Goal: Task Accomplishment & Management: Complete application form

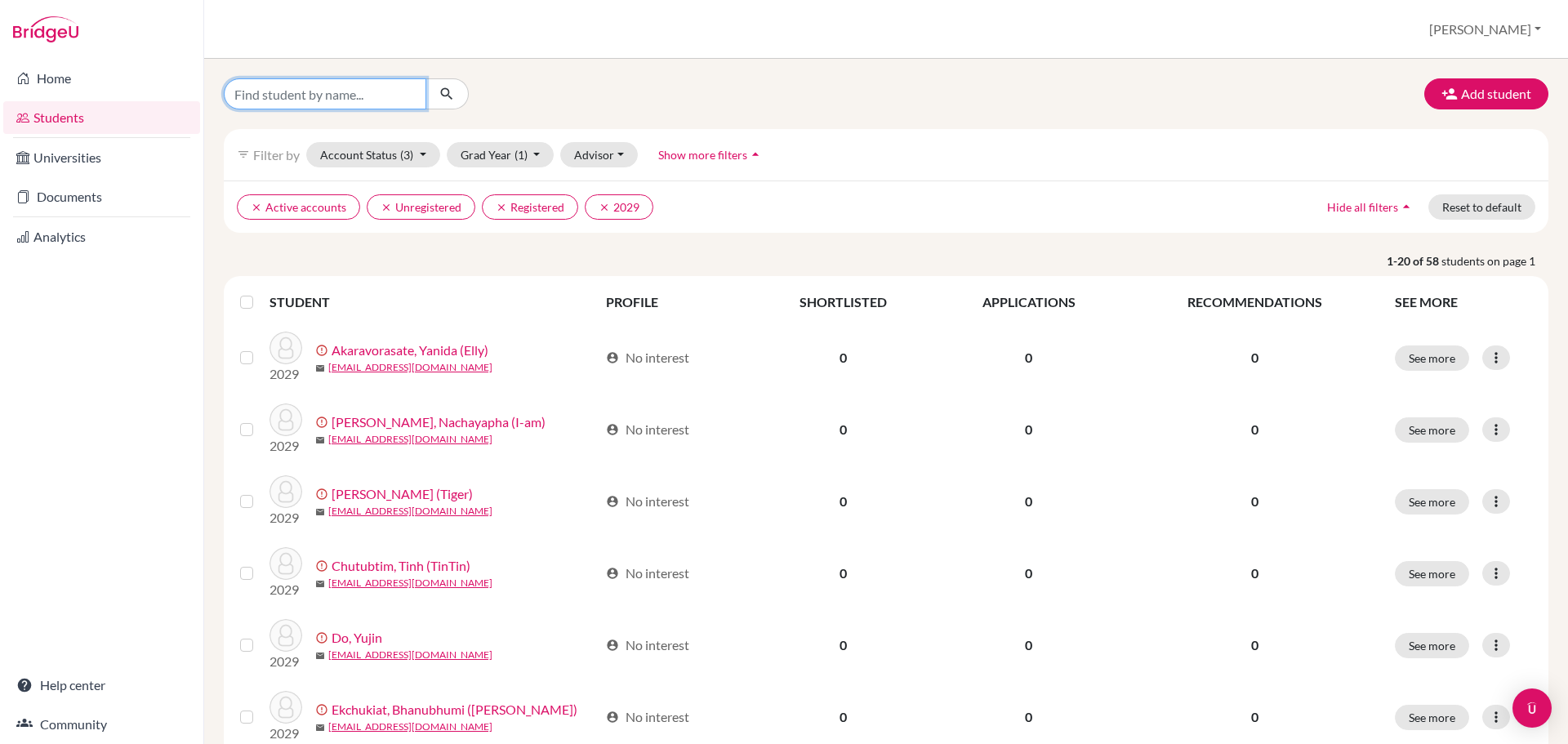
click at [357, 95] on input "Find student by name..." at bounding box center [325, 94] width 202 height 31
type input "aom"
click button "submit" at bounding box center [447, 94] width 44 height 31
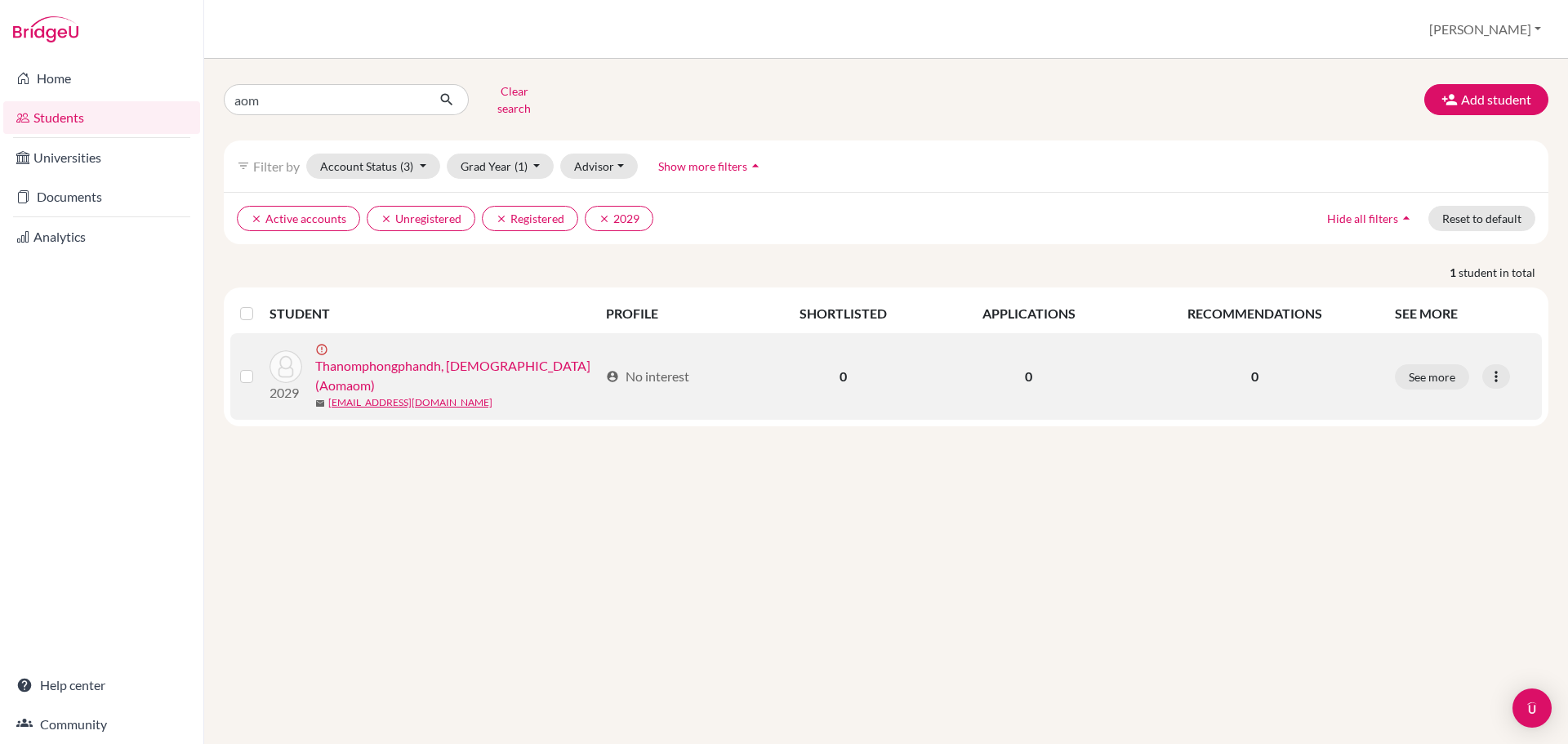
click at [1517, 367] on div "See more Edit student Send Message Resend invite email" at bounding box center [1463, 377] width 138 height 25
click at [1506, 364] on div at bounding box center [1496, 376] width 27 height 25
click at [1440, 443] on button "Resend invite email" at bounding box center [1434, 455] width 148 height 26
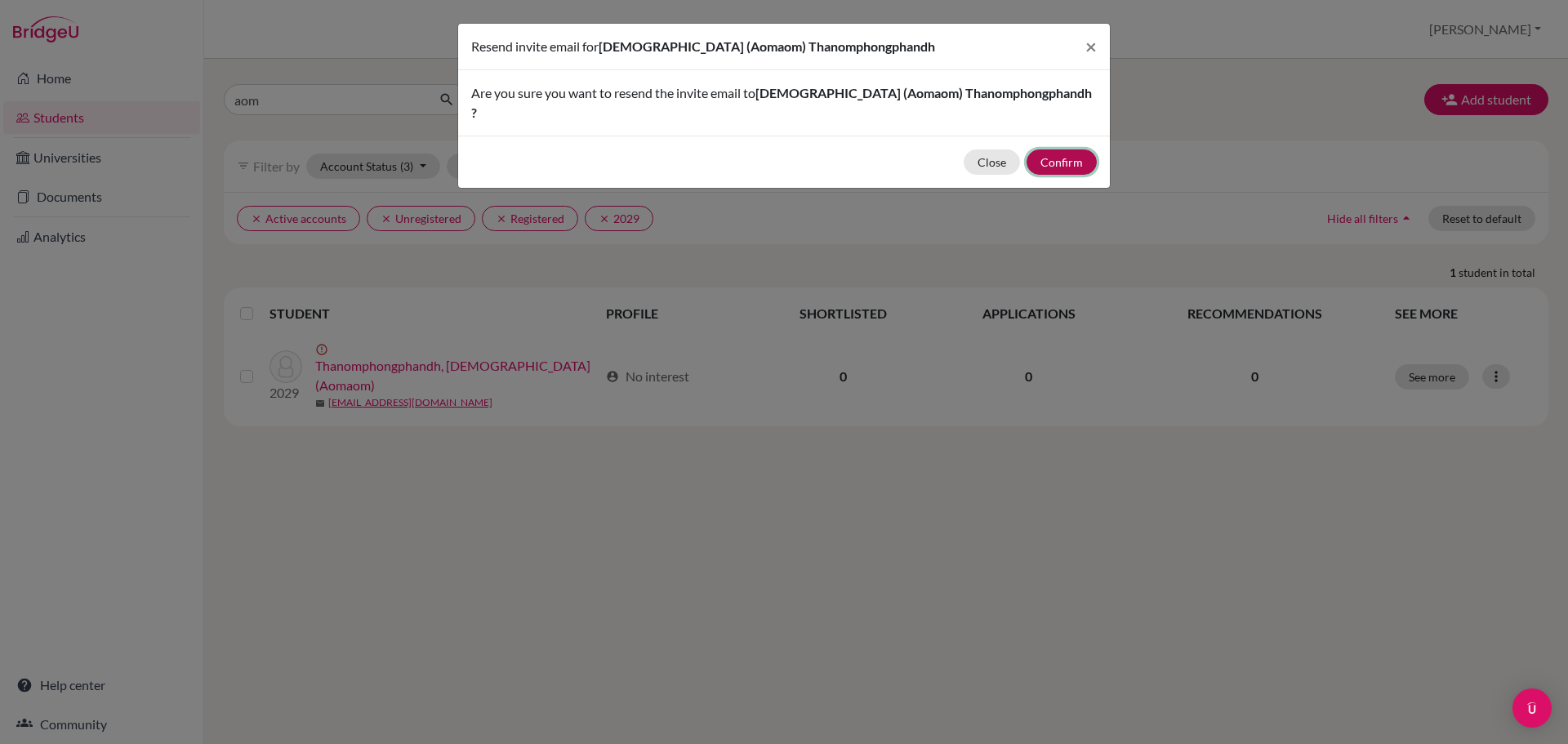
click at [1071, 149] on button "Confirm" at bounding box center [1061, 162] width 70 height 25
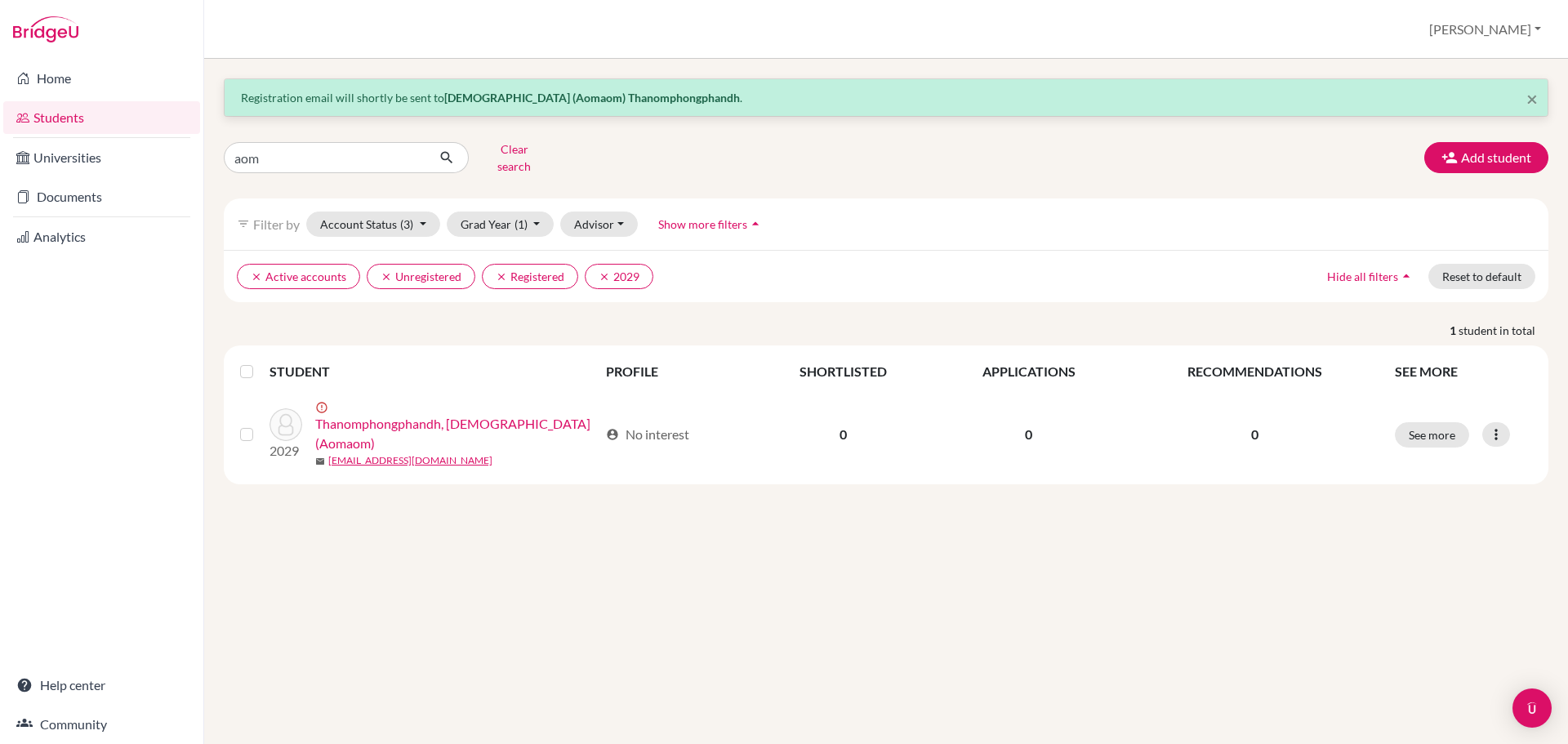
click at [302, 135] on div "× Registration email will shortly be sent to Chayanan (Aomaom) Thanomphongphand…" at bounding box center [886, 280] width 1325 height 405
click at [303, 137] on div "× Registration email will shortly be sent to Chayanan (Aomaom) Thanomphongphand…" at bounding box center [886, 280] width 1325 height 405
click at [303, 144] on input "aom" at bounding box center [325, 158] width 202 height 31
type input "myra"
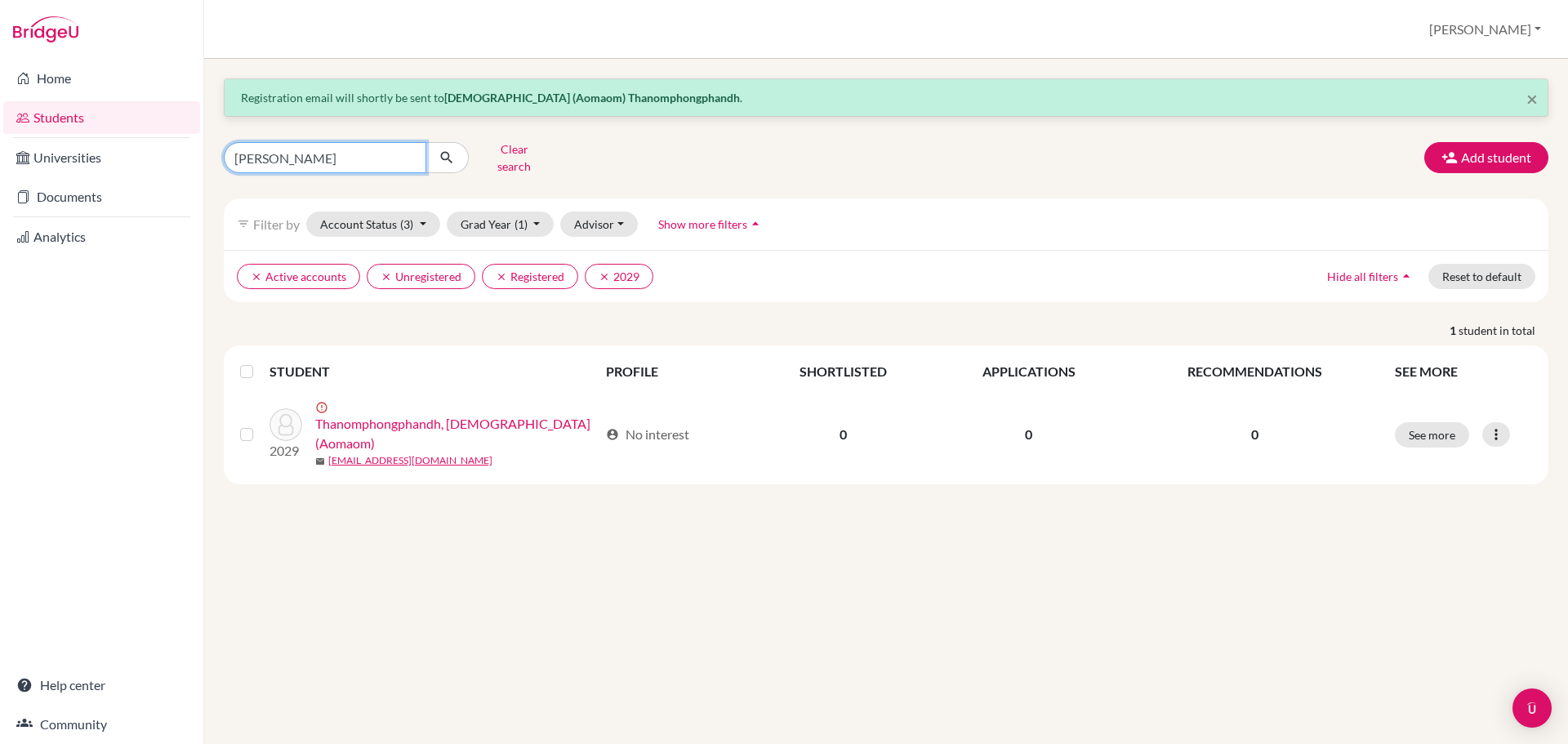
click button "submit" at bounding box center [447, 158] width 44 height 31
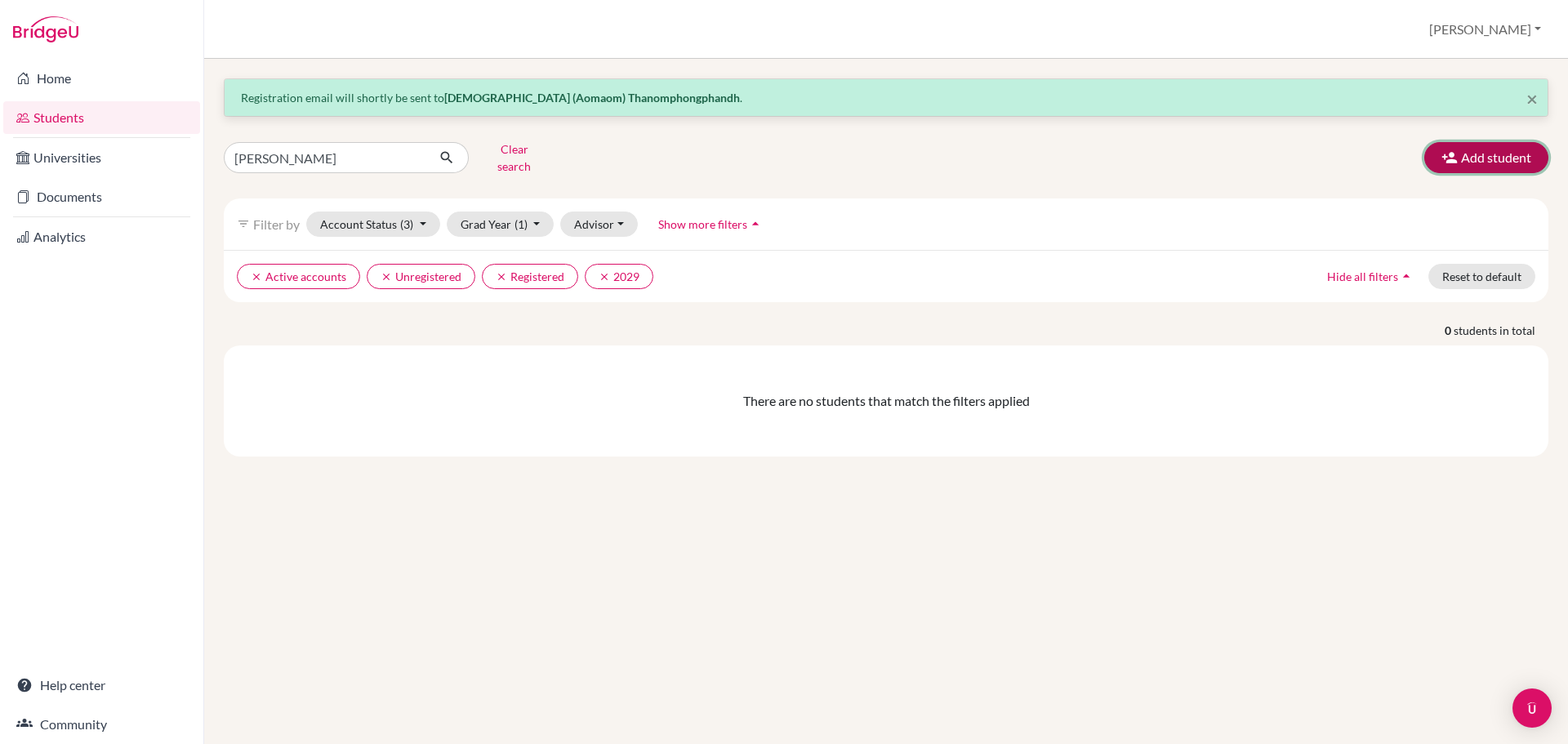
click at [1475, 142] on button "Add student" at bounding box center [1486, 158] width 124 height 31
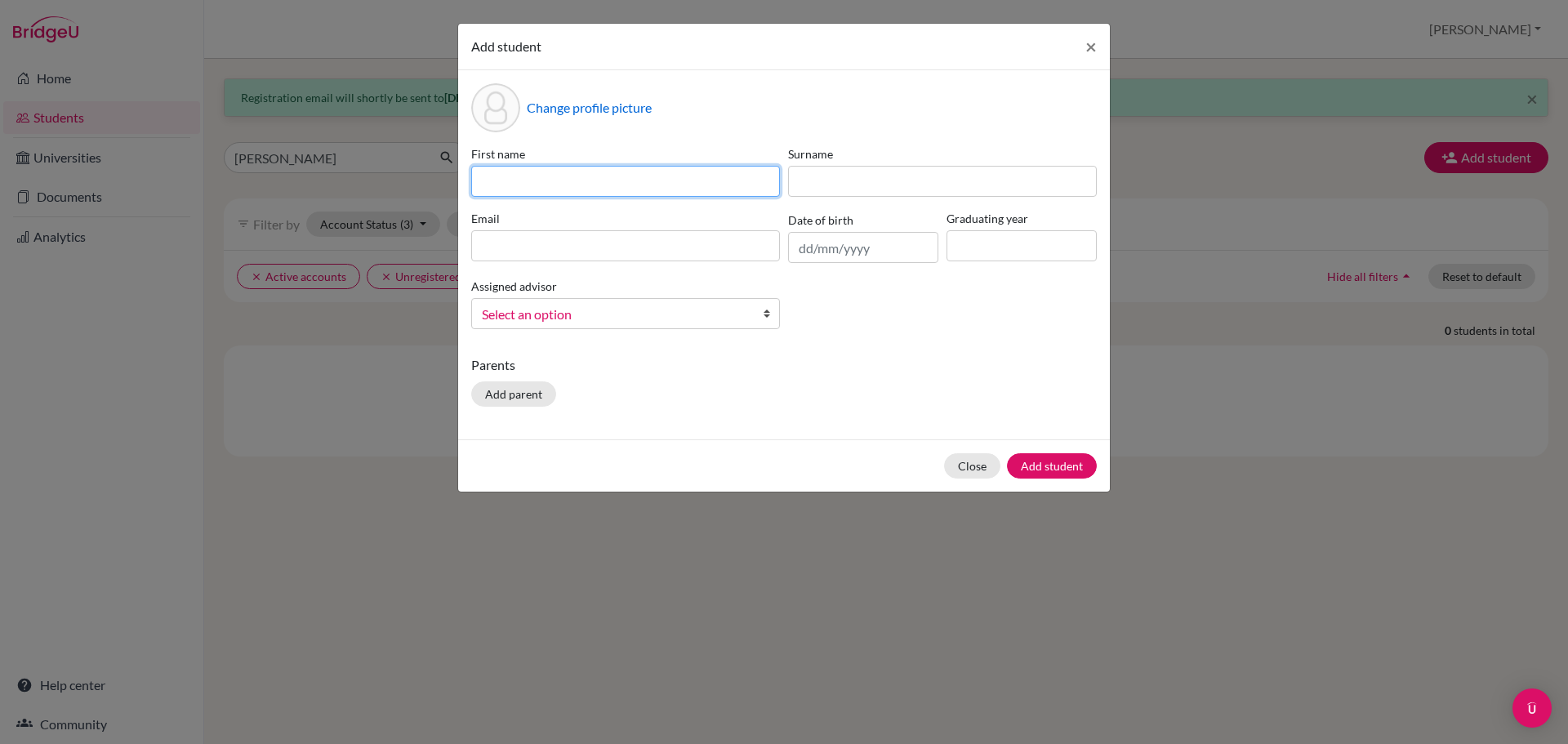
click at [712, 179] on input at bounding box center [625, 181] width 309 height 31
paste input "Nay Chi Lin"
click at [586, 179] on input "Nay Chi Lin" at bounding box center [625, 181] width 309 height 31
type input "Nay Chi Lin (Myra)"
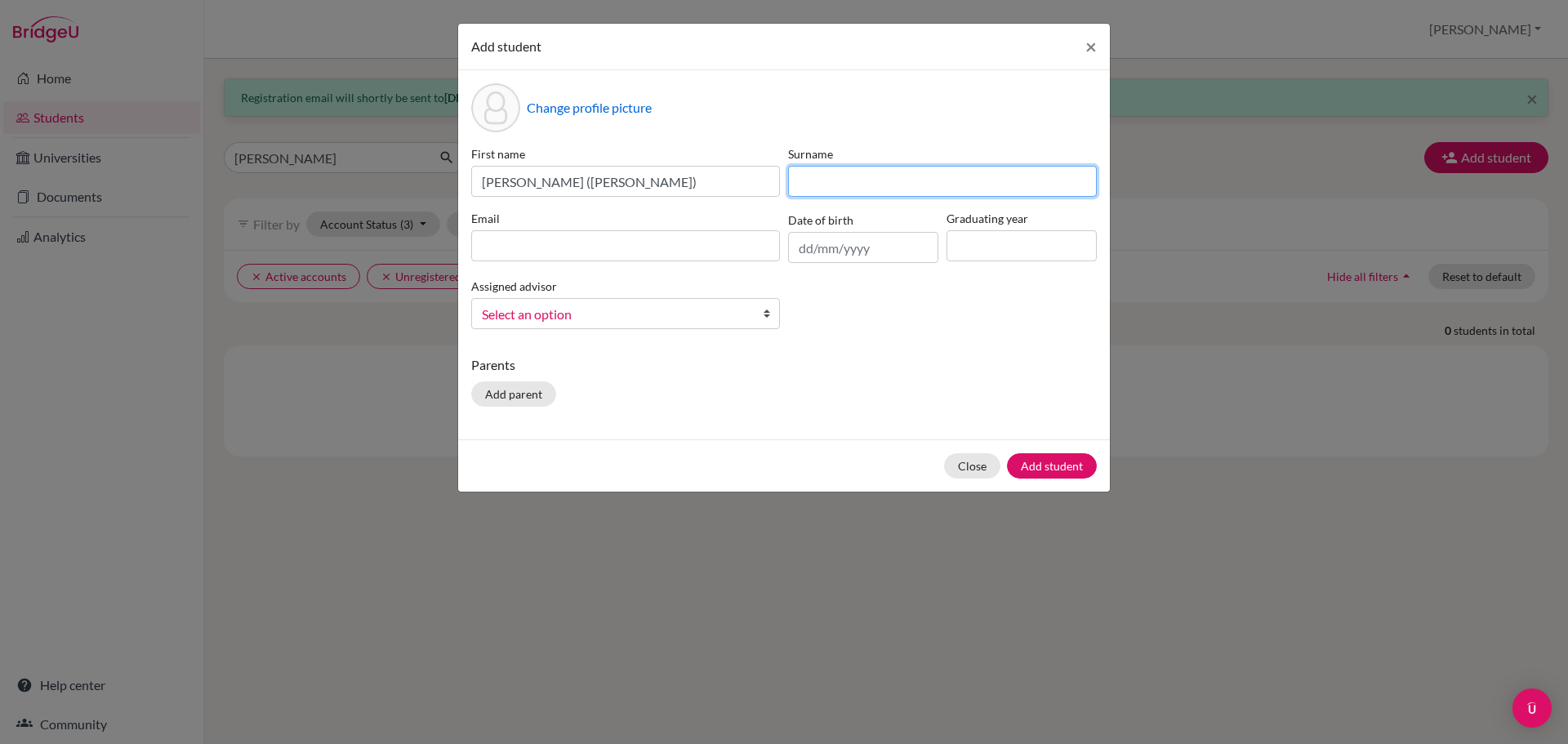
click at [873, 184] on input at bounding box center [942, 181] width 309 height 31
paste input "Latt"
type input "Latt"
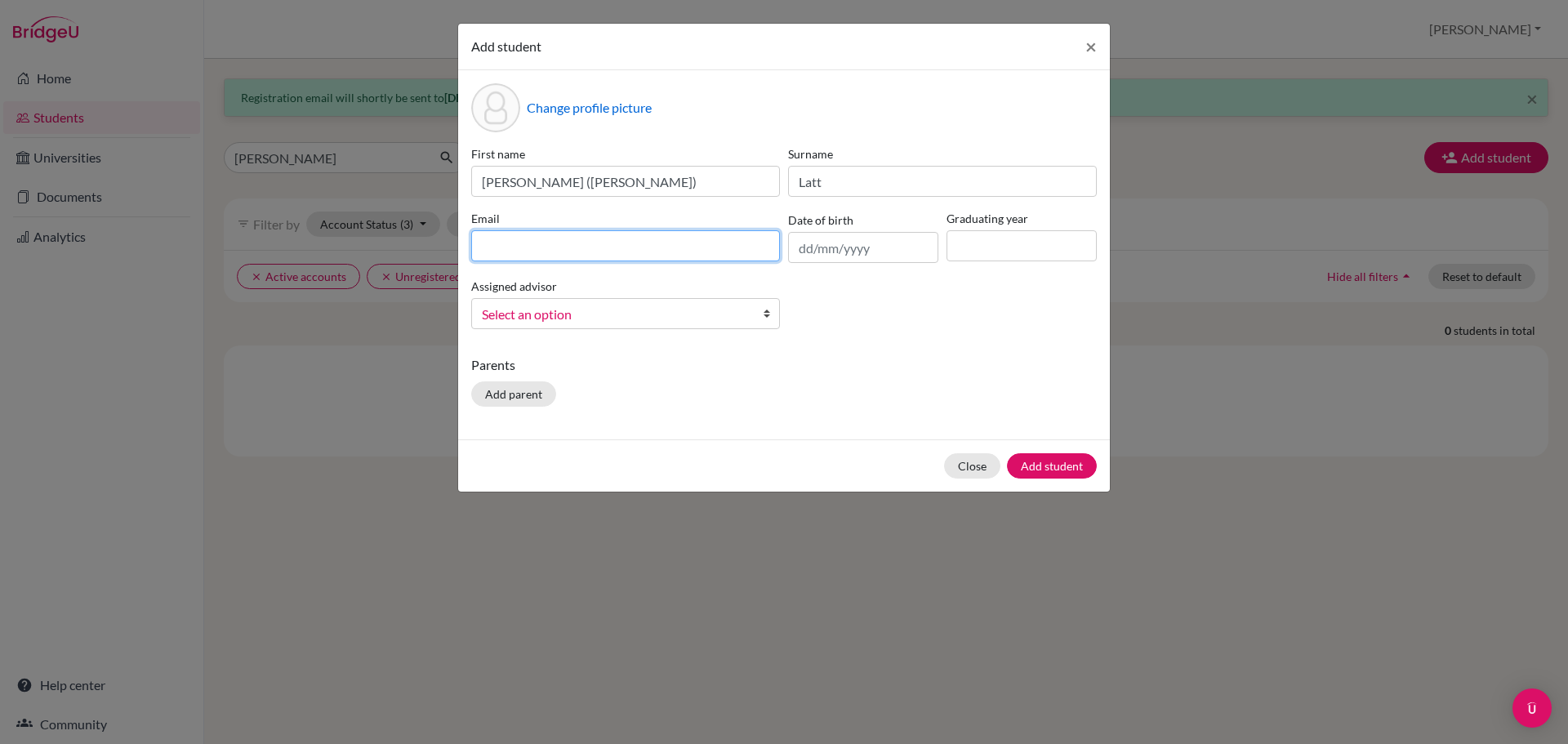
click at [550, 259] on input at bounding box center [625, 246] width 309 height 31
paste input "g103616@asb.ac.th"
type input "g103616@asb.ac.th"
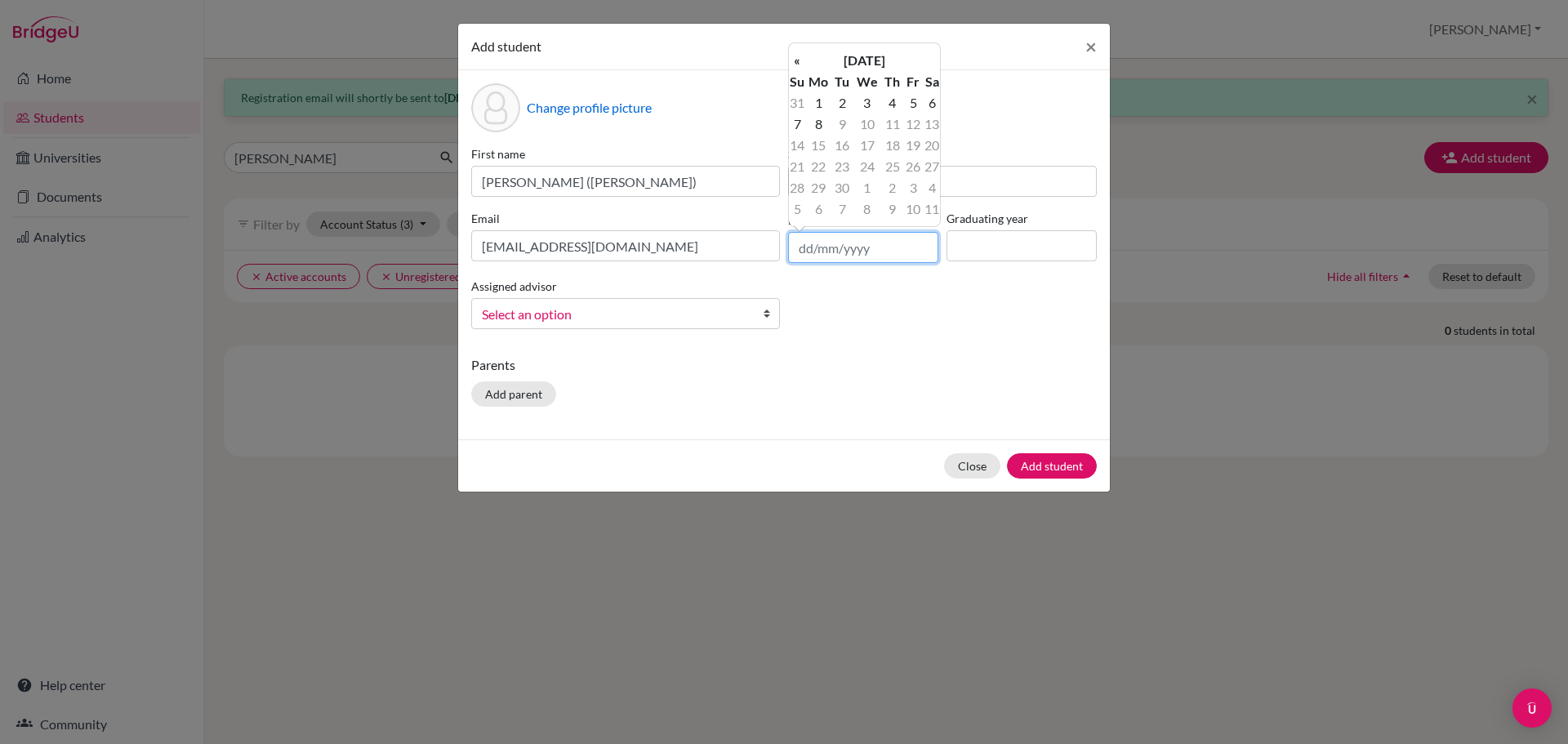
click at [851, 247] on input "text" at bounding box center [863, 248] width 150 height 31
paste input "11/09/2010"
type input "11/09/2010"
click at [798, 57] on th "«" at bounding box center [797, 60] width 16 height 21
click at [832, 248] on input "11/09/2010" at bounding box center [863, 248] width 150 height 31
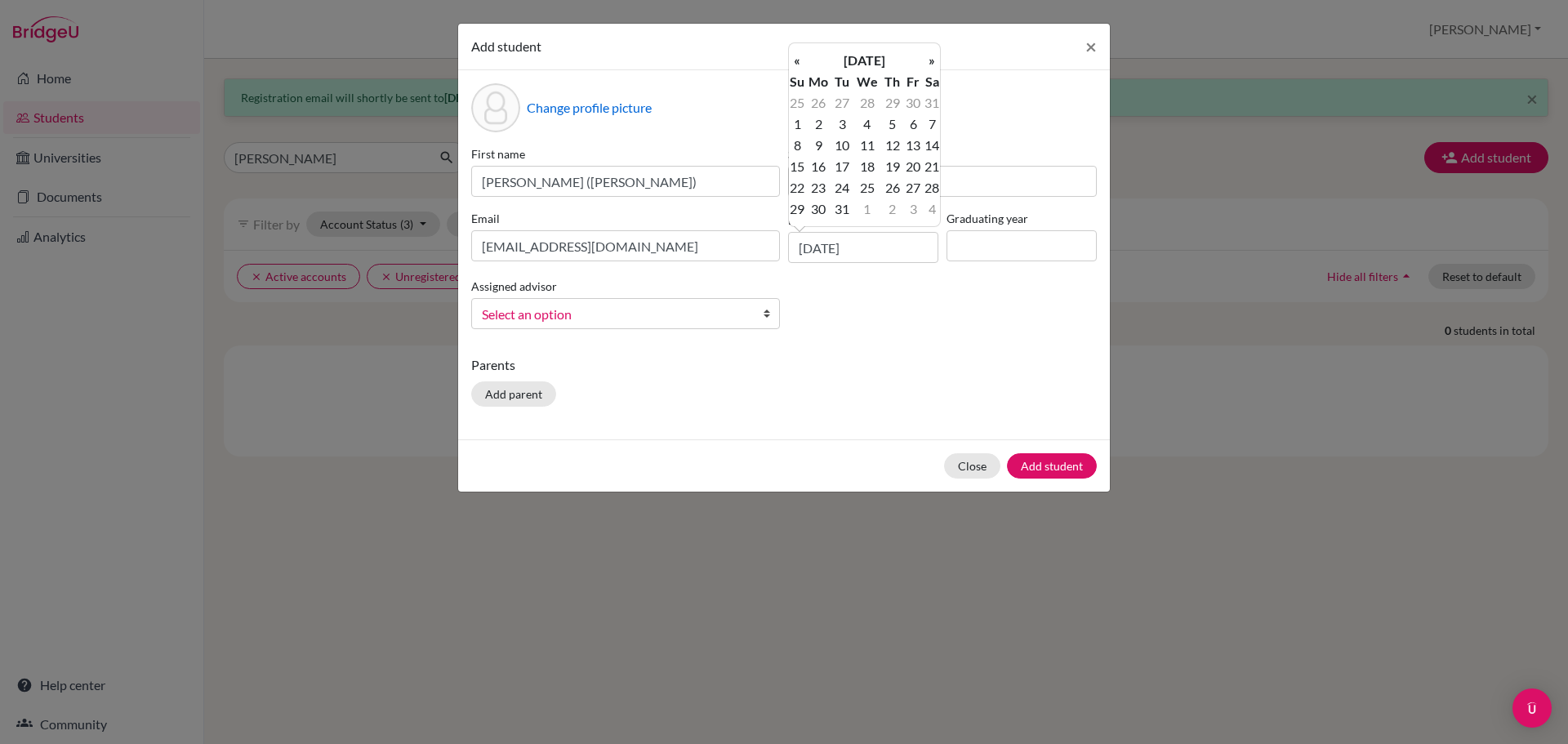
click at [879, 318] on div "First name Nay Chi Lin (Myra) Surname Latt Email g103616@asb.ac.th Date of birt…" at bounding box center [784, 244] width 634 height 197
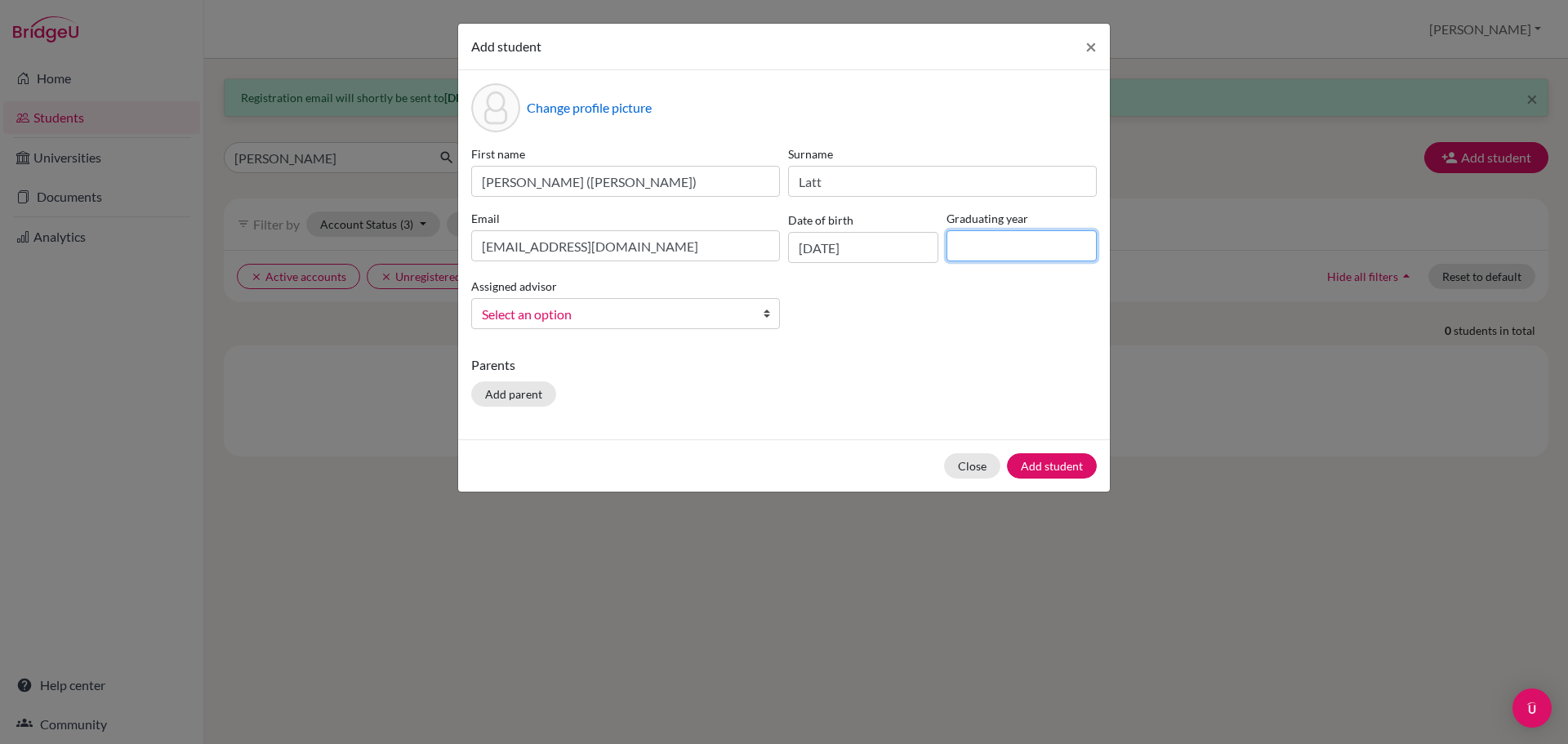
click at [992, 253] on input at bounding box center [1021, 246] width 150 height 31
click at [987, 247] on input at bounding box center [1021, 246] width 150 height 31
type input "2029"
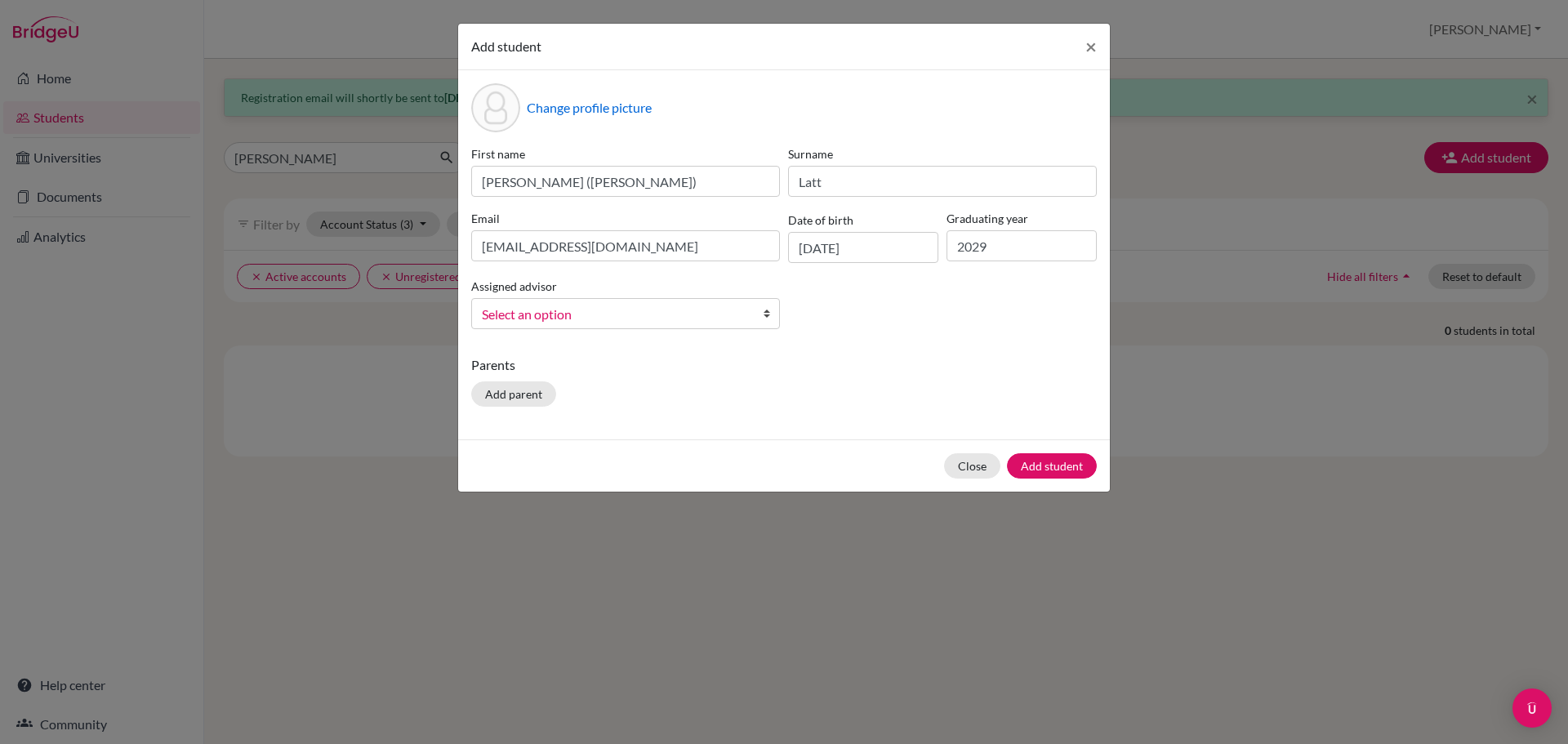
click at [710, 310] on span "Select an option" at bounding box center [615, 313] width 266 height 21
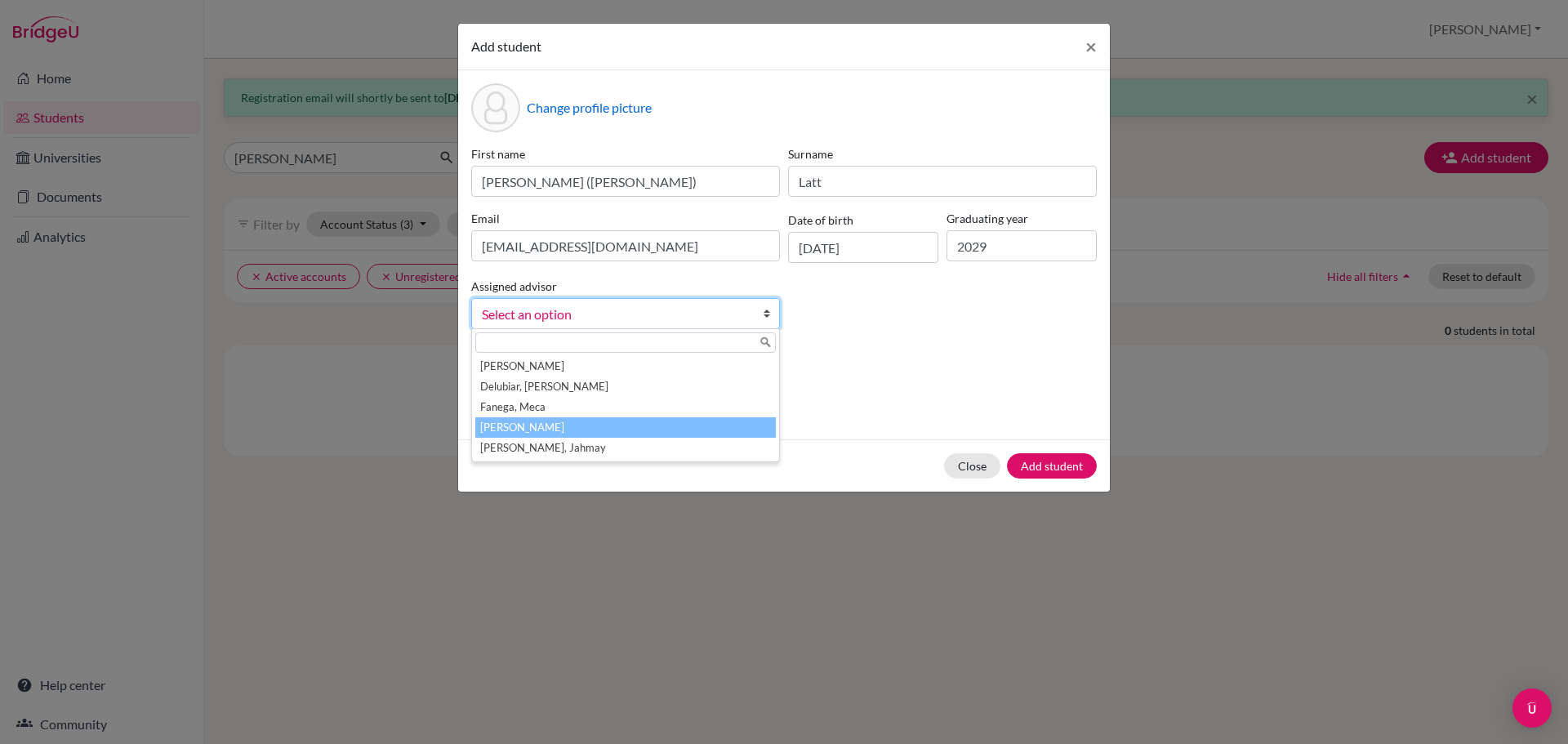
click at [640, 420] on li "[PERSON_NAME]" at bounding box center [626, 427] width 301 height 20
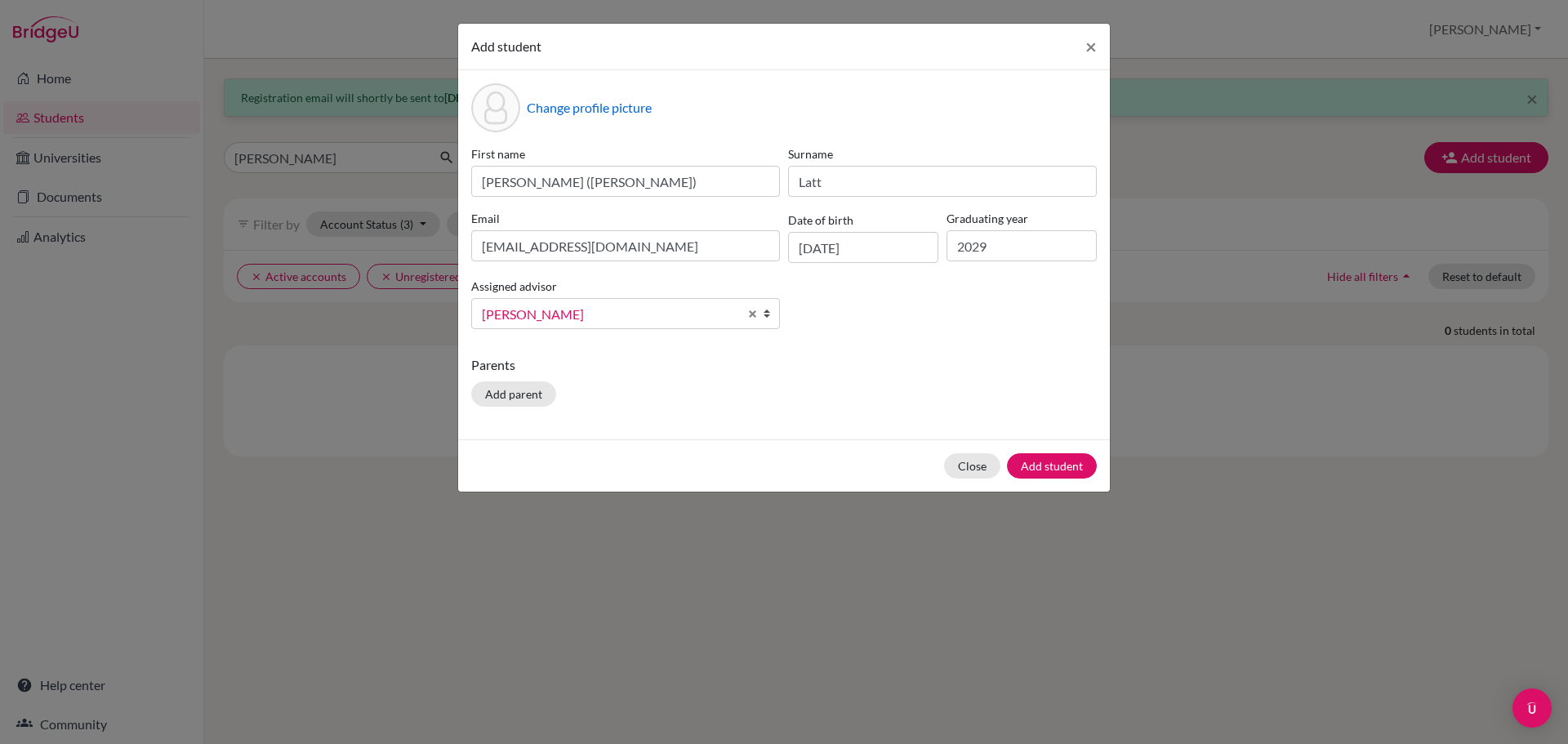
click at [909, 336] on div "First name Nay Chi Lin (Myra) Surname Latt Email g103616@asb.ac.th Date of birt…" at bounding box center [784, 244] width 634 height 197
click at [1064, 470] on button "Add student" at bounding box center [1051, 465] width 90 height 25
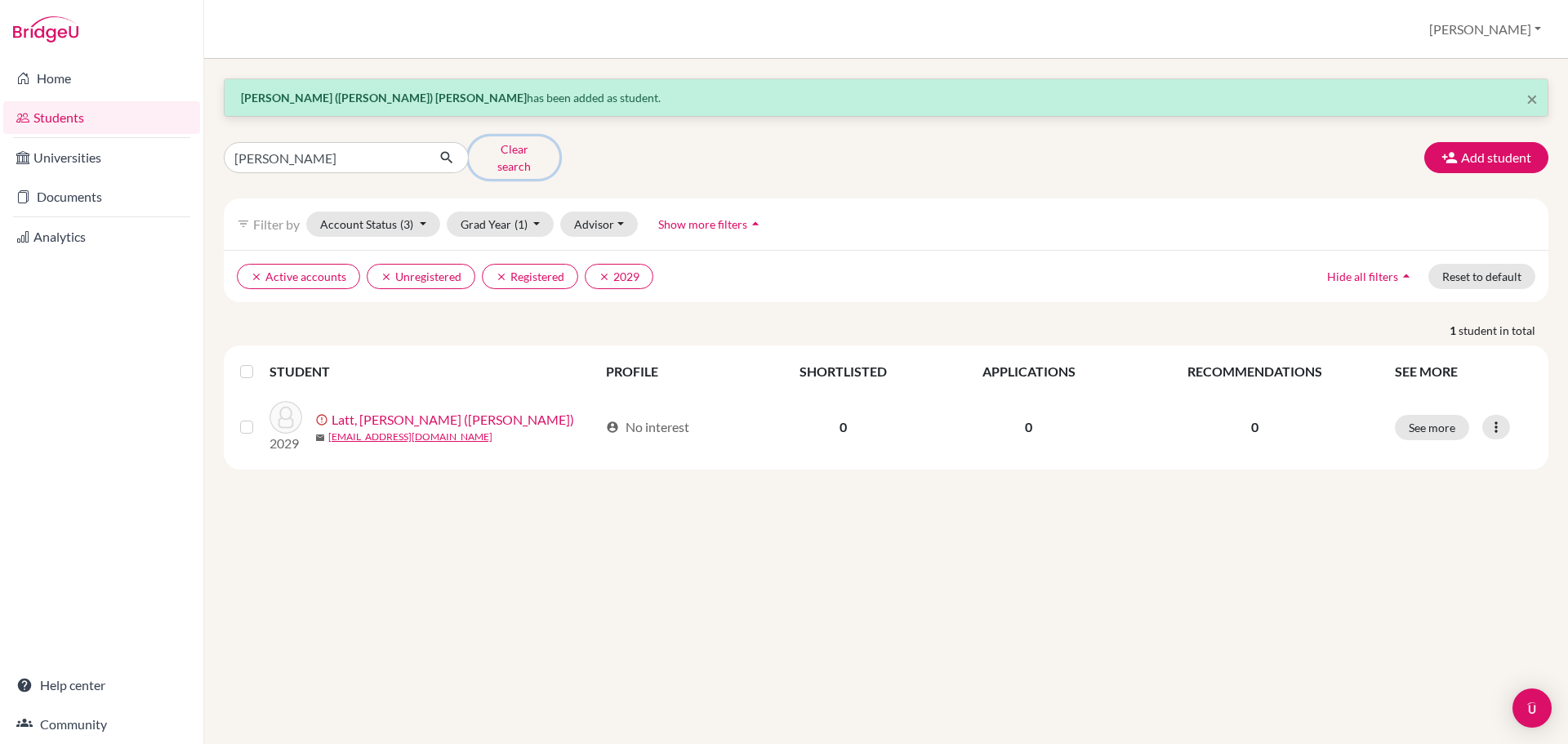
click at [514, 148] on button "Clear search" at bounding box center [514, 158] width 90 height 43
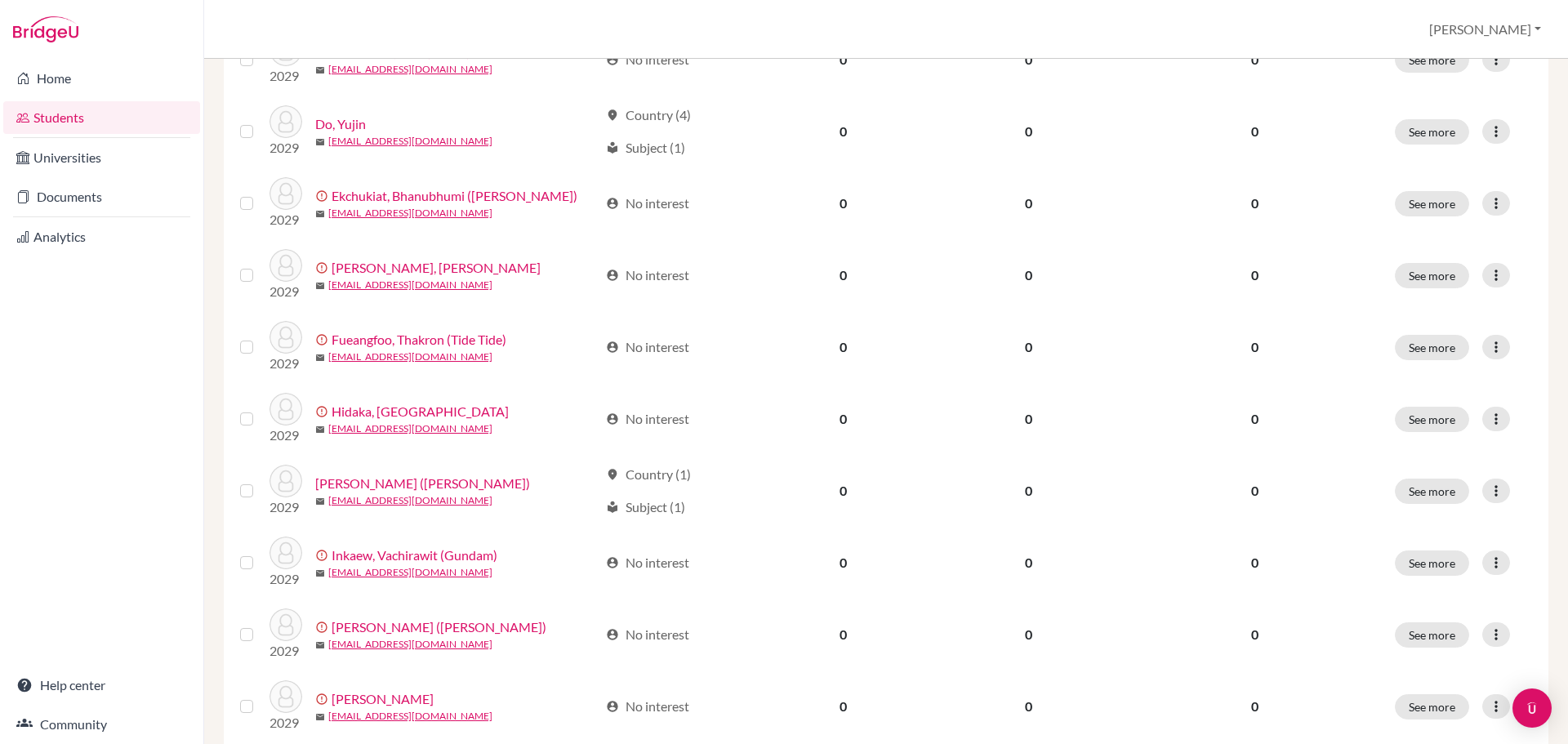
scroll to position [82, 0]
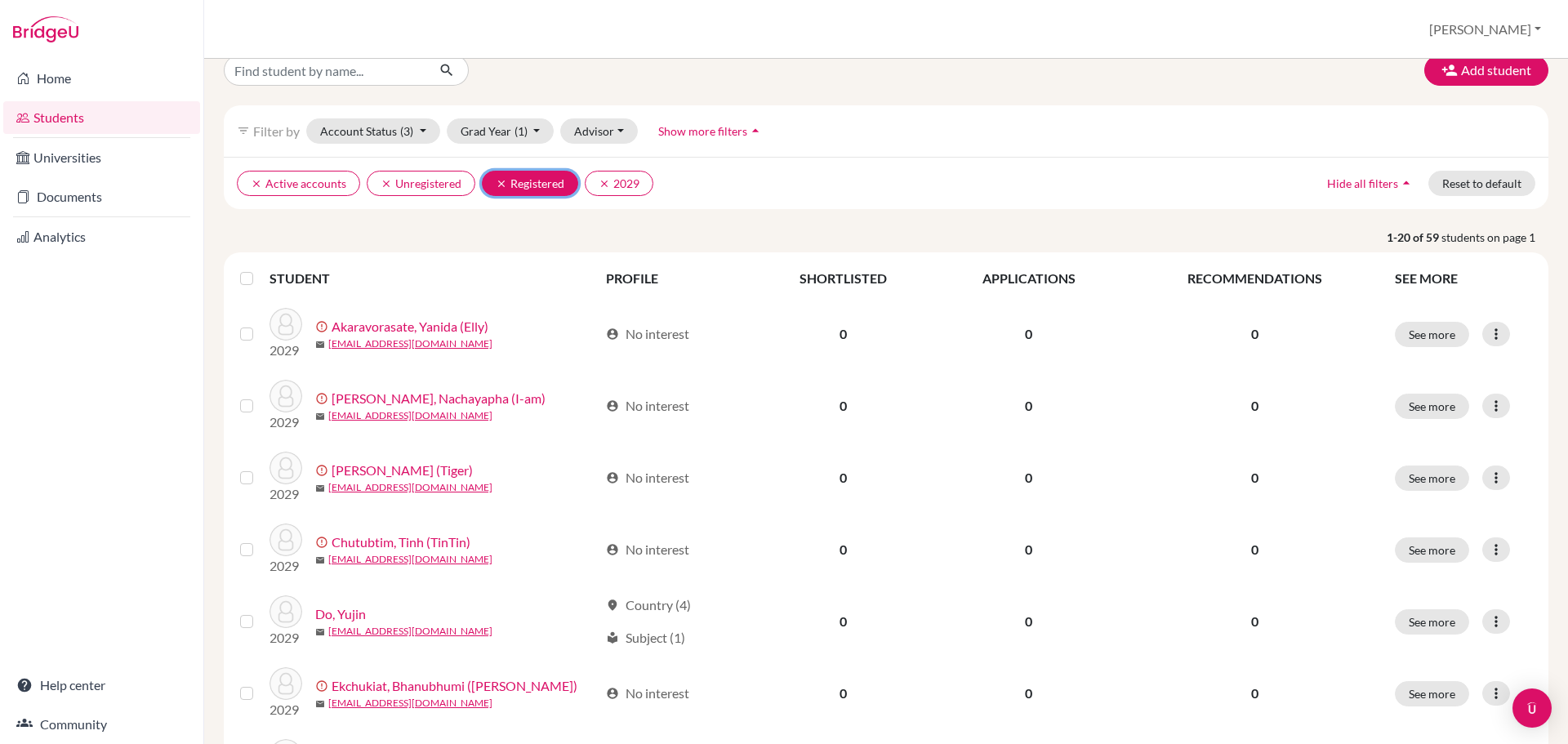
click at [485, 185] on button "clear Registered" at bounding box center [530, 183] width 97 height 25
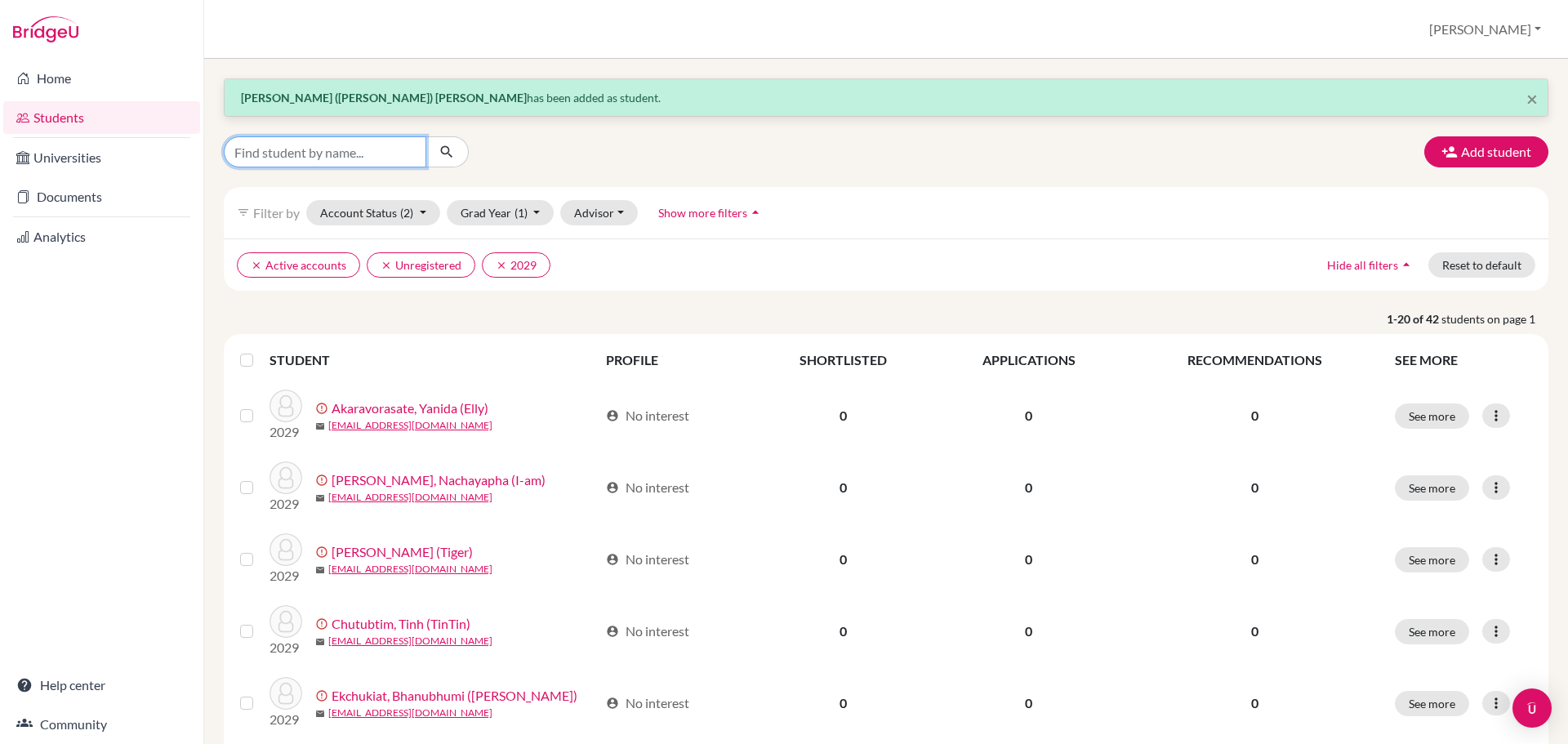
click at [285, 144] on input "Find student by name..." at bounding box center [325, 152] width 202 height 31
type input "g103633"
click button "submit" at bounding box center [447, 152] width 44 height 31
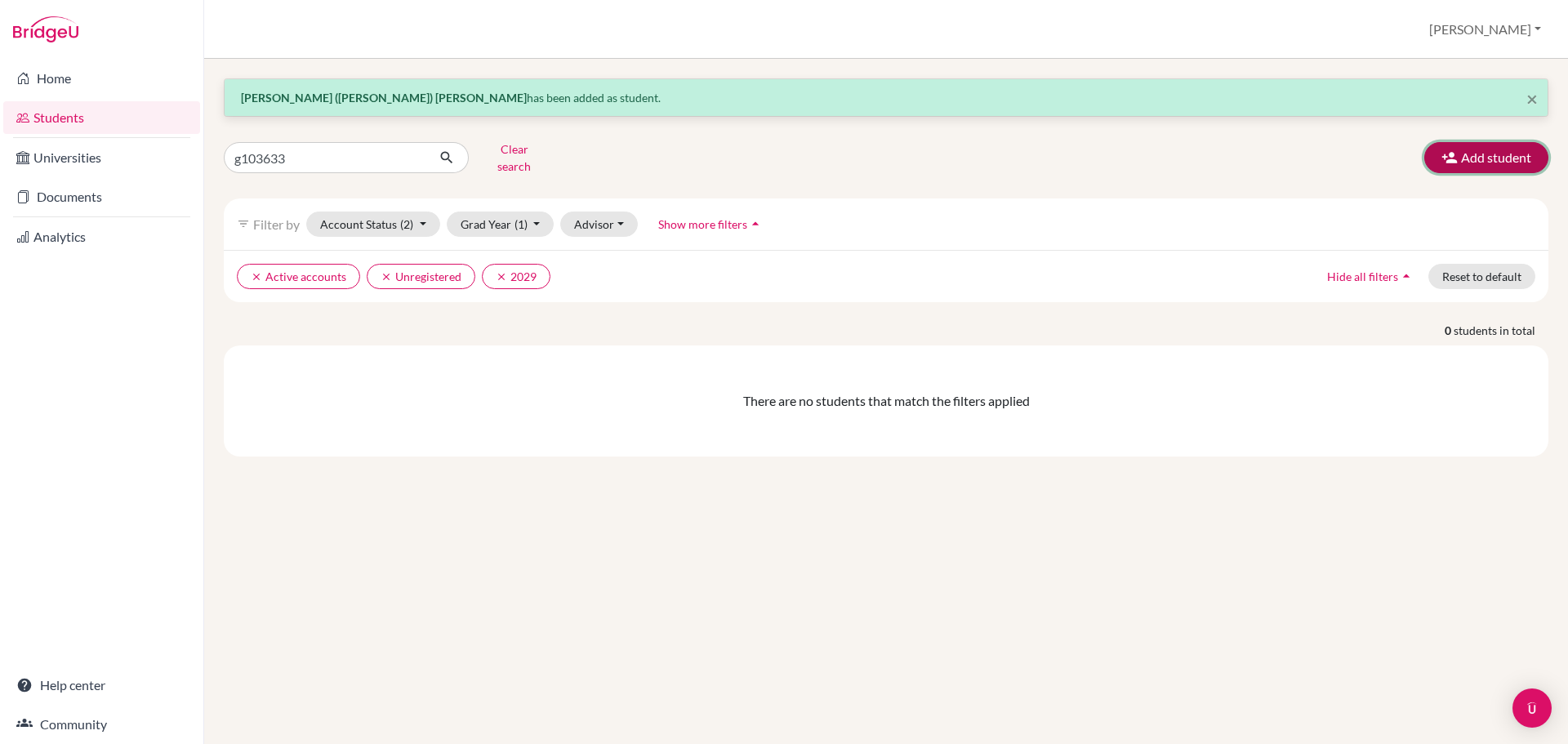
click at [1499, 157] on button "Add student" at bounding box center [1486, 158] width 124 height 31
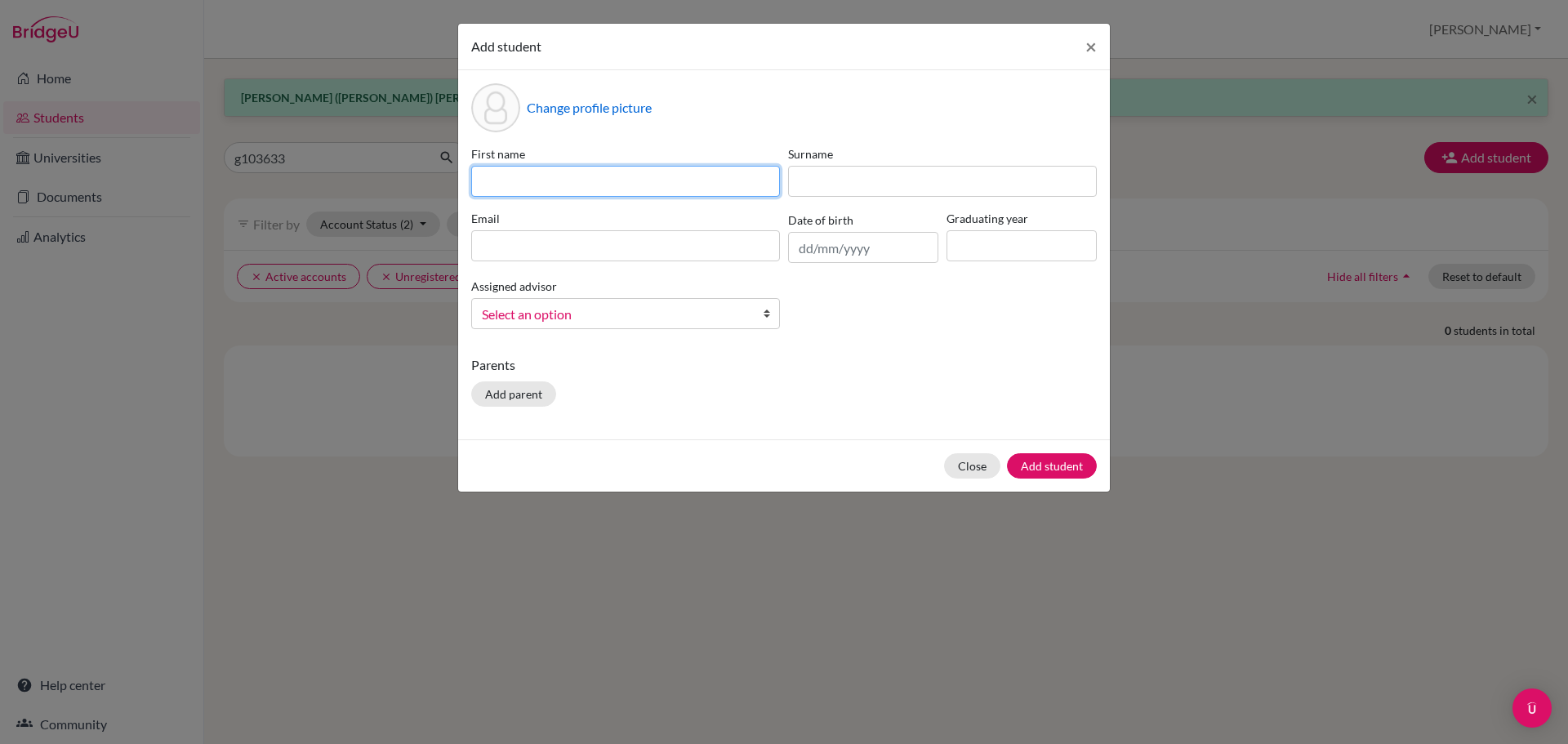
click at [552, 194] on input at bounding box center [625, 181] width 309 height 31
paste input "Yifan"
paste input "Allen L."
type input "Yifan (Allen L.)"
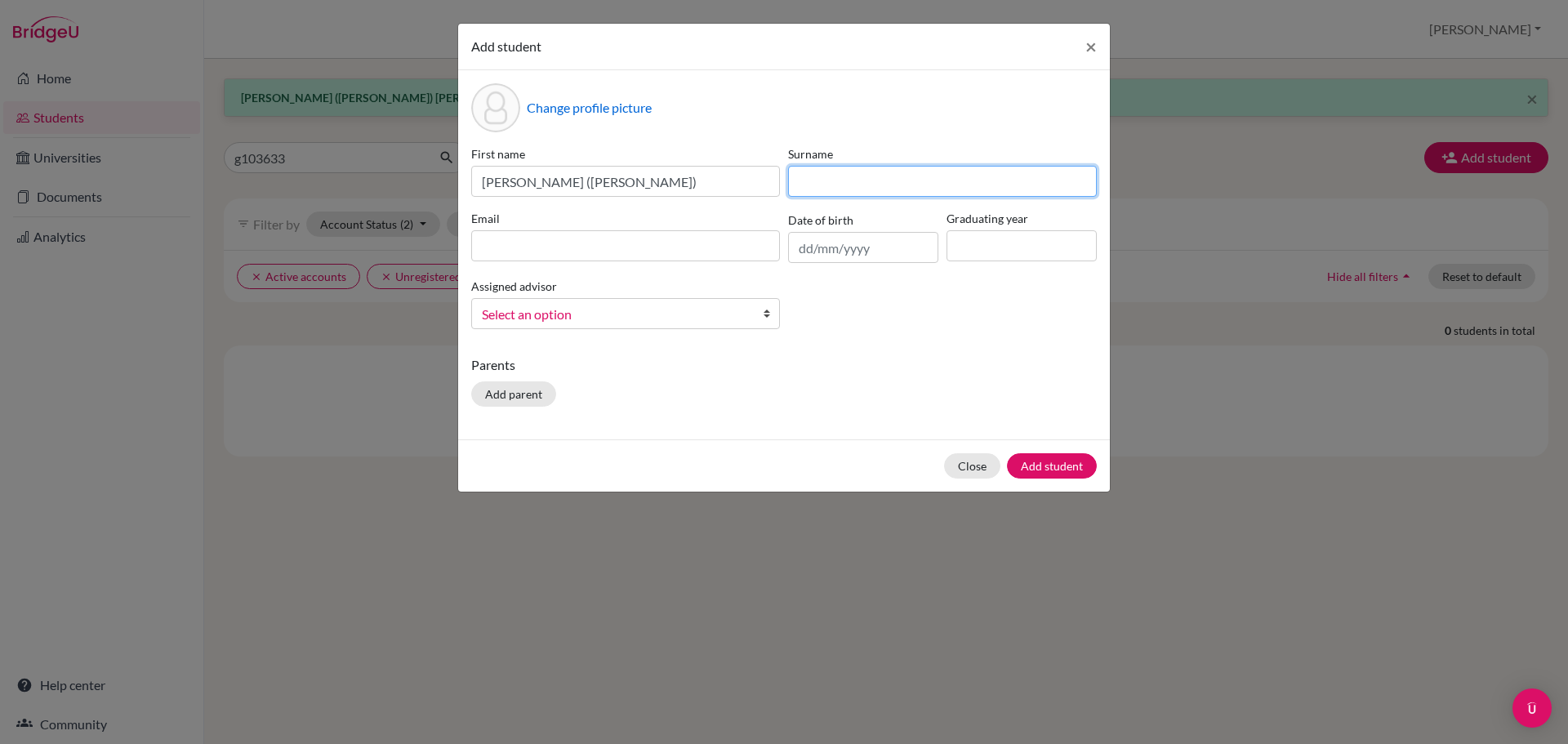
click at [886, 193] on input at bounding box center [942, 181] width 309 height 31
paste input "Liang"
type input "Liang"
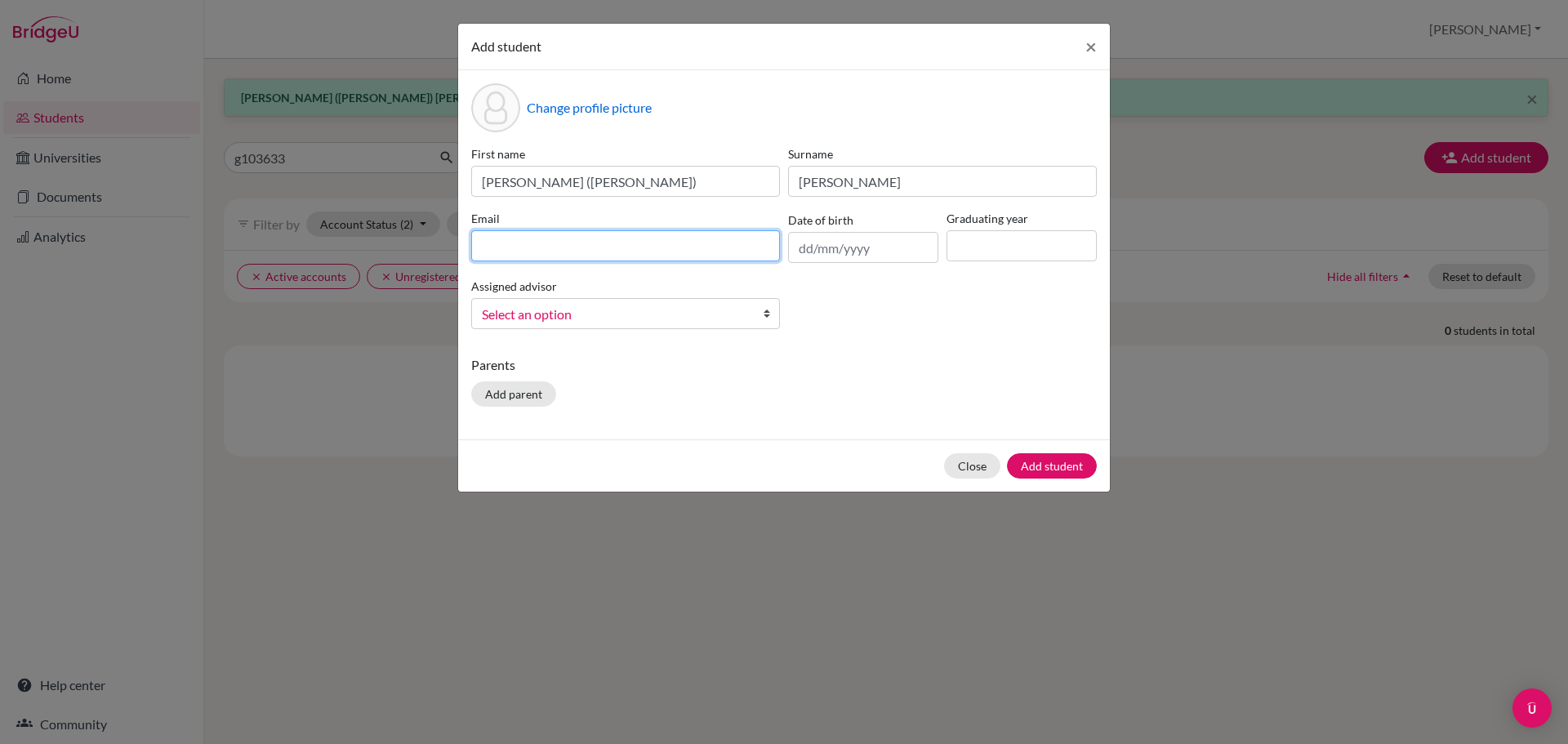
click at [564, 248] on input at bounding box center [625, 246] width 309 height 31
paste input "g103633@asb.ac.th"
type input "g103633@asb.ac.th"
click at [893, 266] on div "First name Yifan (Allen L.) Surname Liang Email g103633@asb.ac.th Date of birth…" at bounding box center [784, 244] width 634 height 197
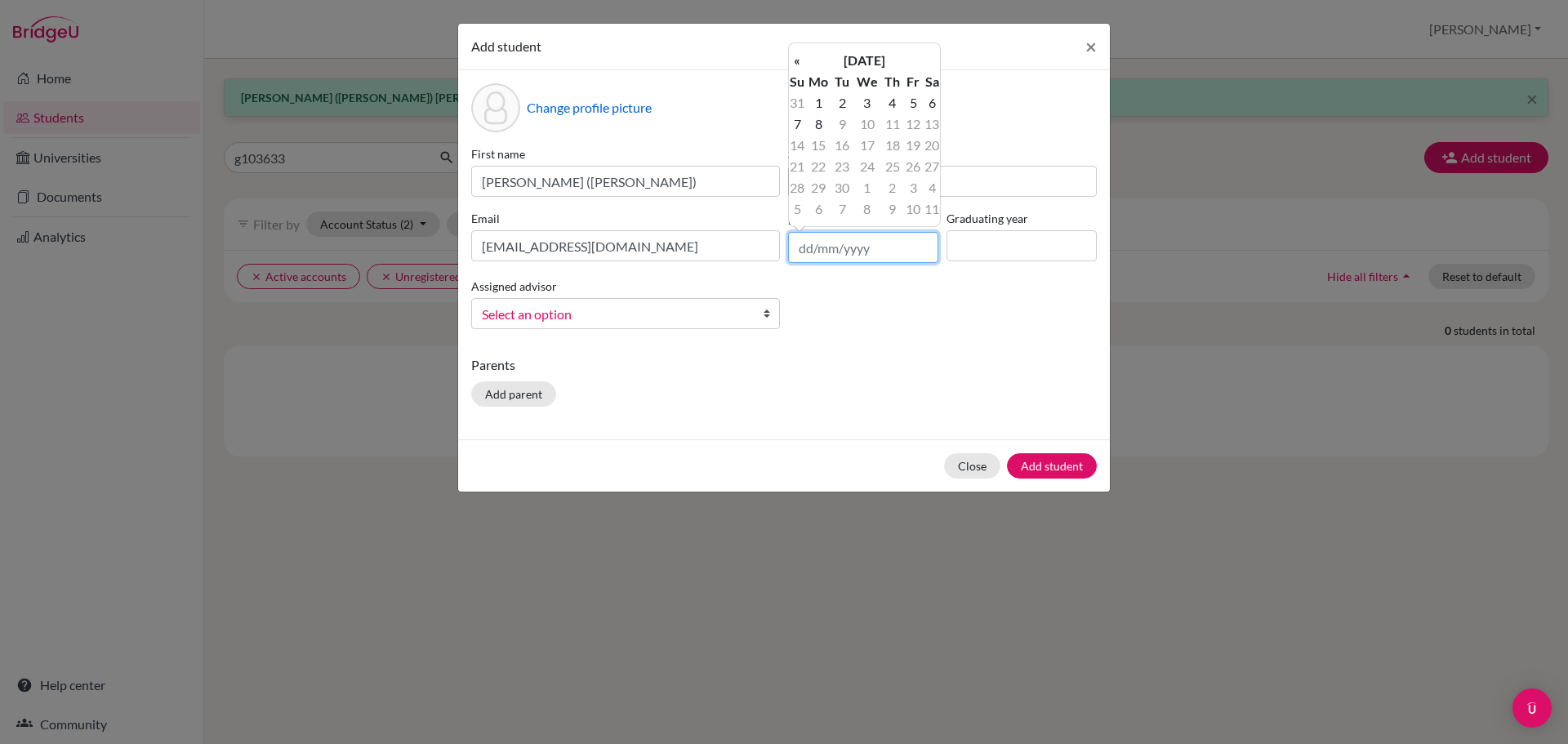
click at [879, 249] on input "text" at bounding box center [863, 248] width 150 height 31
paste input "07/09/2010"
click at [830, 247] on input "07/09/2010" at bounding box center [863, 248] width 150 height 31
click at [831, 250] on input "07/09/2010" at bounding box center [863, 248] width 150 height 31
type input "07/03/2010"
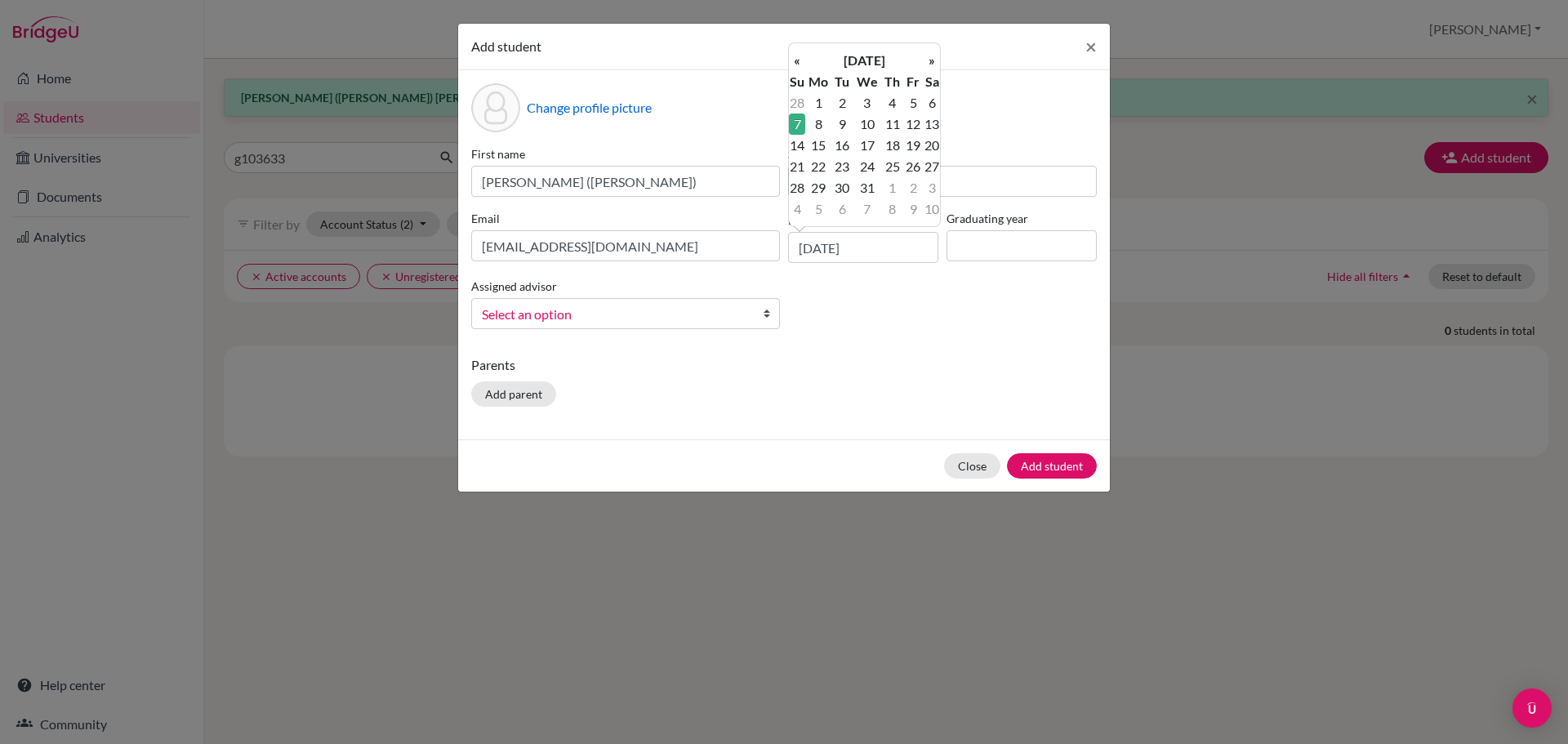
drag, startPoint x: 951, startPoint y: 371, endPoint x: 973, endPoint y: 267, distance: 106.3
click at [952, 368] on p "Parents" at bounding box center [784, 365] width 626 height 20
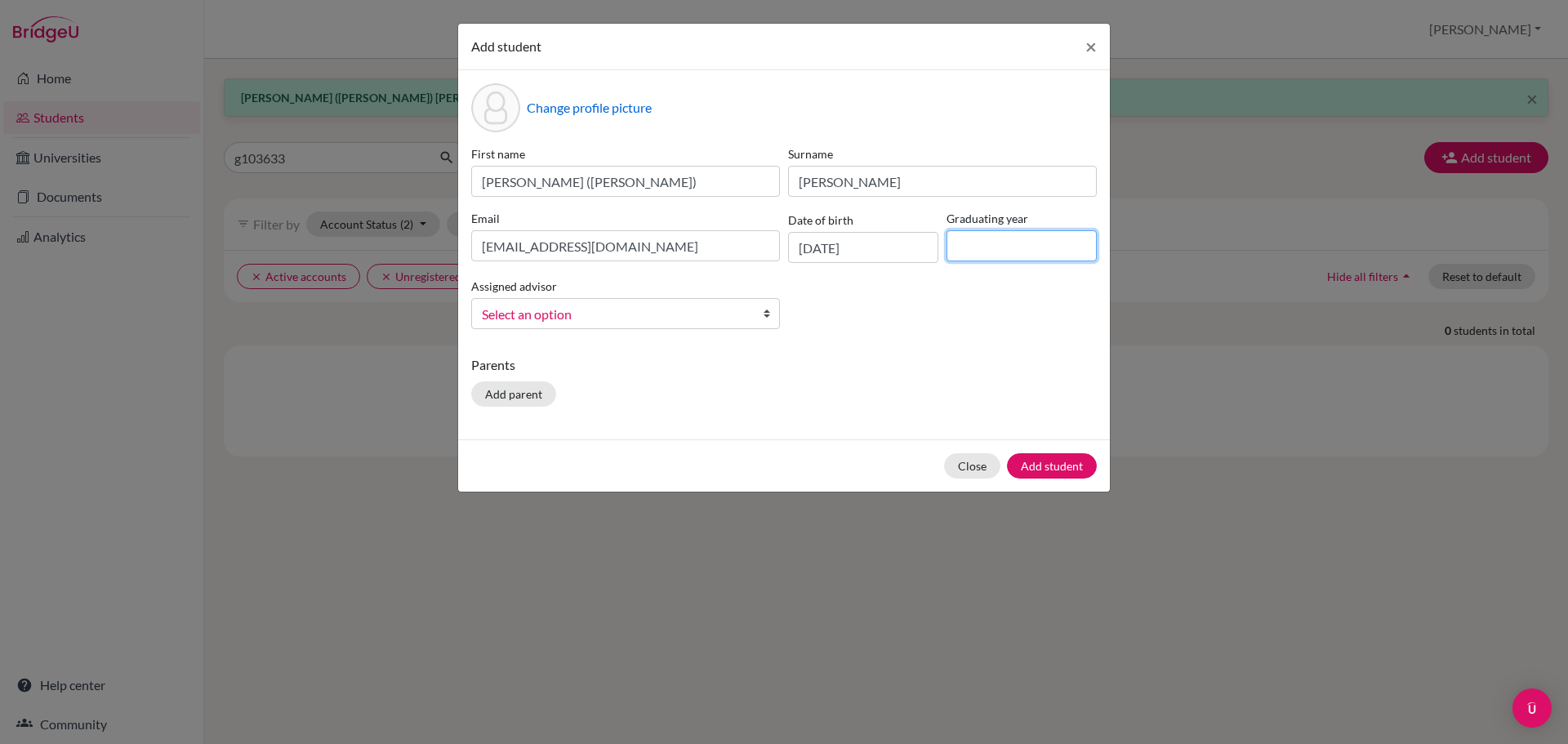
click at [988, 243] on input at bounding box center [1021, 246] width 150 height 31
type input "2029"
drag, startPoint x: 922, startPoint y: 382, endPoint x: 697, endPoint y: 363, distance: 225.8
click at [921, 382] on div "Parents Add parent" at bounding box center [784, 384] width 626 height 58
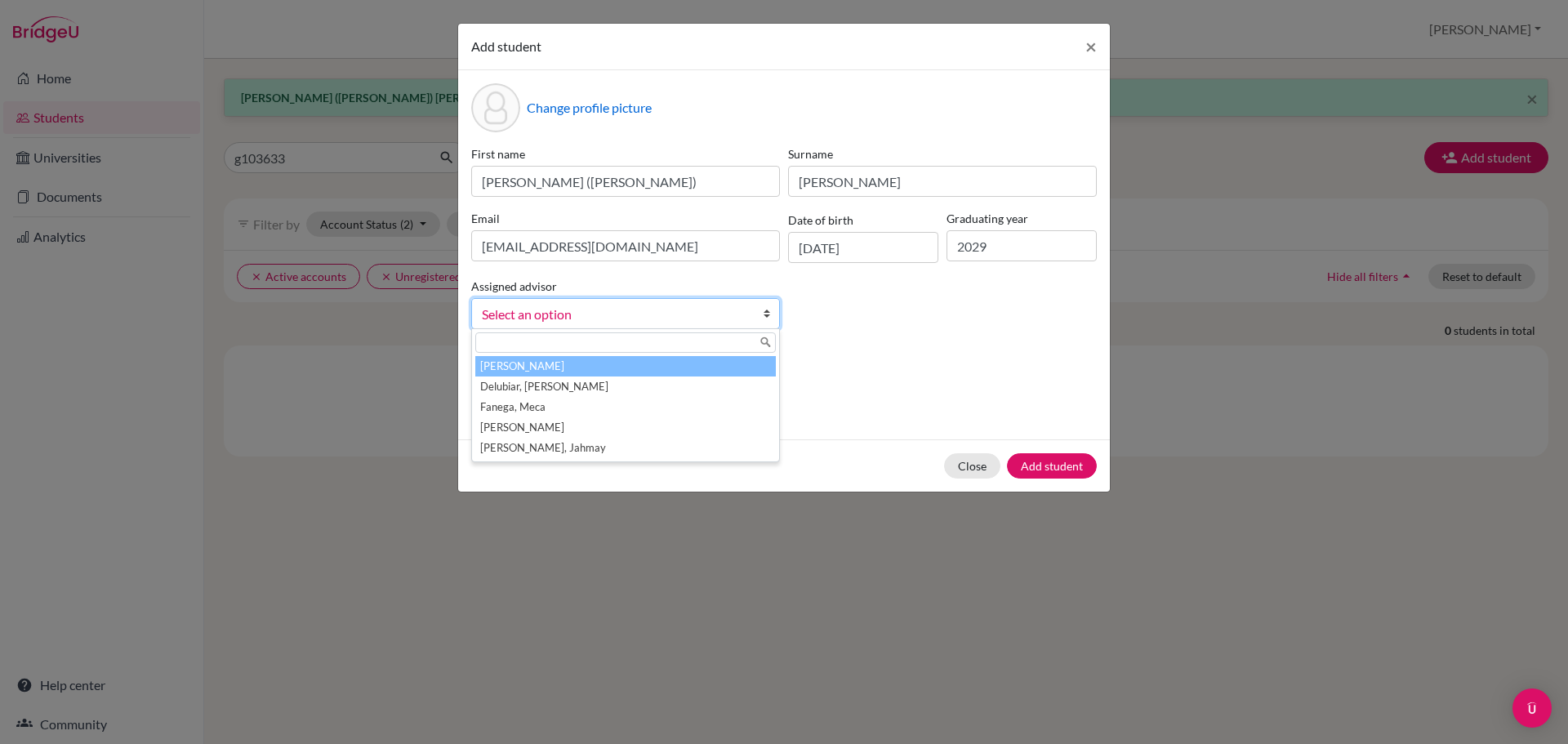
click at [628, 326] on link "Select an option" at bounding box center [625, 313] width 309 height 31
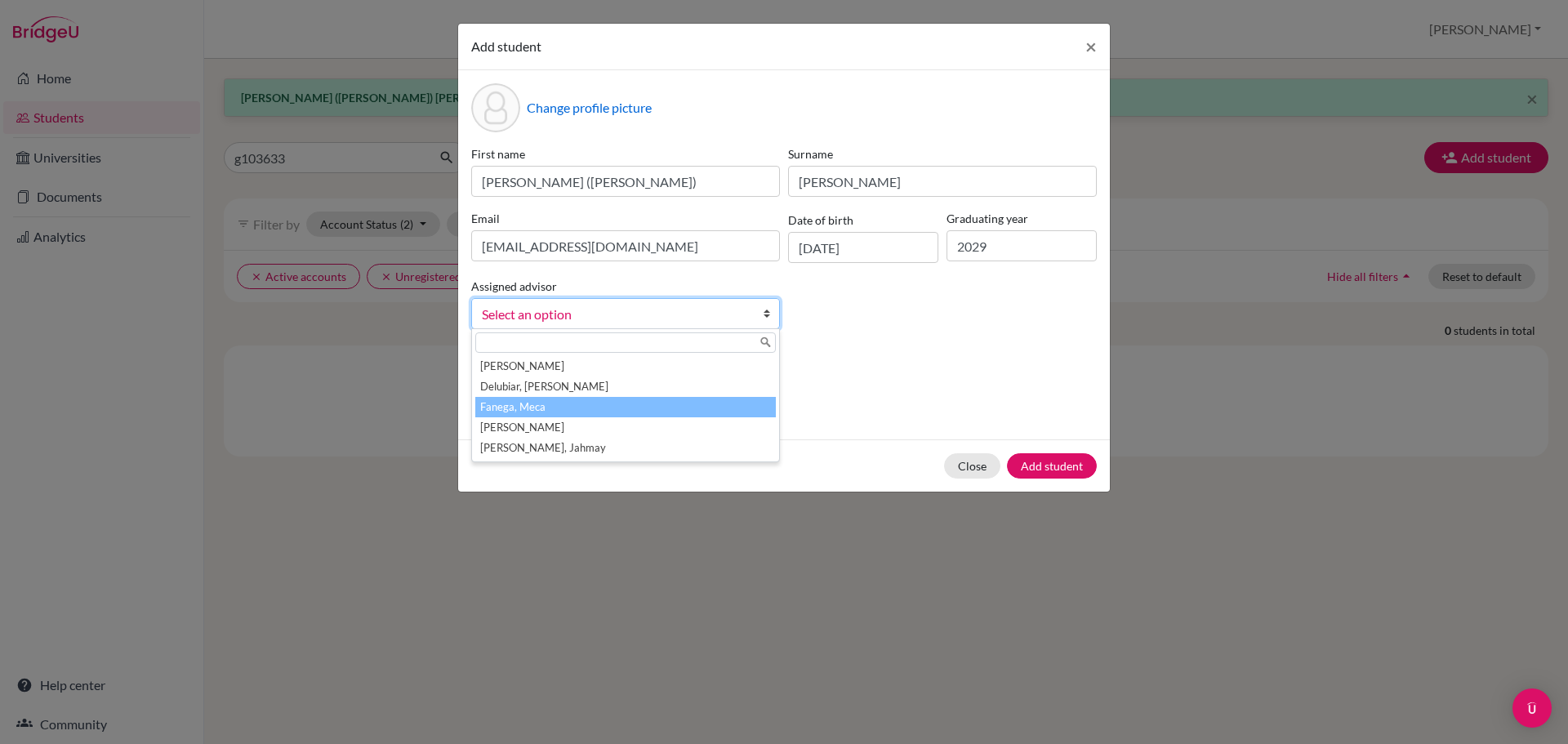
click at [594, 418] on li "[PERSON_NAME]" at bounding box center [626, 427] width 301 height 20
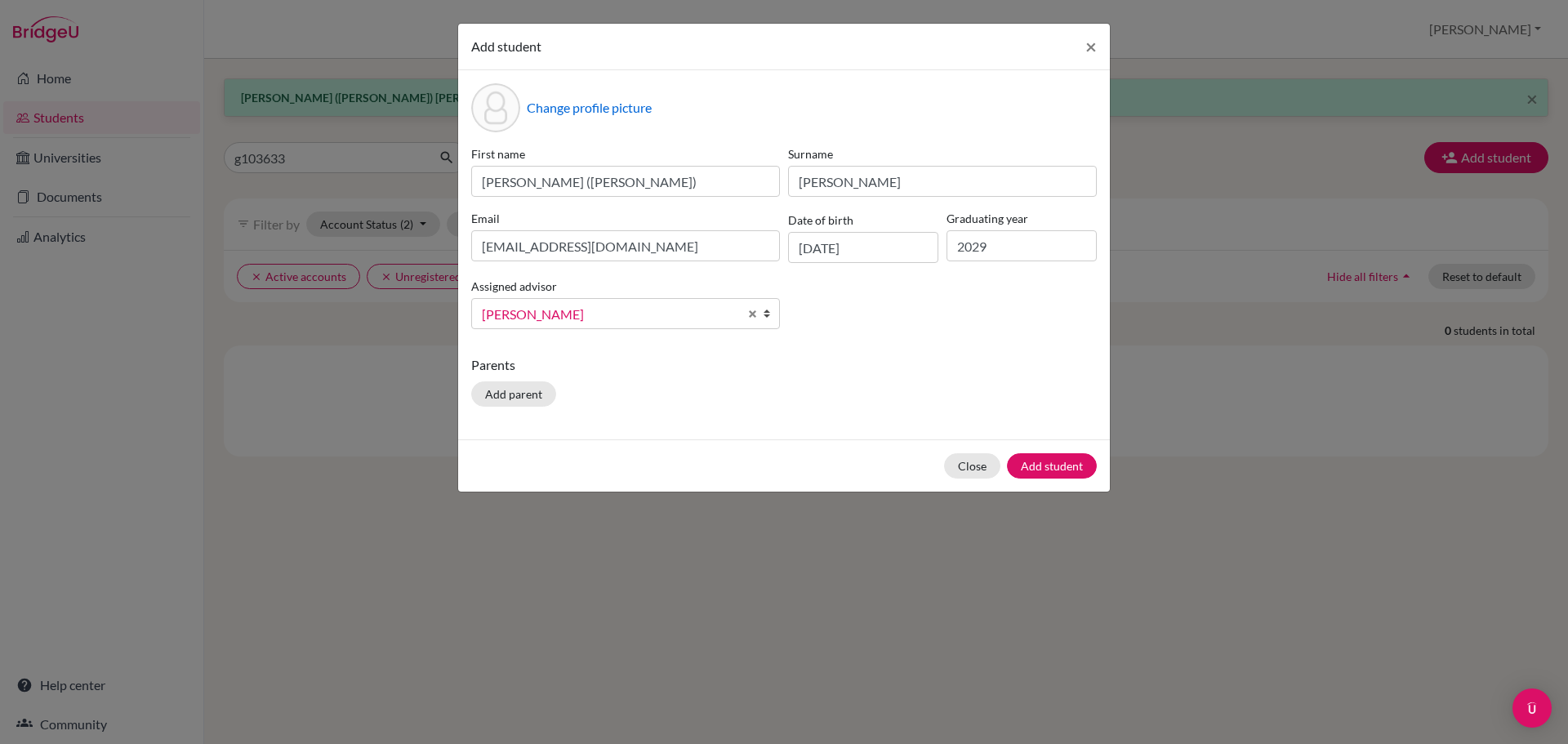
click at [966, 359] on p "Parents" at bounding box center [784, 365] width 626 height 20
click at [1045, 462] on button "Add student" at bounding box center [1051, 465] width 90 height 25
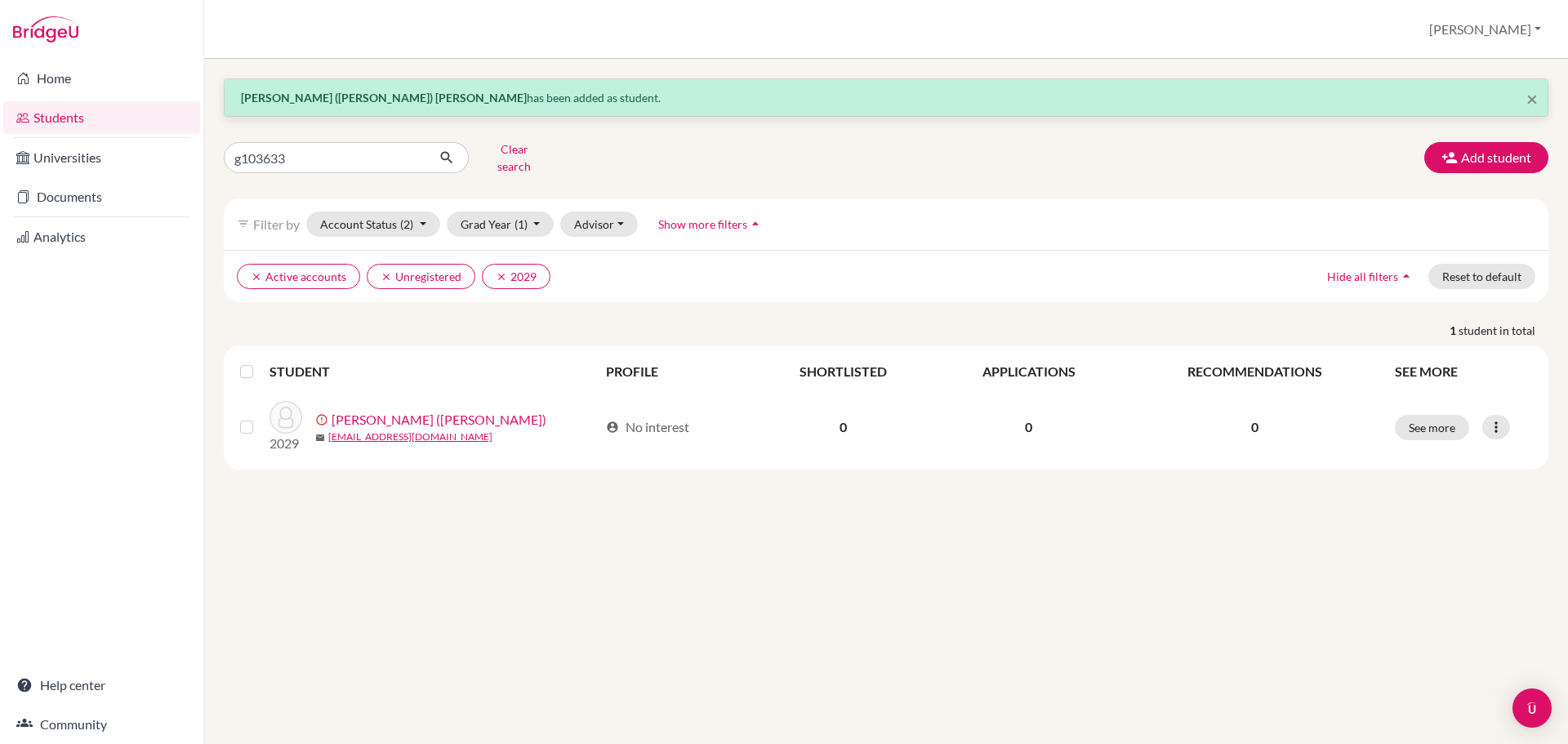
click at [674, 290] on div "clear Active accounts clear Unregistered clear 2029 Hide all filters arrow_drop…" at bounding box center [886, 275] width 1325 height 52
click at [491, 149] on button "Clear search" at bounding box center [514, 158] width 90 height 43
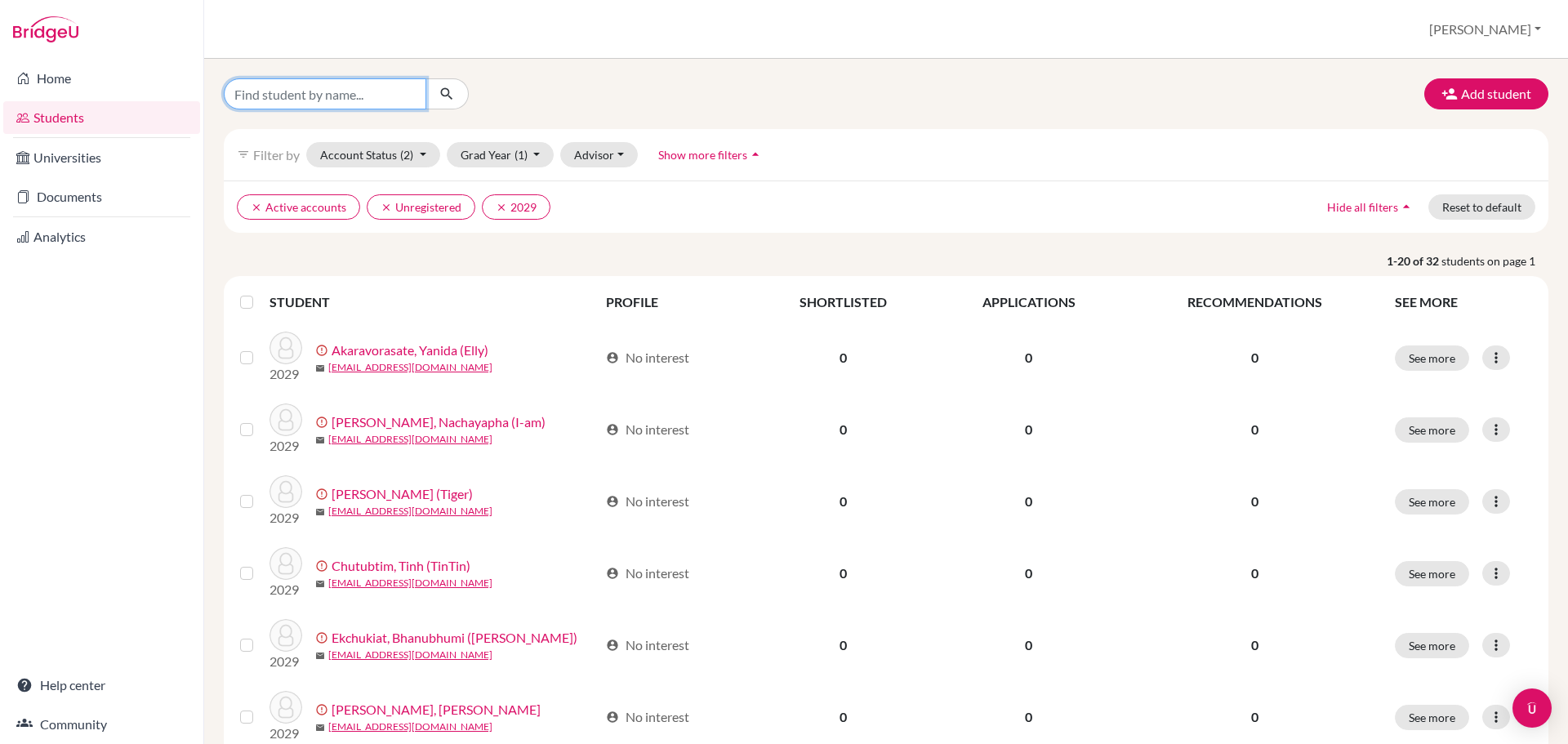
click at [348, 101] on input "Find student by name..." at bounding box center [325, 94] width 202 height 31
type input "andre"
click button "submit" at bounding box center [447, 94] width 44 height 31
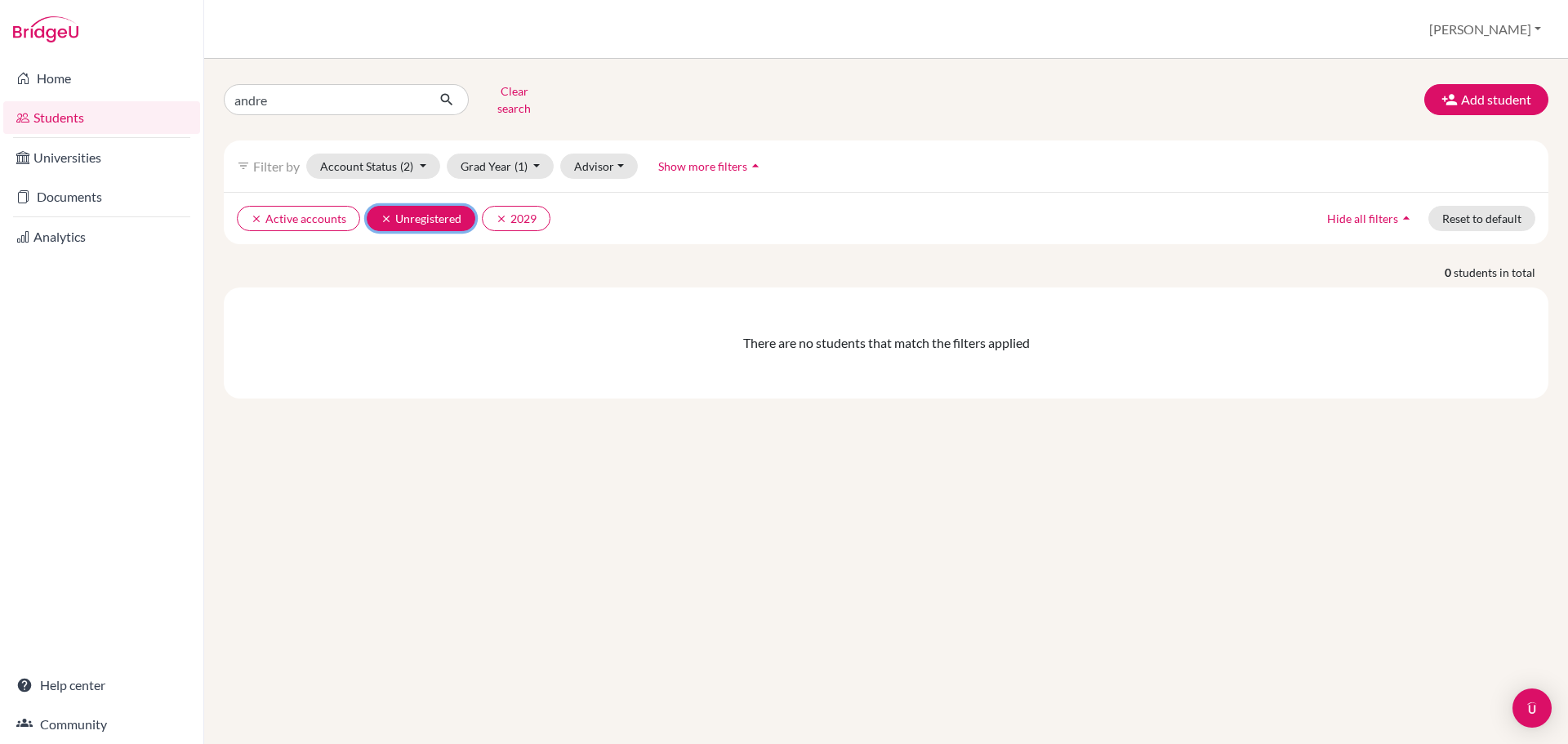
click at [382, 213] on icon "clear" at bounding box center [386, 219] width 12 height 12
click at [367, 207] on button "clear 2029" at bounding box center [400, 219] width 68 height 25
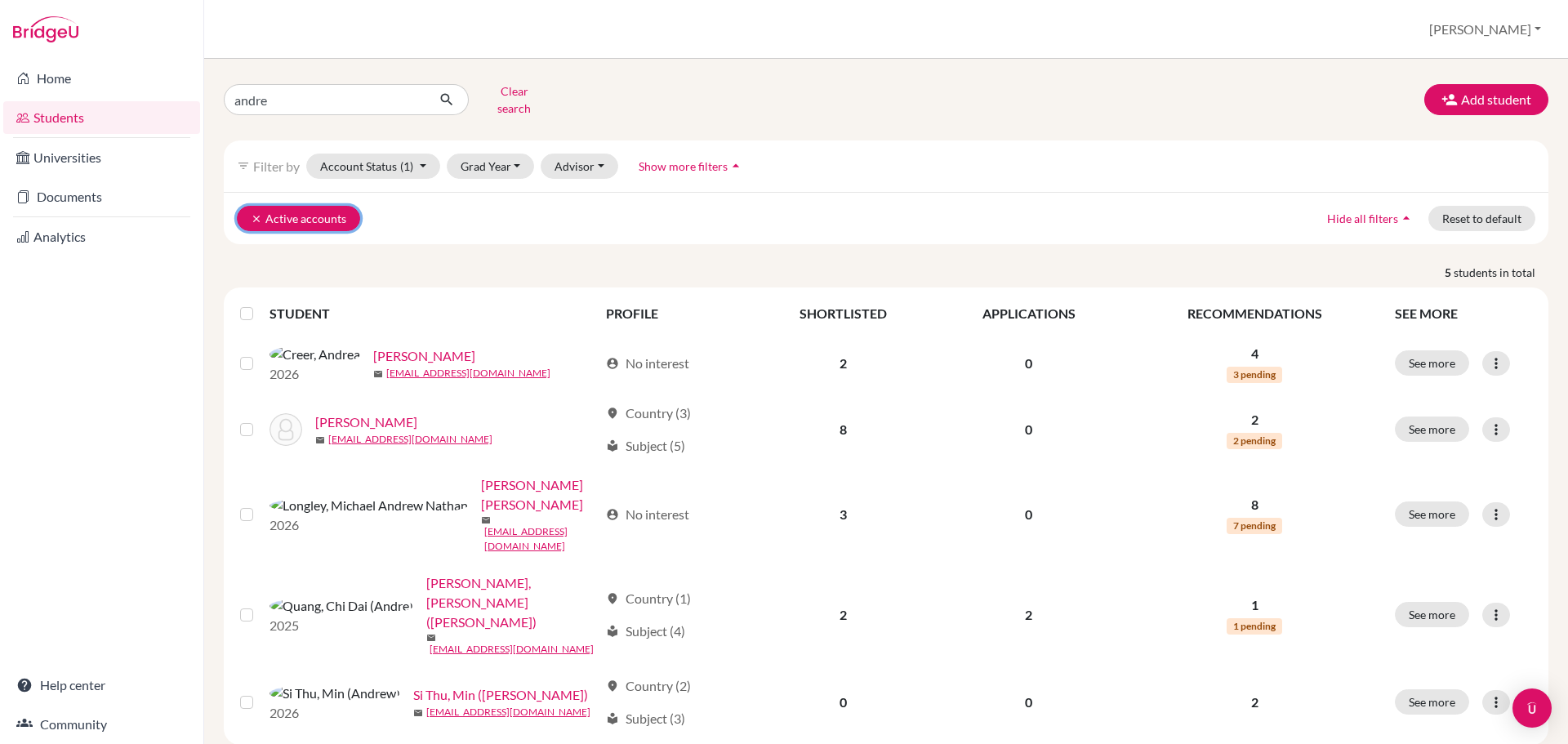
click at [247, 206] on button "clear Active accounts" at bounding box center [298, 219] width 123 height 25
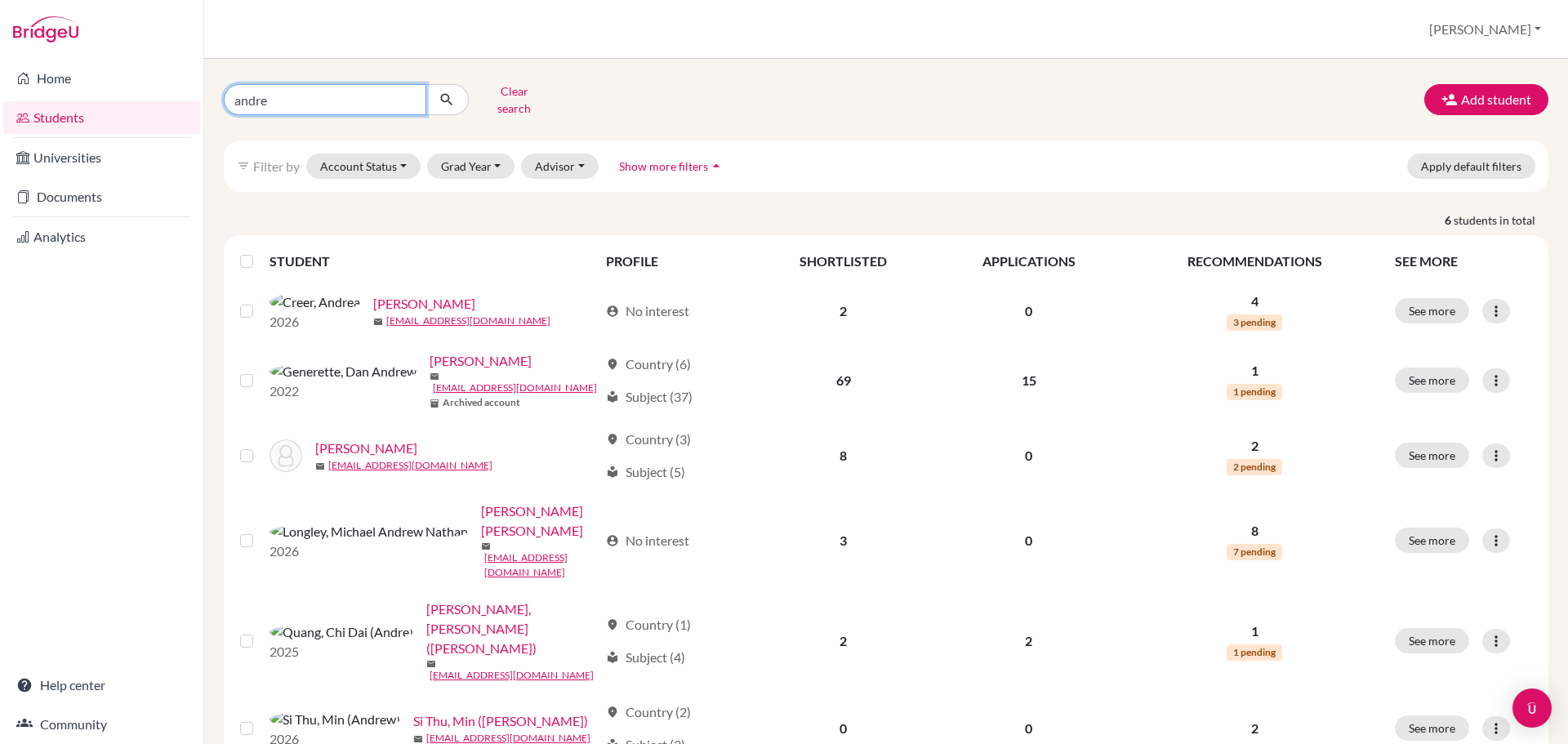
click at [308, 96] on input "andre" at bounding box center [325, 99] width 202 height 31
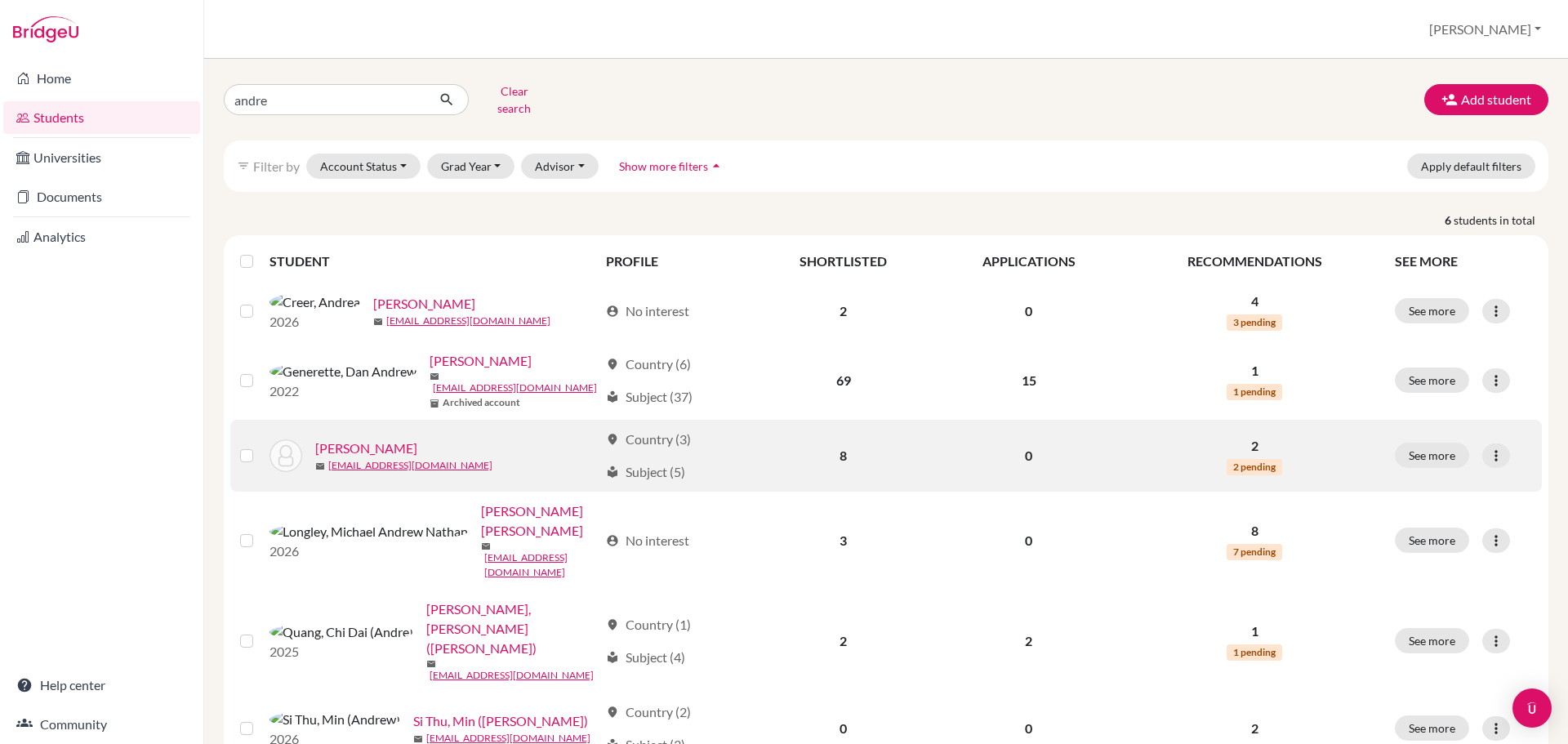
click at [381, 440] on link "[PERSON_NAME]" at bounding box center [366, 448] width 102 height 20
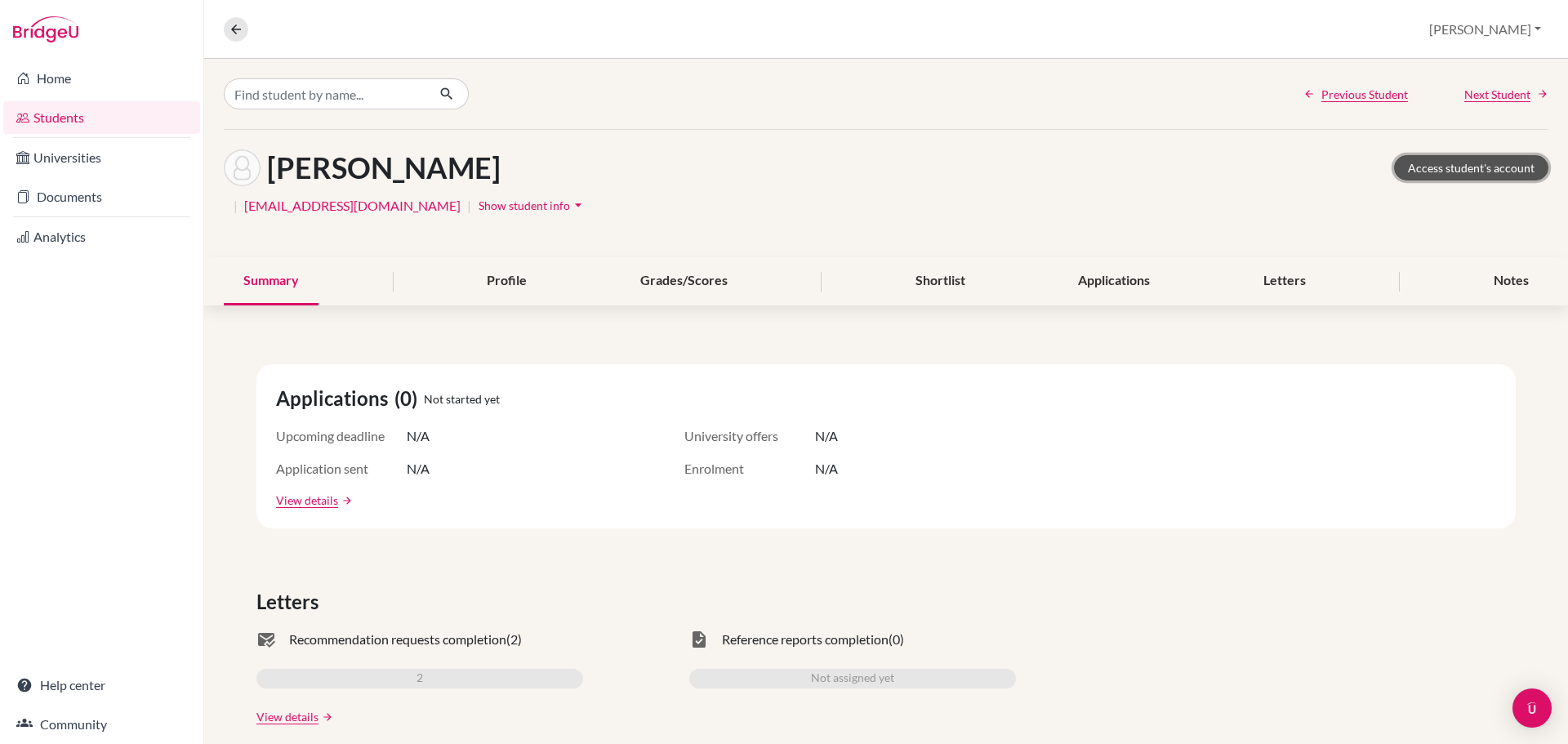
click at [1444, 161] on link "Access student's account" at bounding box center [1471, 168] width 154 height 25
click at [106, 107] on link "Students" at bounding box center [102, 117] width 197 height 33
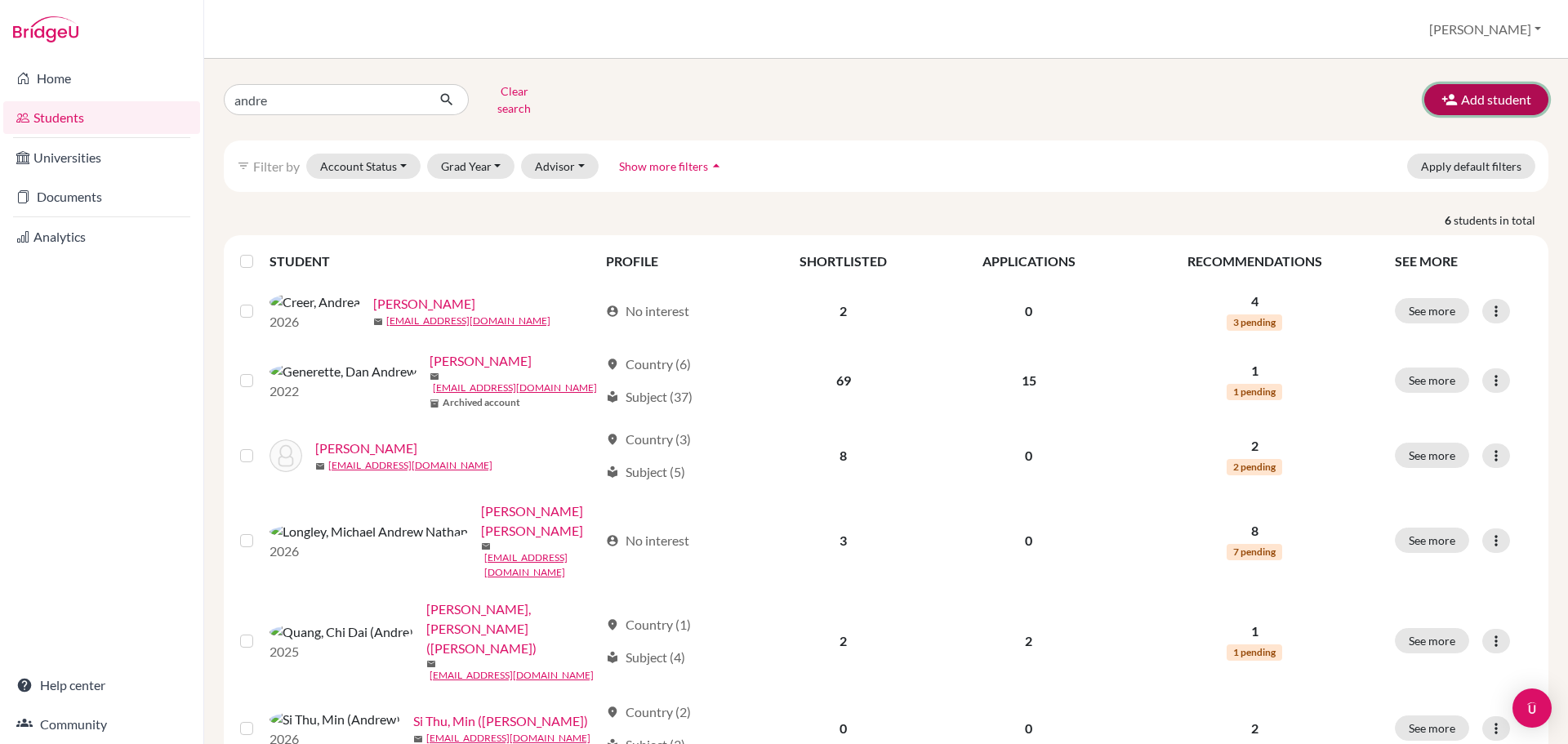
click at [1441, 91] on icon "button" at bounding box center [1450, 99] width 16 height 16
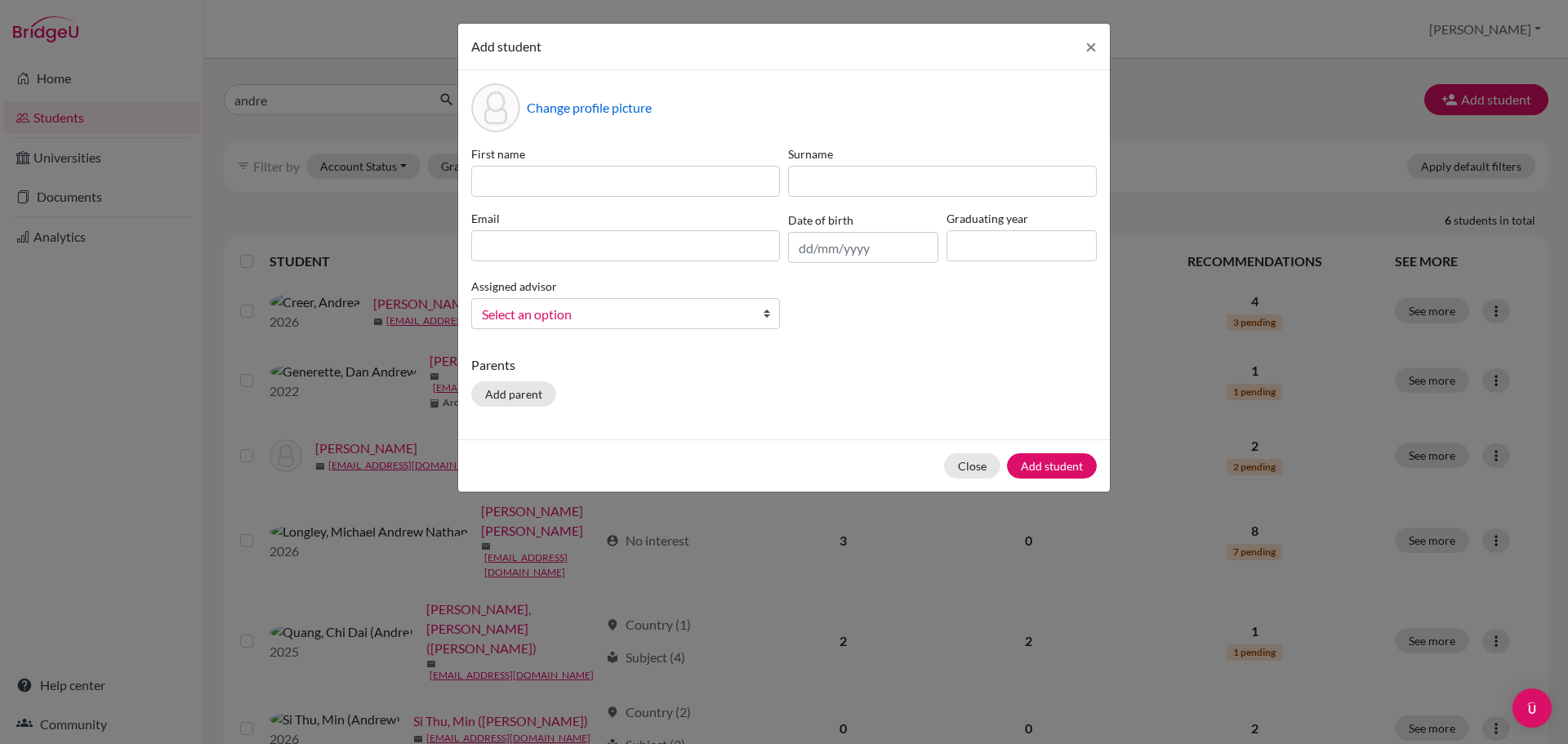
click at [524, 201] on div "First name Surname Email Date of birth Graduating year Assigned advisor [PERSON…" at bounding box center [784, 244] width 634 height 197
click at [528, 185] on input at bounding box center [625, 181] width 309 height 31
paste input "Thanwarat"
type input "Thanwarat (Jiayong)"
click at [835, 182] on input at bounding box center [942, 181] width 309 height 31
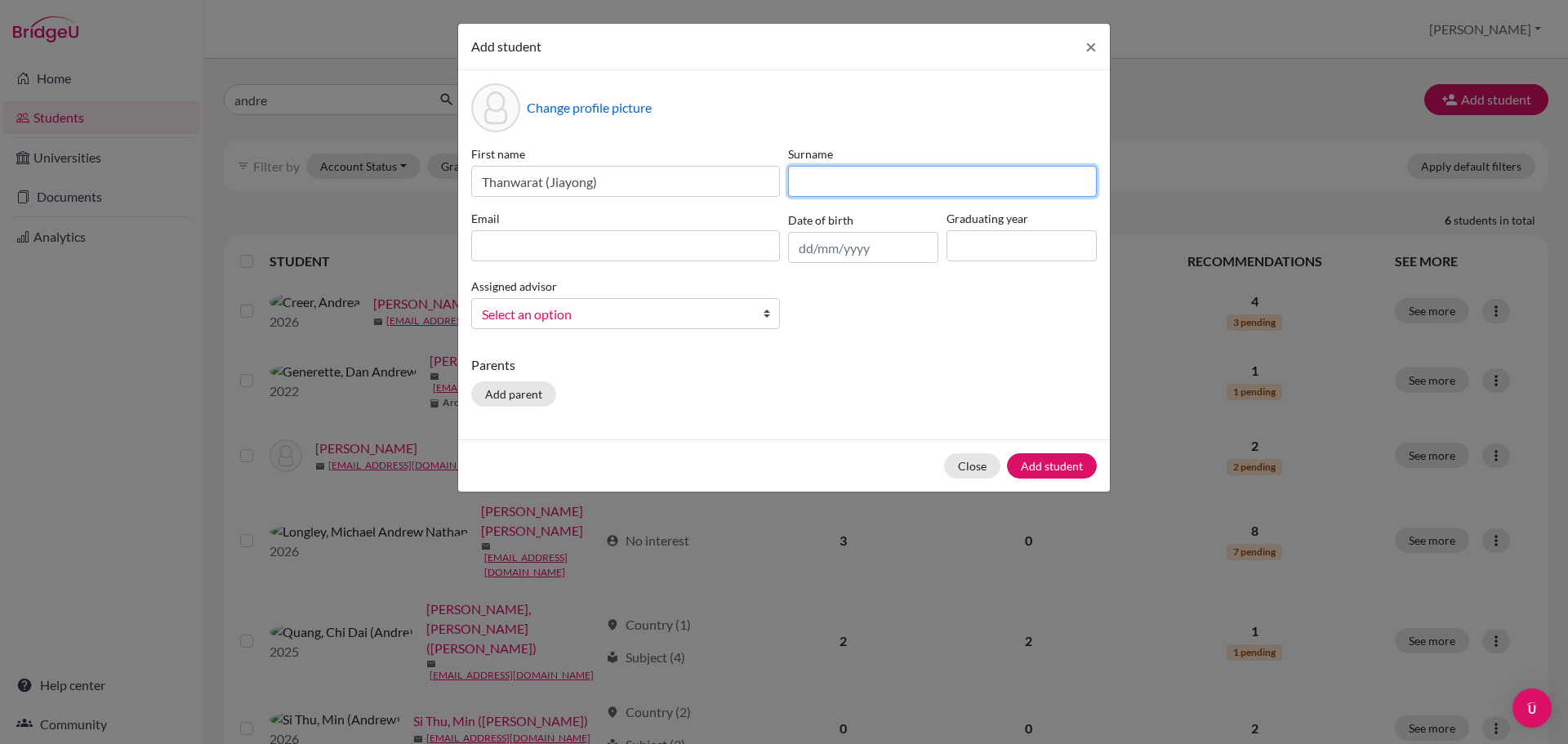
click at [835, 182] on input at bounding box center [942, 181] width 309 height 31
paste input "Chatworapongsa"
type input "Chatworapongsa"
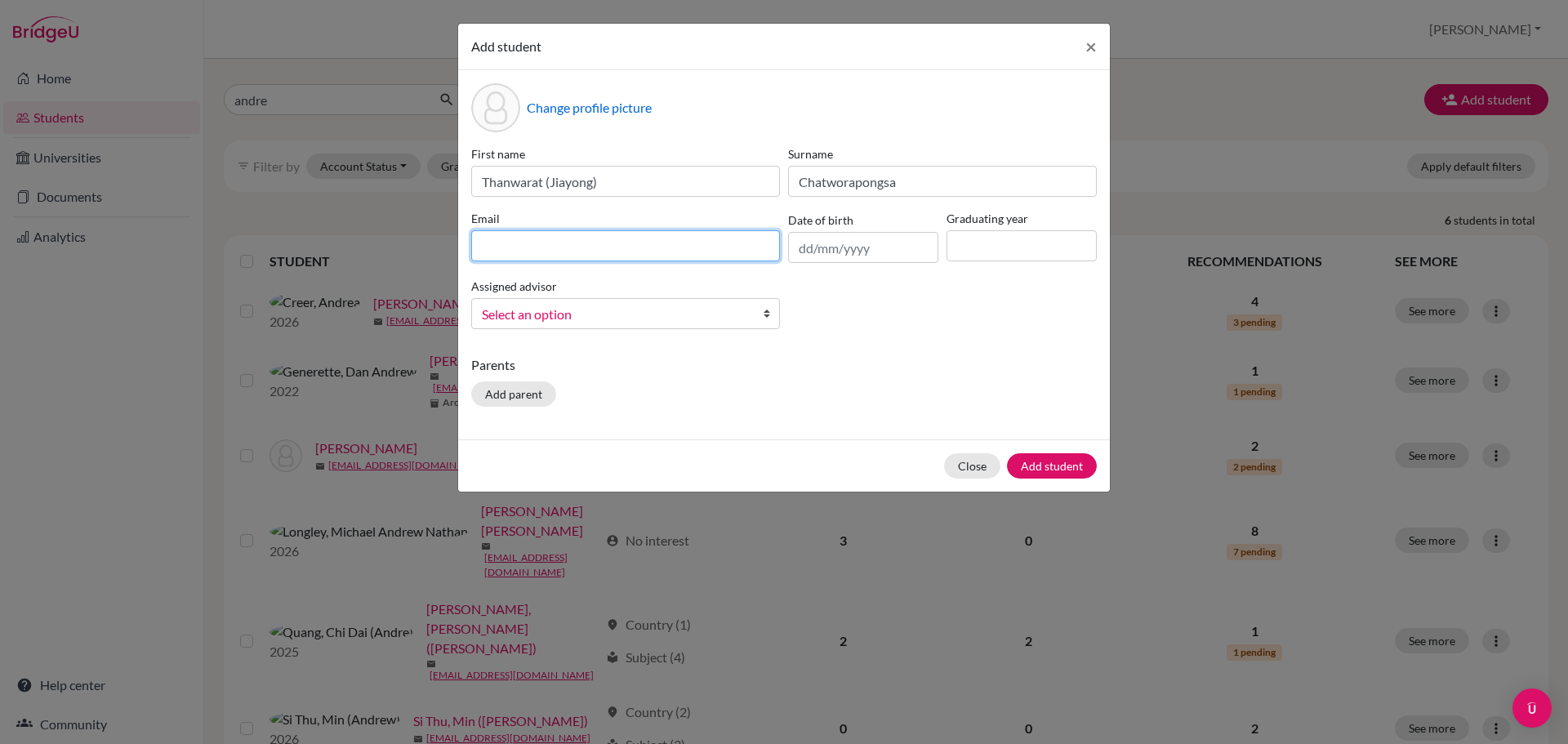
click at [651, 255] on input at bounding box center [625, 246] width 309 height 31
paste input "[EMAIL_ADDRESS][DOMAIN_NAME]"
type input "[EMAIL_ADDRESS][DOMAIN_NAME]"
click at [895, 253] on input "text" at bounding box center [863, 248] width 150 height 31
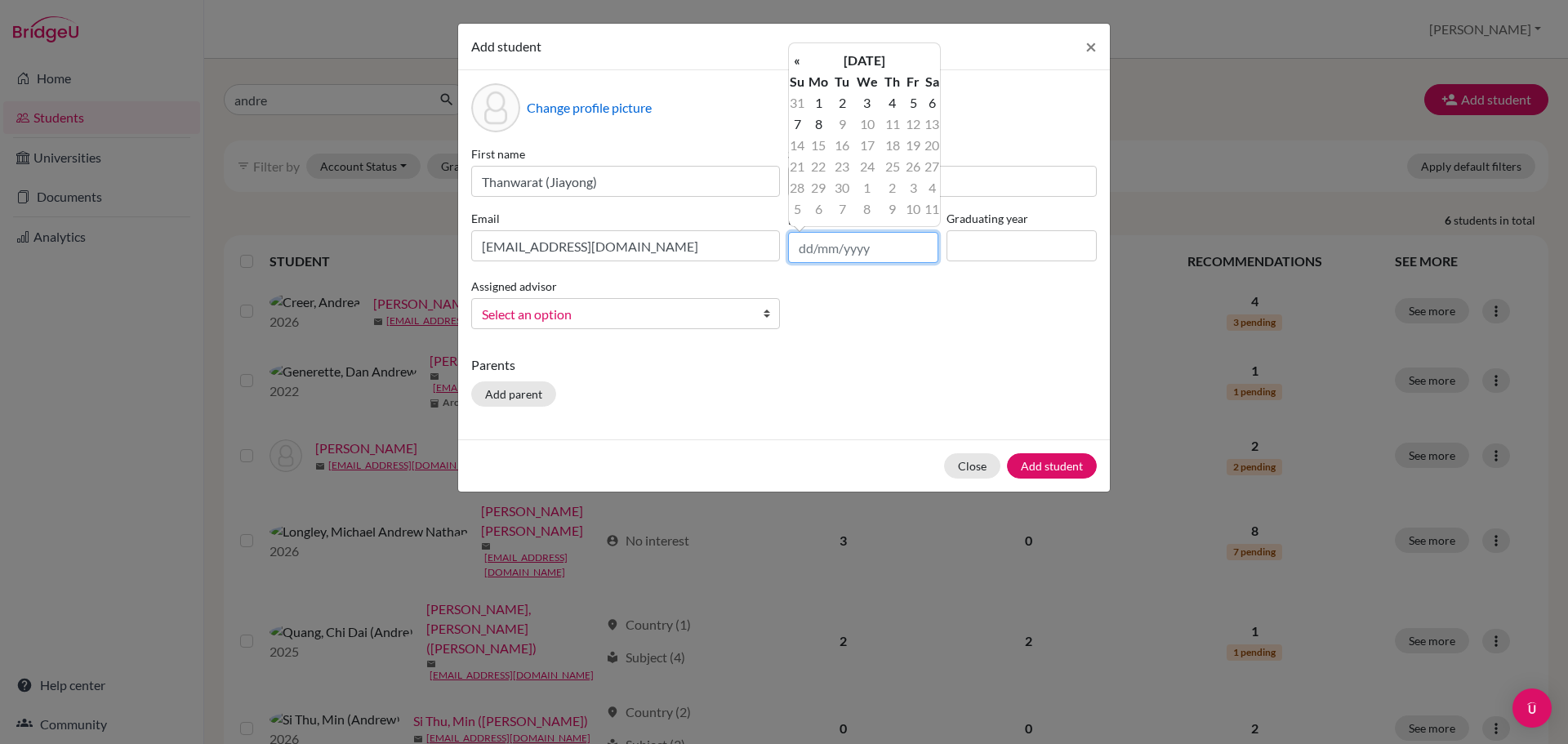
paste input "[DATE]"
click at [837, 245] on input "[DATE]" at bounding box center [863, 248] width 150 height 31
click at [832, 240] on input "[DATE]" at bounding box center [863, 248] width 150 height 31
type input "[DATE]"
click at [939, 339] on div "First name [PERSON_NAME] (Jiayong) Surname Chatworapongsa Email [EMAIL_ADDRESS]…" at bounding box center [784, 244] width 634 height 197
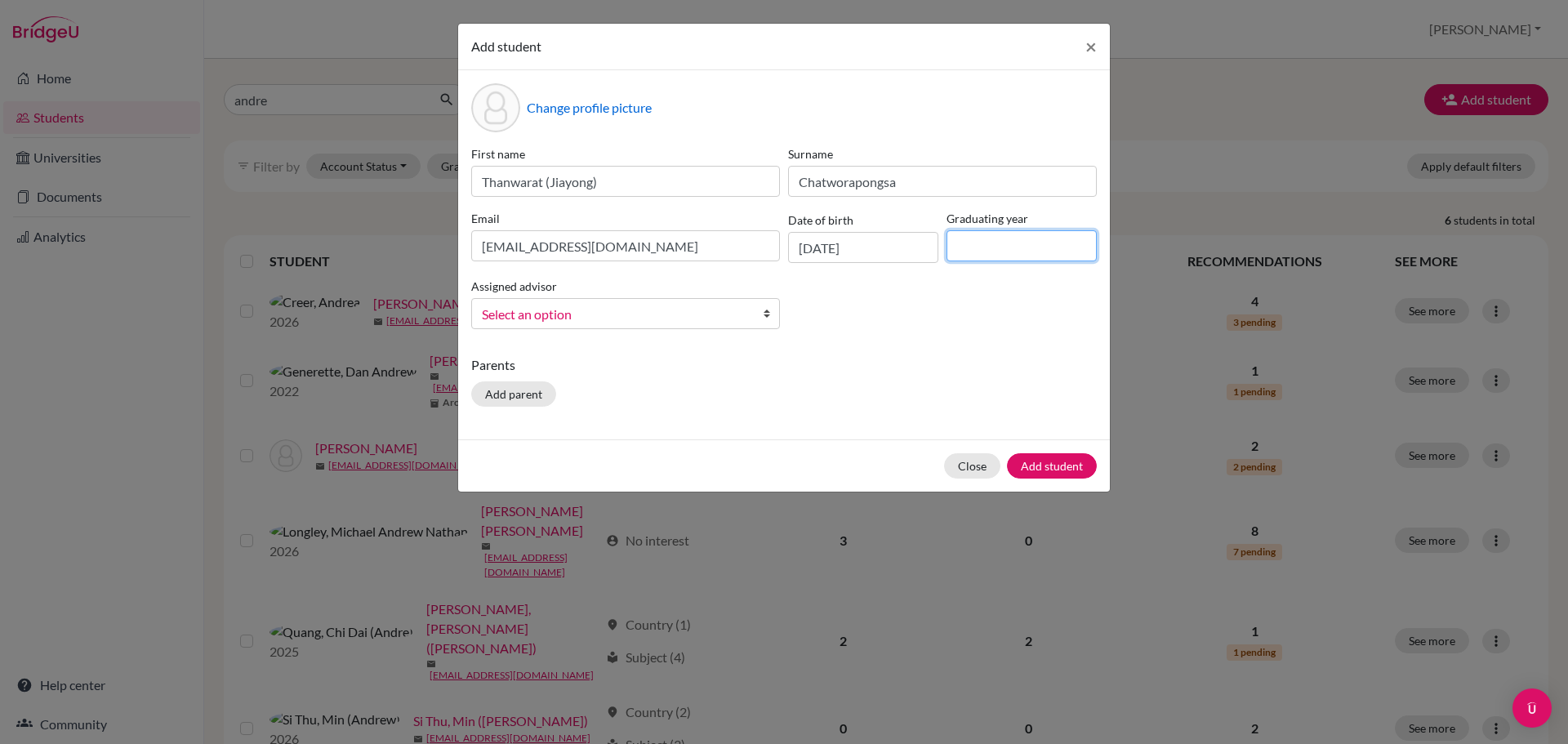
click at [988, 251] on input at bounding box center [1021, 246] width 150 height 31
type input "2028"
click at [945, 314] on div "First name [PERSON_NAME] (Jiayong) Surname Chatworapongsa Email [EMAIL_ADDRESS]…" at bounding box center [784, 244] width 634 height 197
click at [629, 323] on span "Select an option" at bounding box center [615, 313] width 266 height 21
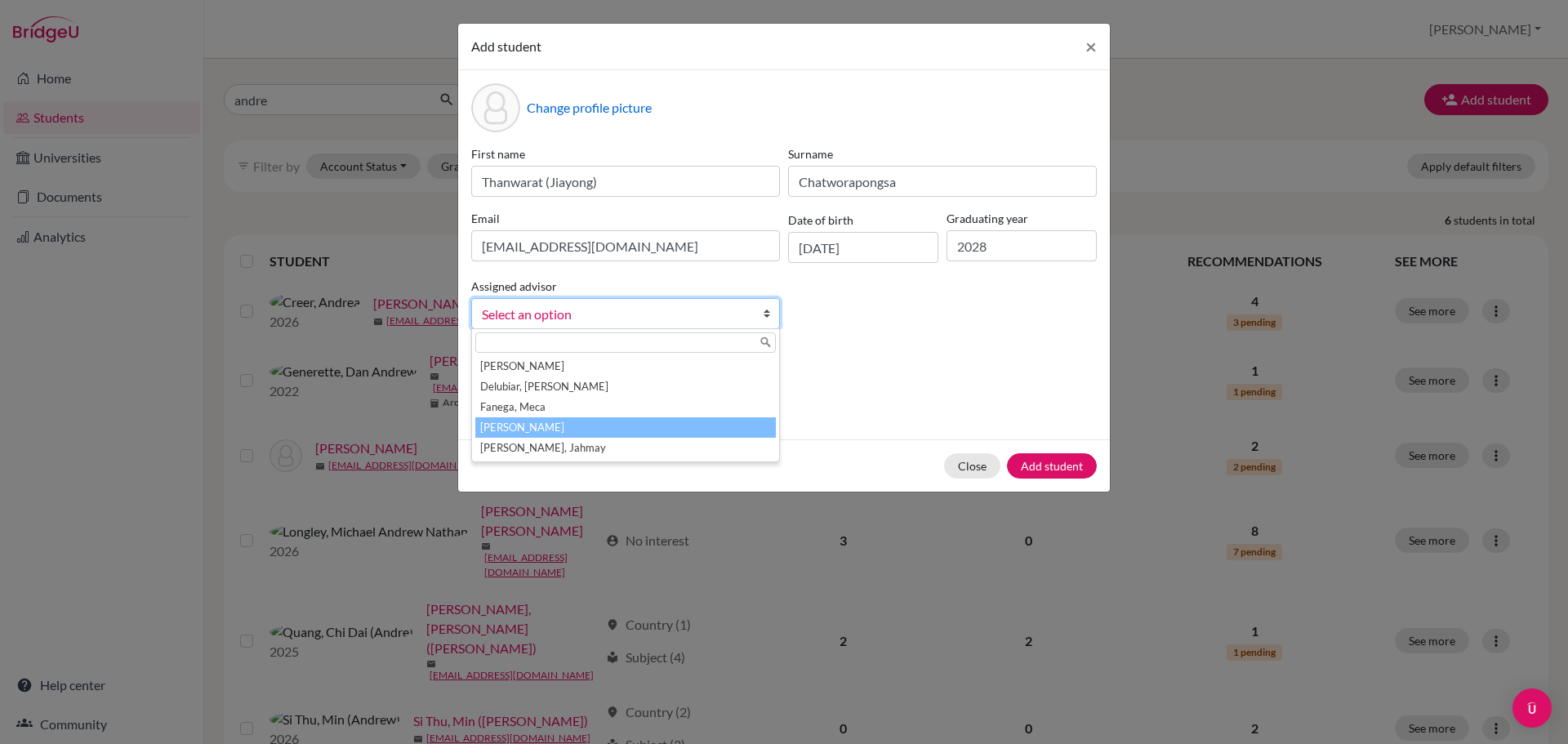
click at [610, 423] on li "[PERSON_NAME]" at bounding box center [626, 427] width 301 height 20
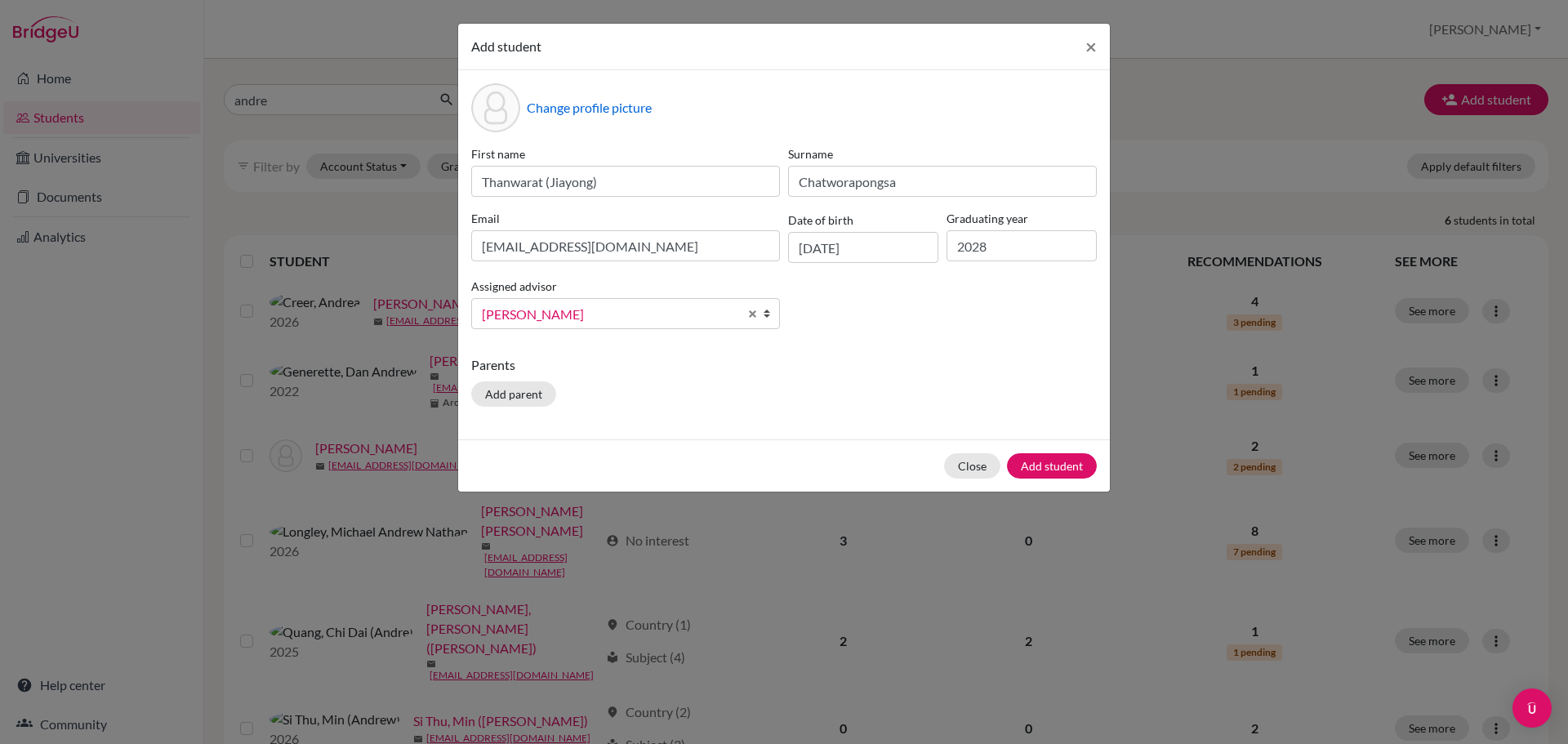
click at [917, 369] on p "Parents" at bounding box center [784, 365] width 626 height 20
click at [1034, 462] on button "Add student" at bounding box center [1051, 465] width 90 height 25
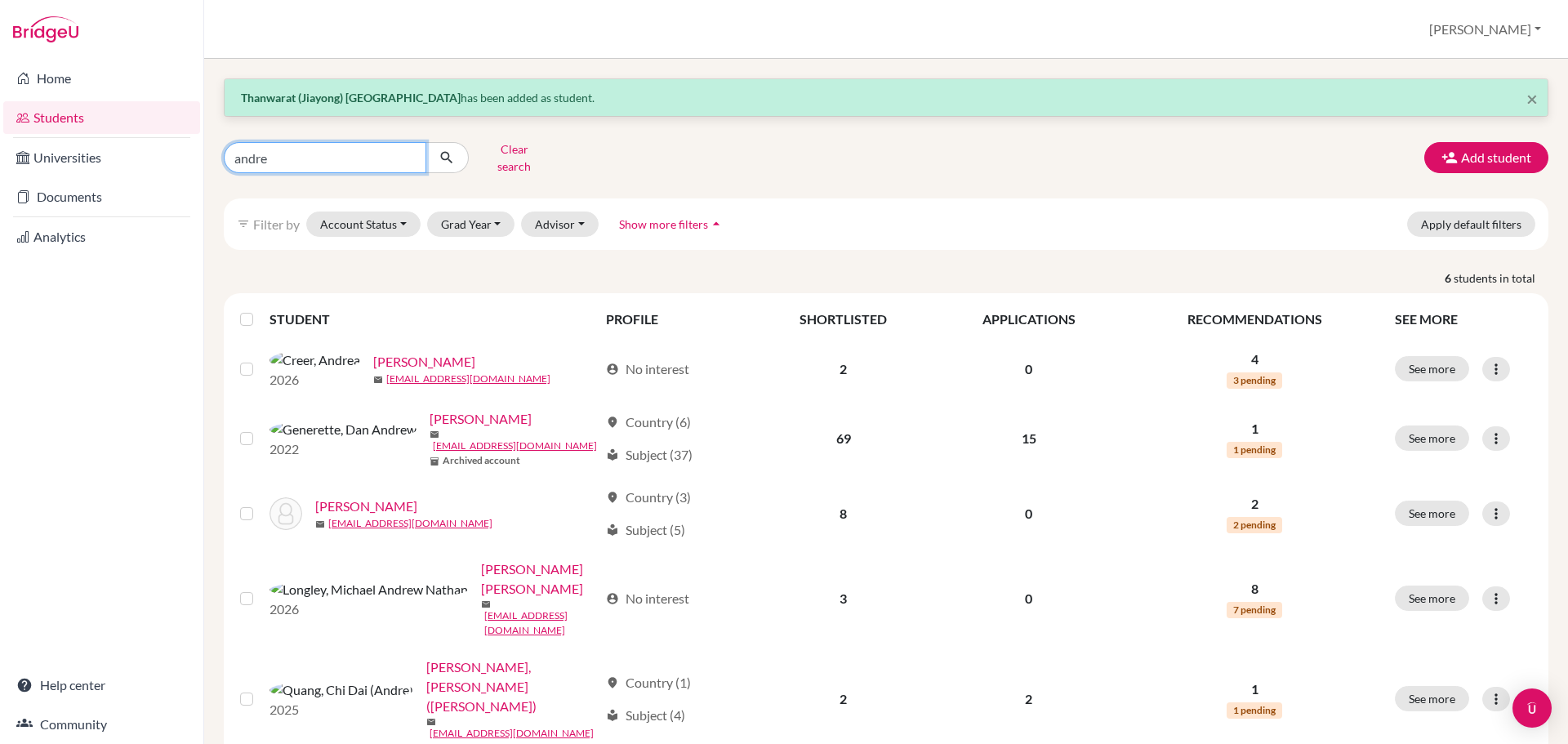
click at [343, 158] on input "andre" at bounding box center [325, 158] width 202 height 31
type input "yuka"
click button "submit" at bounding box center [447, 158] width 44 height 31
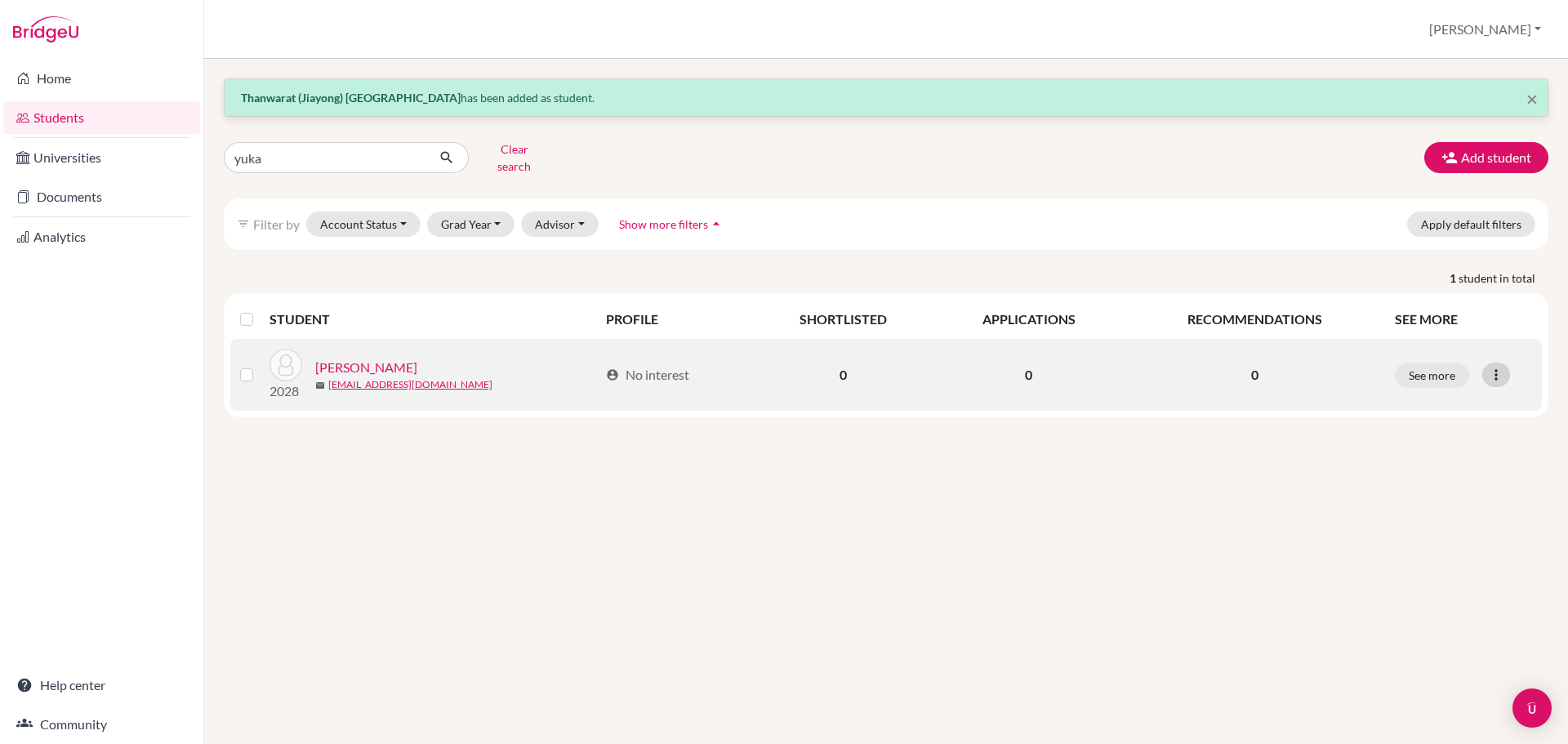
click at [1493, 366] on icon at bounding box center [1496, 374] width 16 height 16
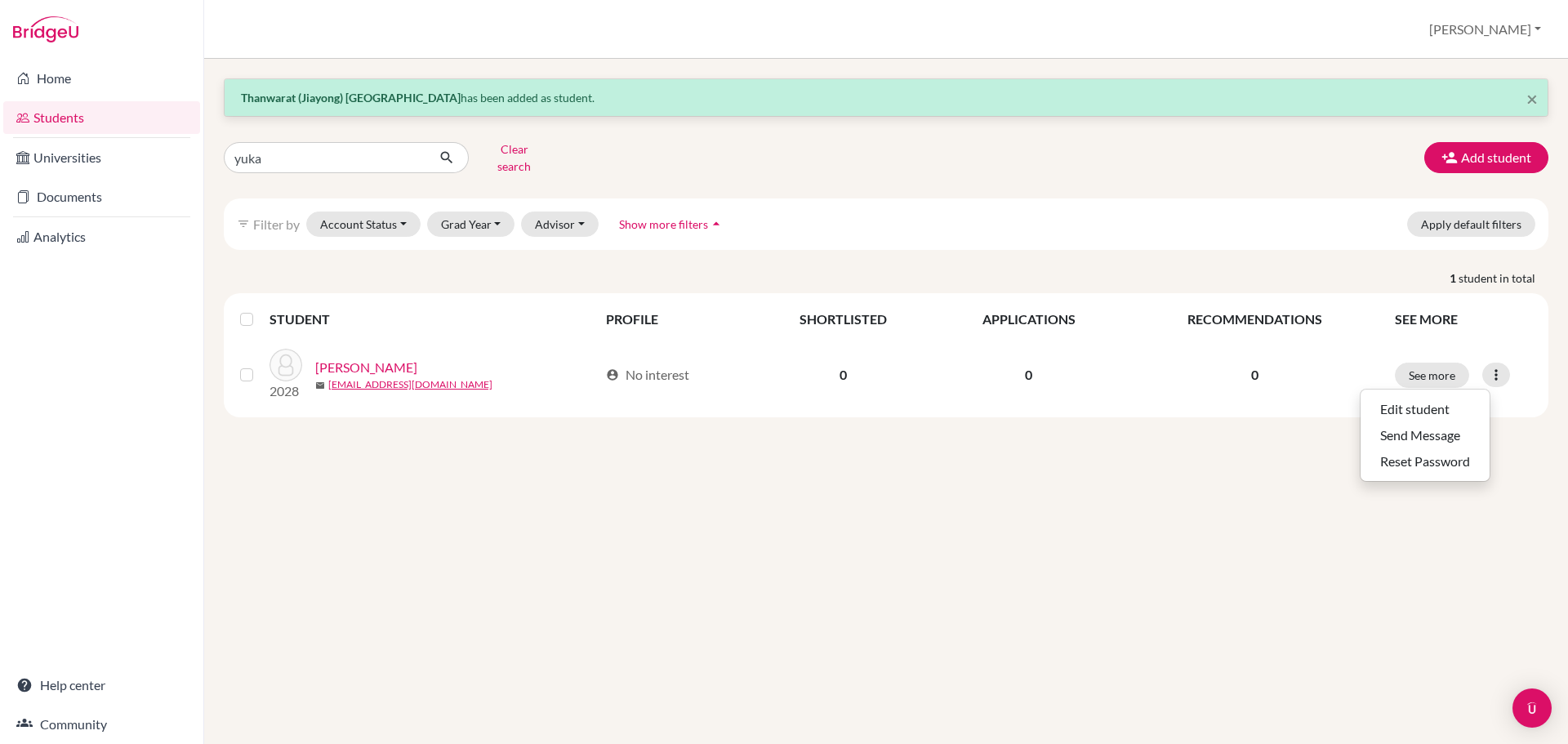
click at [1061, 460] on div "× Thanwarat (Jiayong) [GEOGRAPHIC_DATA] has been added as student. yuka Clear s…" at bounding box center [886, 402] width 1364 height 685
click at [318, 148] on input "yuka" at bounding box center [325, 158] width 202 height 31
click at [272, 158] on input "yuka" at bounding box center [325, 158] width 202 height 31
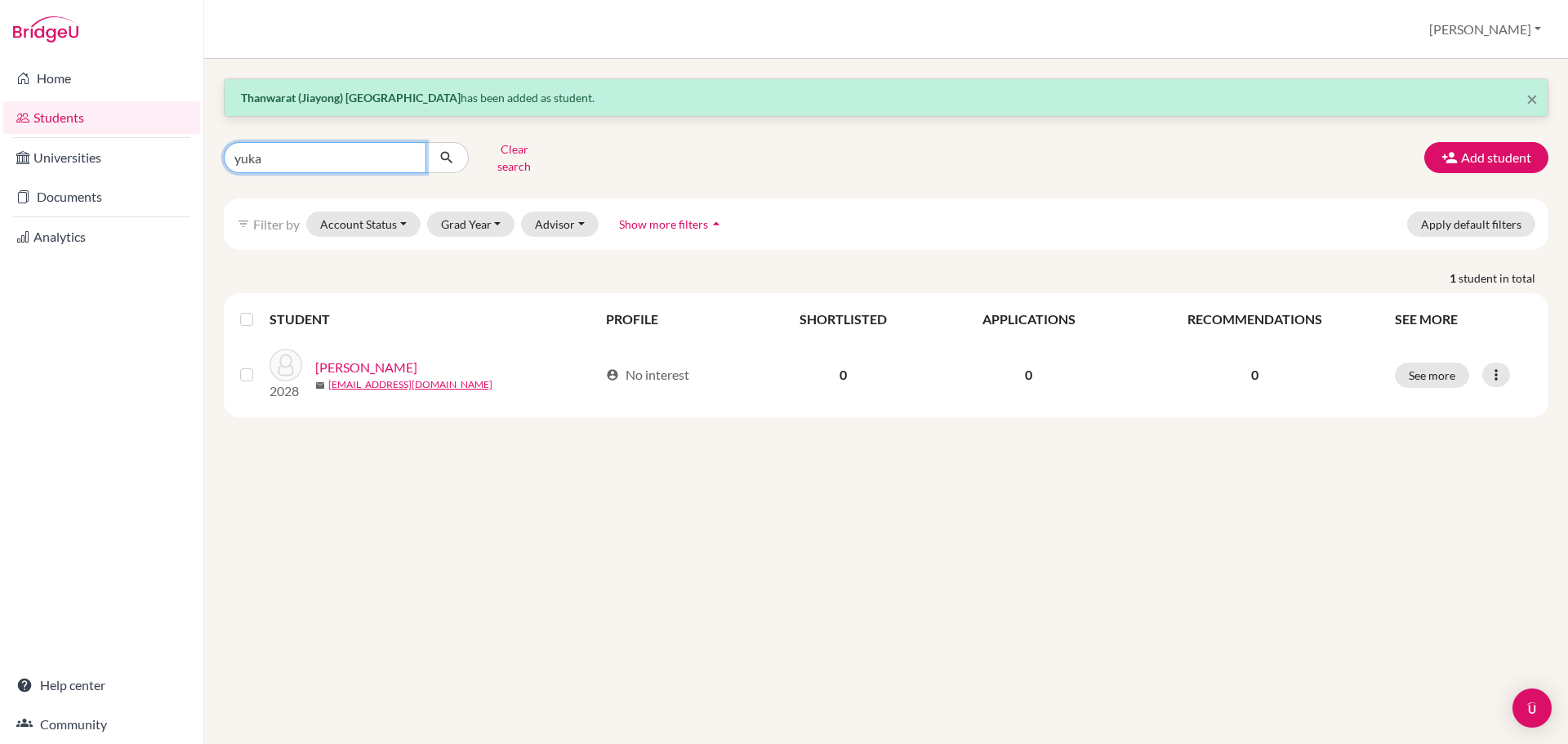
click at [272, 158] on input "yuka" at bounding box center [325, 158] width 202 height 31
type input "[PERSON_NAME]"
click button "submit" at bounding box center [447, 158] width 44 height 31
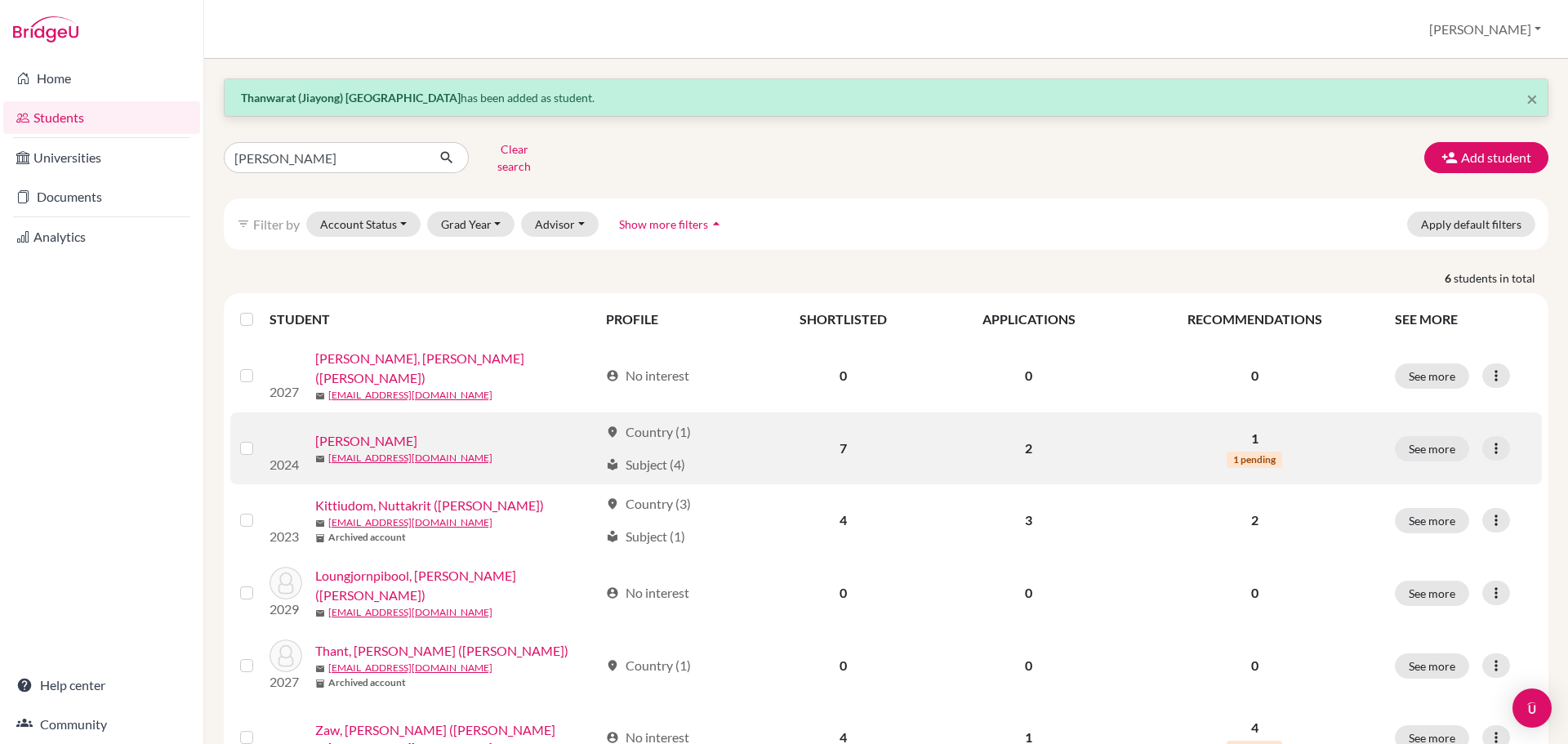
scroll to position [60, 0]
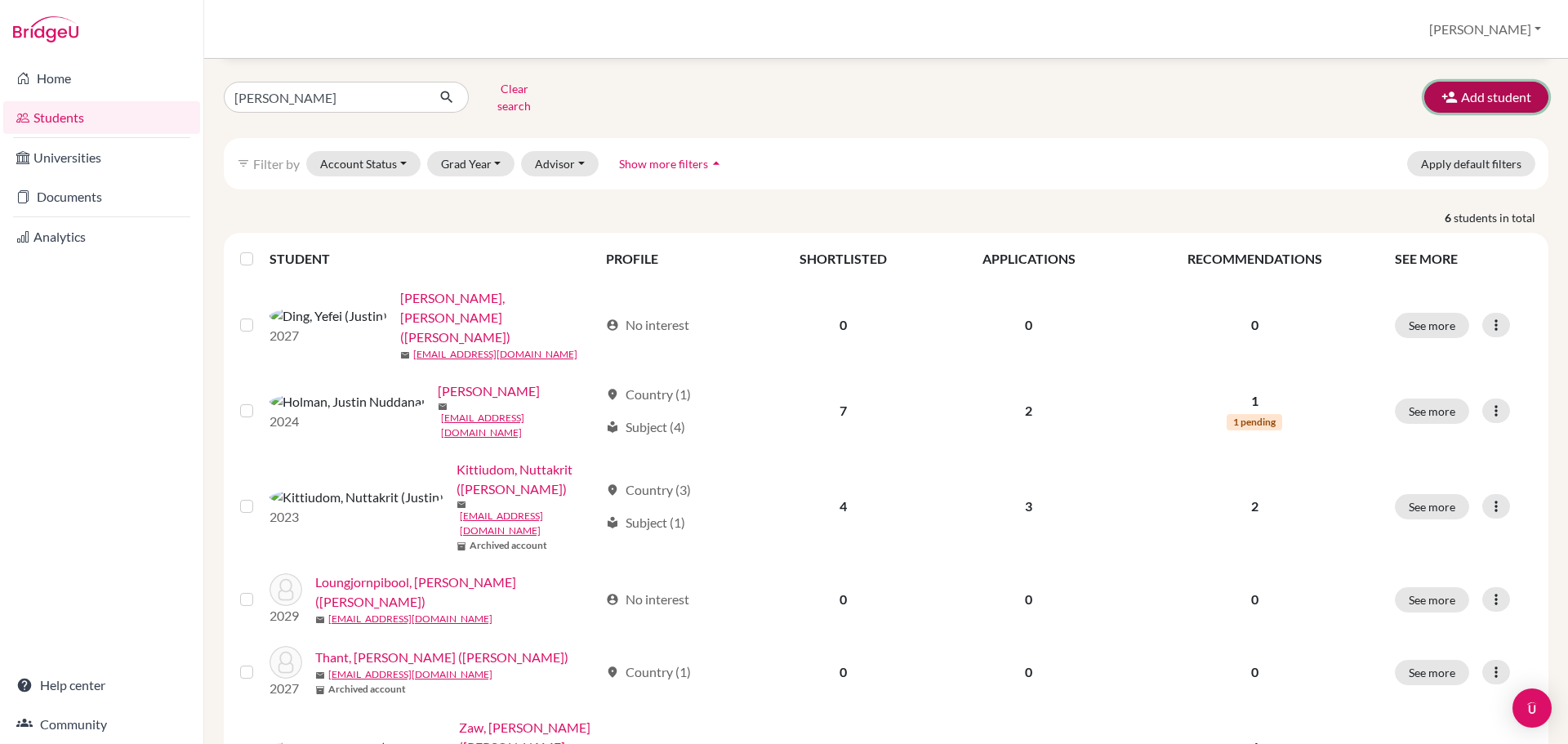
click at [1446, 95] on icon "button" at bounding box center [1450, 97] width 16 height 16
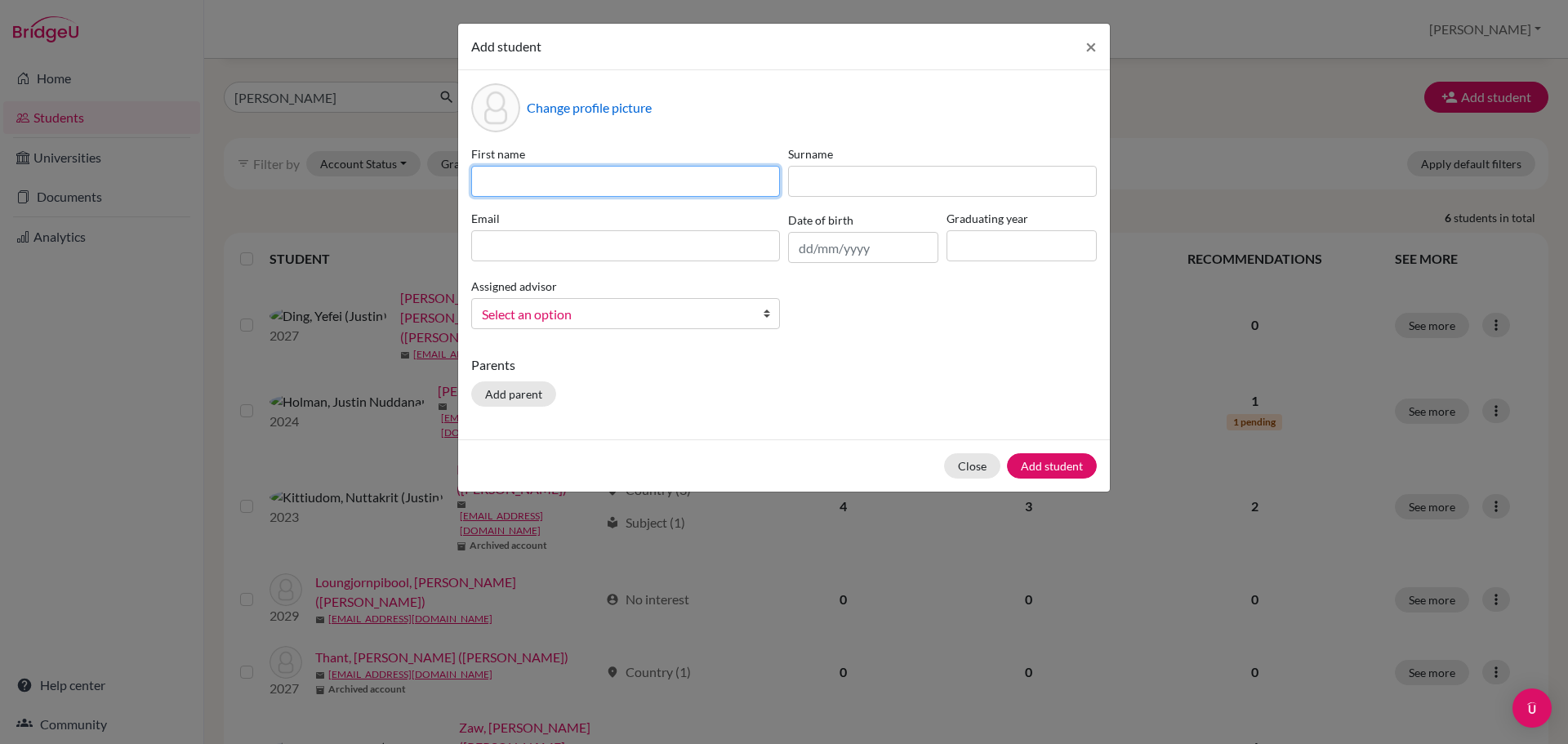
click at [532, 193] on input at bounding box center [625, 181] width 309 height 31
paste input "[PERSON_NAME]"
type input "[PERSON_NAME] ([PERSON_NAME])"
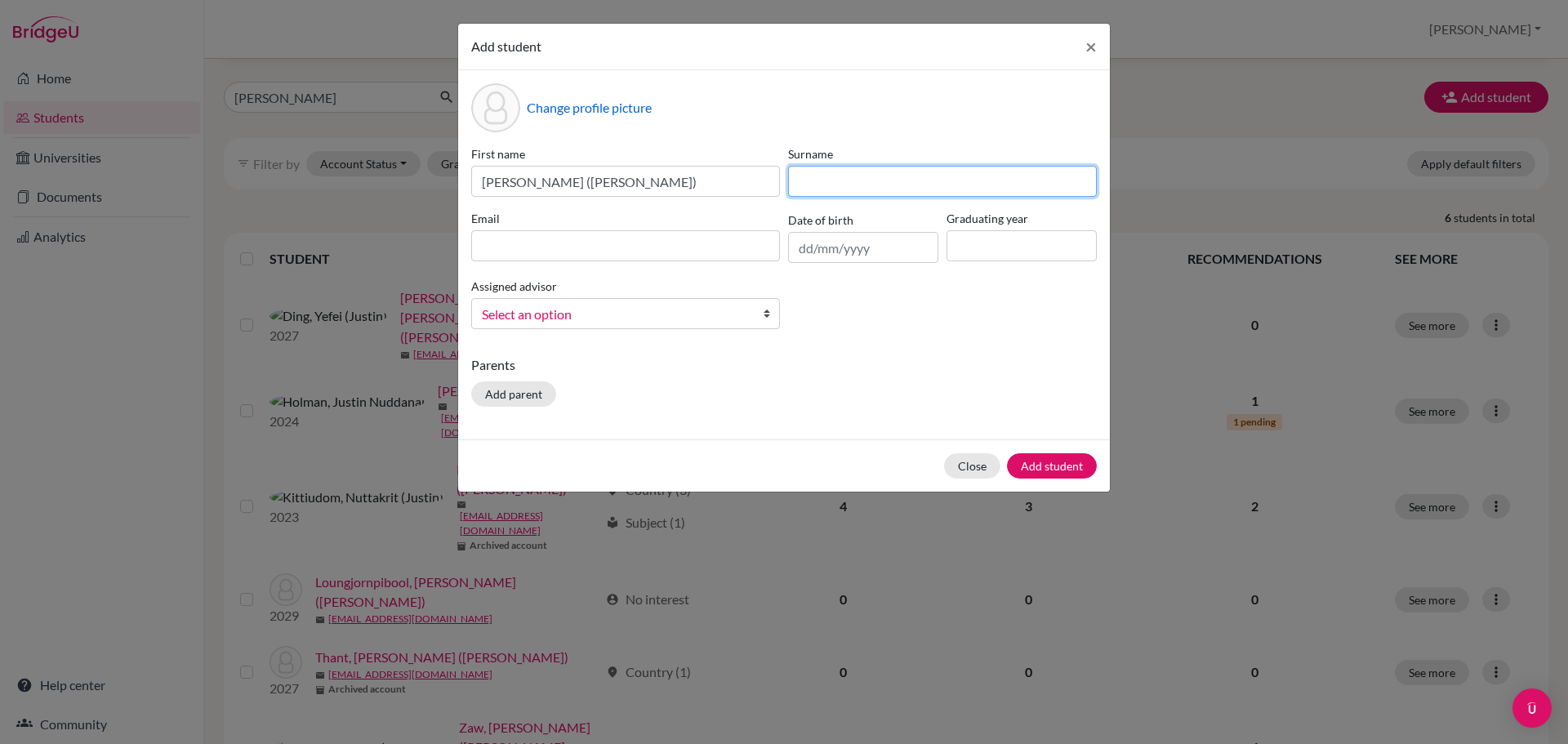
click at [871, 191] on input at bounding box center [942, 181] width 309 height 31
paste input "[PERSON_NAME]"
type input "[PERSON_NAME]"
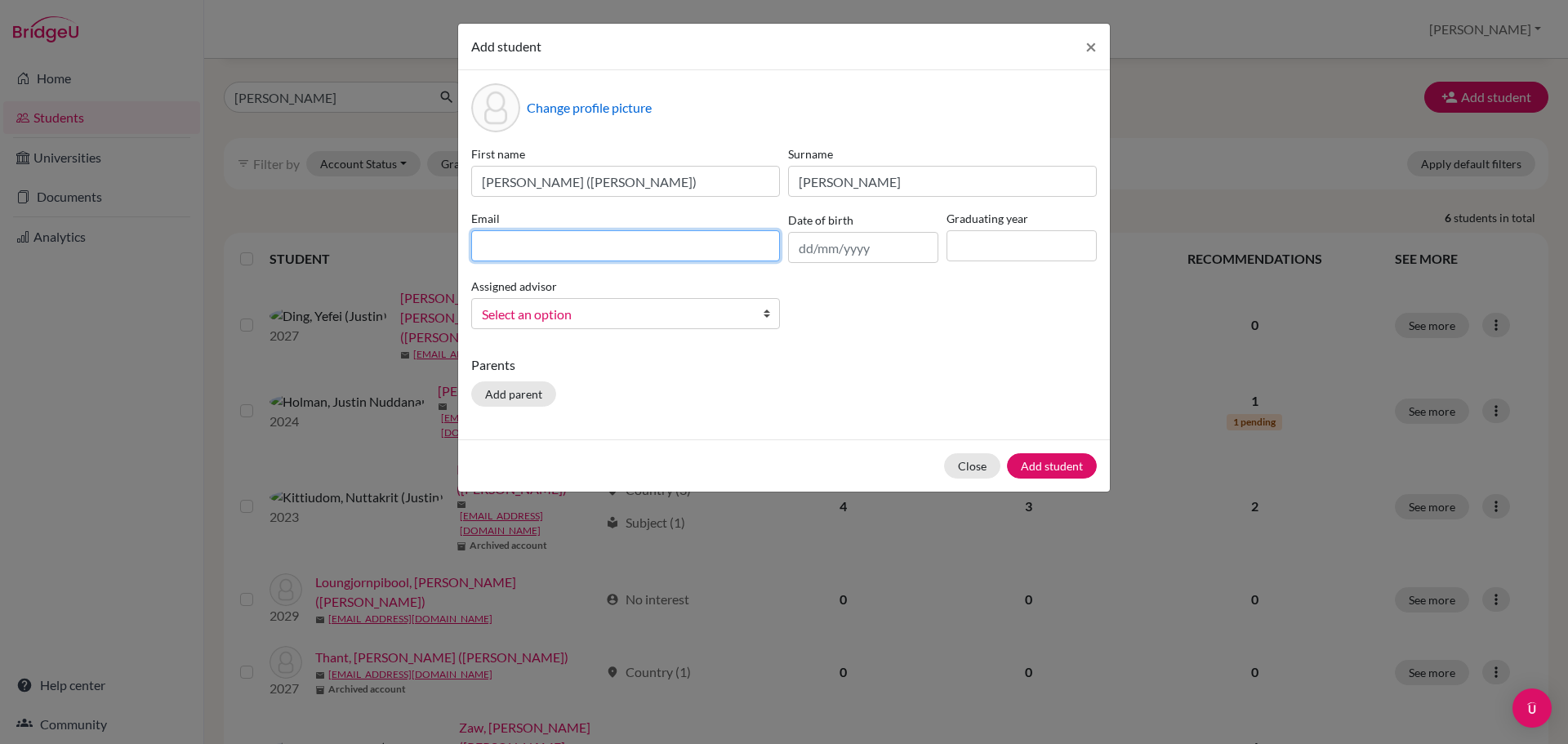
click at [650, 252] on input at bounding box center [625, 246] width 309 height 31
paste input "[EMAIL_ADDRESS][DOMAIN_NAME]"
type input "[EMAIL_ADDRESS][DOMAIN_NAME]"
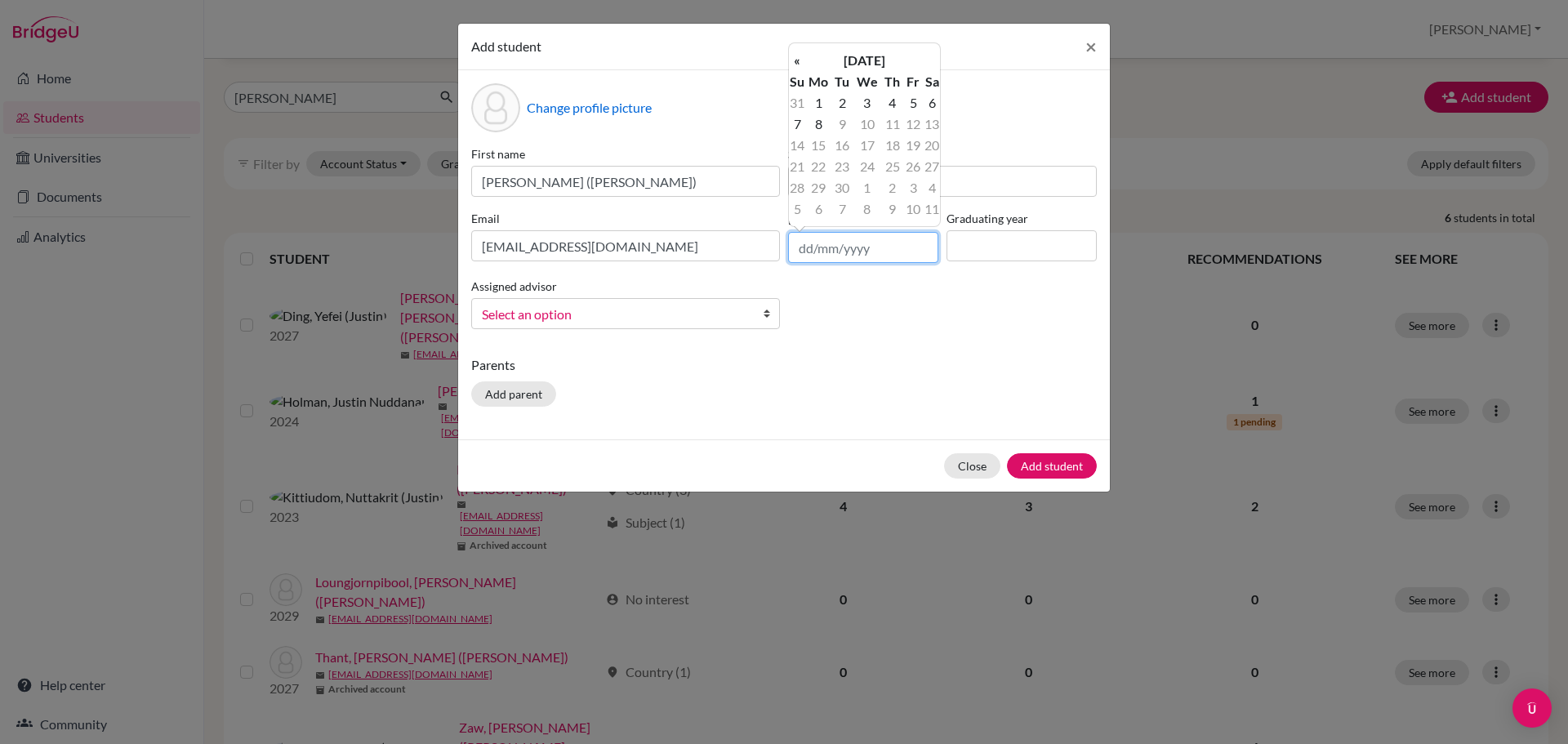
click at [835, 249] on input "text" at bounding box center [863, 248] width 150 height 31
paste input "[DATE]"
click at [828, 240] on input "[DATE]" at bounding box center [863, 248] width 150 height 31
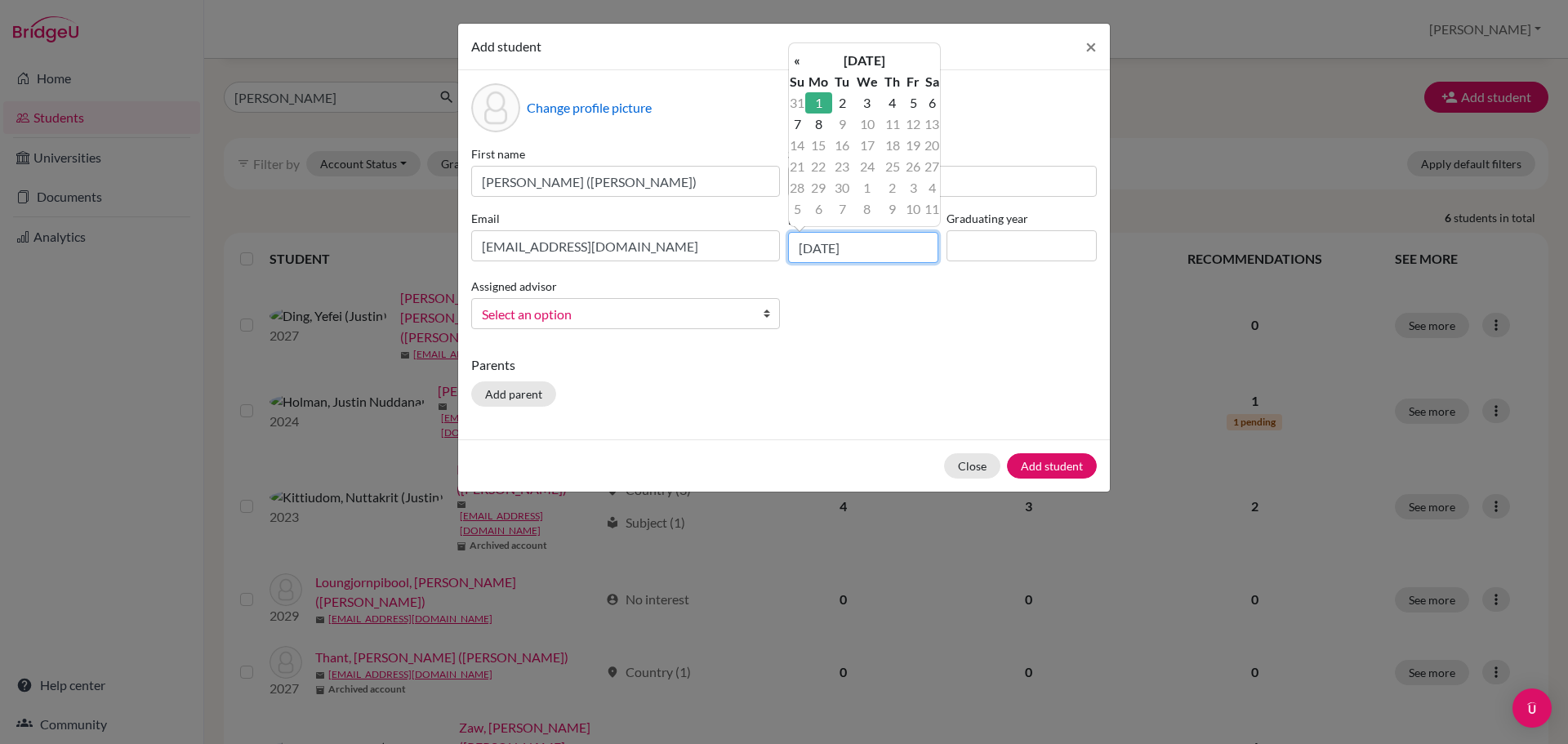
click at [832, 246] on input "[DATE]" at bounding box center [863, 248] width 150 height 31
click at [797, 55] on th "«" at bounding box center [797, 60] width 16 height 21
click at [813, 208] on td "1" at bounding box center [819, 209] width 27 height 21
click at [832, 250] on input "[DATE]" at bounding box center [863, 248] width 150 height 31
click at [792, 57] on th "«" at bounding box center [797, 60] width 16 height 21
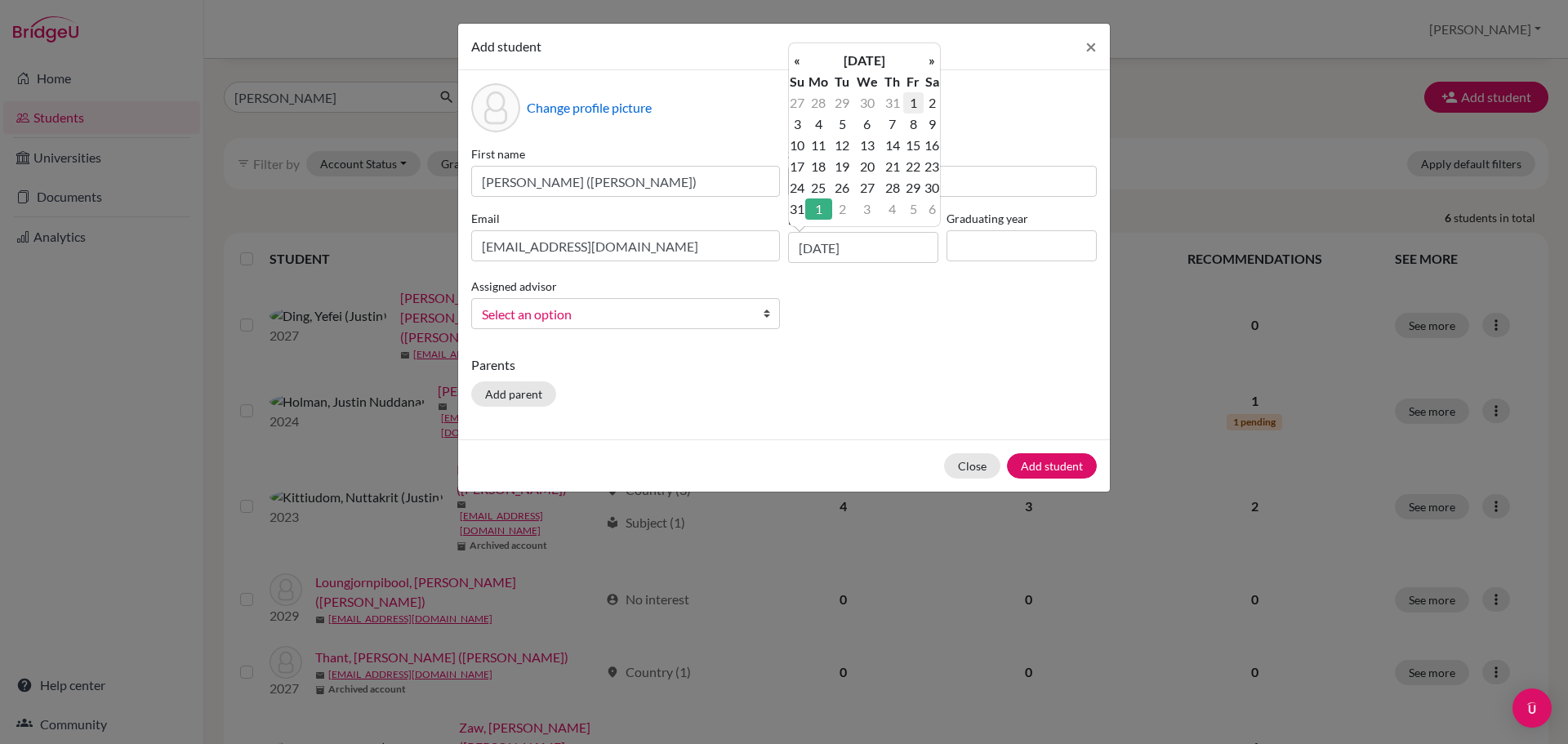
click at [907, 100] on td "1" at bounding box center [913, 102] width 20 height 21
type input "[DATE]"
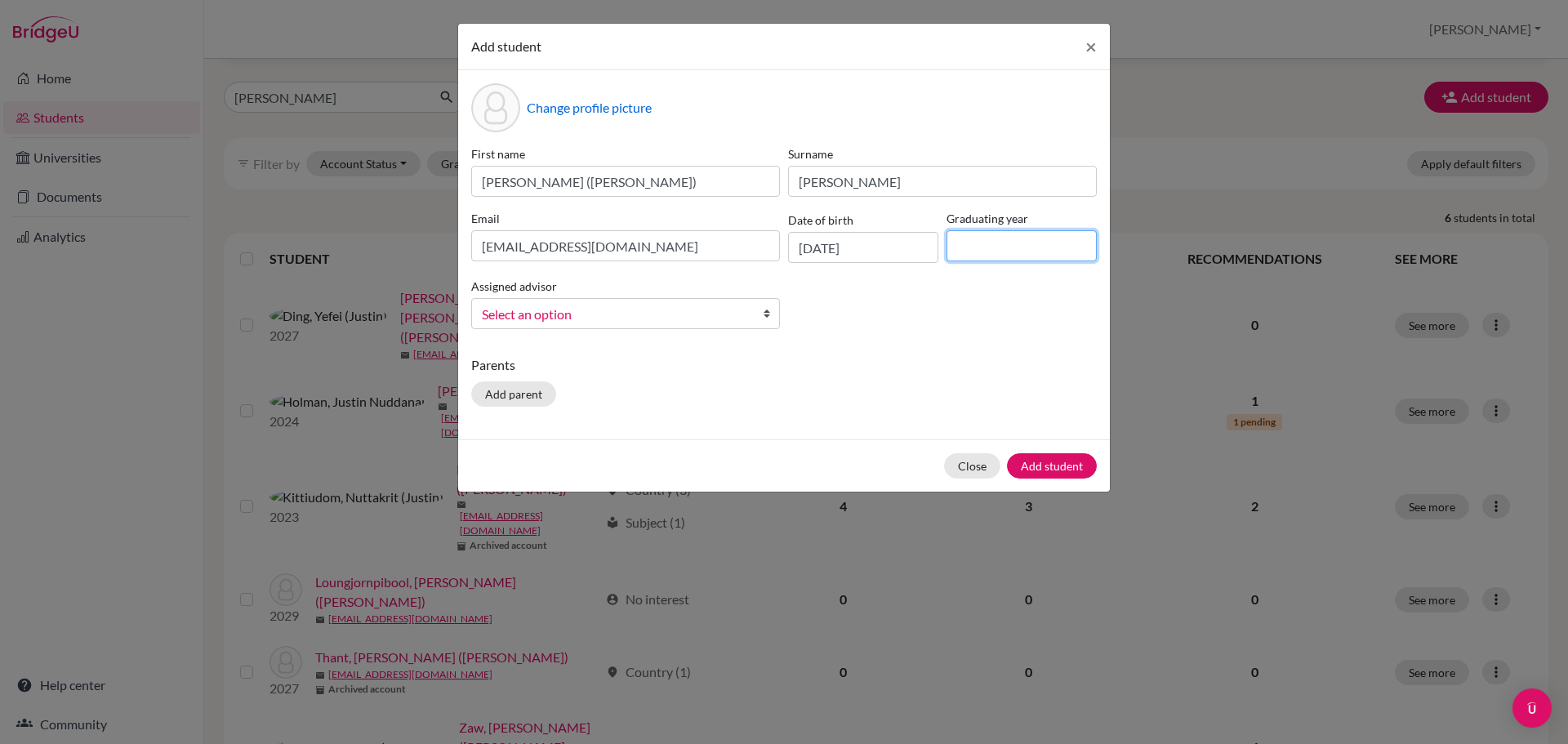
click at [1009, 252] on input at bounding box center [1021, 246] width 150 height 31
click at [1020, 256] on input at bounding box center [1021, 246] width 150 height 31
paste input "[EMAIL_ADDRESS][DOMAIN_NAME]"
type input "[EMAIL_ADDRESS][DOMAIN_NAME]"
click at [1013, 236] on input at bounding box center [1021, 246] width 150 height 31
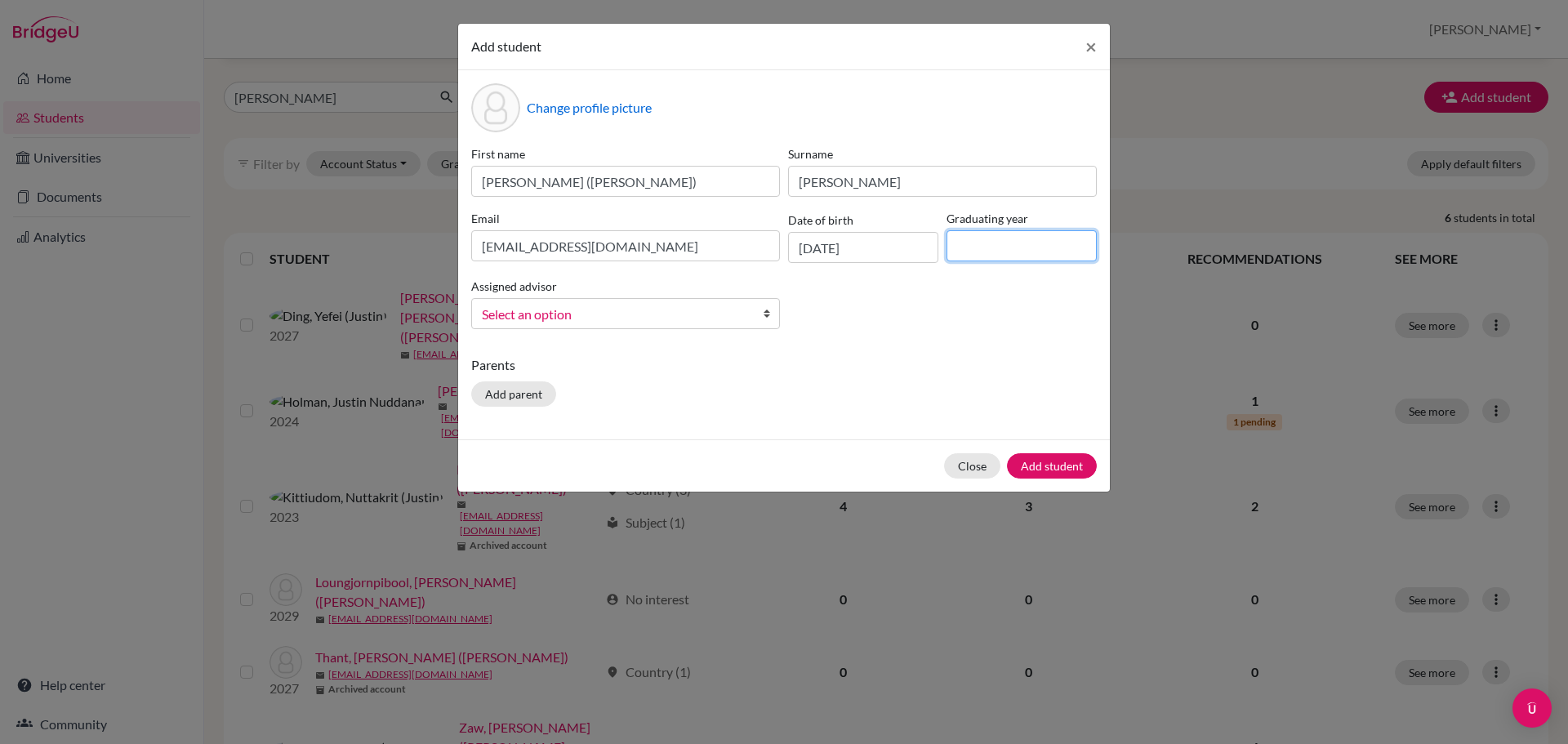
type input "2028"
click at [701, 322] on span "Select an option" at bounding box center [615, 313] width 266 height 21
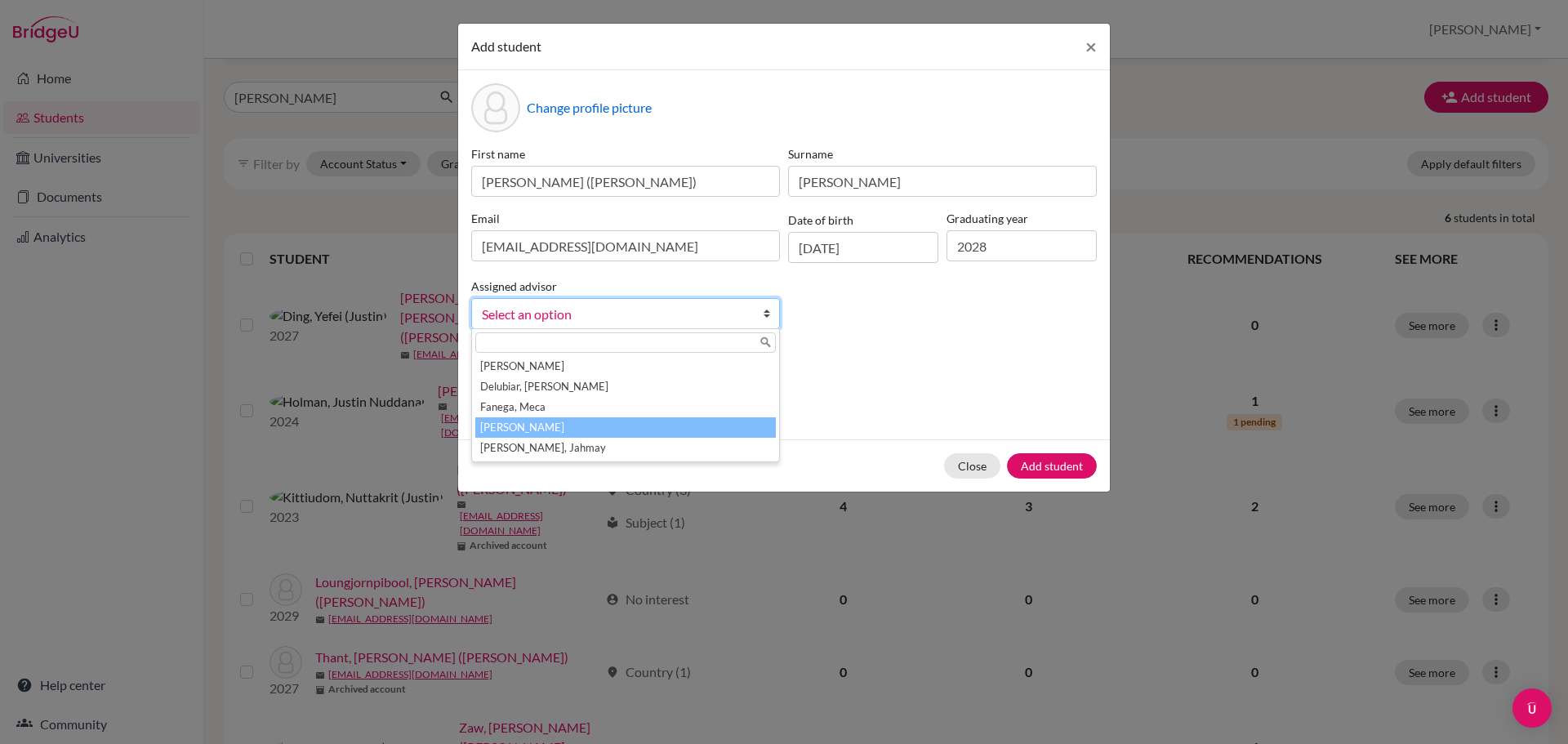
click at [690, 421] on li "[PERSON_NAME]" at bounding box center [626, 427] width 301 height 20
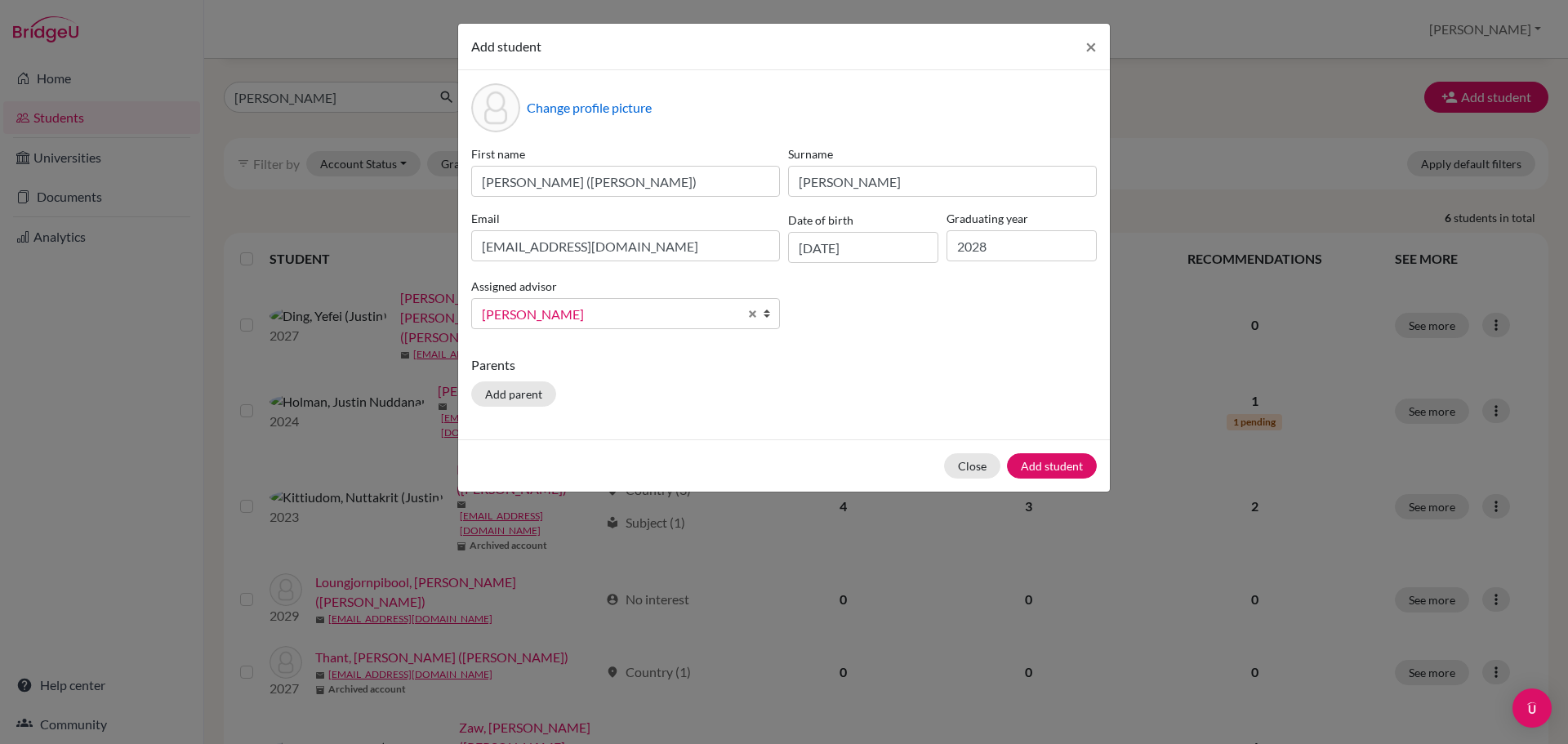
click at [889, 357] on p "Parents" at bounding box center [784, 365] width 626 height 20
click at [1065, 469] on button "Add student" at bounding box center [1051, 465] width 90 height 25
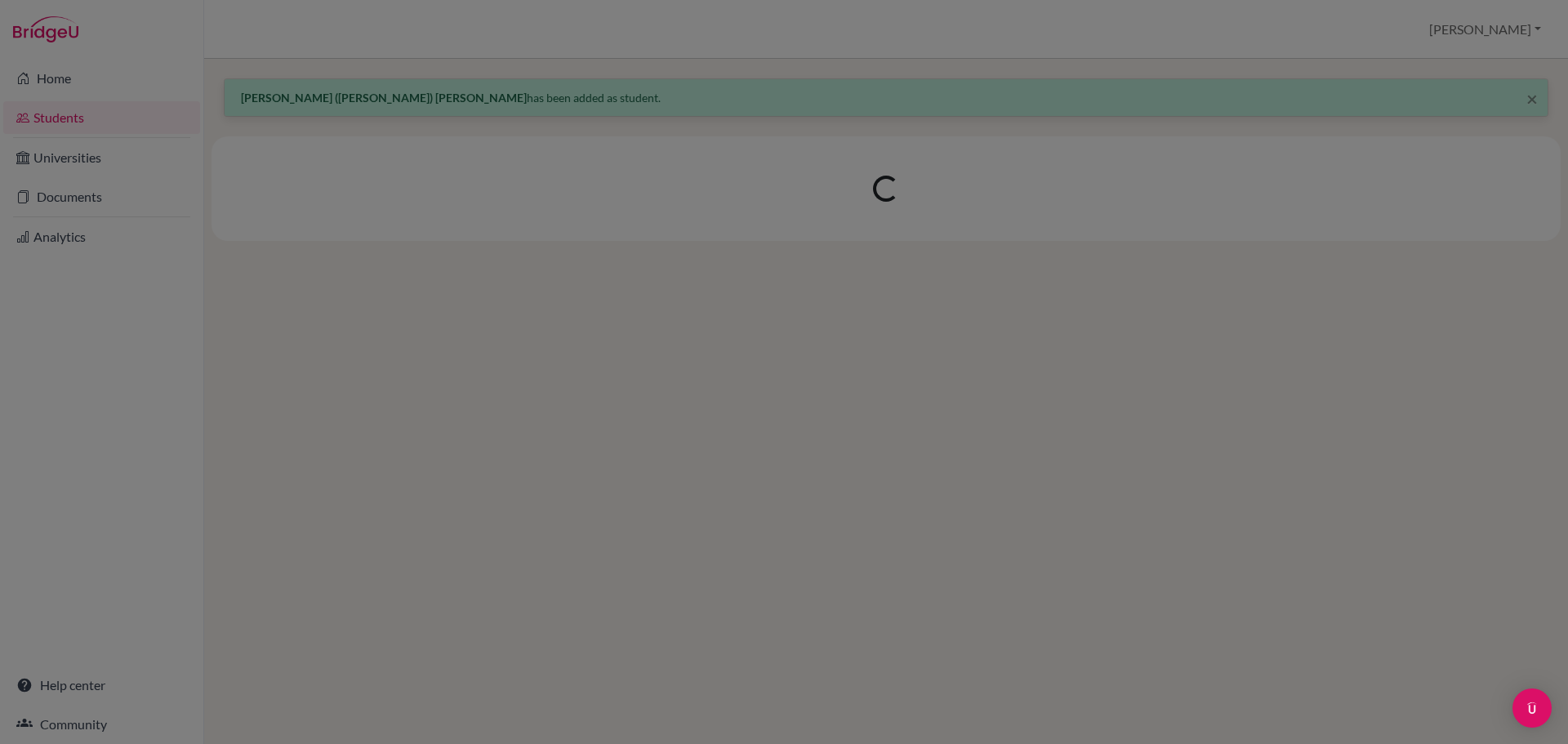
scroll to position [0, 0]
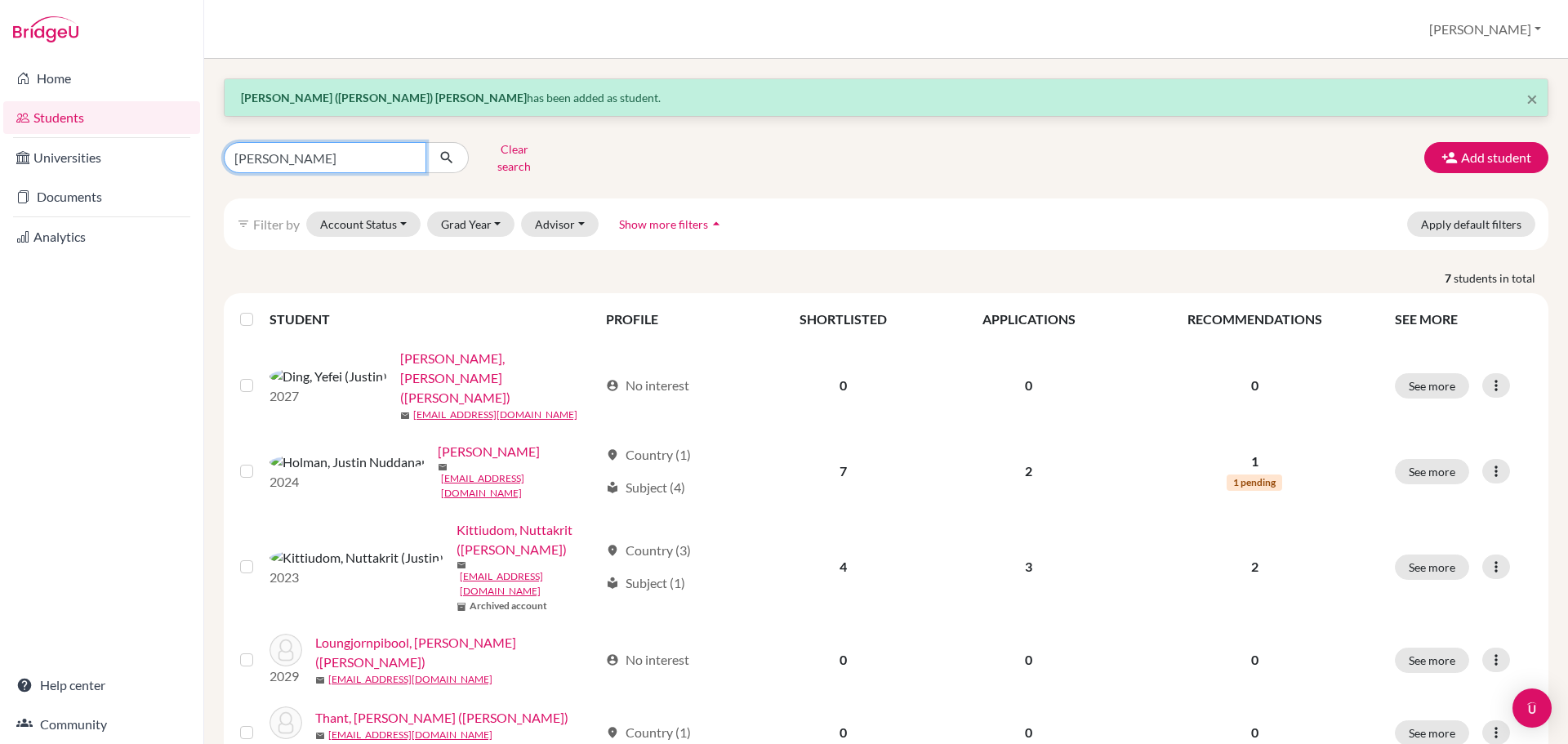
click at [405, 154] on input "[PERSON_NAME]" at bounding box center [325, 158] width 202 height 31
click at [405, 154] on input "Find student by name..." at bounding box center [325, 158] width 202 height 31
type input "mint"
click button "submit" at bounding box center [447, 158] width 44 height 31
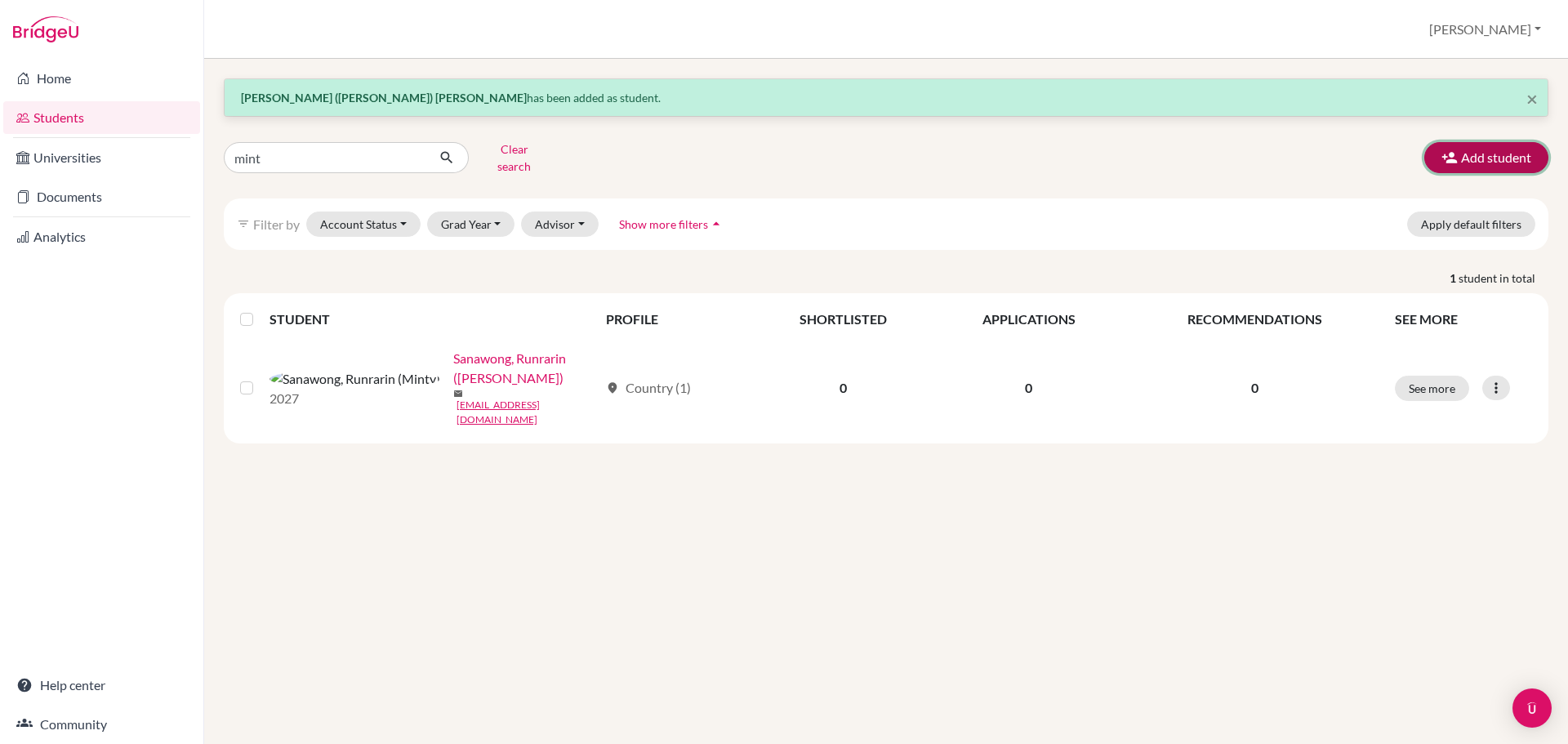
click at [1456, 149] on icon "button" at bounding box center [1450, 158] width 16 height 16
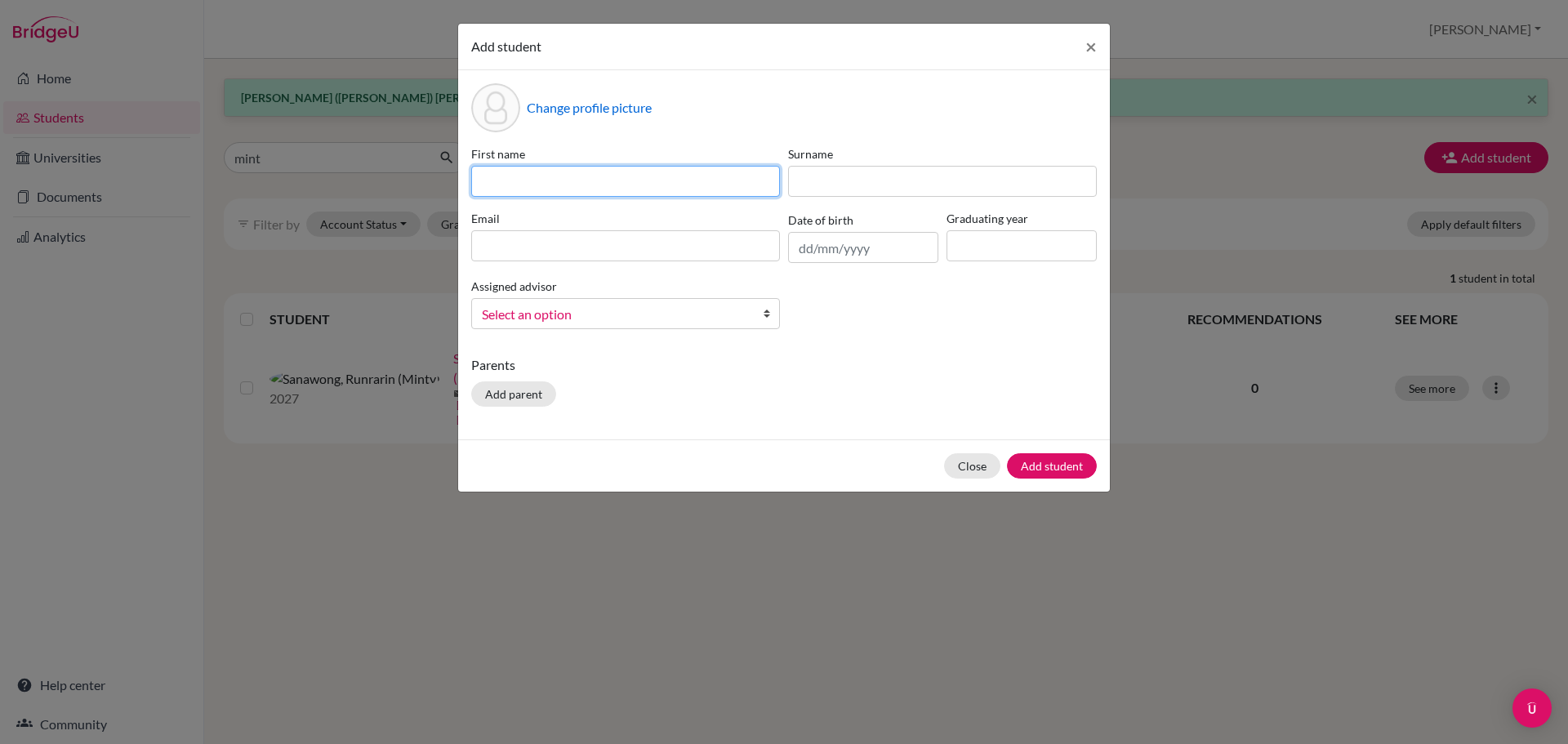
click at [673, 184] on input at bounding box center [625, 181] width 309 height 31
paste input "Kanchisa"
click at [671, 179] on input "Kanchisa" at bounding box center [625, 181] width 309 height 31
type input "Kanchisa (Mint)"
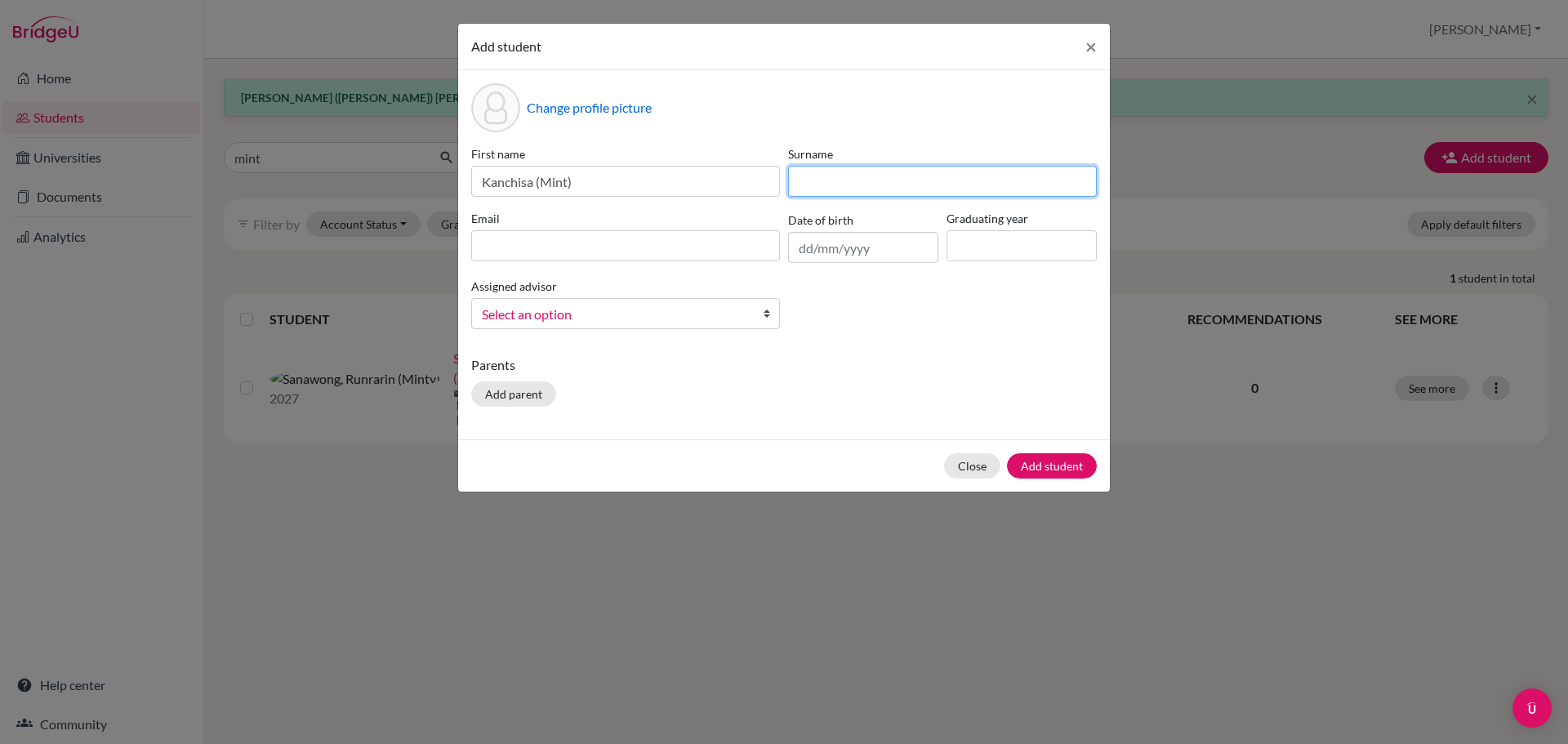
click at [866, 171] on input at bounding box center [942, 181] width 309 height 31
paste input "Rajsanmuang"
type input "Rajsanmuang"
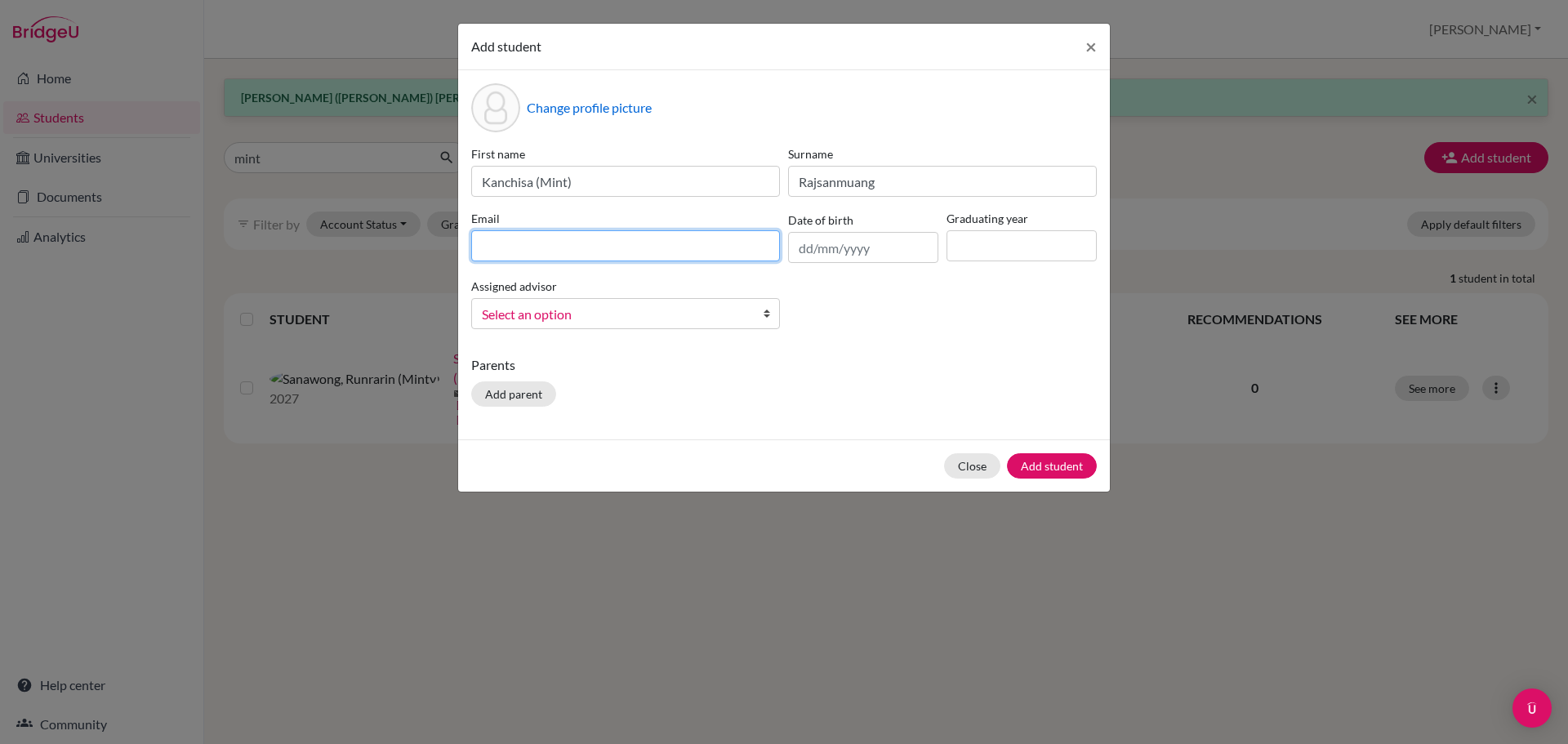
click at [595, 238] on input at bounding box center [625, 246] width 309 height 31
paste input "[EMAIL_ADDRESS][DOMAIN_NAME]"
type input "[EMAIL_ADDRESS][DOMAIN_NAME]"
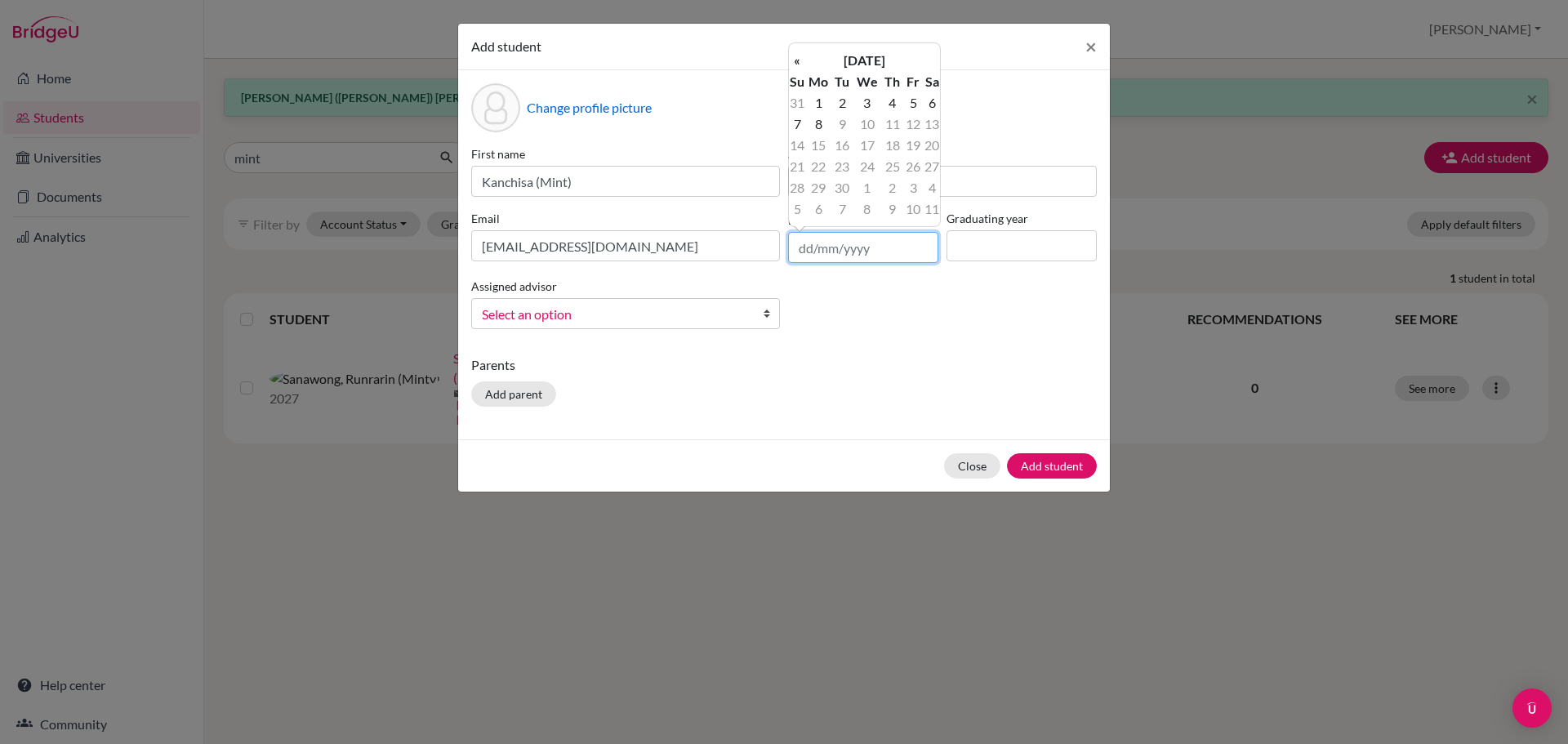
click at [824, 241] on input "text" at bounding box center [863, 248] width 150 height 31
paste input "[DATE]"
click at [832, 248] on input "[DATE]" at bounding box center [863, 248] width 150 height 31
type input "[DATE]"
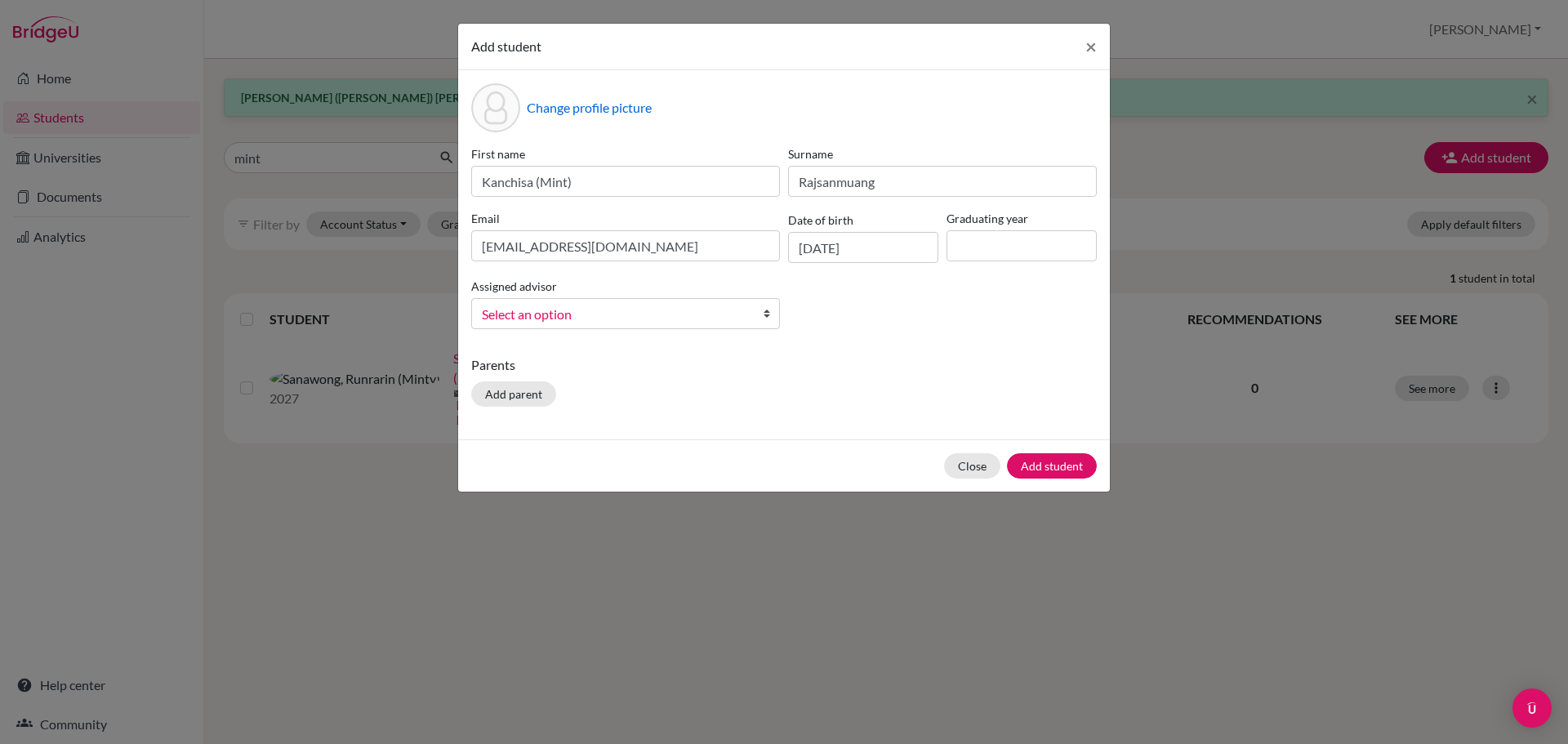
click at [830, 275] on div "First name [PERSON_NAME] (Mint) Surname [PERSON_NAME] Email [EMAIL_ADDRESS][DOM…" at bounding box center [784, 244] width 634 height 197
click at [1033, 240] on input at bounding box center [1021, 246] width 150 height 31
type input "2028"
click at [714, 345] on div "Change profile picture First name [PERSON_NAME] (Mint) Surname [PERSON_NAME] Em…" at bounding box center [784, 254] width 651 height 369
click at [694, 318] on span "Select an option" at bounding box center [615, 313] width 266 height 21
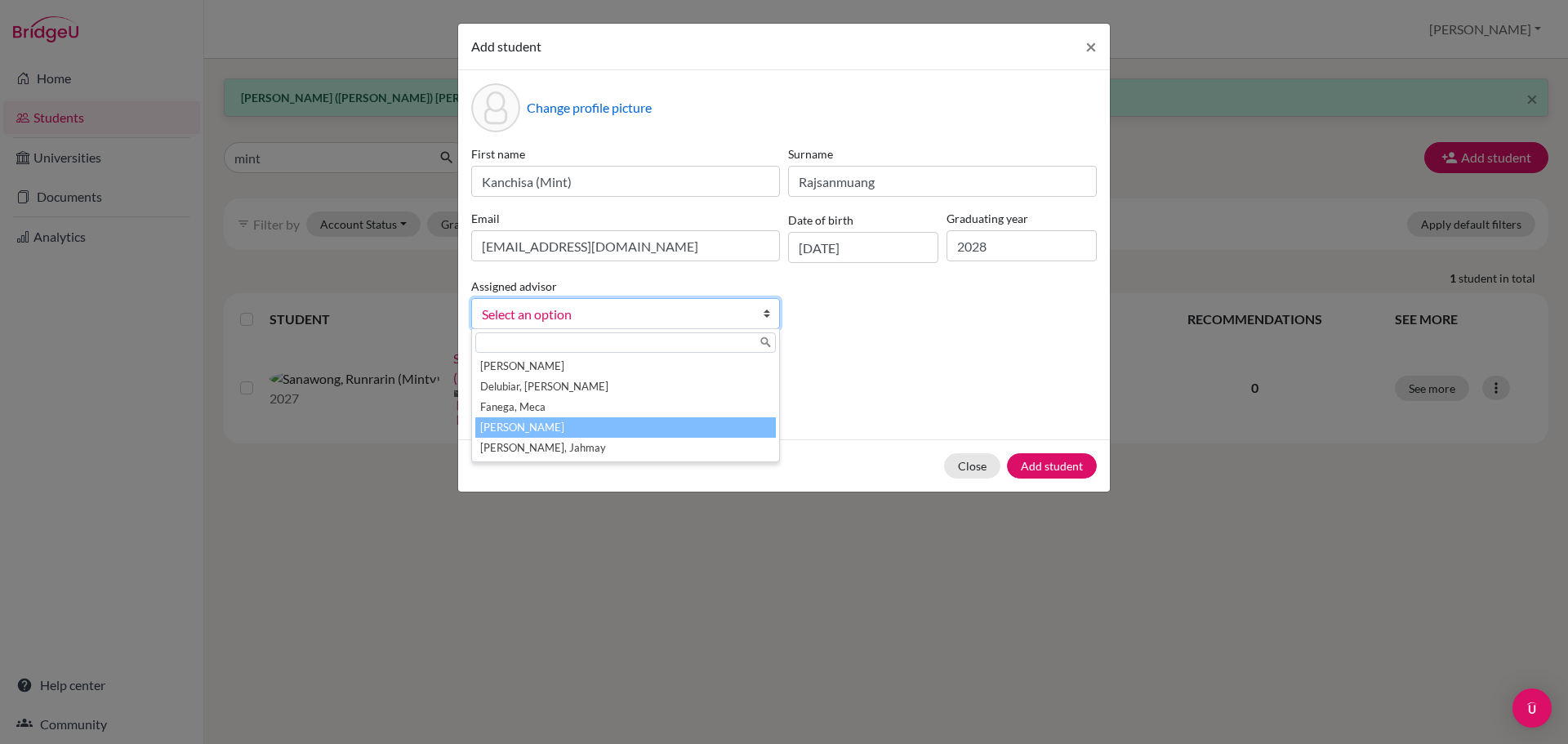
click at [672, 433] on li "[PERSON_NAME]" at bounding box center [626, 427] width 301 height 20
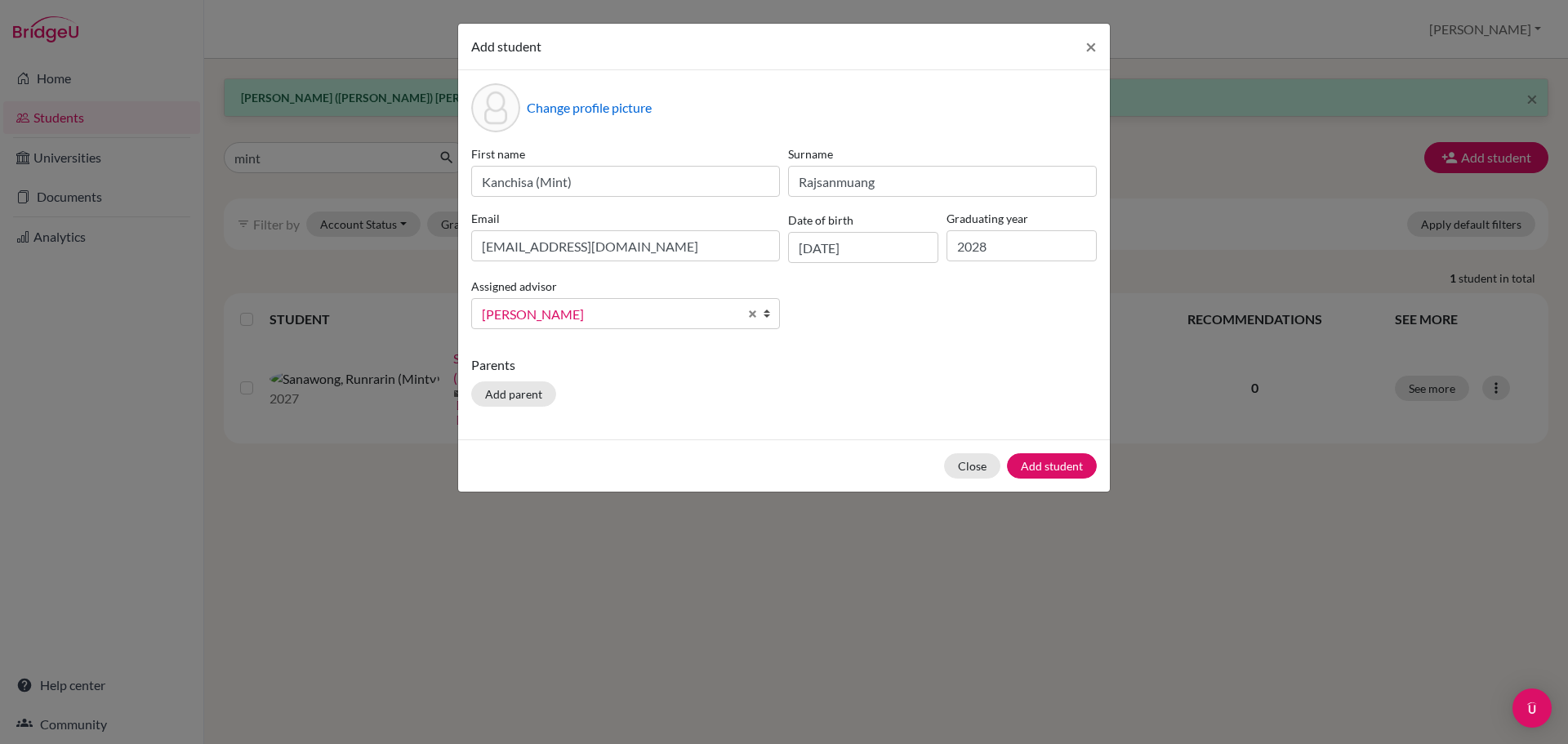
click at [922, 395] on div "Parents Add parent" at bounding box center [784, 384] width 626 height 58
click at [1053, 464] on button "Add student" at bounding box center [1051, 465] width 90 height 25
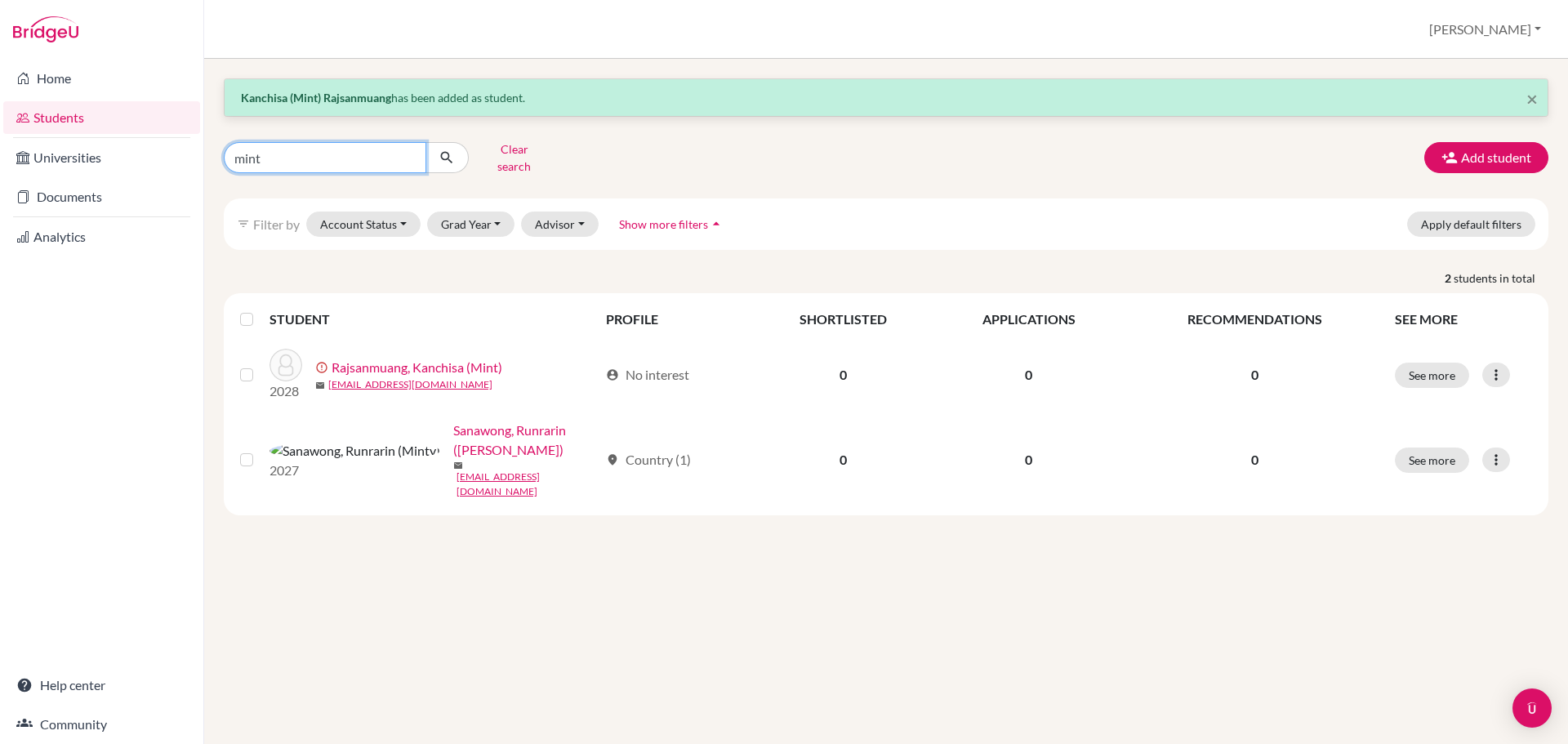
click at [386, 146] on input "mint" at bounding box center [325, 158] width 202 height 31
click at [384, 147] on input "mint" at bounding box center [325, 158] width 202 height 31
click at [383, 147] on input "mint" at bounding box center [325, 158] width 202 height 31
type input "mintrisa"
click button "submit" at bounding box center [447, 158] width 44 height 31
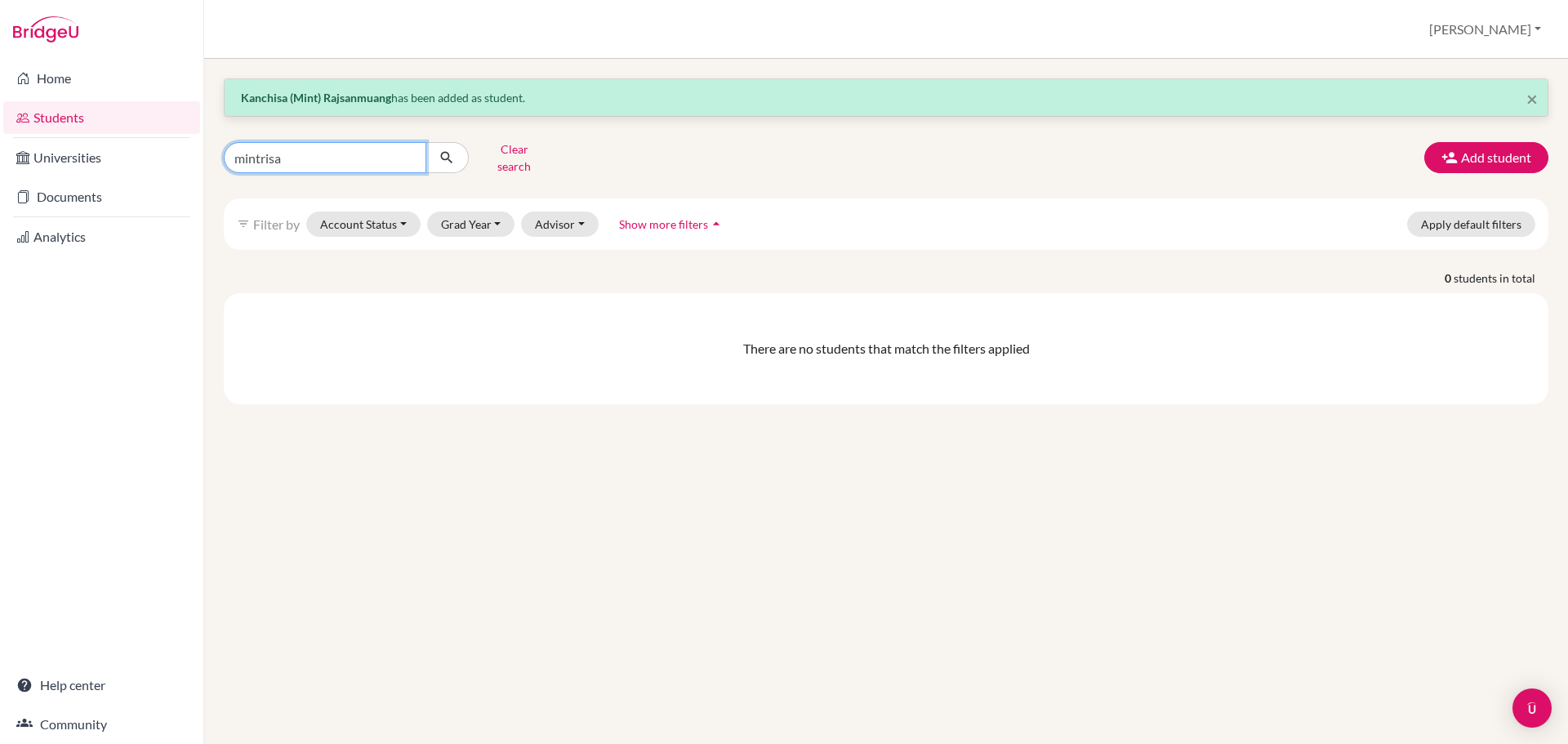
click at [383, 148] on input "mintrisa" at bounding box center [325, 158] width 202 height 31
type input "risa"
click button "submit" at bounding box center [447, 158] width 44 height 31
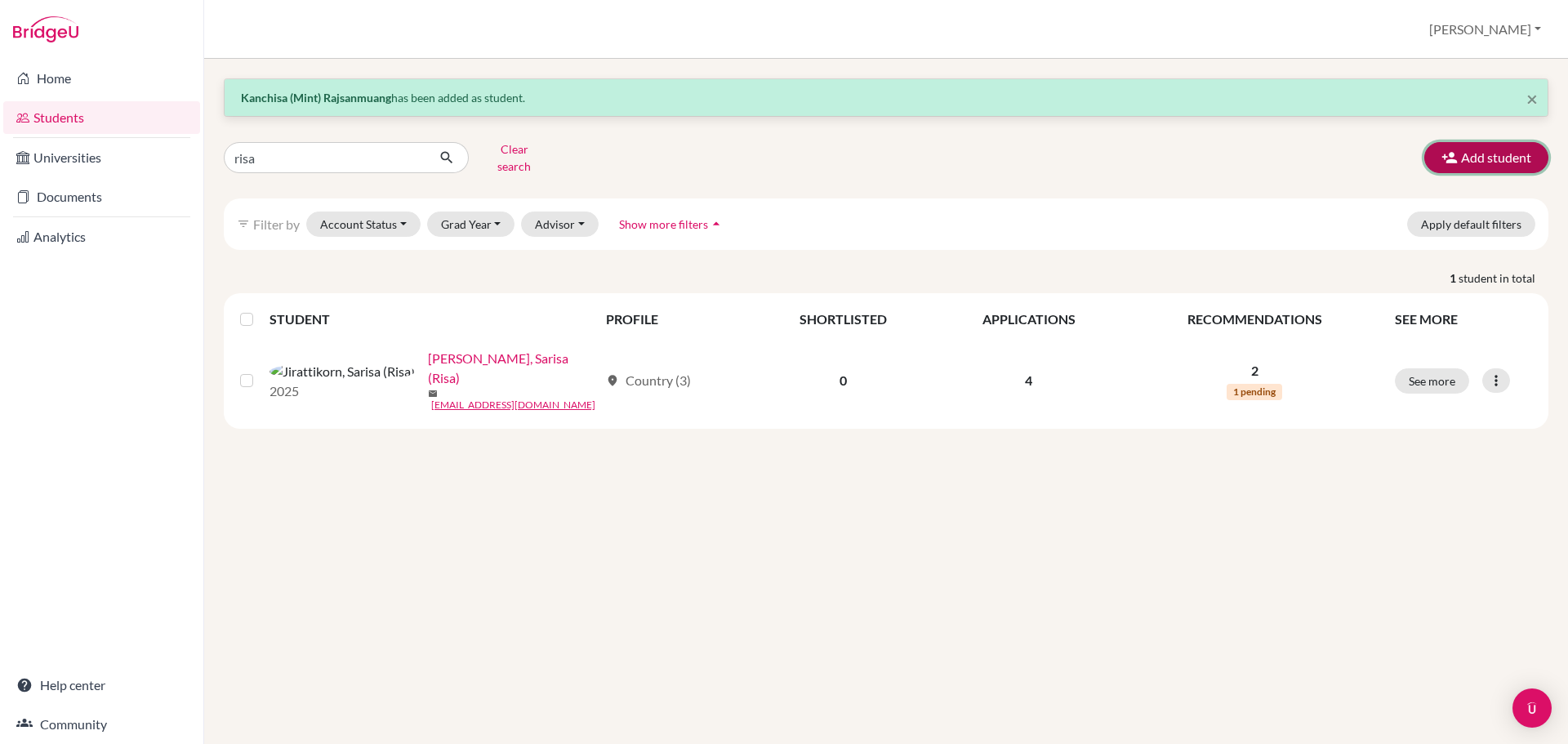
click at [1440, 144] on button "Add student" at bounding box center [1486, 158] width 124 height 31
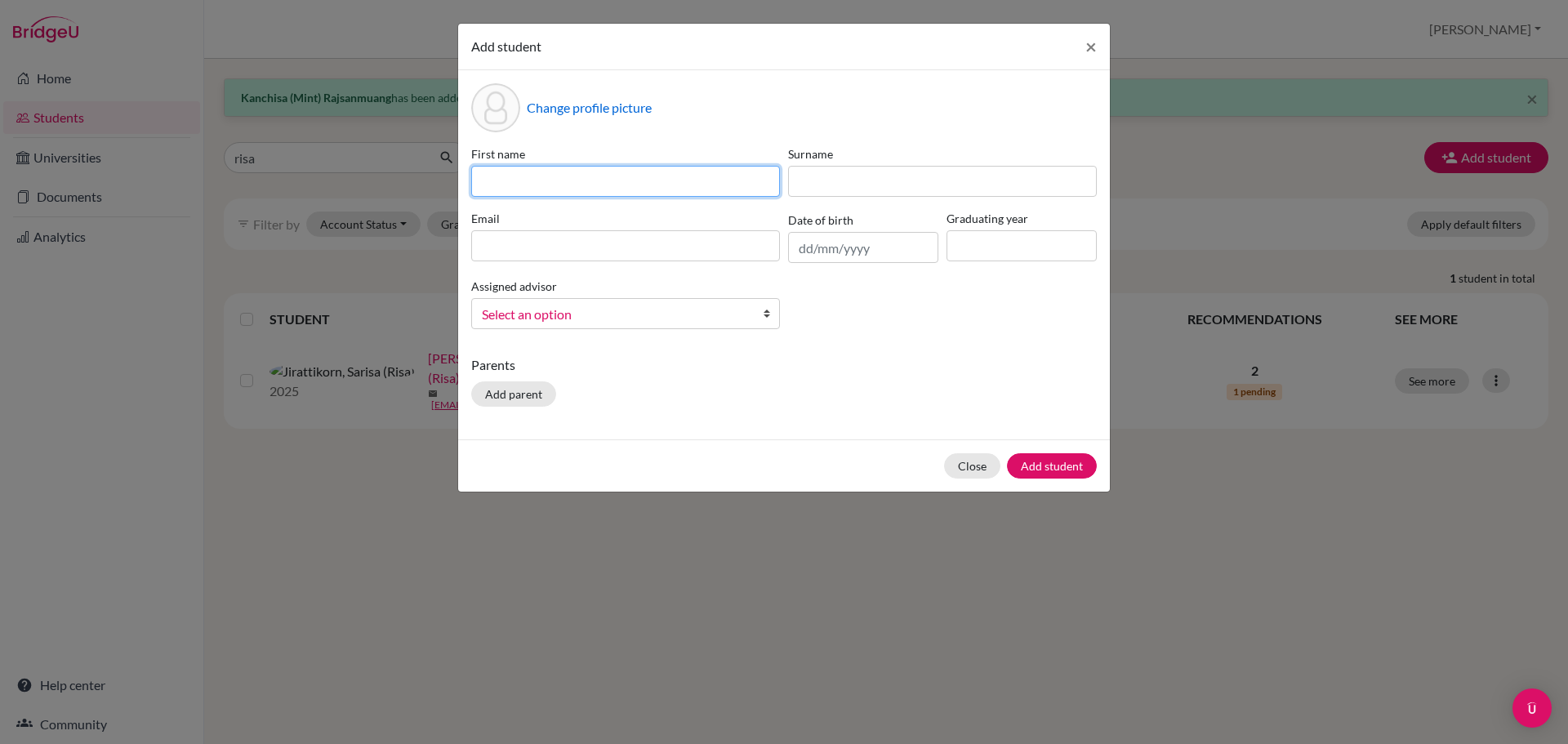
click at [600, 182] on input at bounding box center [625, 181] width 309 height 31
paste input "Arisa"
click at [524, 183] on input "Arisa 9Risa T.)" at bounding box center [625, 181] width 309 height 31
type input "Arisa ([PERSON_NAME])"
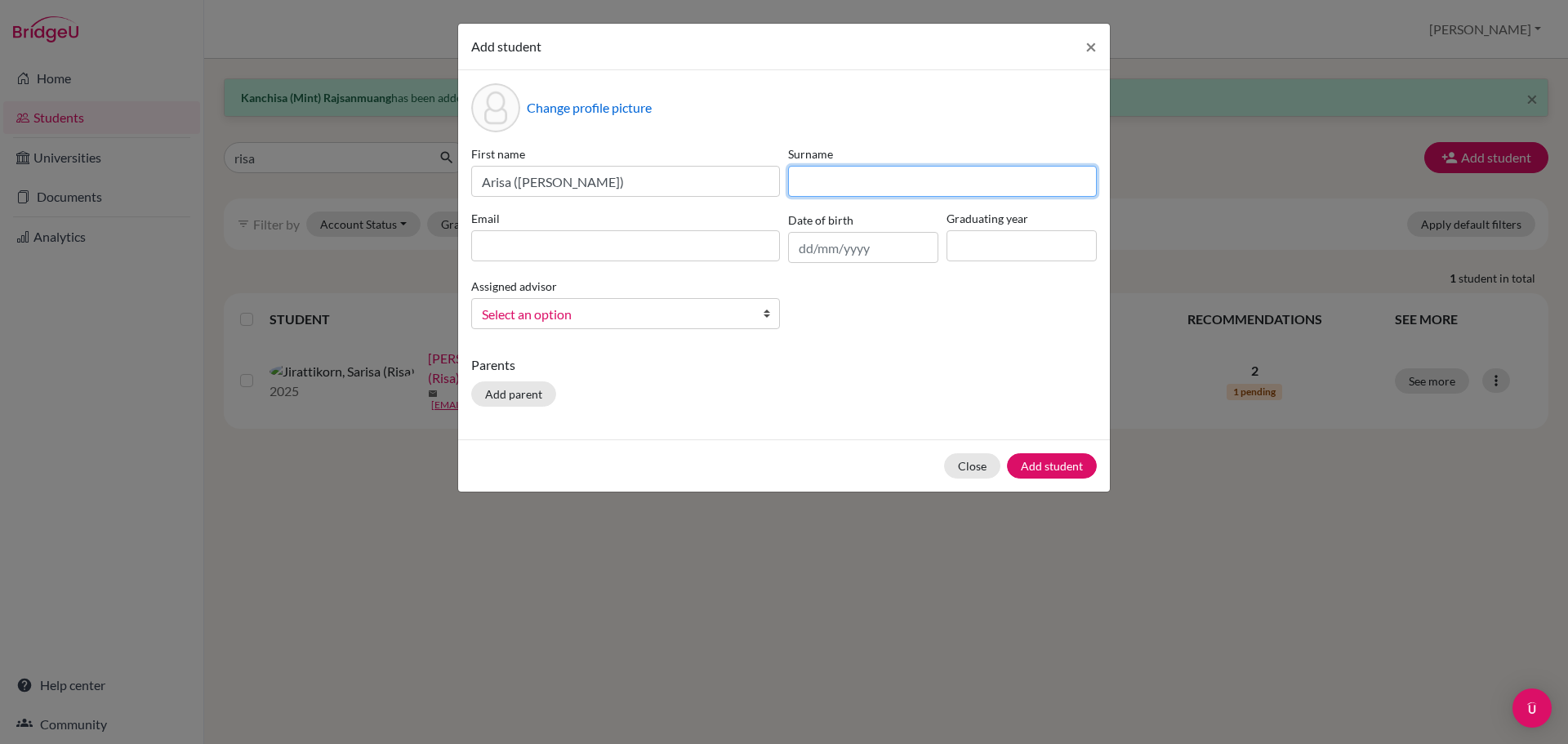
click at [899, 176] on input at bounding box center [942, 181] width 309 height 31
paste input "Trakoonmangmeedee"
type input "Trakoonmangmeedee"
click at [505, 225] on label "Email" at bounding box center [625, 218] width 309 height 17
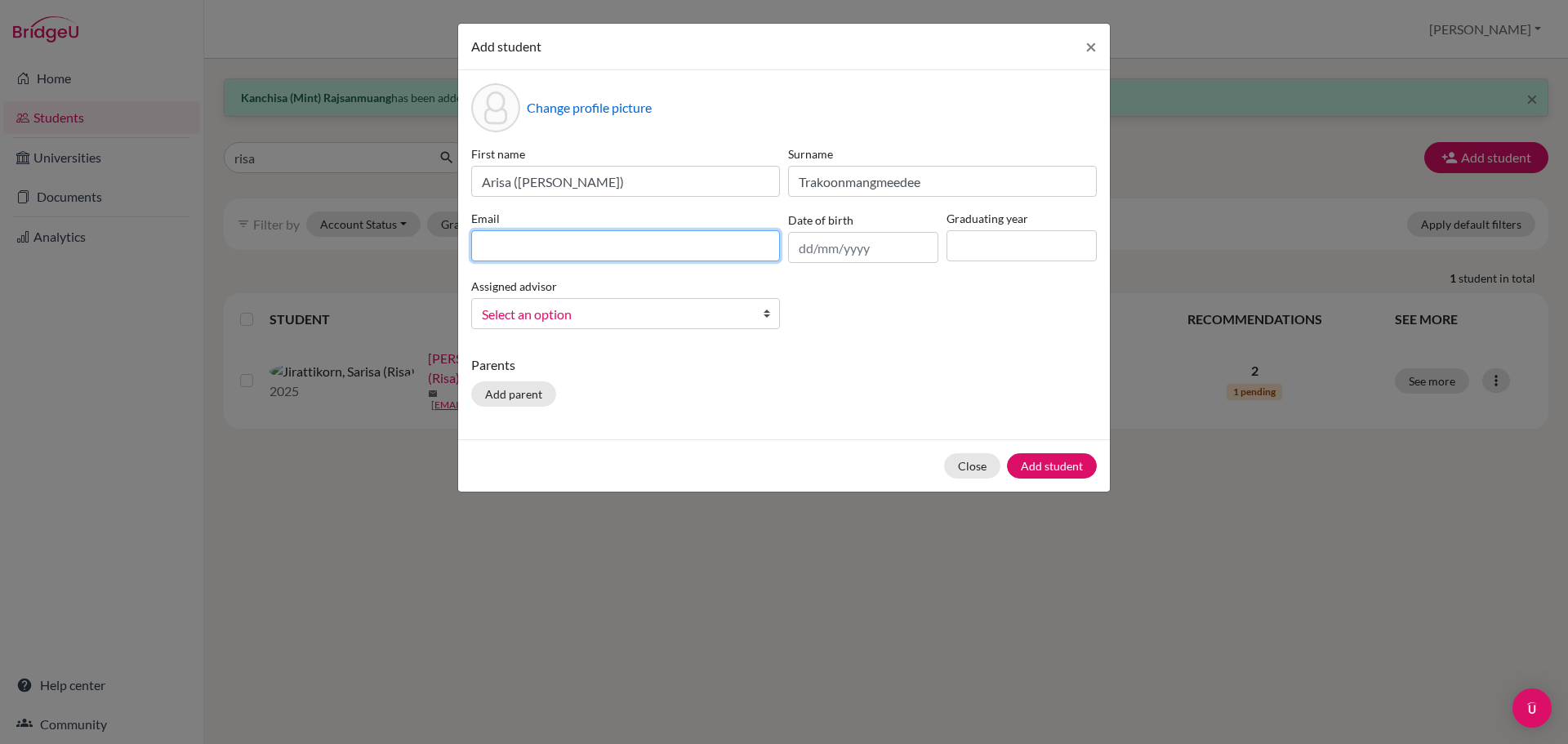
click at [508, 243] on input at bounding box center [625, 246] width 309 height 31
paste input "[EMAIL_ADDRESS][DOMAIN_NAME]"
type input "[EMAIL_ADDRESS][DOMAIN_NAME]"
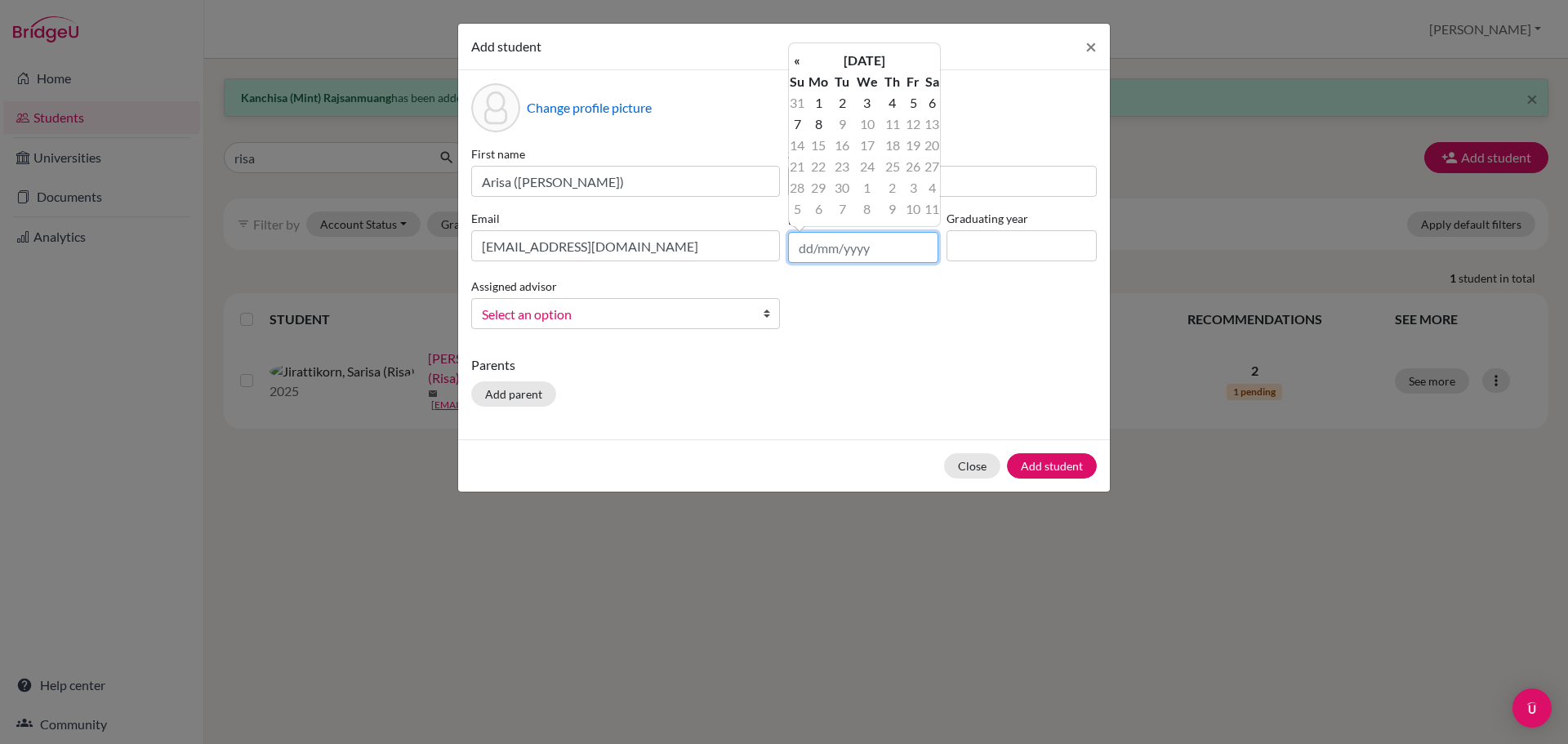
click at [810, 235] on input "text" at bounding box center [863, 248] width 150 height 31
paste input "[DATE]"
click at [830, 248] on input "[DATE]" at bounding box center [863, 248] width 150 height 31
click at [833, 244] on input "[DATE]" at bounding box center [863, 248] width 150 height 31
type input "[DATE]"
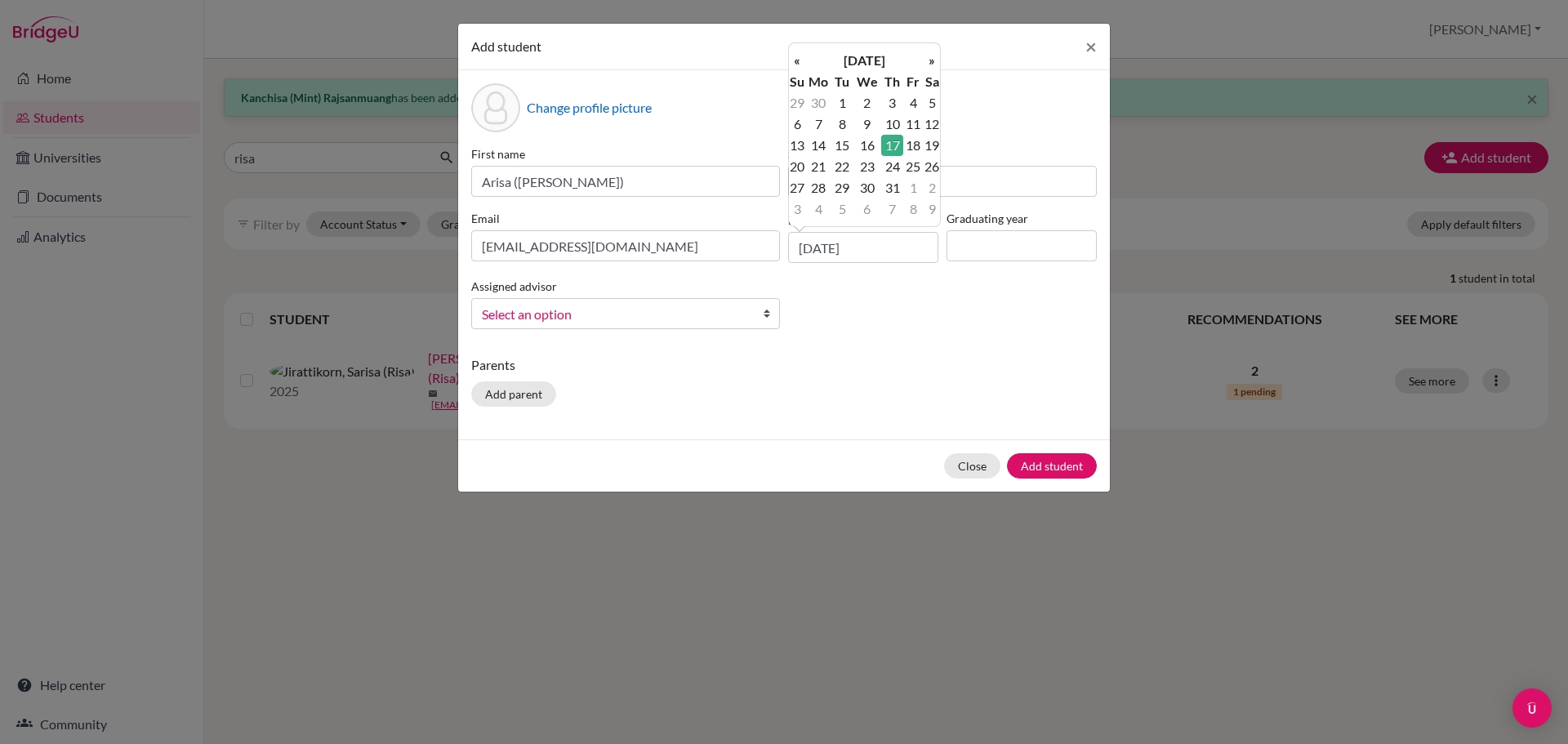
click at [894, 138] on td "17" at bounding box center [891, 145] width 21 height 21
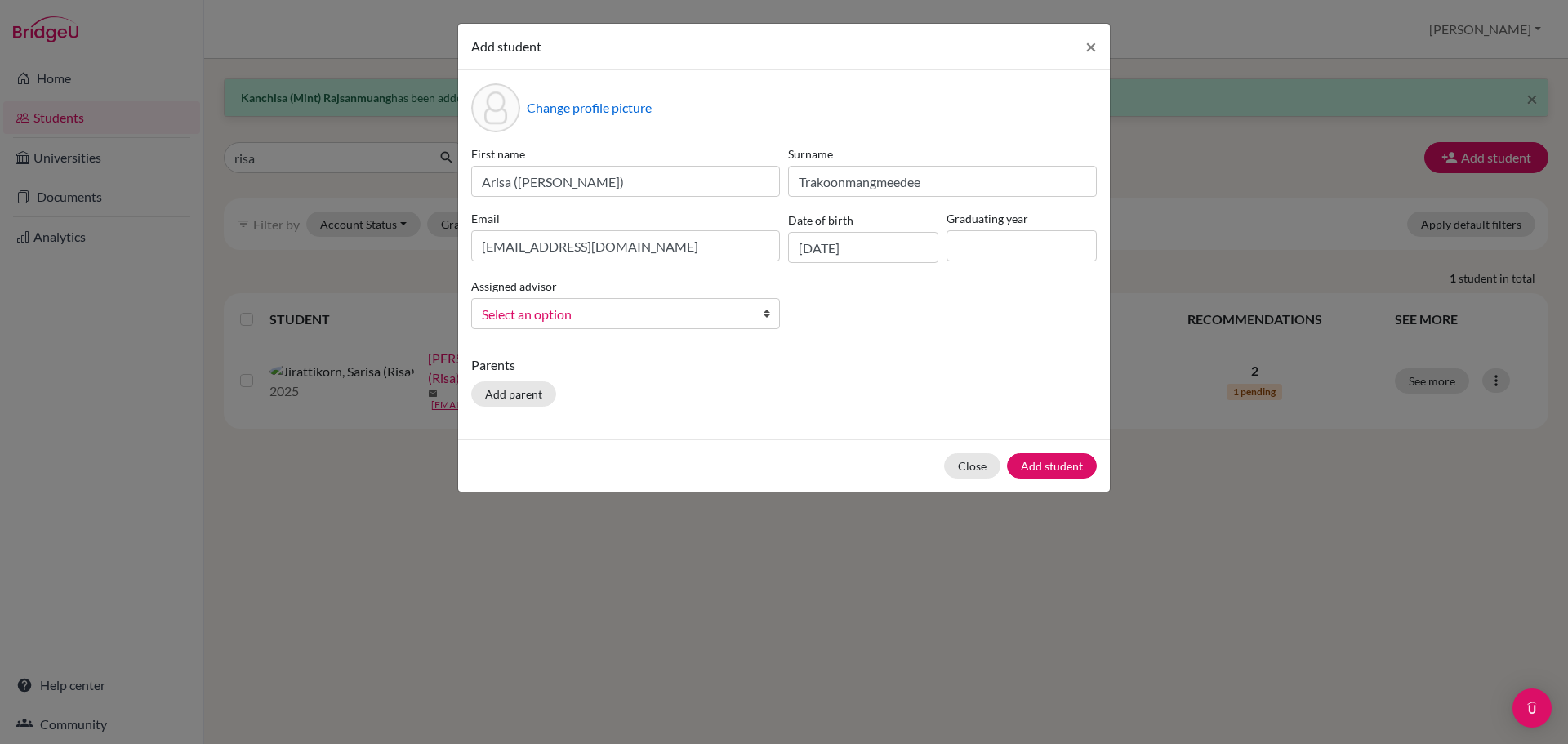
click at [957, 346] on div "Change profile picture First name [PERSON_NAME] ([PERSON_NAME]) Surname Trakoon…" at bounding box center [784, 254] width 651 height 369
click at [996, 274] on div "First name [PERSON_NAME] ([PERSON_NAME]) Surname Trakoonmangmeedee Email [EMAIL…" at bounding box center [784, 244] width 634 height 197
click at [997, 241] on input at bounding box center [1021, 246] width 150 height 31
type input "2028"
click at [682, 346] on div "Change profile picture First name [PERSON_NAME] ([PERSON_NAME]) Surname Trakoon…" at bounding box center [784, 254] width 651 height 369
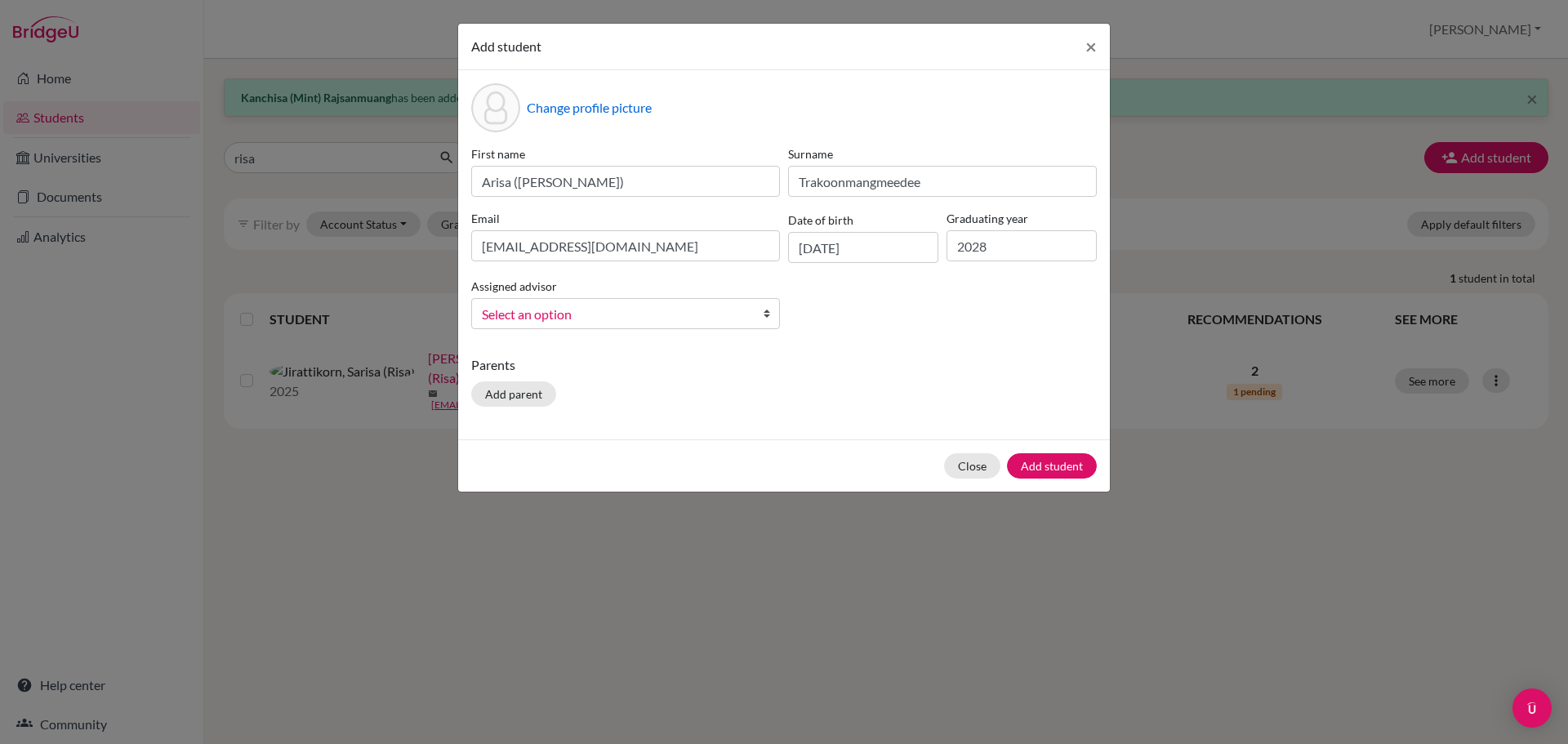
click at [679, 332] on div "First name [PERSON_NAME] ([PERSON_NAME]) Surname Trakoonmangmeedee Email [EMAIL…" at bounding box center [784, 244] width 634 height 197
click at [682, 307] on span "Select an option" at bounding box center [615, 313] width 266 height 21
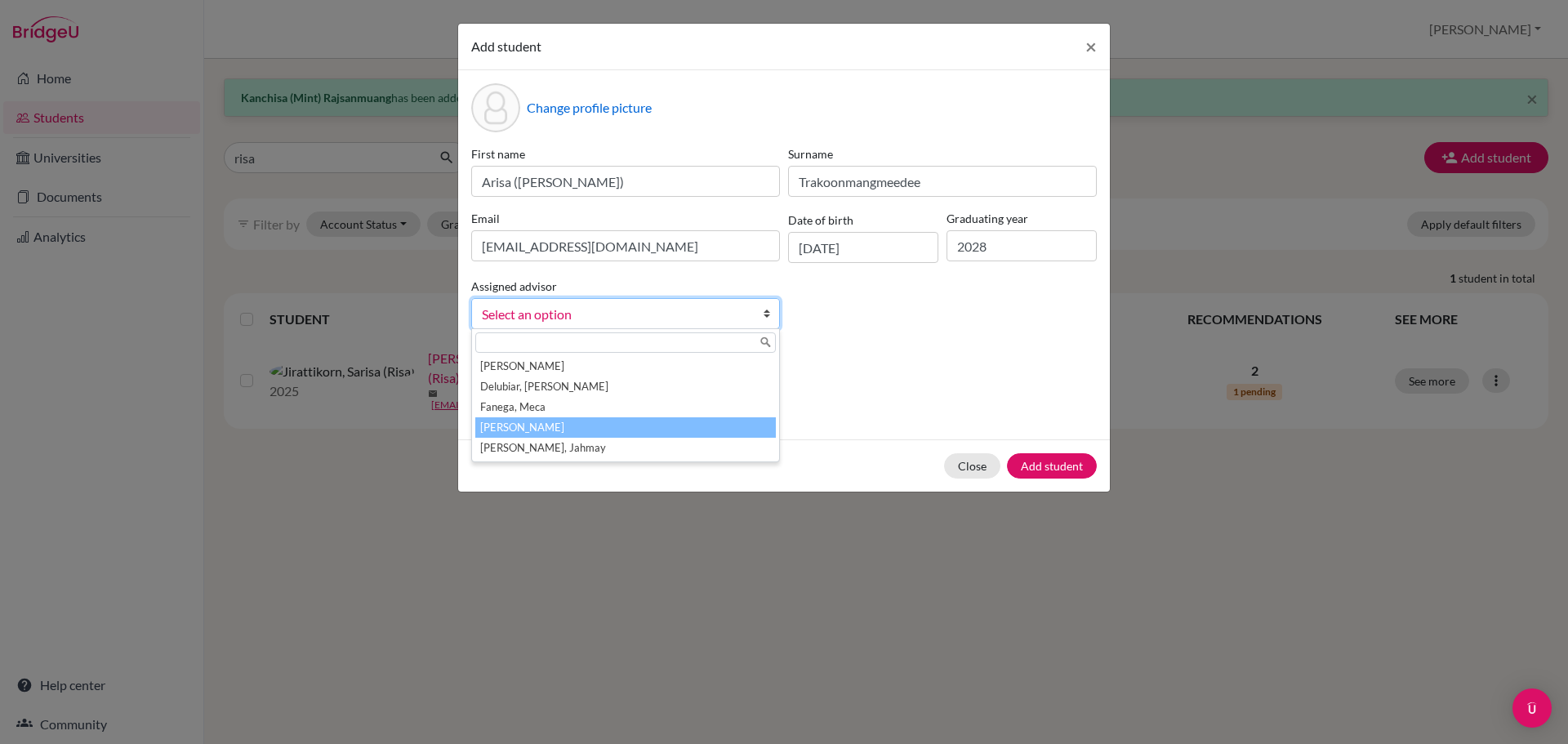
click at [655, 432] on li "[PERSON_NAME]" at bounding box center [626, 427] width 301 height 20
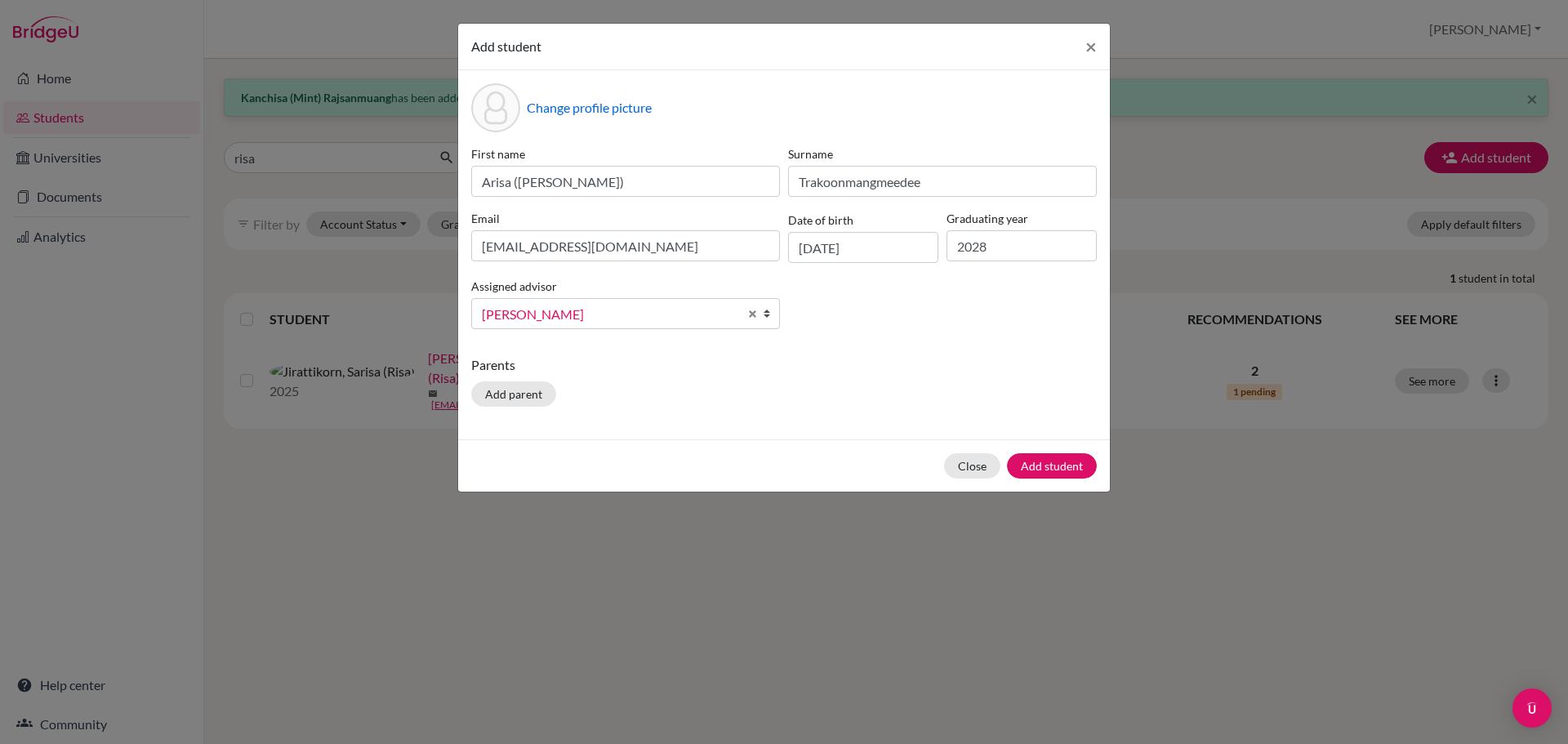
click at [828, 362] on p "Parents" at bounding box center [784, 365] width 626 height 20
click at [1052, 459] on button "Add student" at bounding box center [1051, 465] width 90 height 25
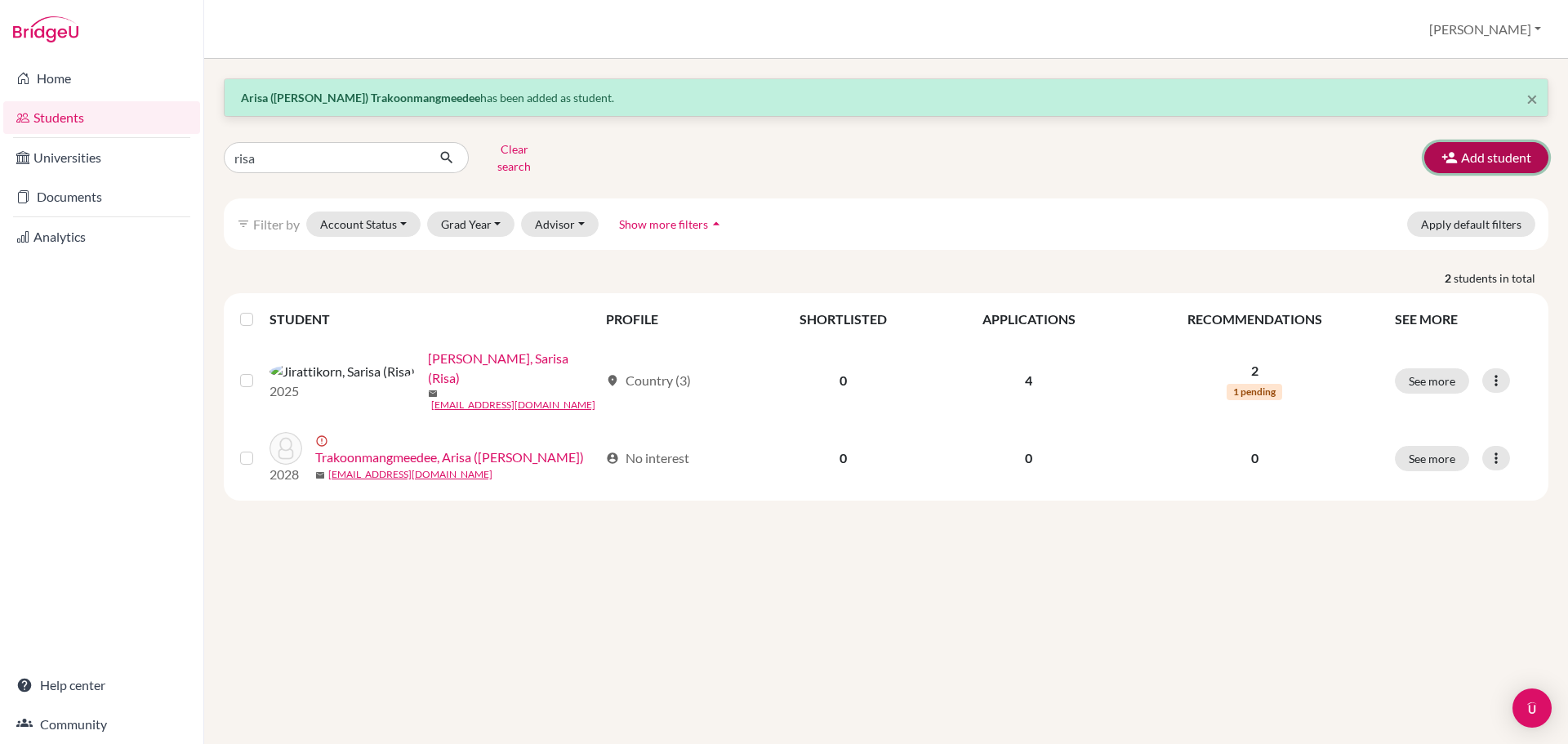
click at [1520, 150] on button "Add student" at bounding box center [1486, 158] width 124 height 31
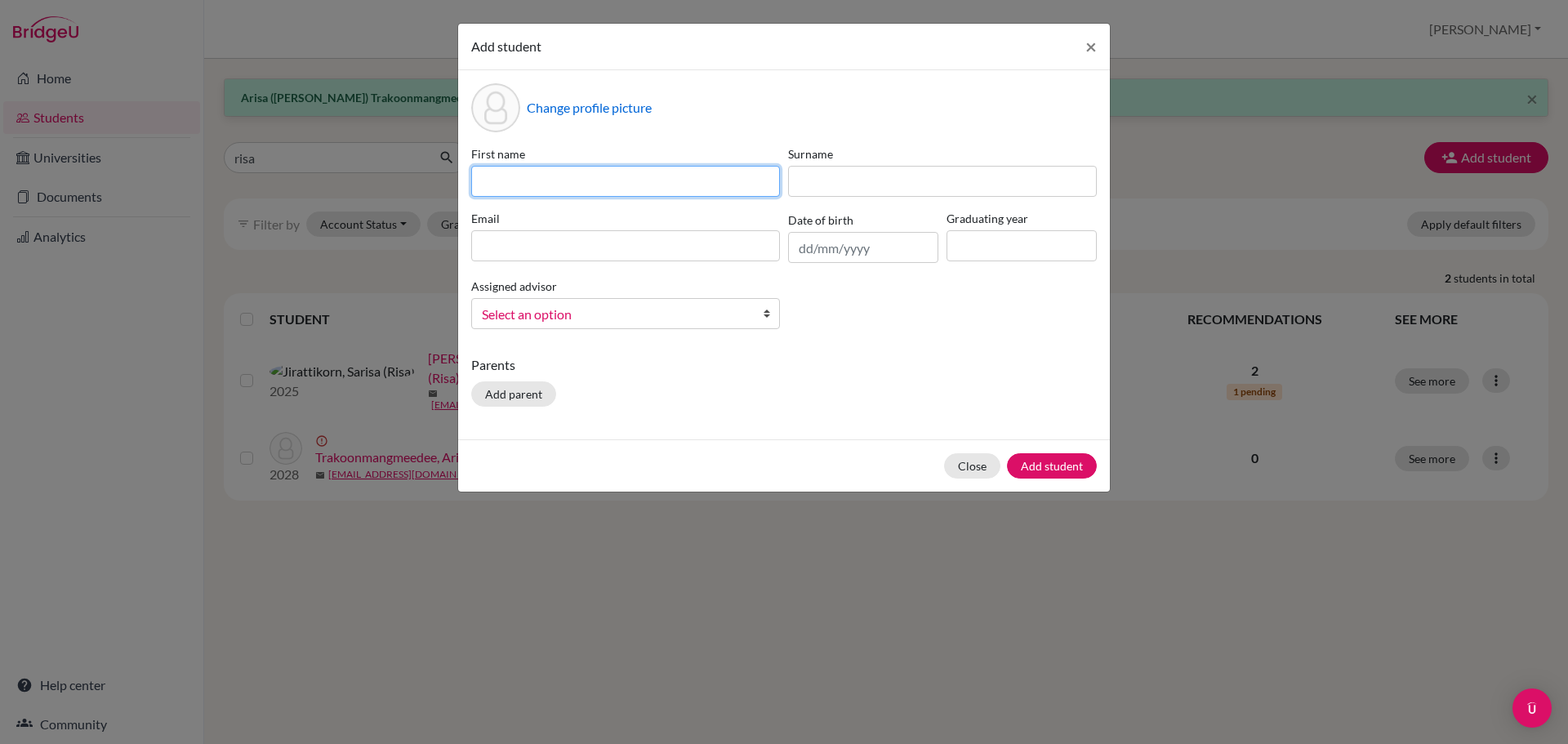
click at [562, 185] on input at bounding box center [625, 181] width 309 height 31
paste input "Anan"
type input "Anan"
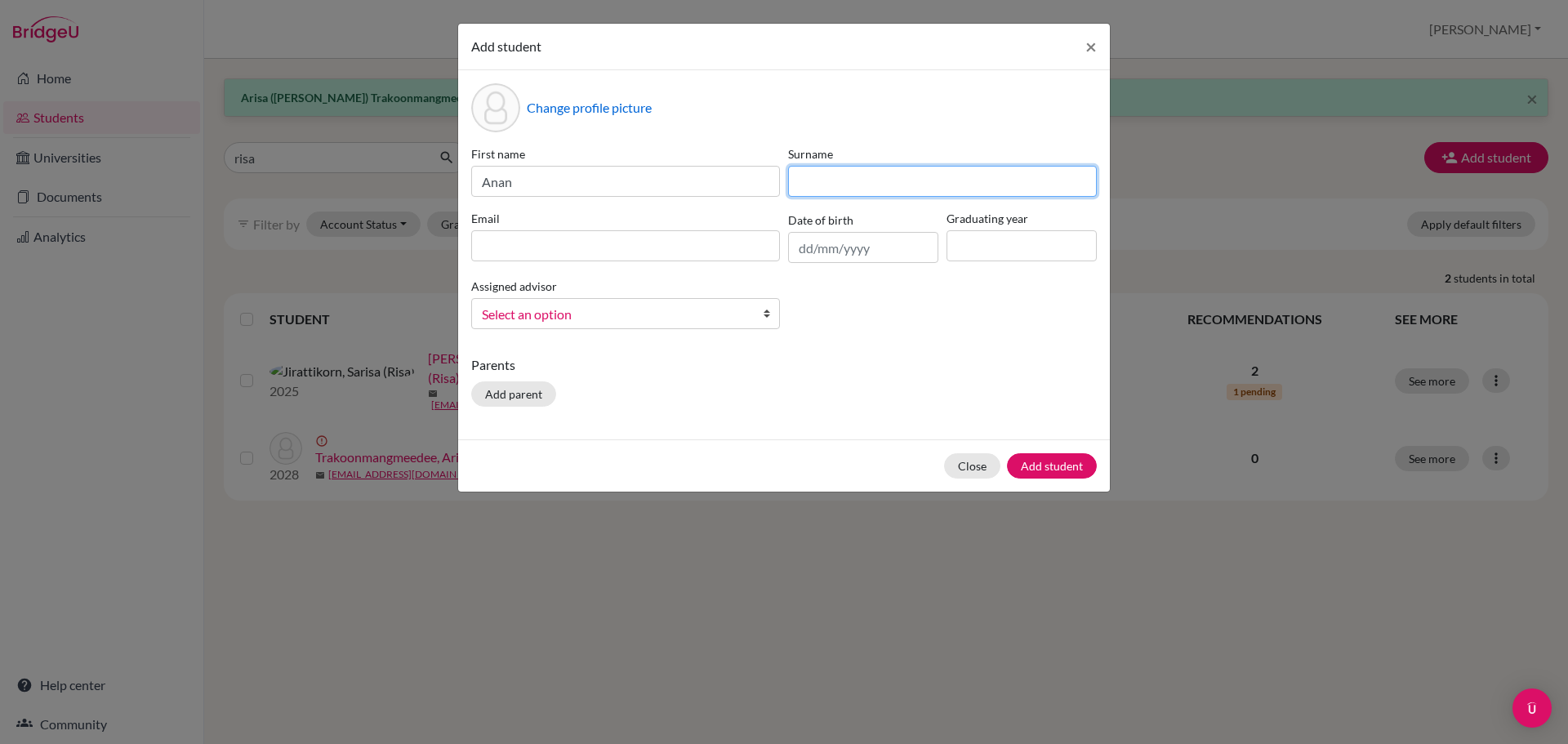
click at [905, 185] on input at bounding box center [942, 181] width 309 height 31
paste input "Sakurai"
type input "Sakurai"
drag, startPoint x: 592, startPoint y: 273, endPoint x: 597, endPoint y: 248, distance: 25.5
click at [592, 271] on div "First name Anan Surname [PERSON_NAME] Email Date of birth Graduating year Assig…" at bounding box center [784, 244] width 634 height 197
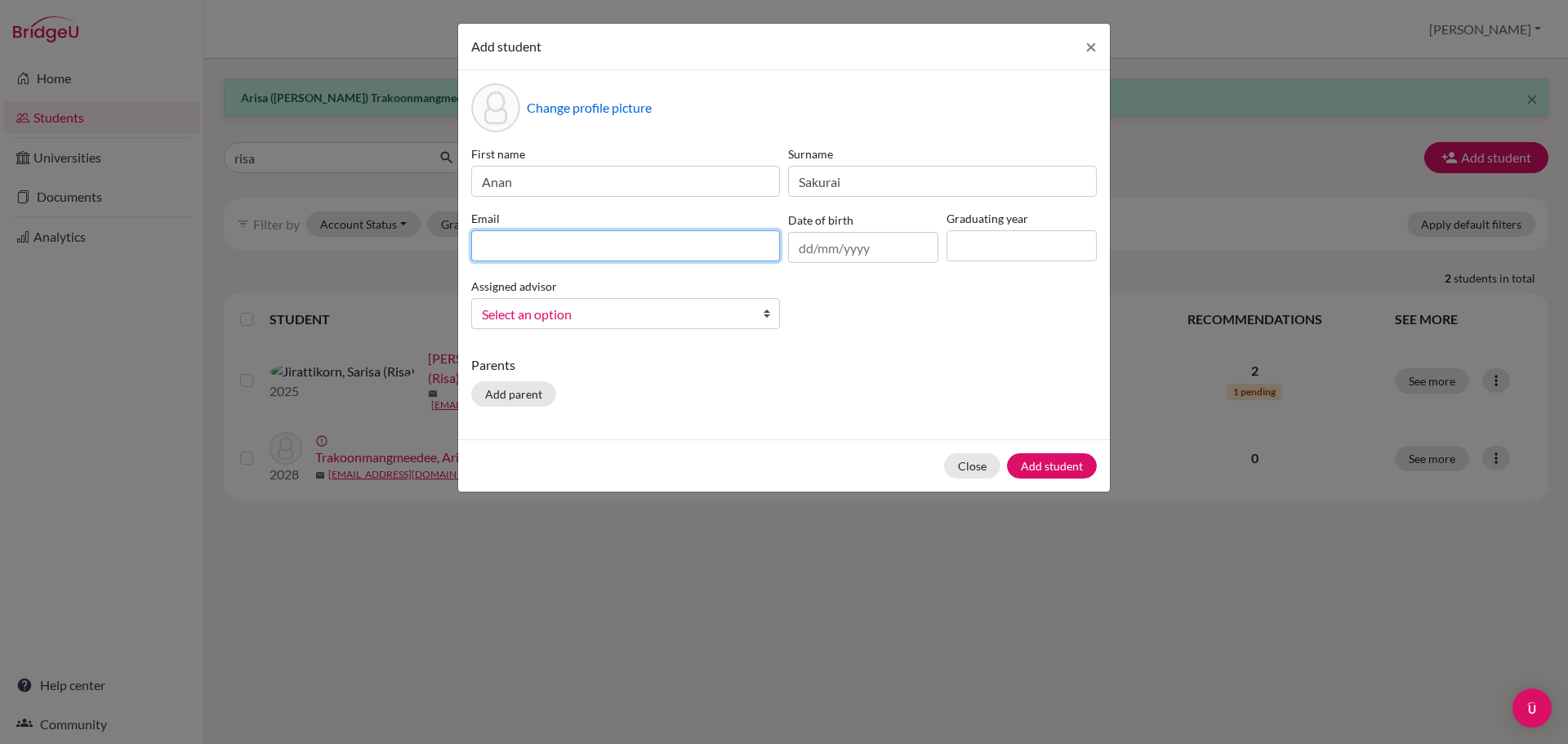
drag, startPoint x: 597, startPoint y: 248, endPoint x: 726, endPoint y: 415, distance: 211.0
click at [597, 248] on input at bounding box center [625, 246] width 309 height 31
paste input "[EMAIL_ADDRESS][DOMAIN_NAME]"
type input "[EMAIL_ADDRESS][DOMAIN_NAME]"
click at [845, 264] on div "First name Anan Surname [PERSON_NAME] Email [EMAIL_ADDRESS][DOMAIN_NAME] Date o…" at bounding box center [784, 244] width 634 height 197
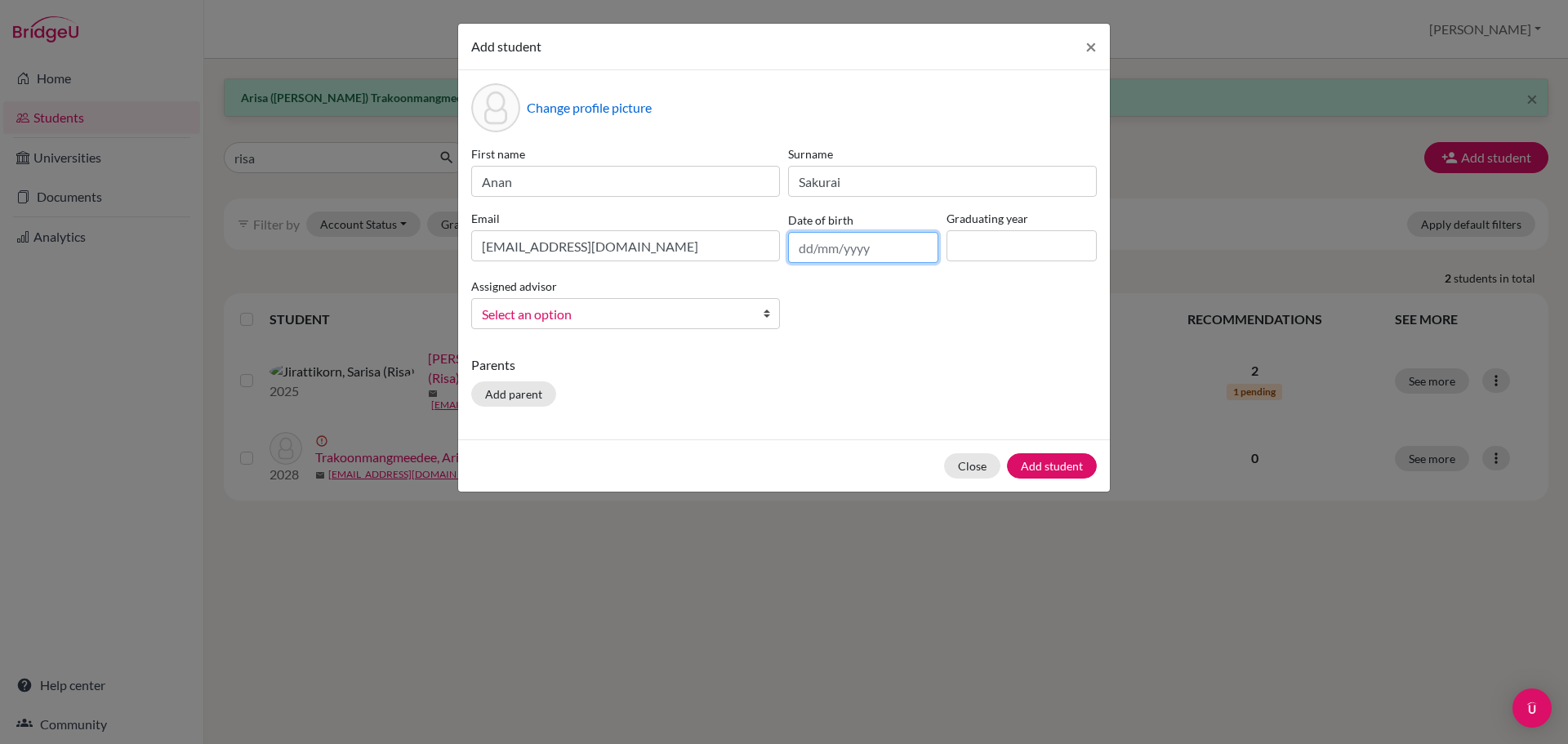
click at [858, 248] on input "text" at bounding box center [863, 248] width 150 height 31
paste input "[DATE]"
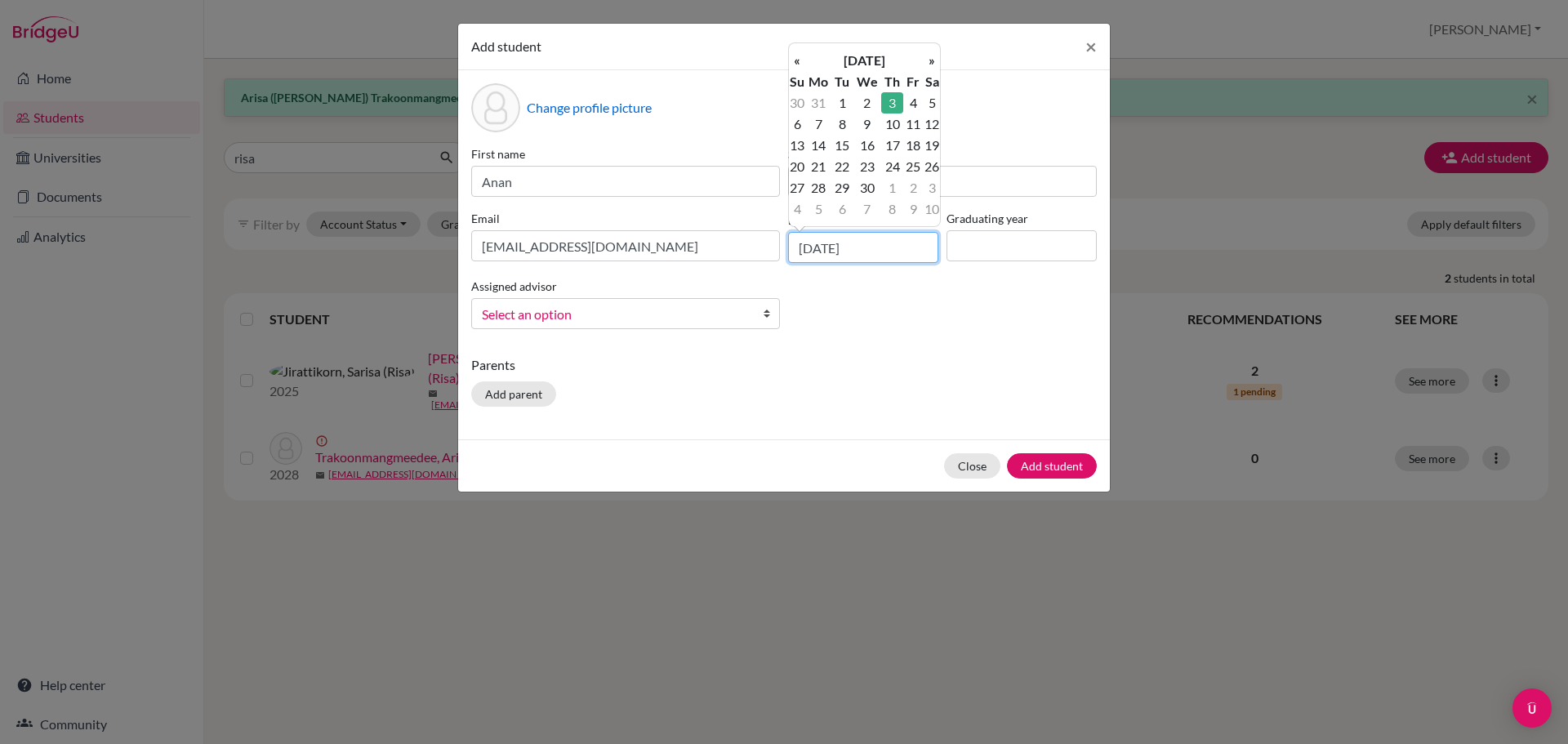
click at [832, 247] on input "[DATE]" at bounding box center [863, 248] width 150 height 31
click at [794, 65] on th "«" at bounding box center [797, 60] width 16 height 21
click at [820, 120] on td "3" at bounding box center [819, 124] width 27 height 21
type input "[DATE]"
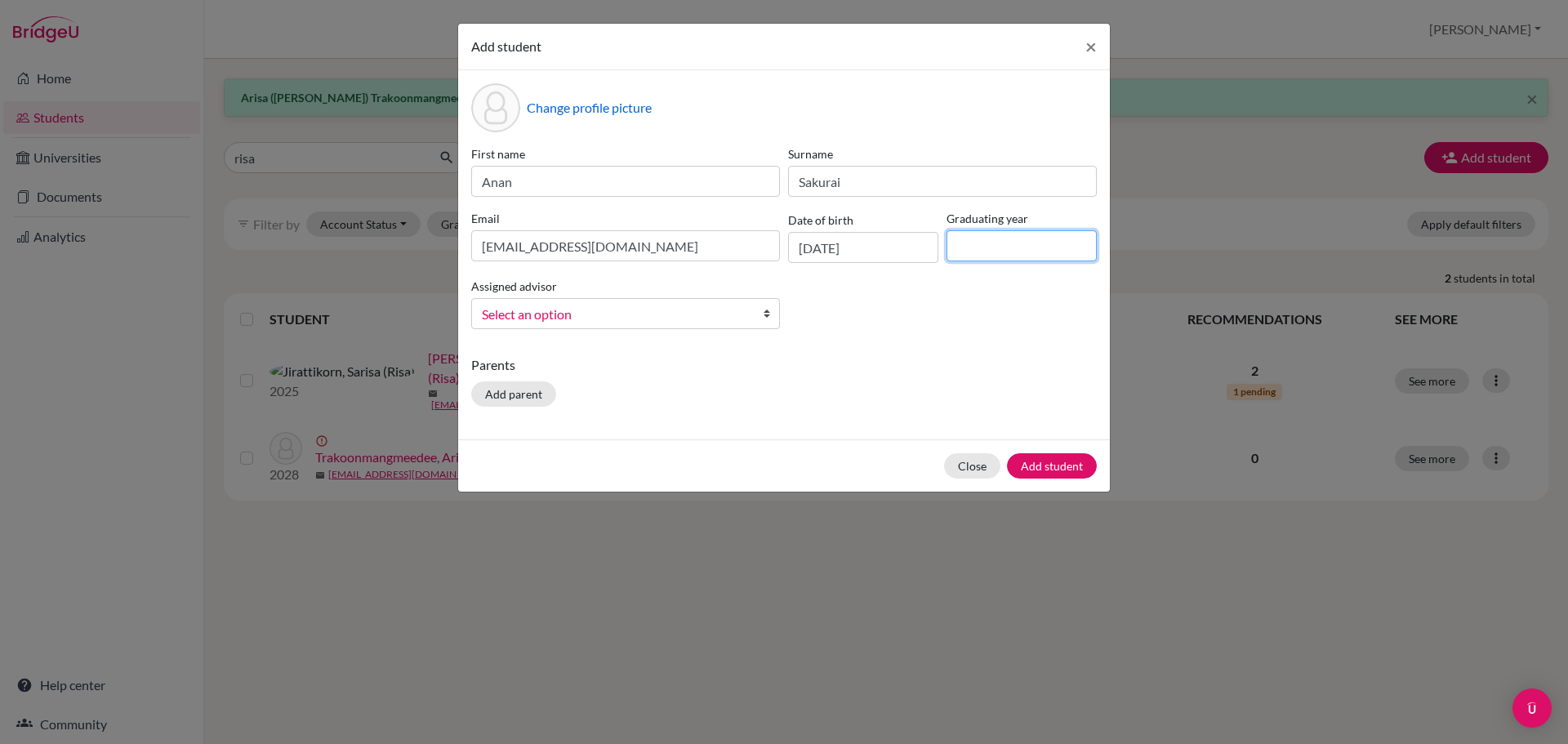
click at [1038, 235] on input at bounding box center [1021, 246] width 150 height 31
type input "2028"
click at [677, 310] on span "Select an option" at bounding box center [615, 313] width 266 height 21
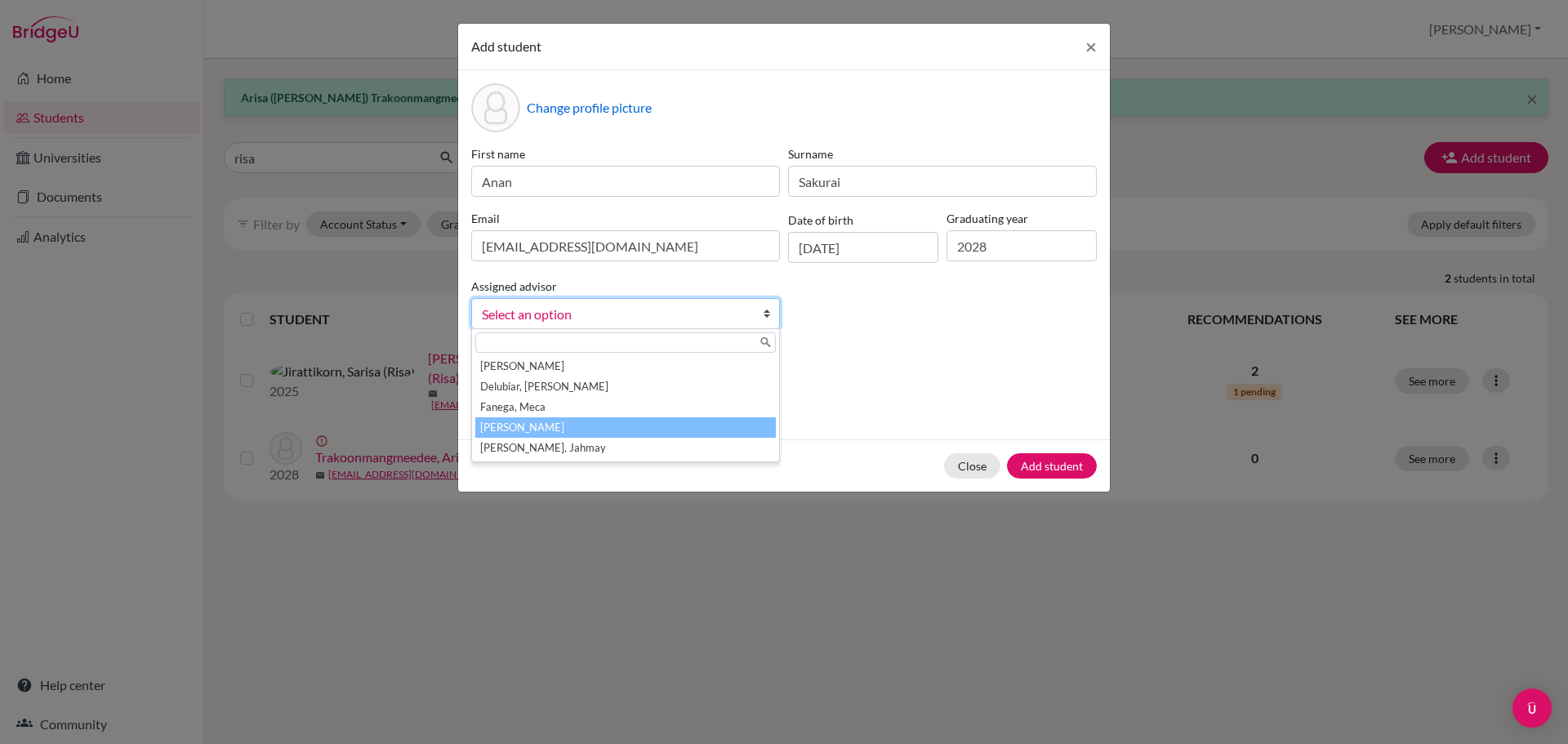
click at [603, 428] on li "[PERSON_NAME]" at bounding box center [626, 427] width 301 height 20
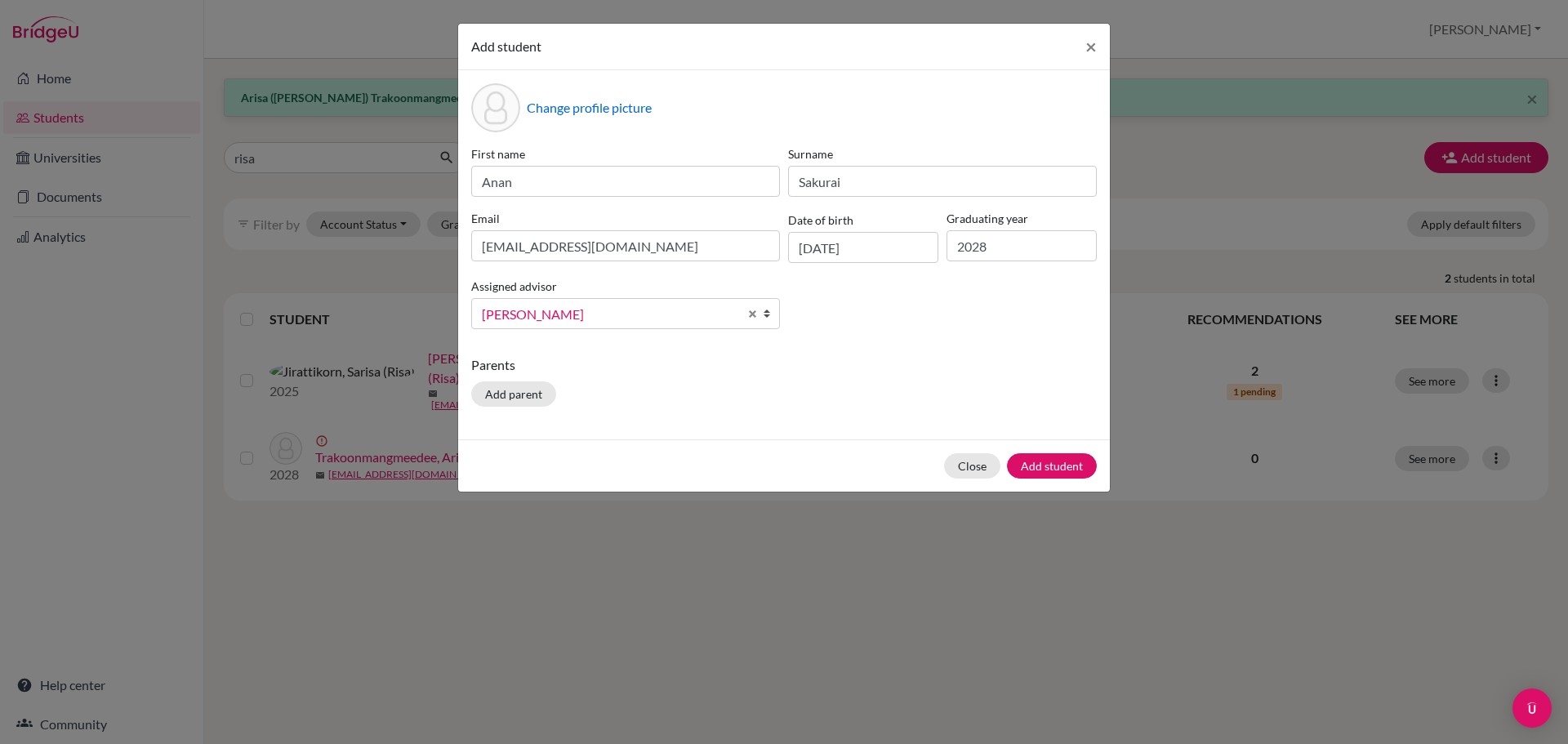
click at [974, 362] on p "Parents" at bounding box center [784, 365] width 626 height 20
click at [1030, 445] on div "Close Add student" at bounding box center [784, 464] width 651 height 52
click at [1040, 462] on button "Add student" at bounding box center [1051, 465] width 90 height 25
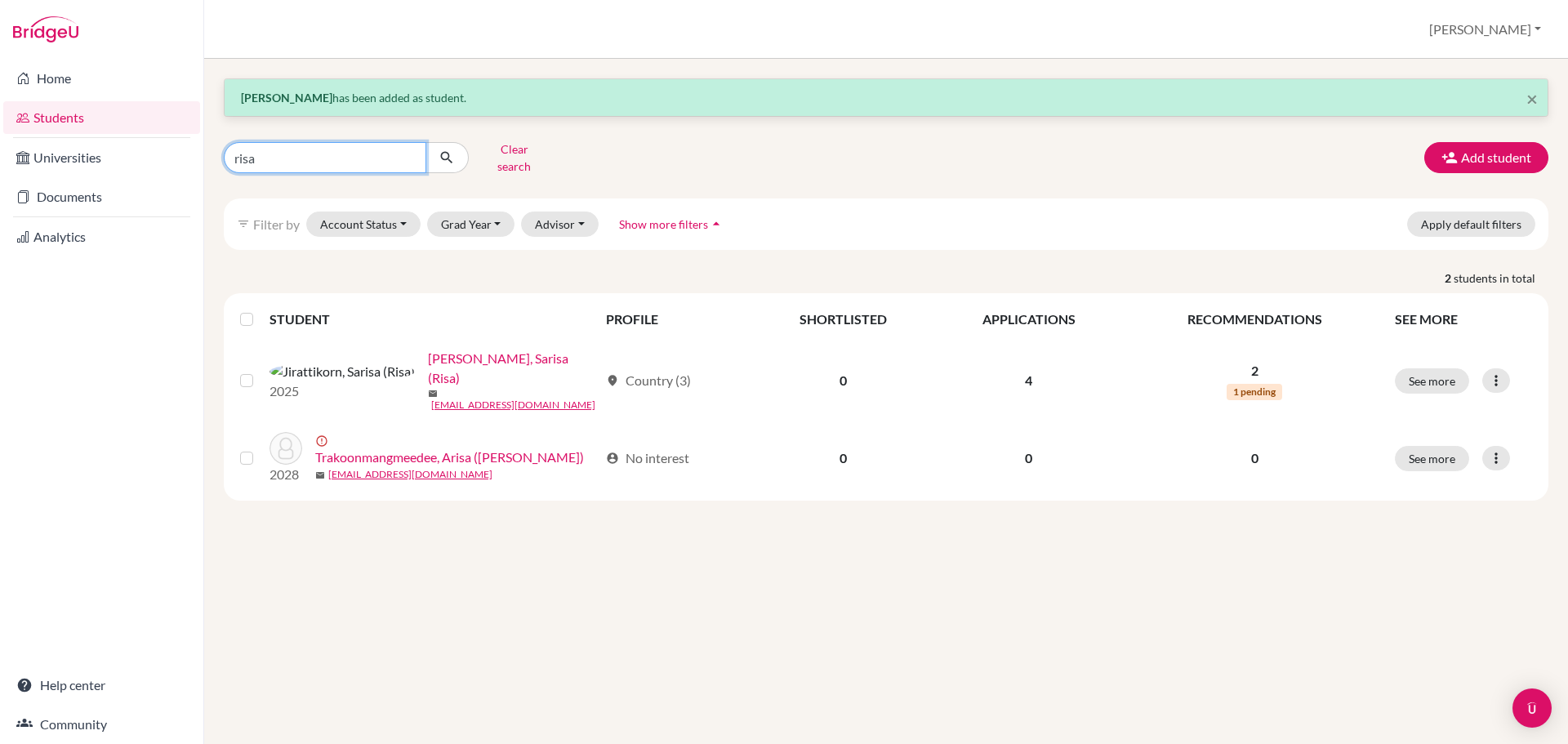
click at [387, 144] on input "risa" at bounding box center [325, 158] width 202 height 31
type input "g103382"
click button "submit" at bounding box center [447, 158] width 44 height 31
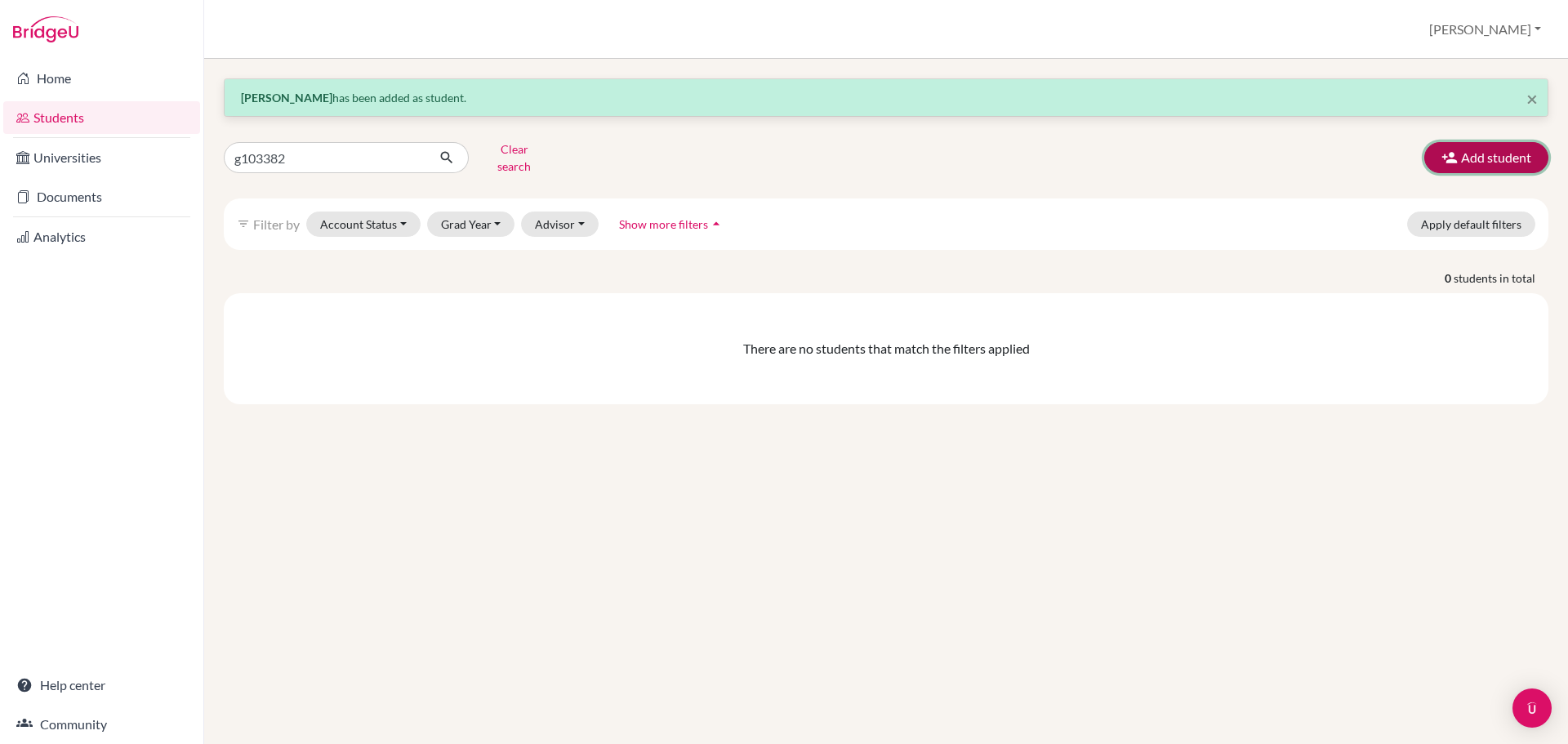
click at [1477, 161] on button "Add student" at bounding box center [1486, 158] width 124 height 31
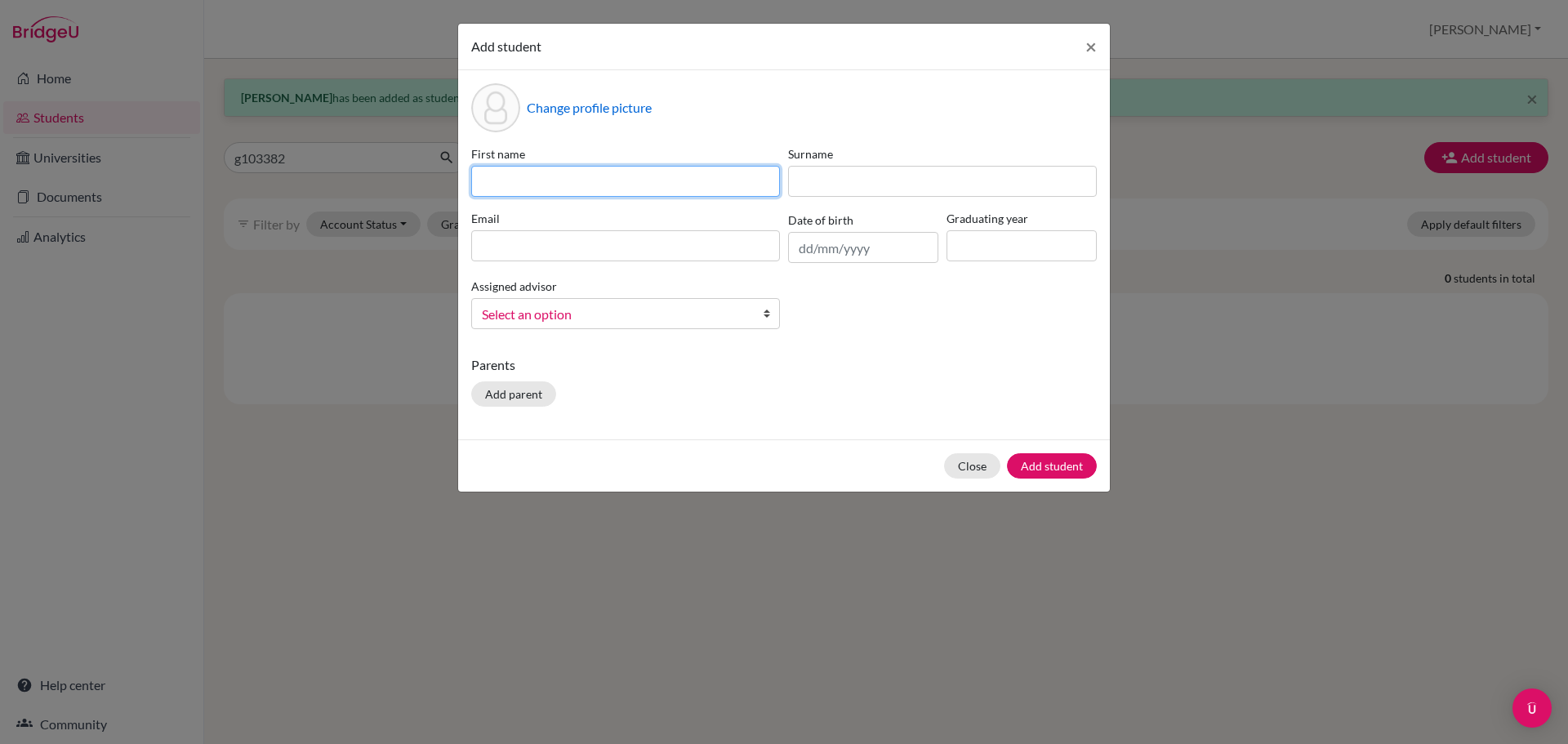
click at [542, 168] on input at bounding box center [625, 181] width 309 height 31
paste input "Jiaqi"
paste input "[PERSON_NAME]"
type input "Jiaqi ([PERSON_NAME])"
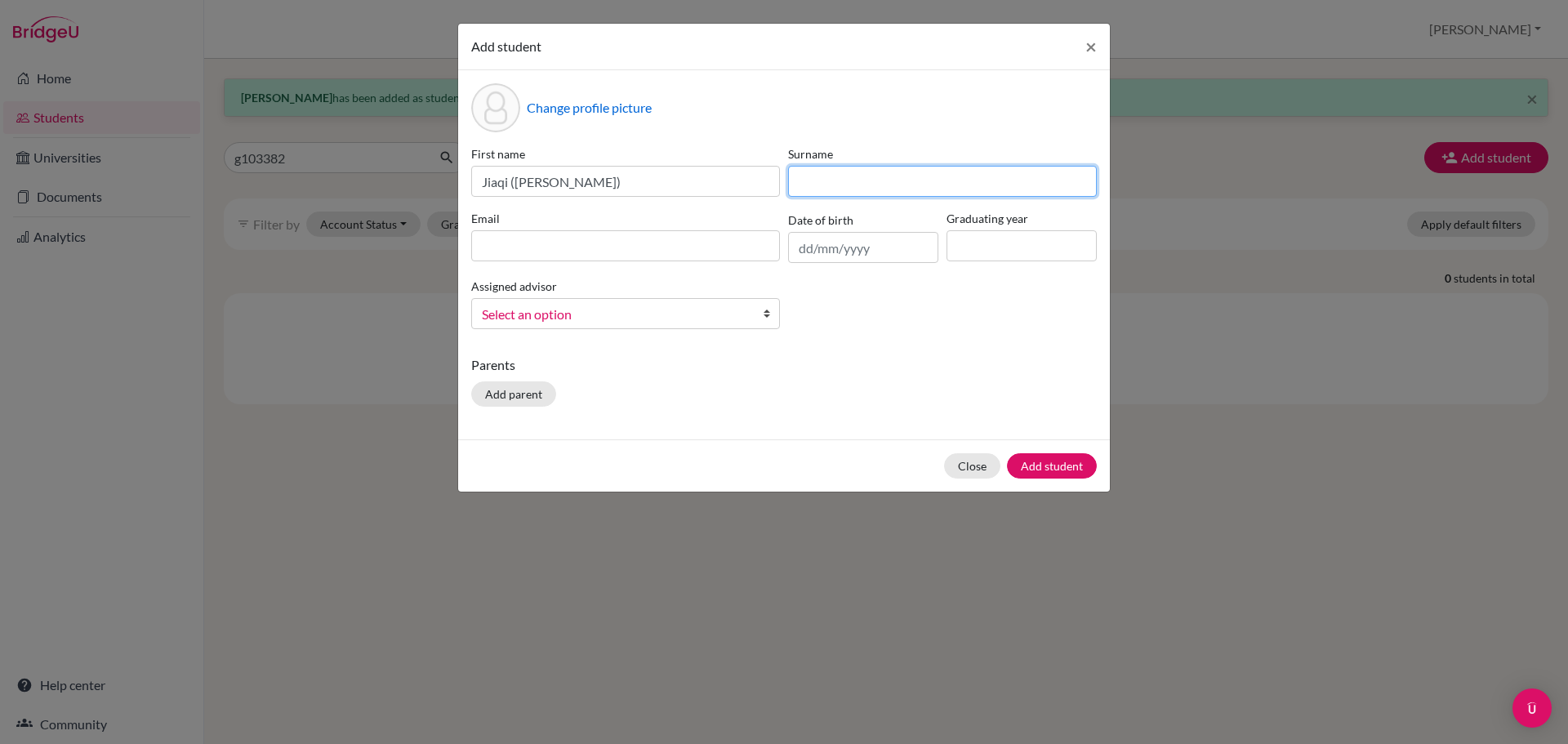
click at [840, 180] on input at bounding box center [942, 181] width 309 height 31
paste input "[PERSON_NAME]"
type input "[PERSON_NAME]"
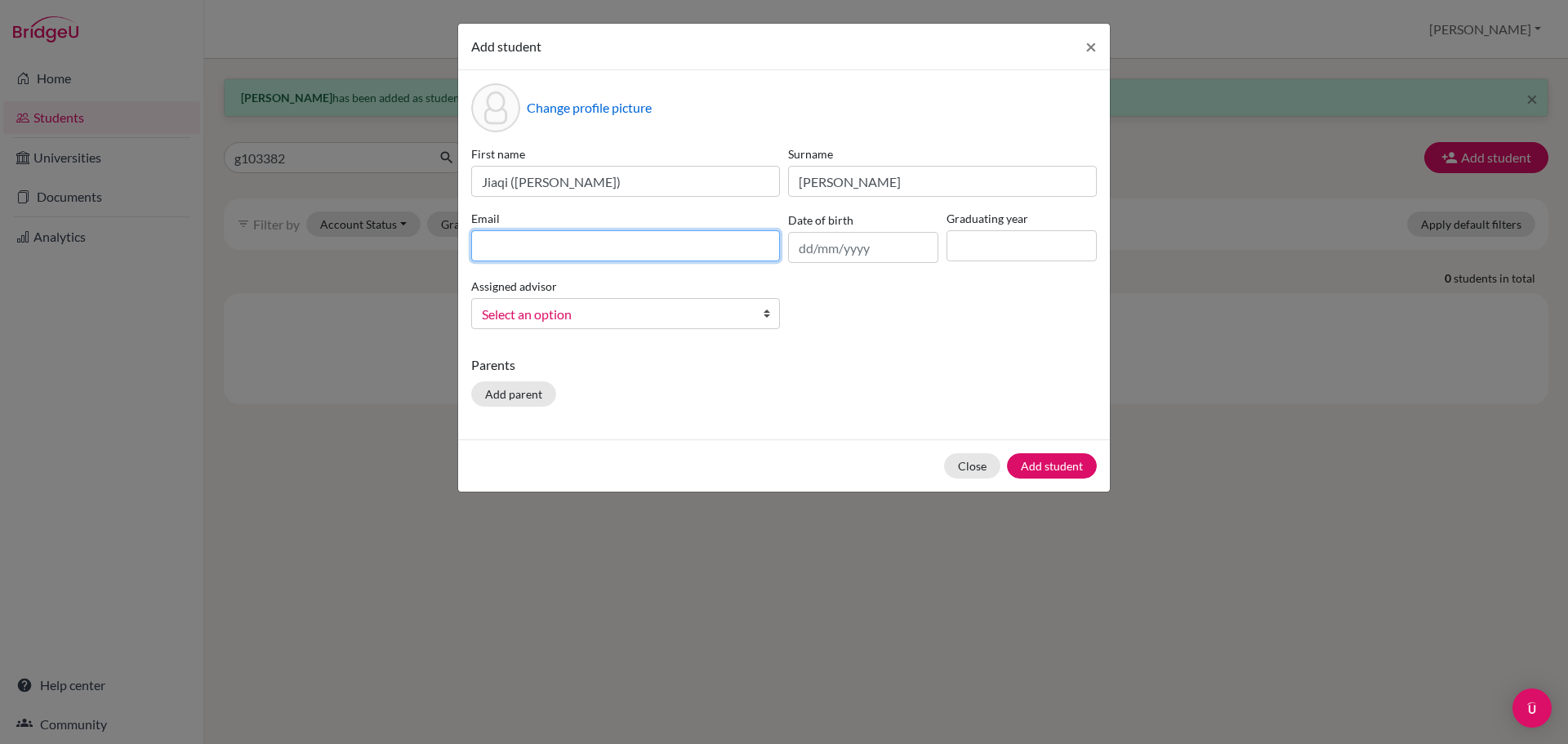
click at [598, 250] on input at bounding box center [625, 246] width 309 height 31
paste input "[EMAIL_ADDRESS][DOMAIN_NAME]"
type input "[EMAIL_ADDRESS][DOMAIN_NAME]"
click at [886, 260] on input "text" at bounding box center [863, 248] width 150 height 31
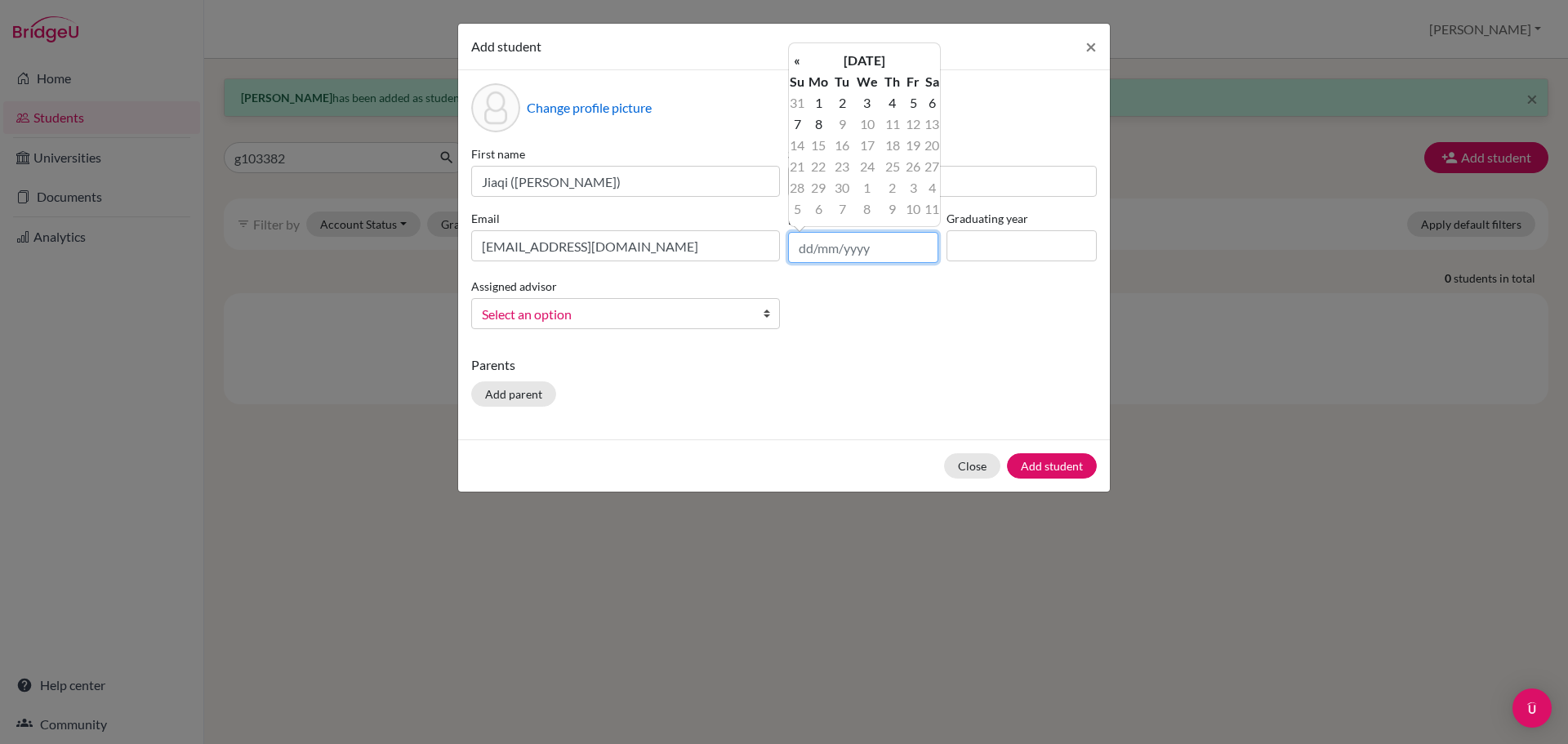
click at [883, 257] on input "text" at bounding box center [863, 248] width 150 height 31
paste input "[DATE]"
click at [833, 246] on input "[DATE]" at bounding box center [863, 248] width 150 height 31
type input "[DATE]"
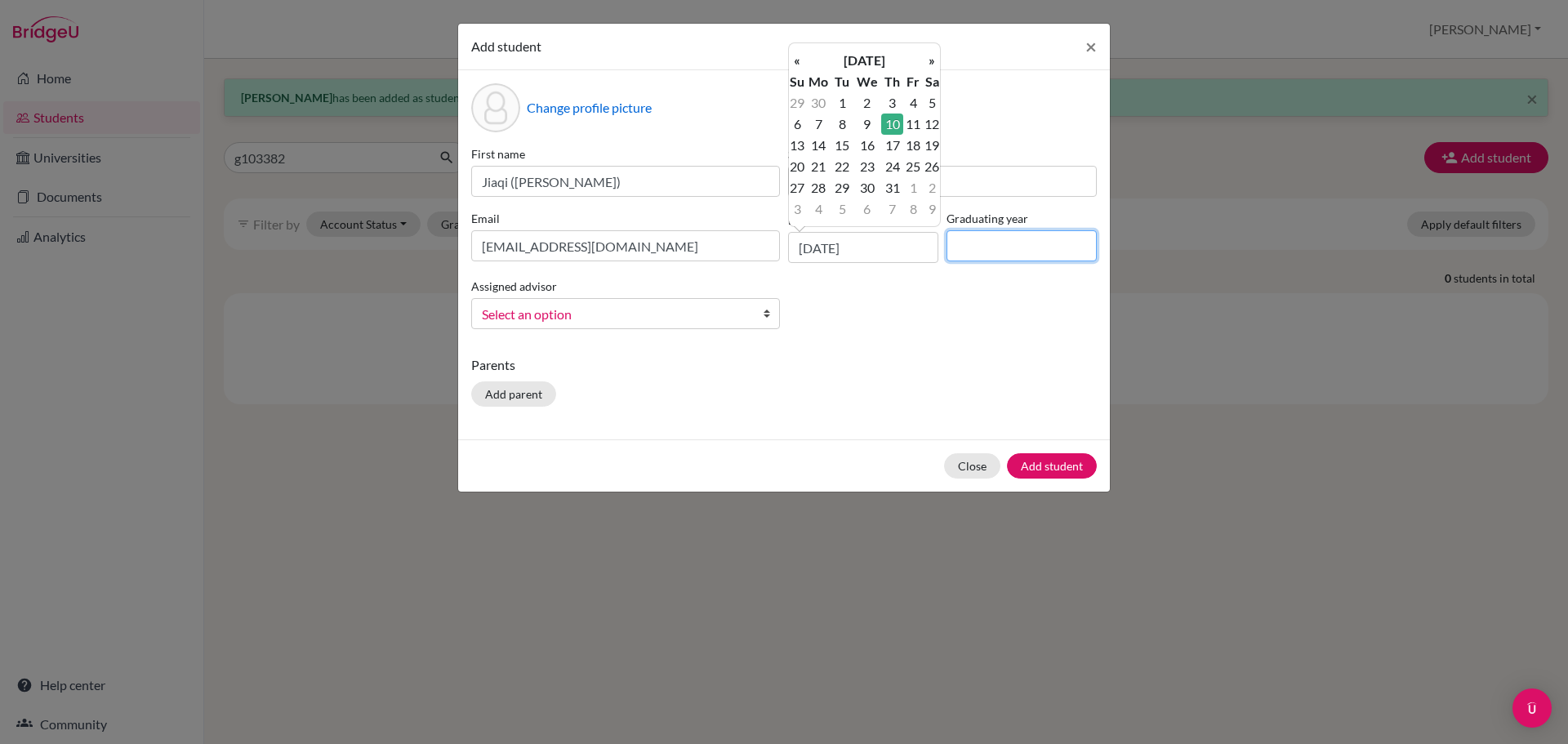
click at [1011, 251] on input at bounding box center [1021, 246] width 150 height 31
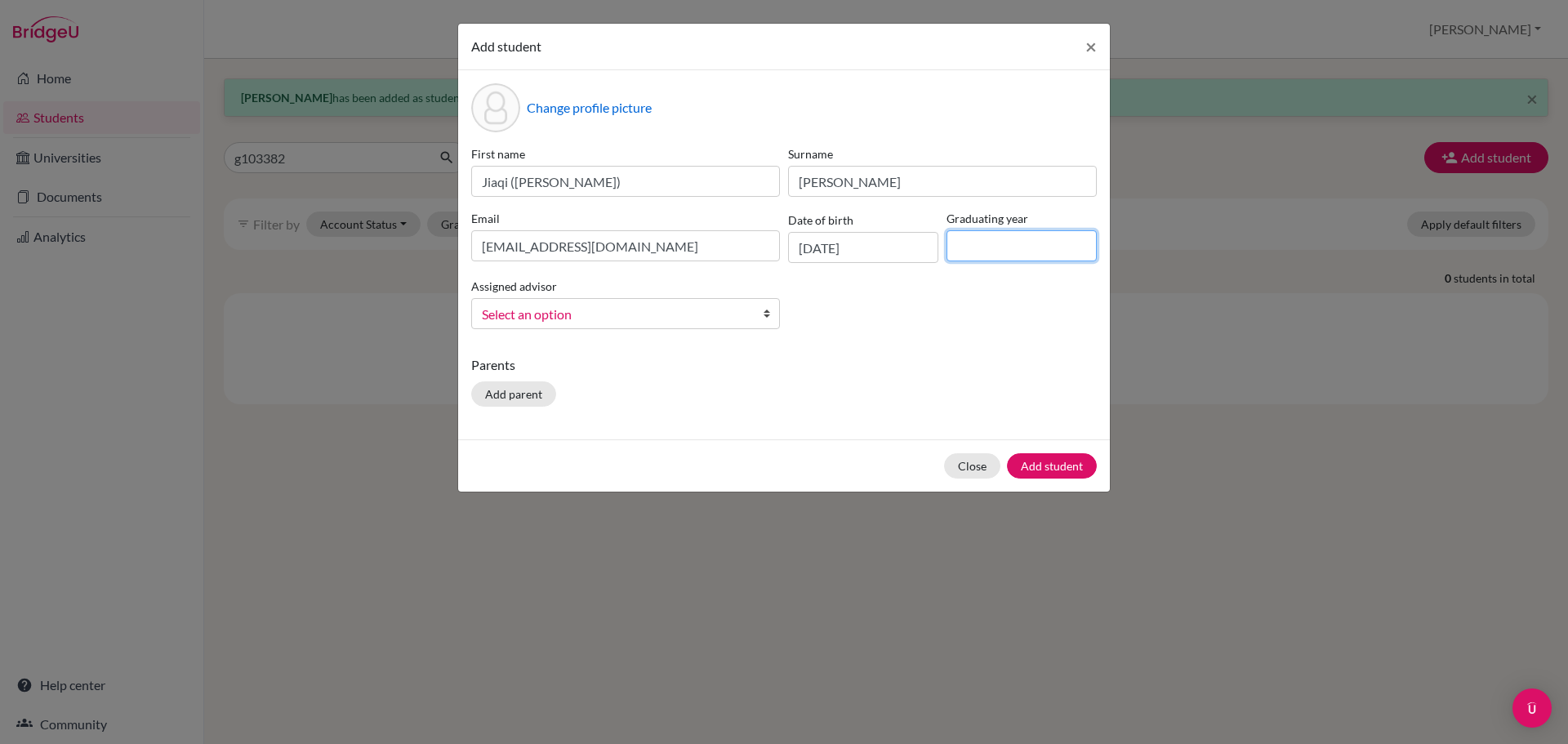
type input "2028"
click at [588, 341] on div "First name [PERSON_NAME] ([PERSON_NAME]) Surname [PERSON_NAME] Email [EMAIL_ADD…" at bounding box center [784, 244] width 634 height 197
click at [590, 324] on span "Select an option" at bounding box center [615, 313] width 266 height 21
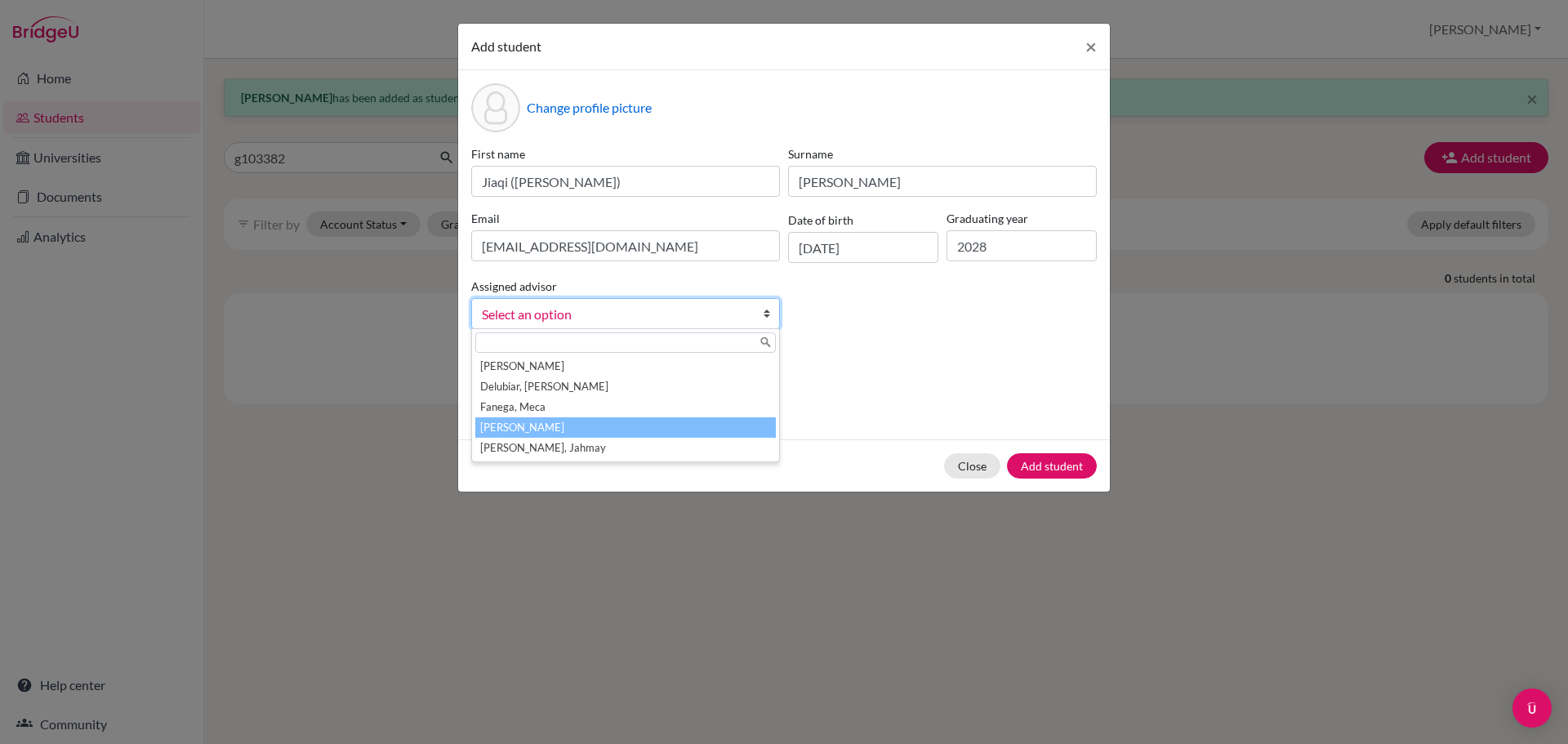
click at [608, 427] on li "[PERSON_NAME]" at bounding box center [626, 427] width 301 height 20
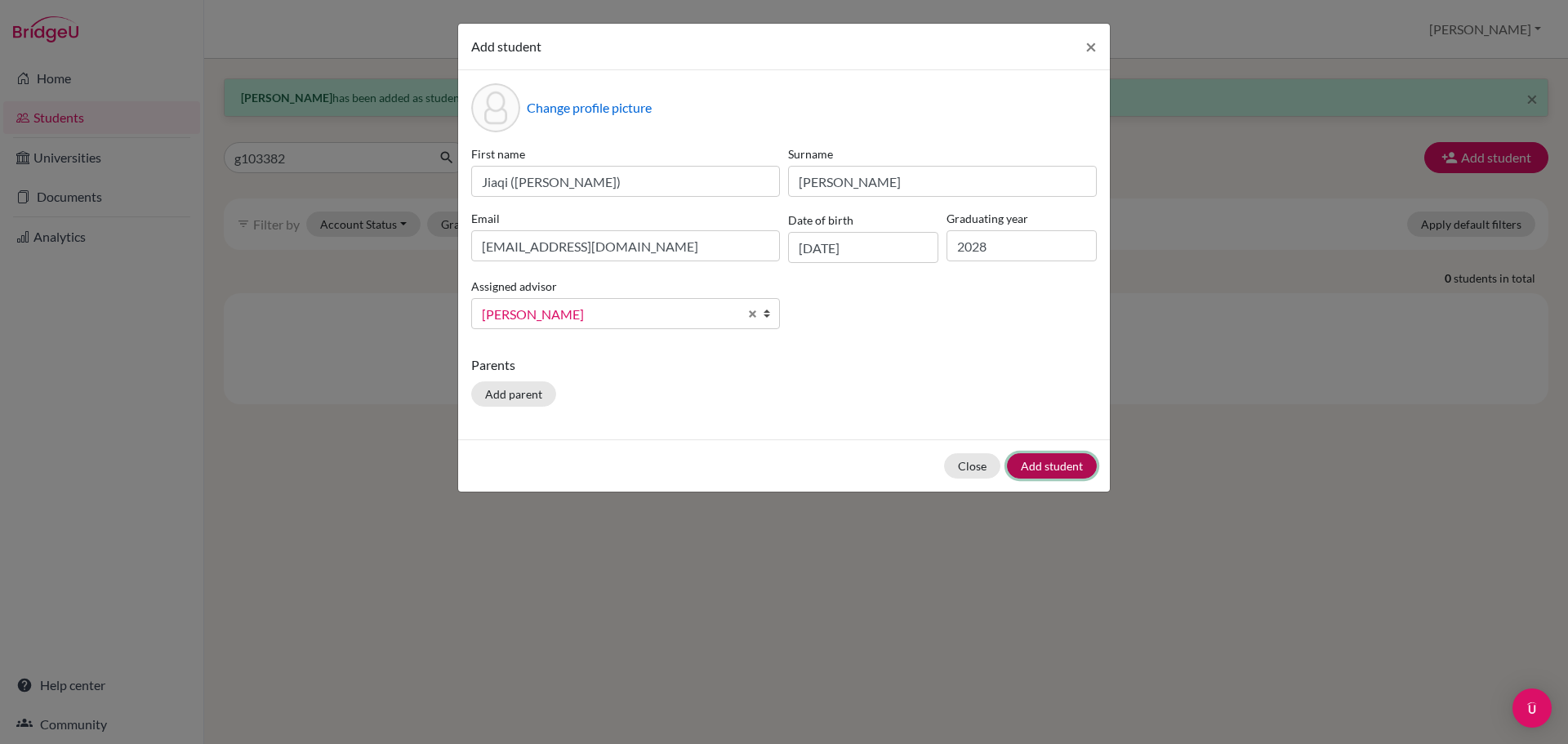
click at [1090, 467] on button "Add student" at bounding box center [1051, 465] width 90 height 25
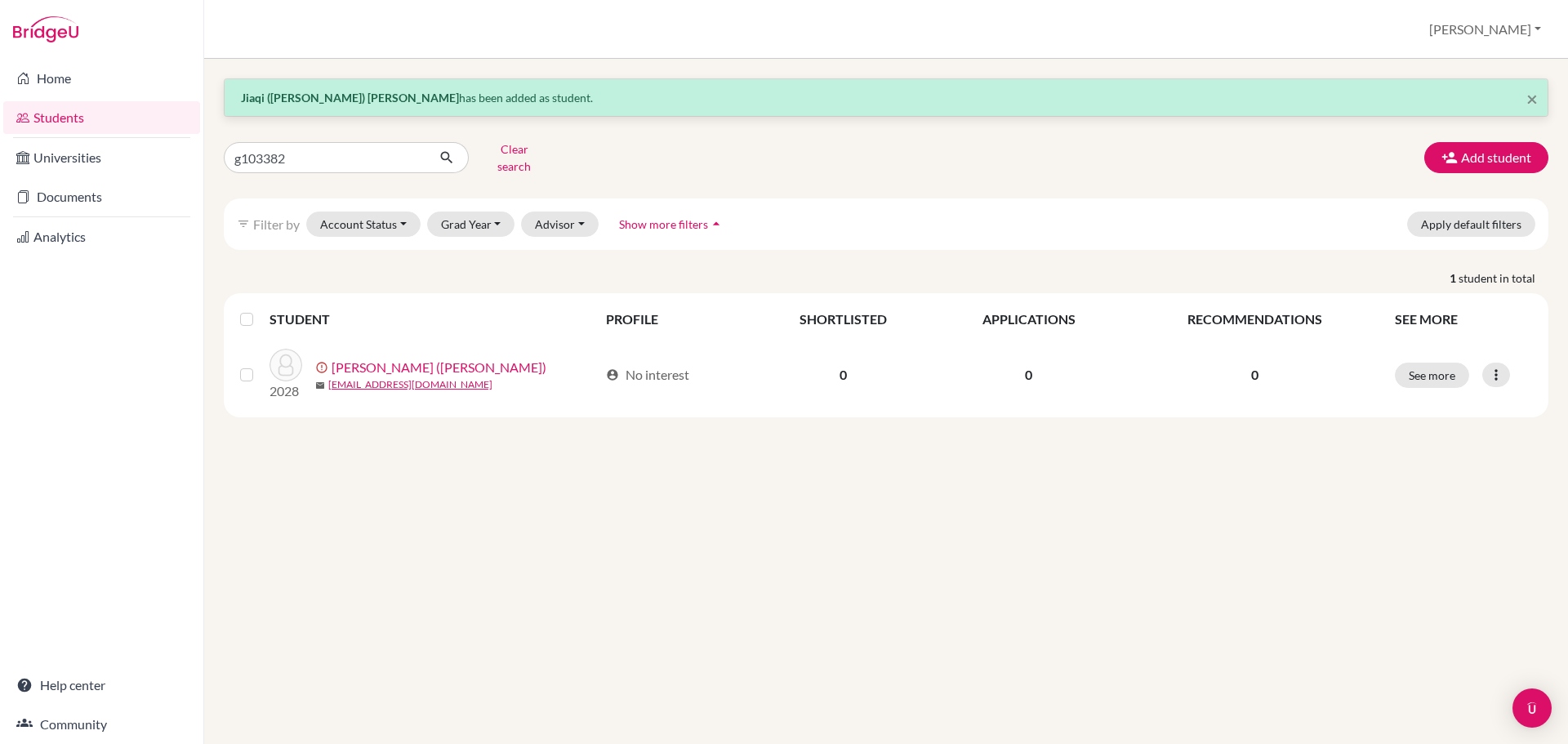
click at [771, 575] on div "× Jiaqi ([PERSON_NAME]) [PERSON_NAME] has been added as student. g103382 Clear …" at bounding box center [886, 402] width 1364 height 685
click at [320, 154] on input "g103382" at bounding box center [325, 158] width 202 height 31
type input "[PERSON_NAME]"
click button "submit" at bounding box center [447, 158] width 44 height 31
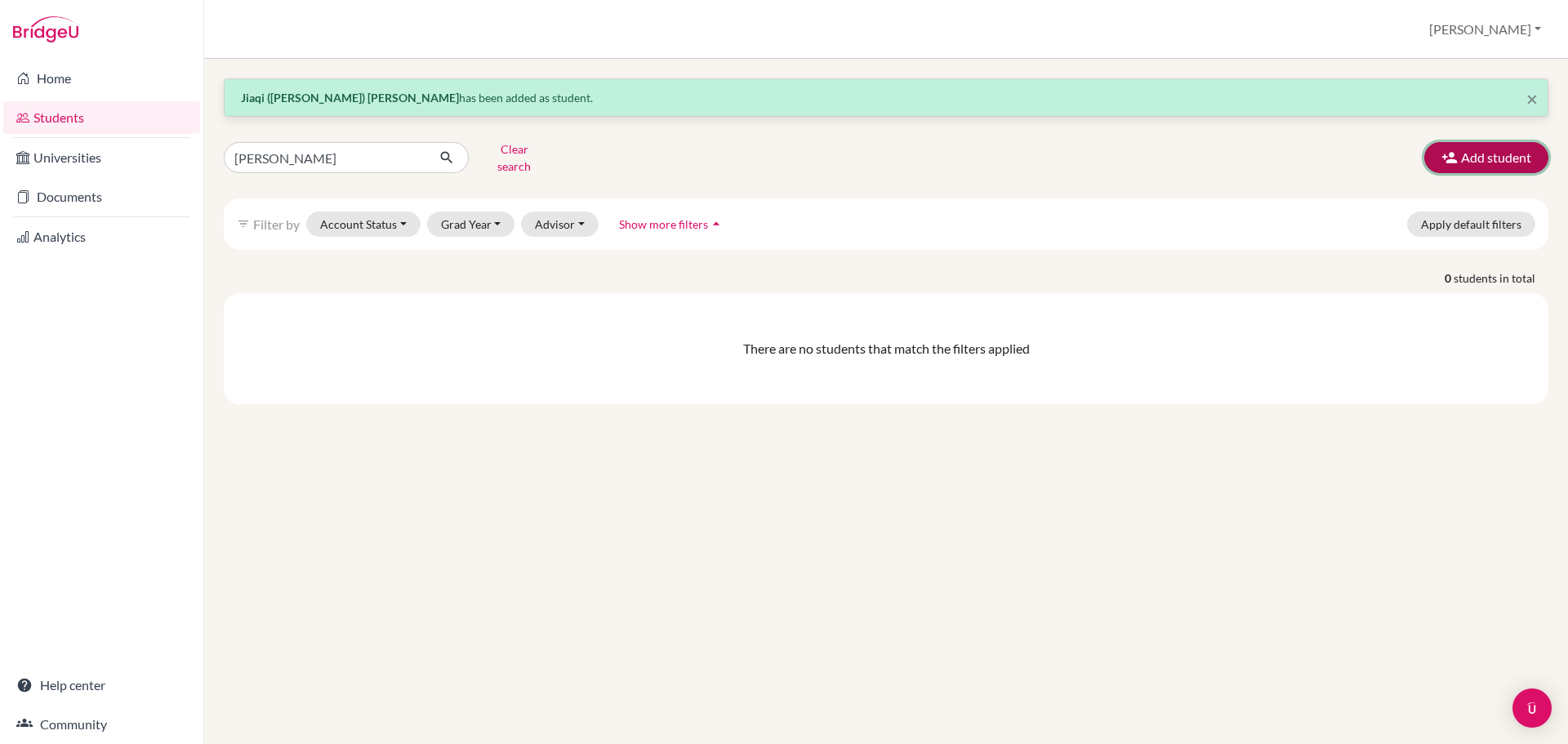
click at [1519, 146] on button "Add student" at bounding box center [1486, 158] width 124 height 31
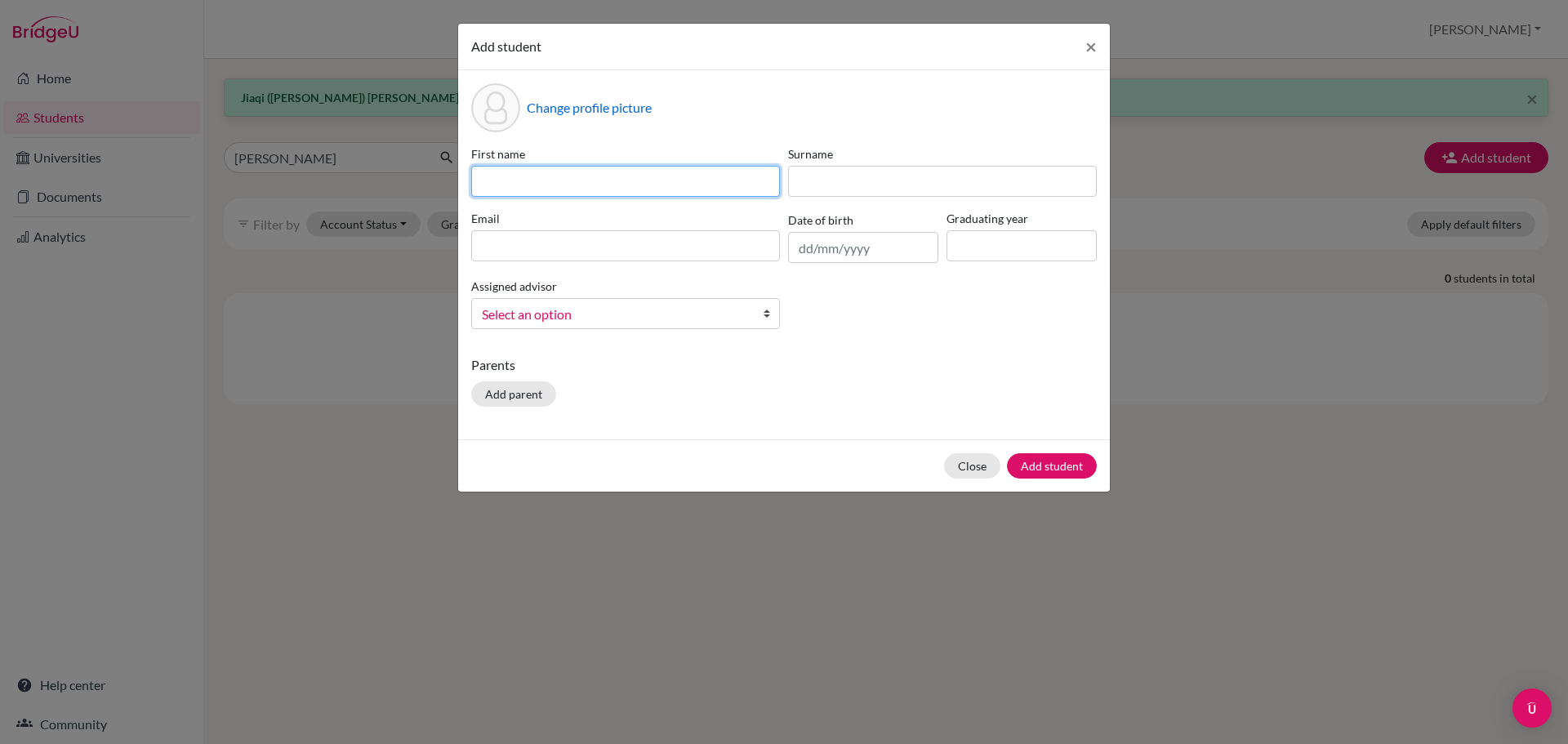
click at [520, 185] on input at bounding box center [625, 181] width 309 height 31
paste input "Myat Htet"
type input "[PERSON_NAME] ([PERSON_NAME])"
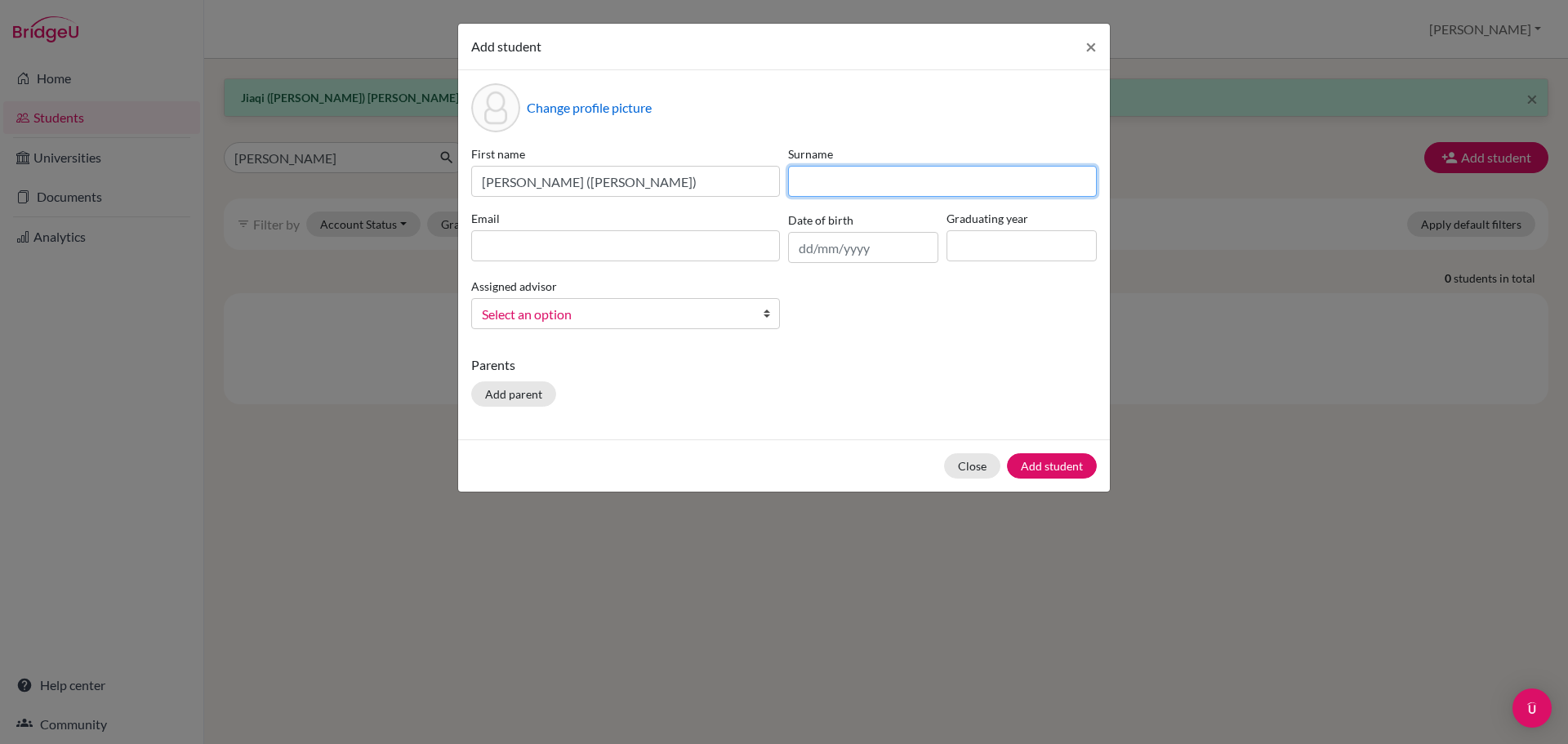
click at [829, 190] on input at bounding box center [942, 181] width 309 height 31
paste input "Tun"
type input "Tun"
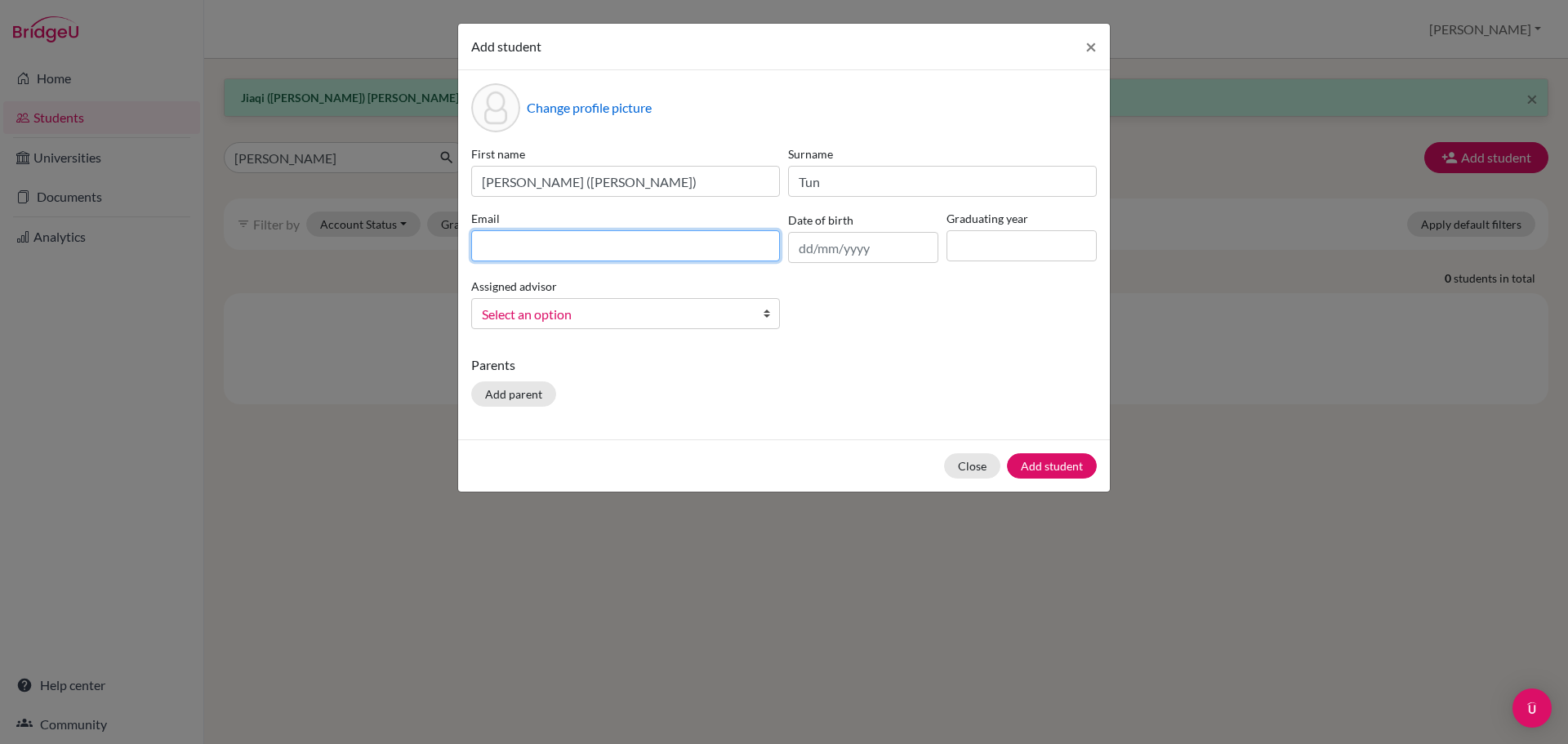
click at [609, 250] on input at bounding box center [625, 246] width 309 height 31
paste input "[EMAIL_ADDRESS][DOMAIN_NAME]"
type input "[EMAIL_ADDRESS][DOMAIN_NAME]"
click at [852, 255] on input "text" at bounding box center [863, 248] width 150 height 31
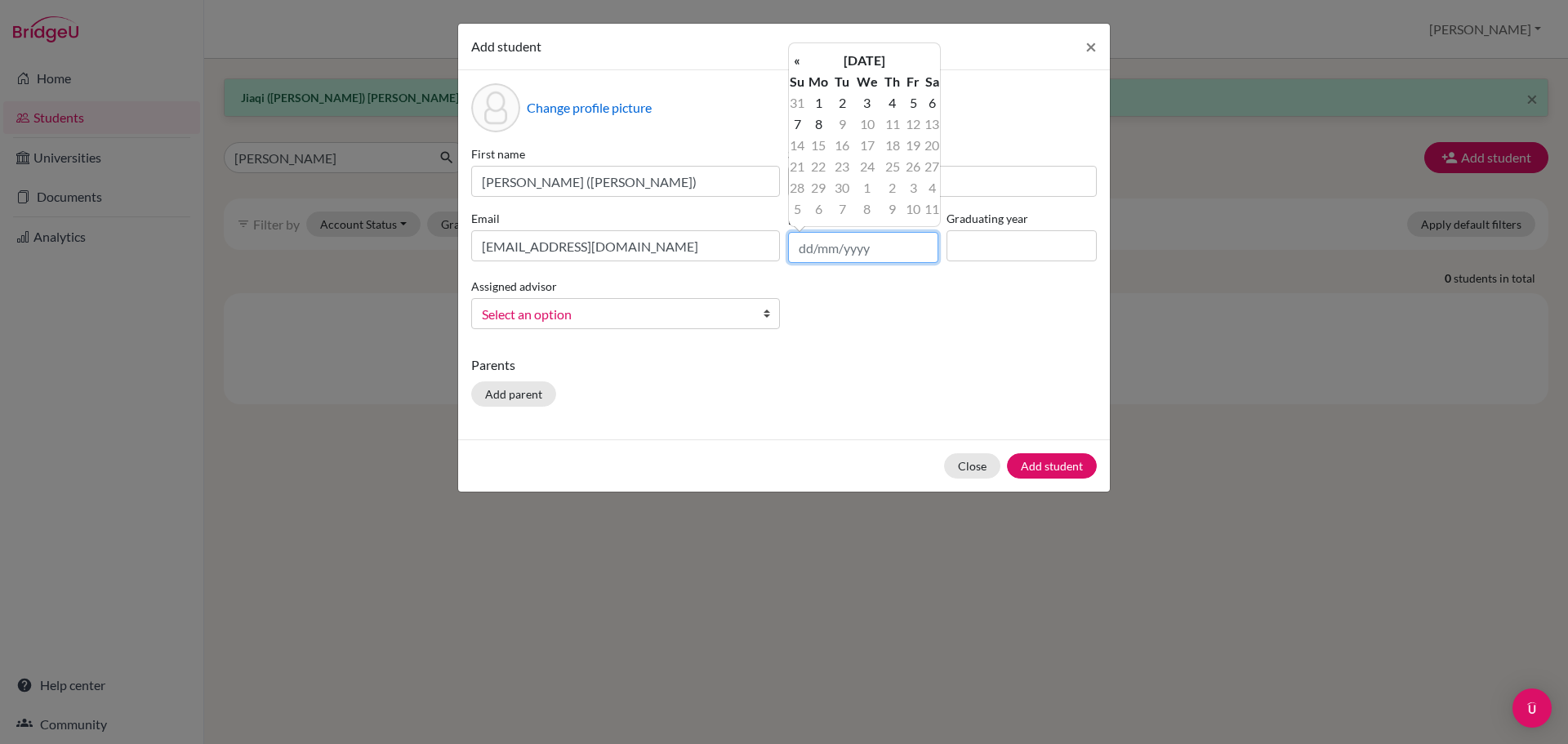
paste input "[DATE]"
click at [828, 246] on input "[DATE]" at bounding box center [863, 248] width 150 height 31
click at [830, 247] on input "[DATE]" at bounding box center [863, 248] width 150 height 31
type input "[DATE]"
click at [967, 313] on div "First name [PERSON_NAME] ([PERSON_NAME]) Surname Tun Email [EMAIL_ADDRESS][DOMA…" at bounding box center [784, 244] width 634 height 197
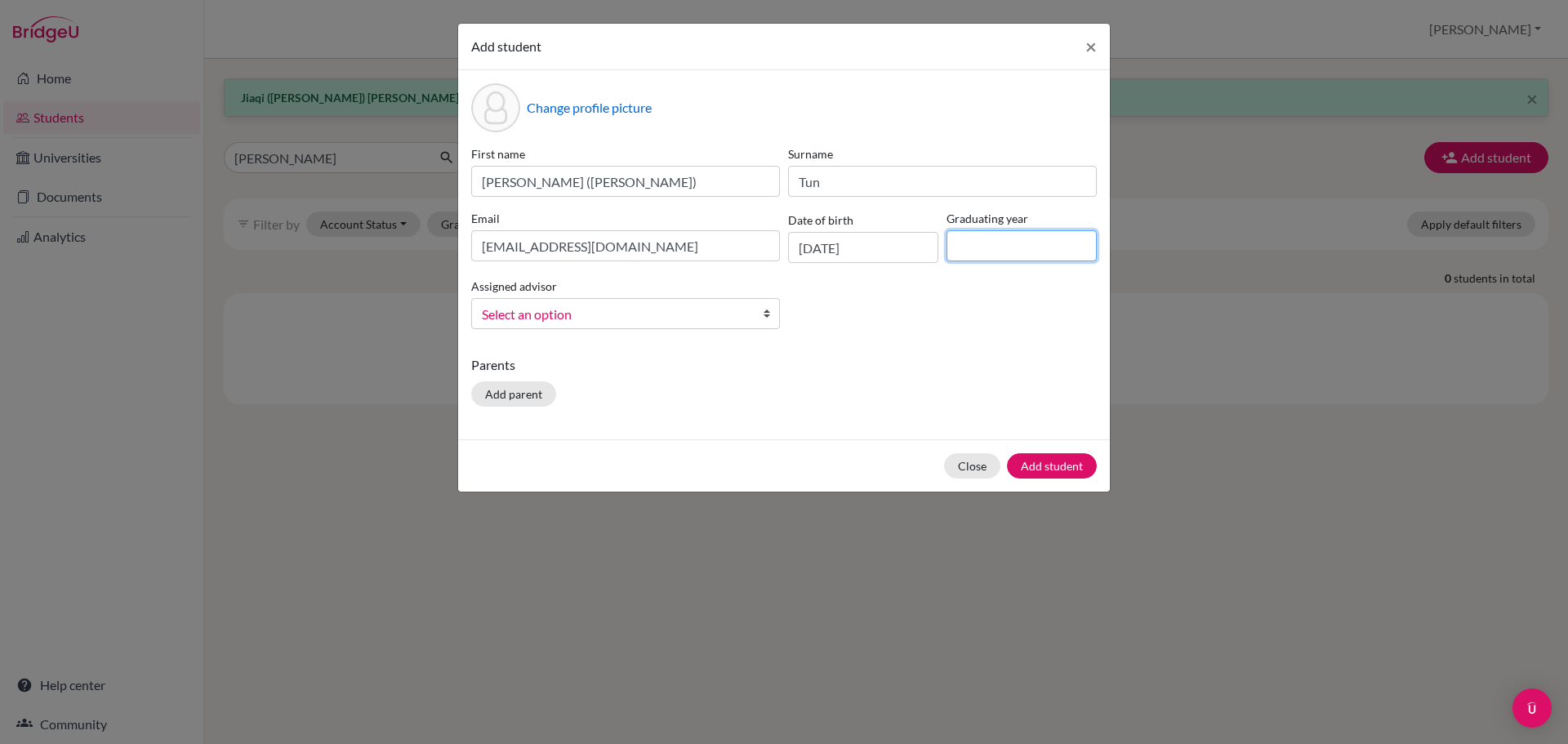
click at [1031, 240] on input at bounding box center [1021, 246] width 150 height 31
type input "2028"
click at [675, 300] on link "Select an option" at bounding box center [625, 313] width 309 height 31
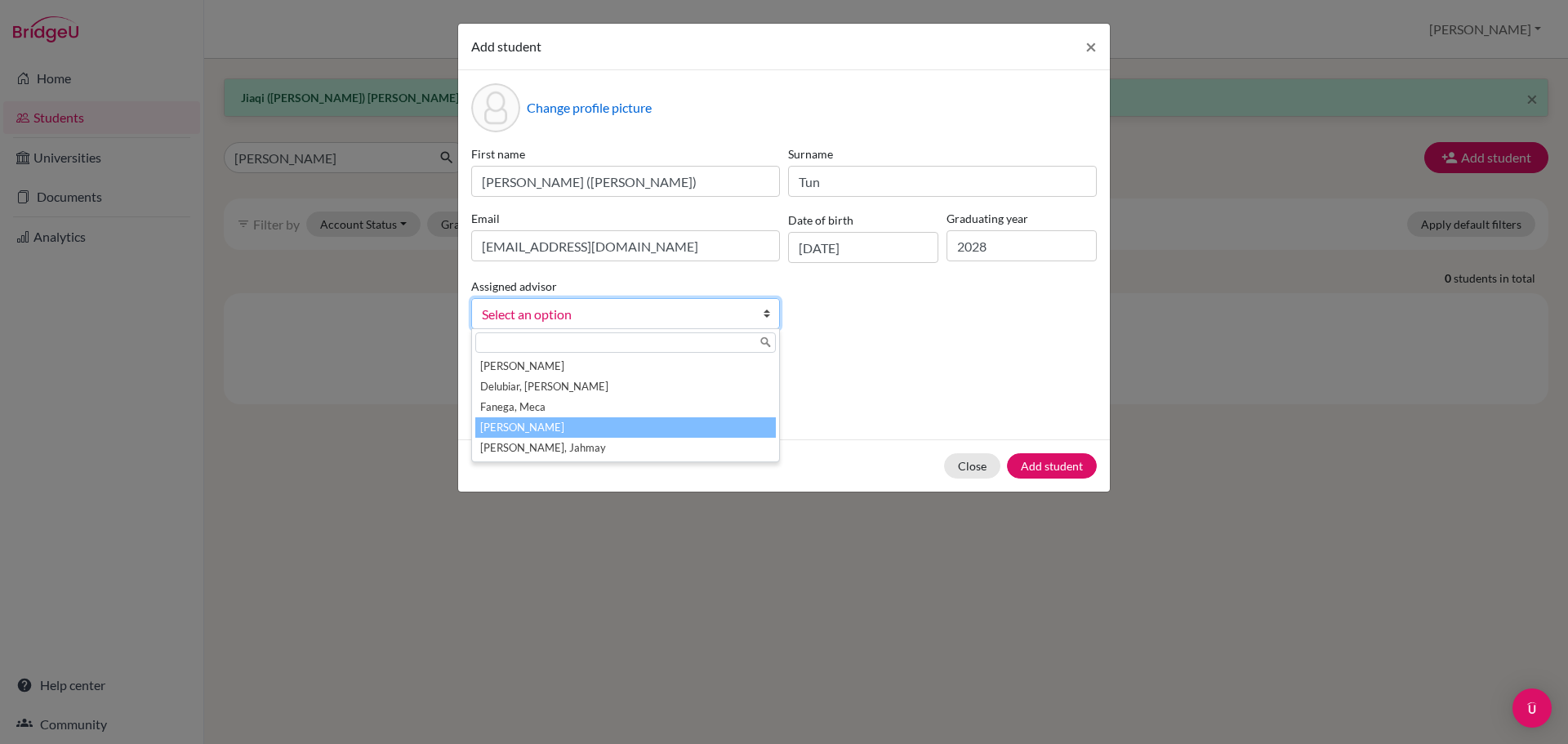
click at [603, 429] on li "[PERSON_NAME]" at bounding box center [626, 427] width 301 height 20
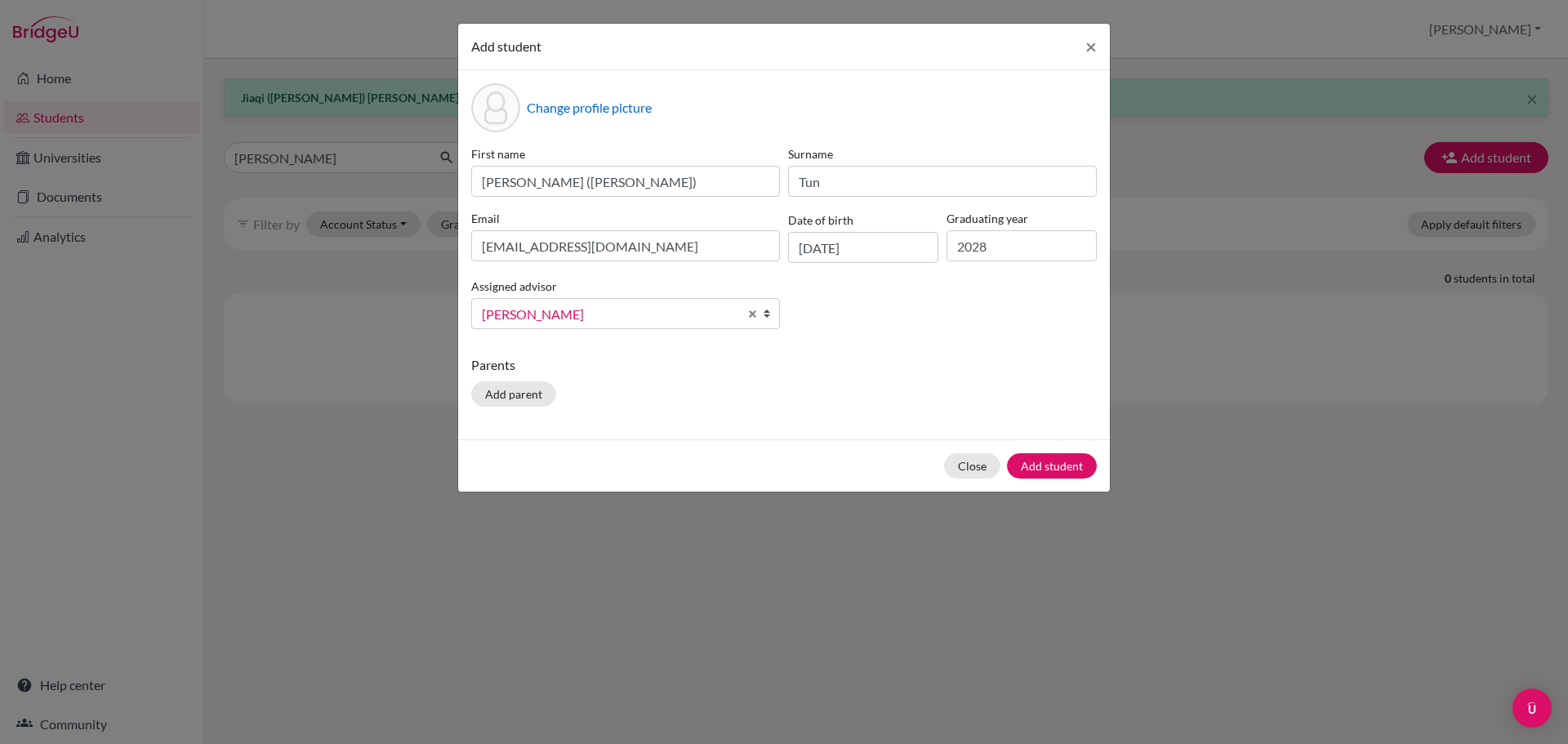
click at [967, 400] on div "Parents Add parent" at bounding box center [784, 384] width 626 height 58
click at [1047, 459] on button "Add student" at bounding box center [1051, 465] width 90 height 25
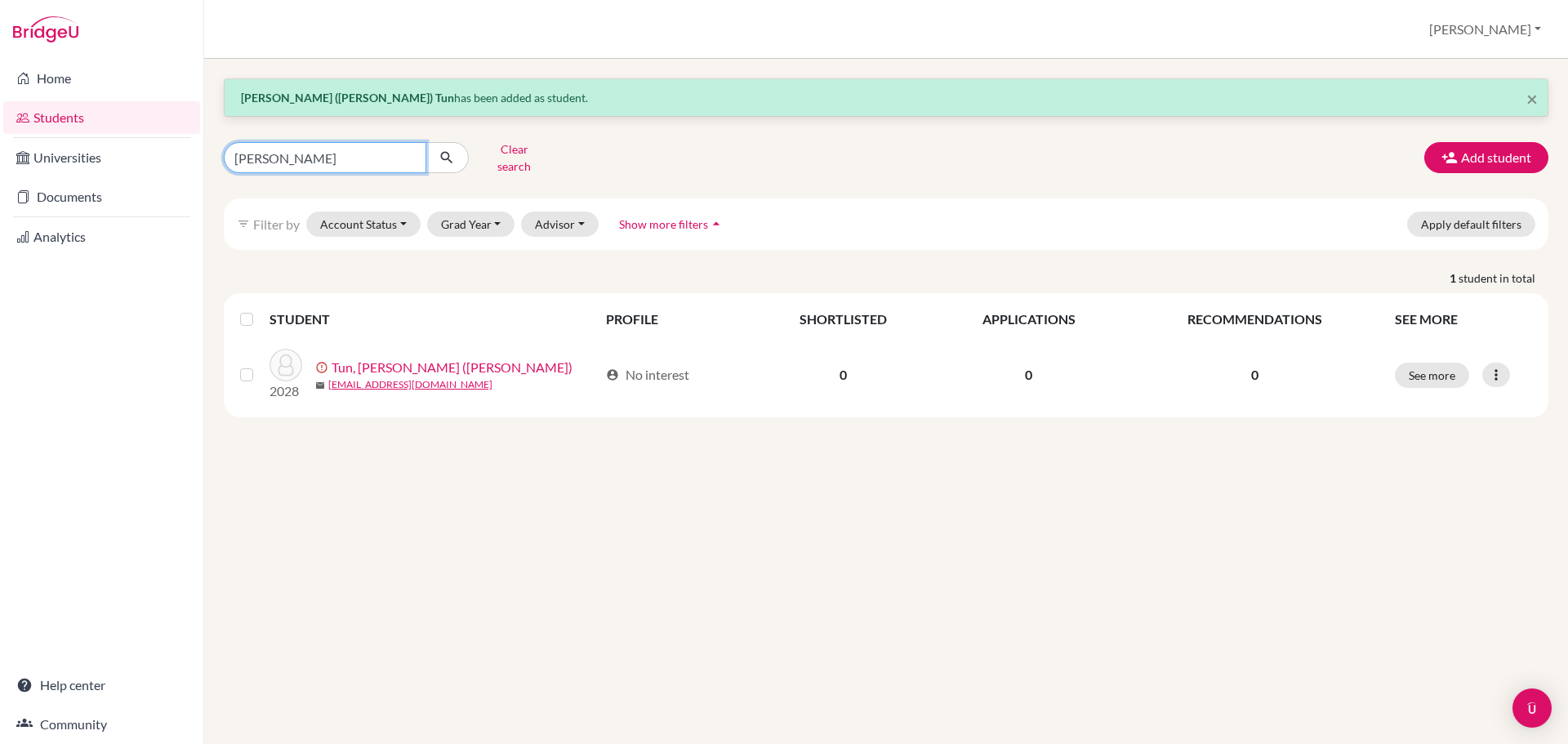
click at [320, 142] on input "[PERSON_NAME]" at bounding box center [325, 158] width 202 height 31
click at [322, 142] on input "[PERSON_NAME]" at bounding box center [325, 158] width 202 height 31
click at [1449, 149] on icon "button" at bounding box center [1450, 158] width 16 height 16
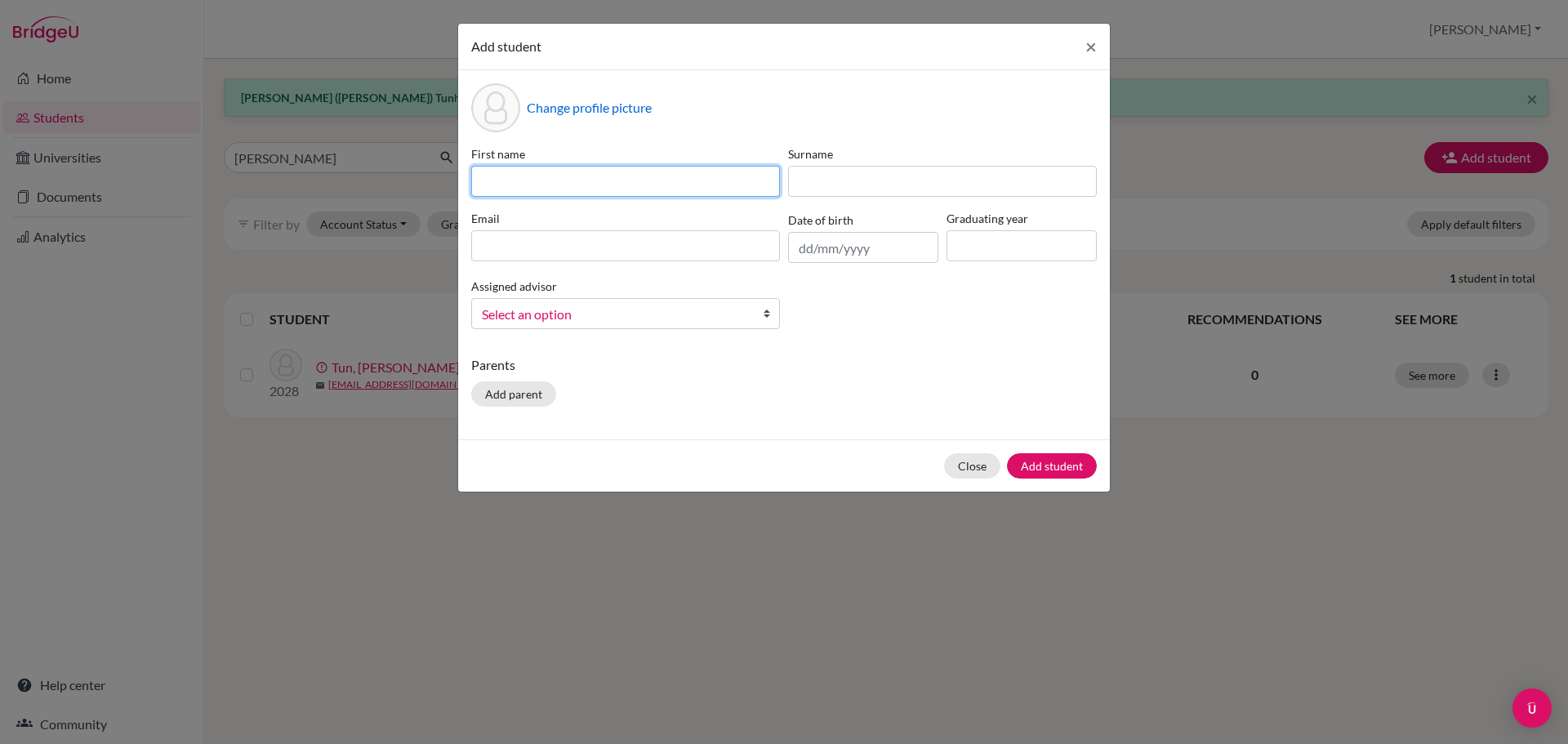
click at [618, 192] on input at bounding box center [625, 181] width 309 height 31
paste input "Enshuo"
type input "Enshuo ([PERSON_NAME])"
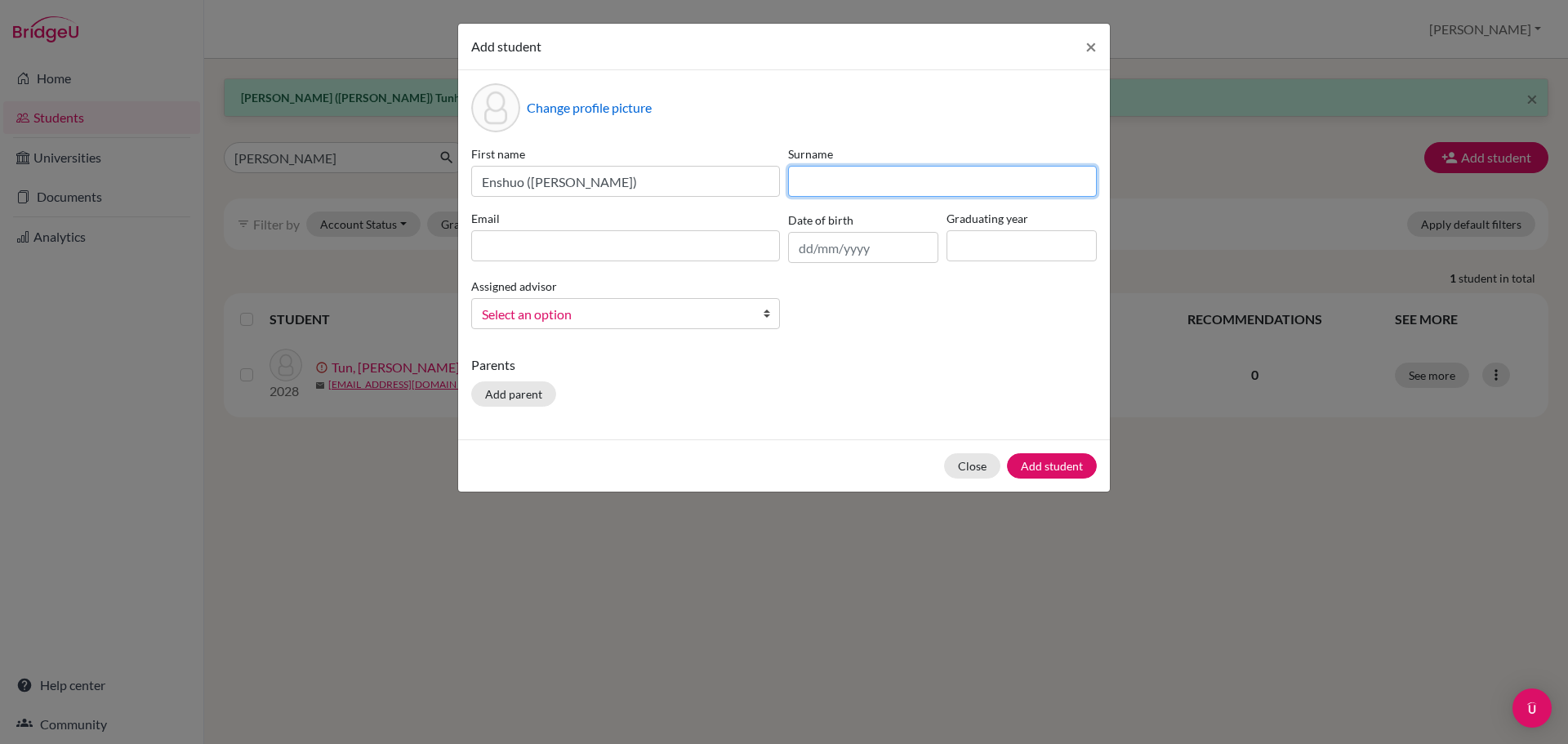
click at [917, 189] on input at bounding box center [942, 181] width 309 height 31
paste input "[PERSON_NAME]"
type input "[PERSON_NAME]"
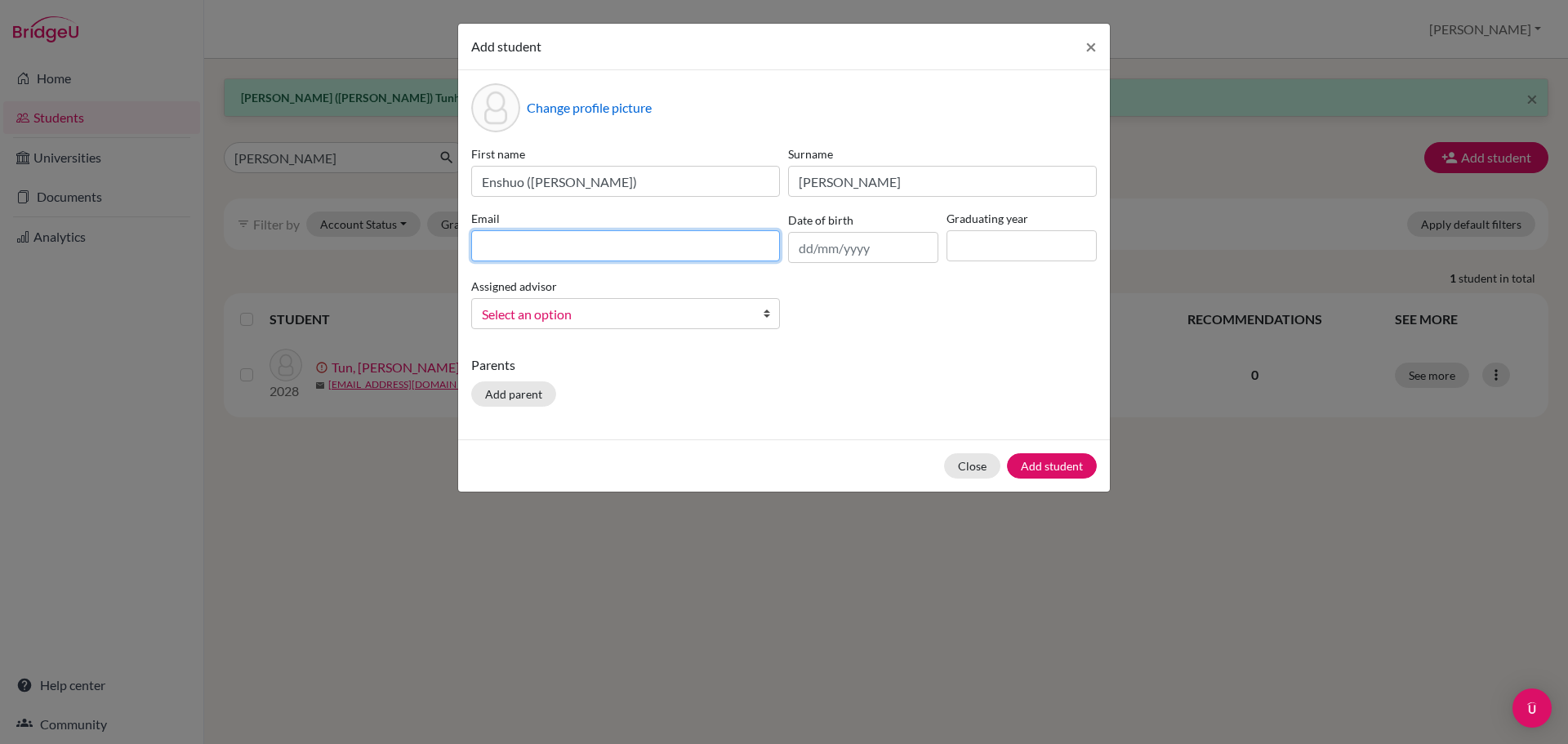
click at [719, 251] on input at bounding box center [625, 246] width 309 height 31
paste input "[EMAIL_ADDRESS][DOMAIN_NAME]"
type input "[EMAIL_ADDRESS][DOMAIN_NAME]"
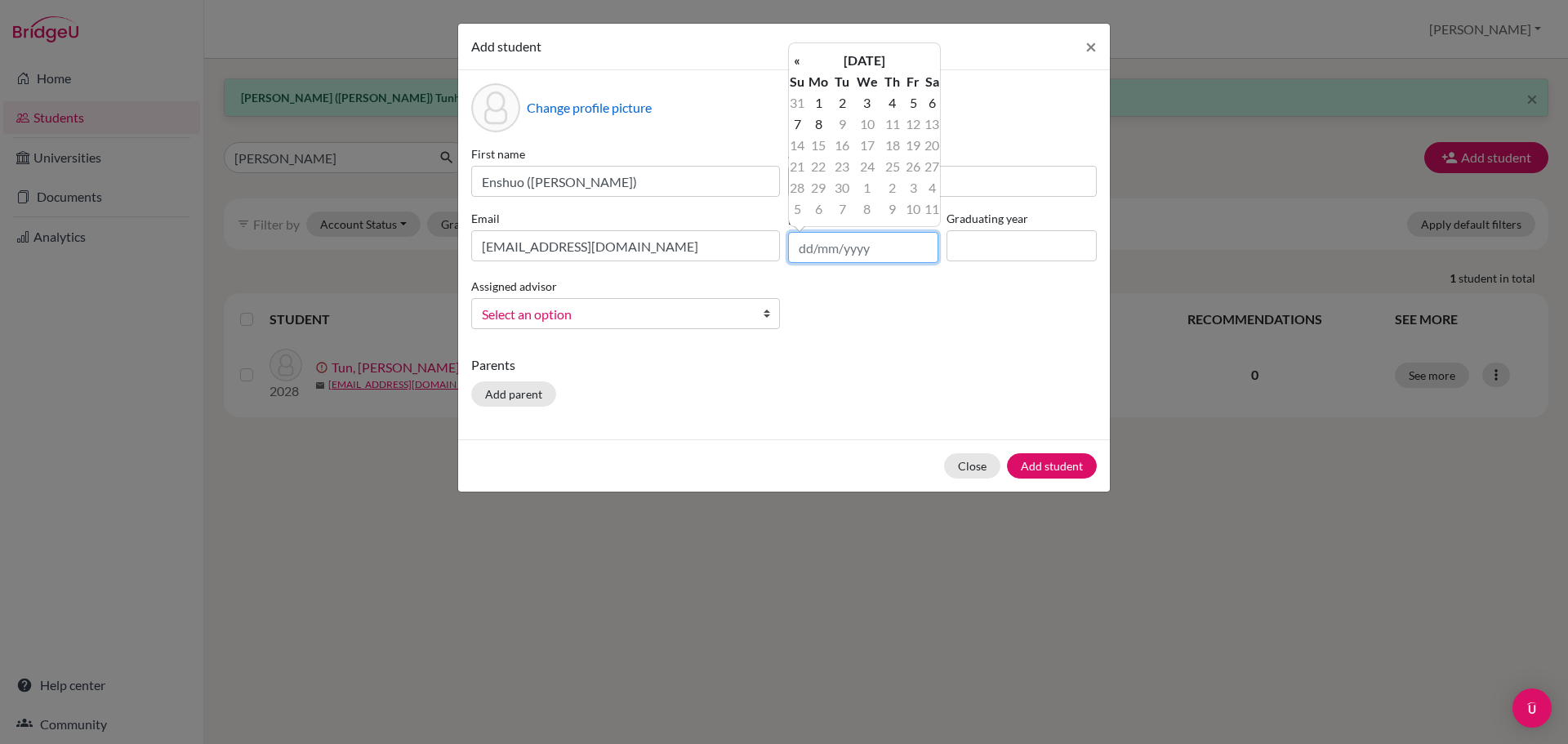
click at [835, 247] on input "text" at bounding box center [863, 248] width 150 height 31
paste input "[DATE]"
click at [837, 248] on input "[DATE]" at bounding box center [863, 248] width 150 height 31
click at [833, 246] on input "[DATE]" at bounding box center [863, 248] width 150 height 31
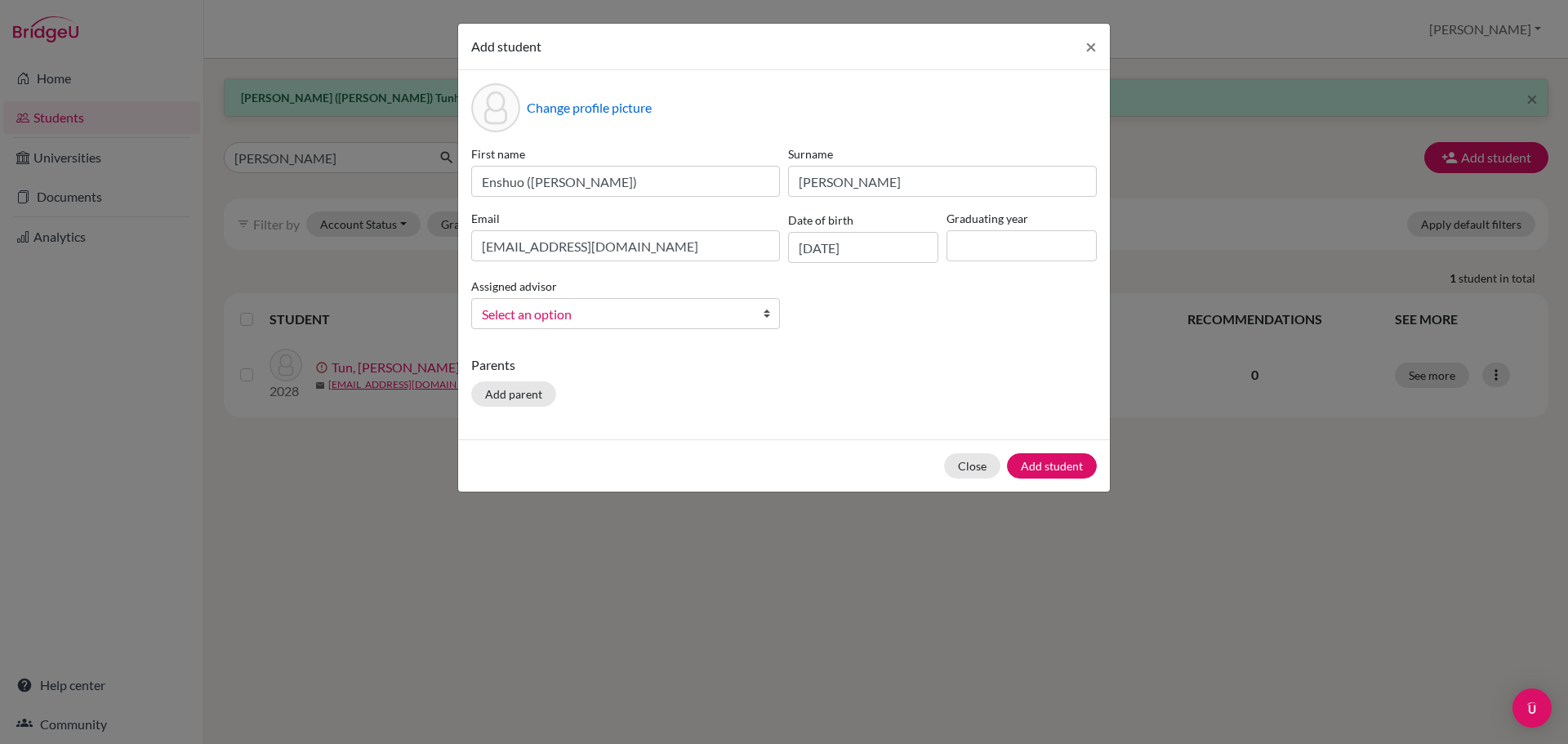
click at [841, 322] on div "First name [PERSON_NAME] ([PERSON_NAME]) Surname [PERSON_NAME] Email [EMAIL_ADD…" at bounding box center [784, 244] width 634 height 197
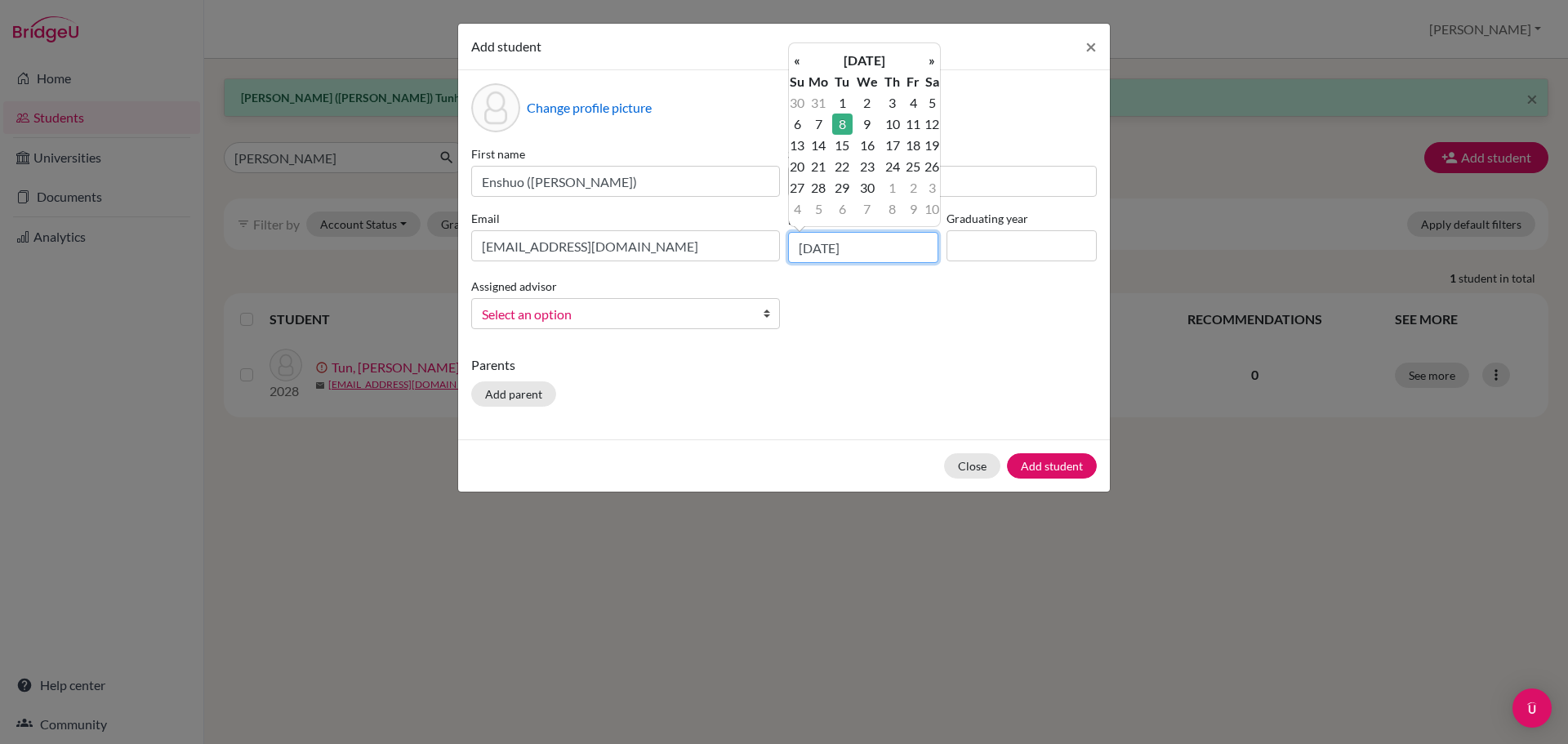
click at [814, 244] on input "[DATE]" at bounding box center [863, 248] width 150 height 31
click at [811, 248] on input "[DATE]" at bounding box center [863, 248] width 150 height 31
click at [811, 250] on input "[DATE]" at bounding box center [863, 248] width 150 height 31
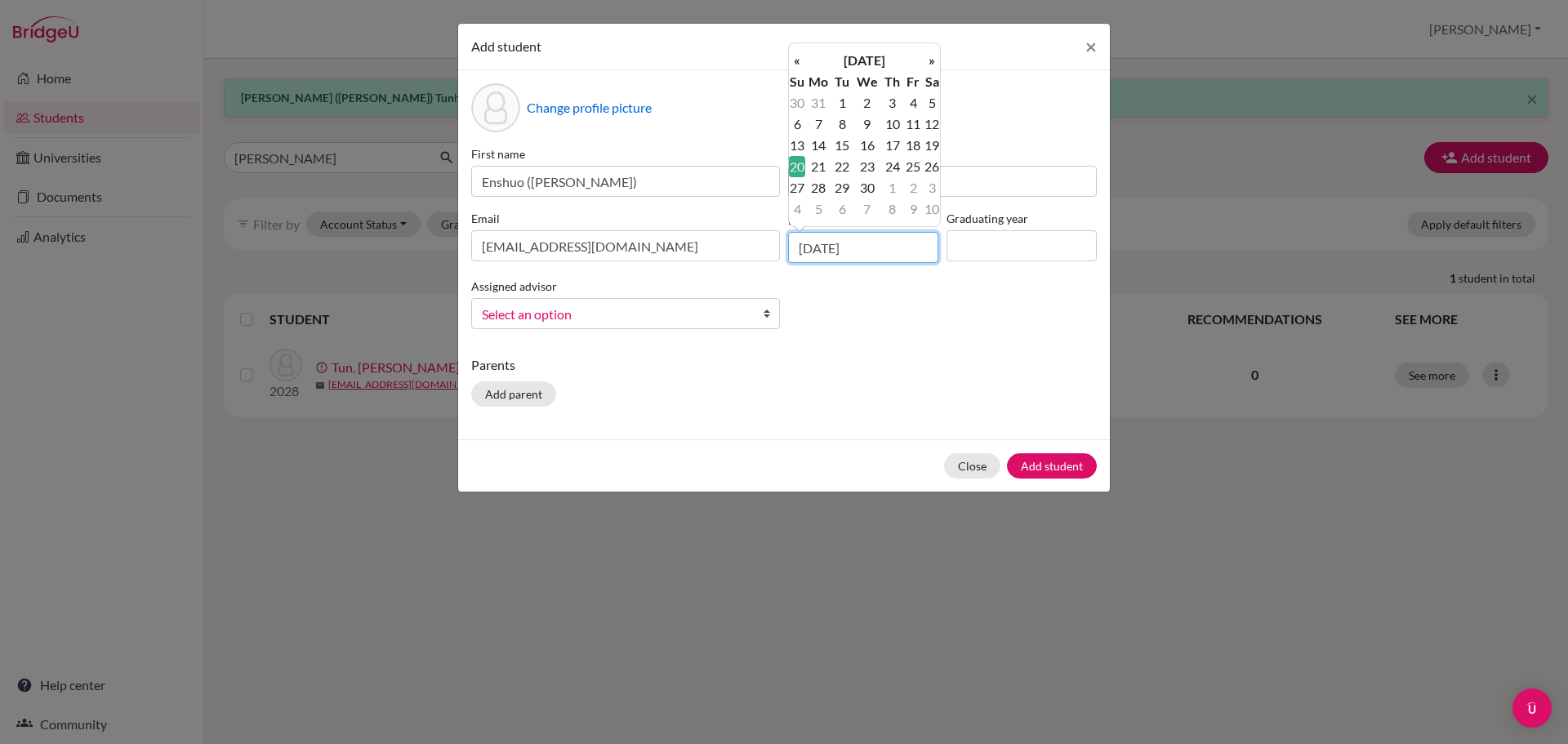
type input "[DATE]"
click at [800, 167] on td "20" at bounding box center [797, 166] width 16 height 21
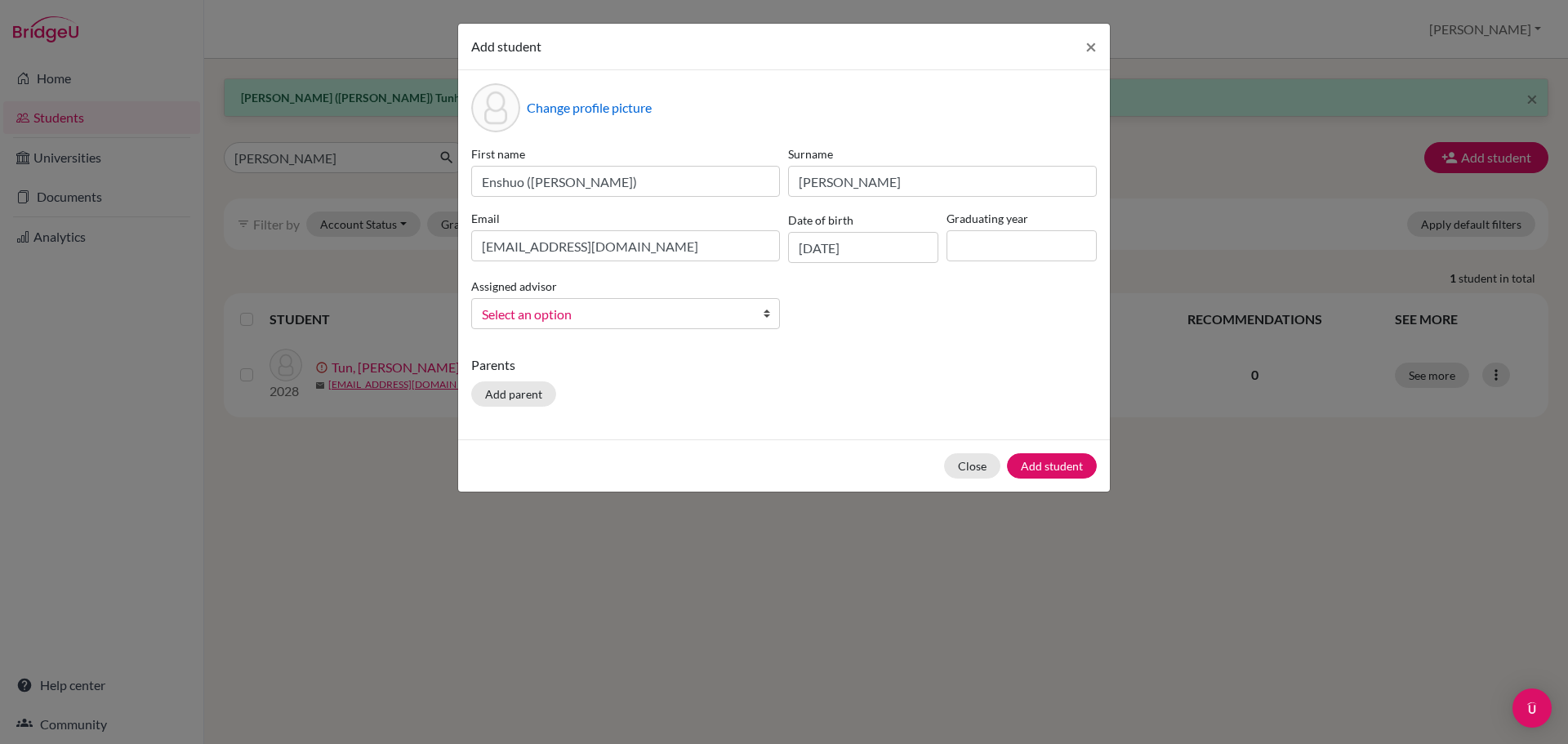
click at [1052, 264] on div "First name [PERSON_NAME] ([PERSON_NAME]) Surname [PERSON_NAME] Email [EMAIL_ADD…" at bounding box center [784, 244] width 634 height 197
click at [1036, 246] on input at bounding box center [1021, 246] width 150 height 31
type input "2028"
click at [643, 345] on div "Change profile picture First name [PERSON_NAME] ([PERSON_NAME]) Surname [PERSON…" at bounding box center [784, 254] width 651 height 369
click at [634, 314] on span "Select an option" at bounding box center [615, 313] width 266 height 21
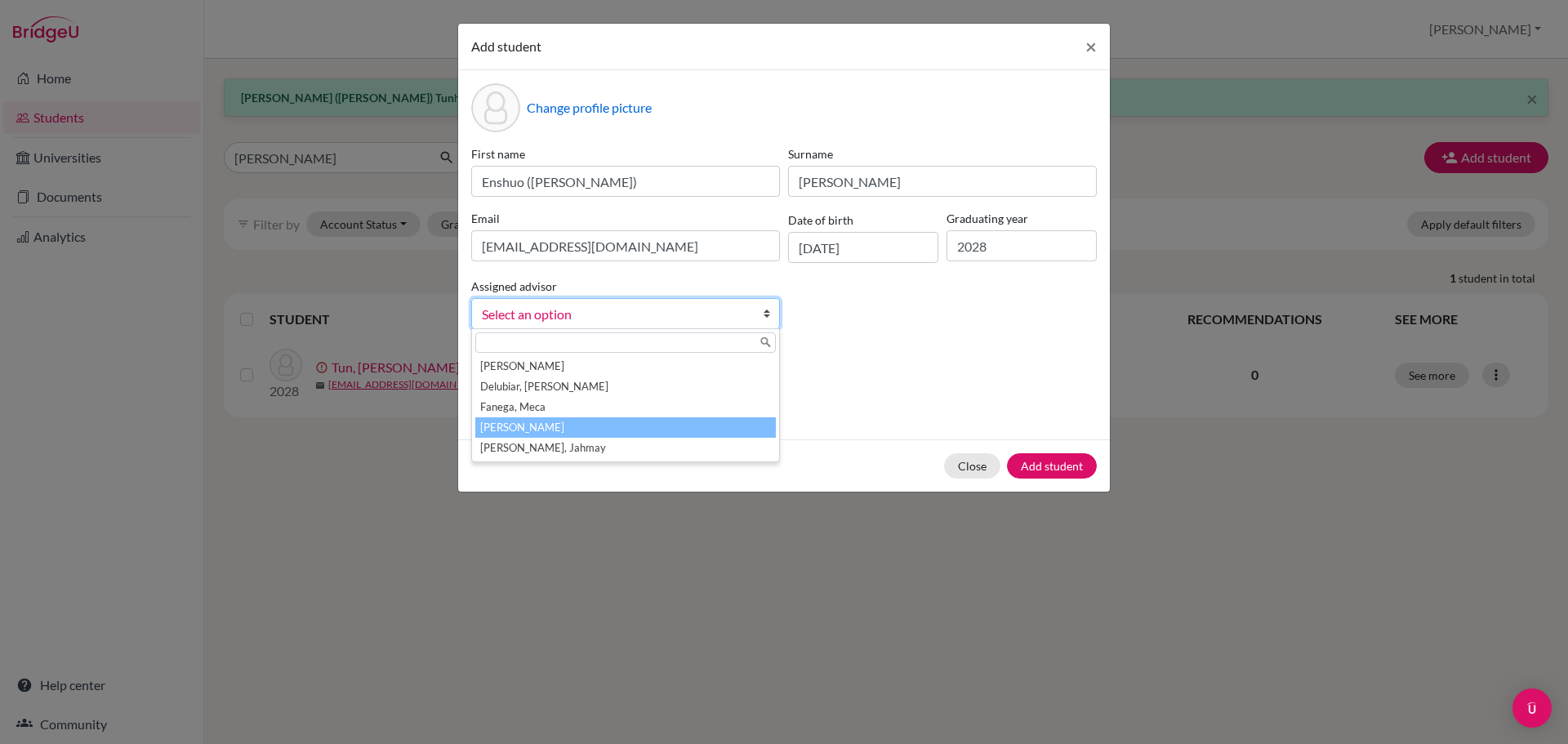
click at [638, 417] on li "[PERSON_NAME]" at bounding box center [626, 427] width 301 height 20
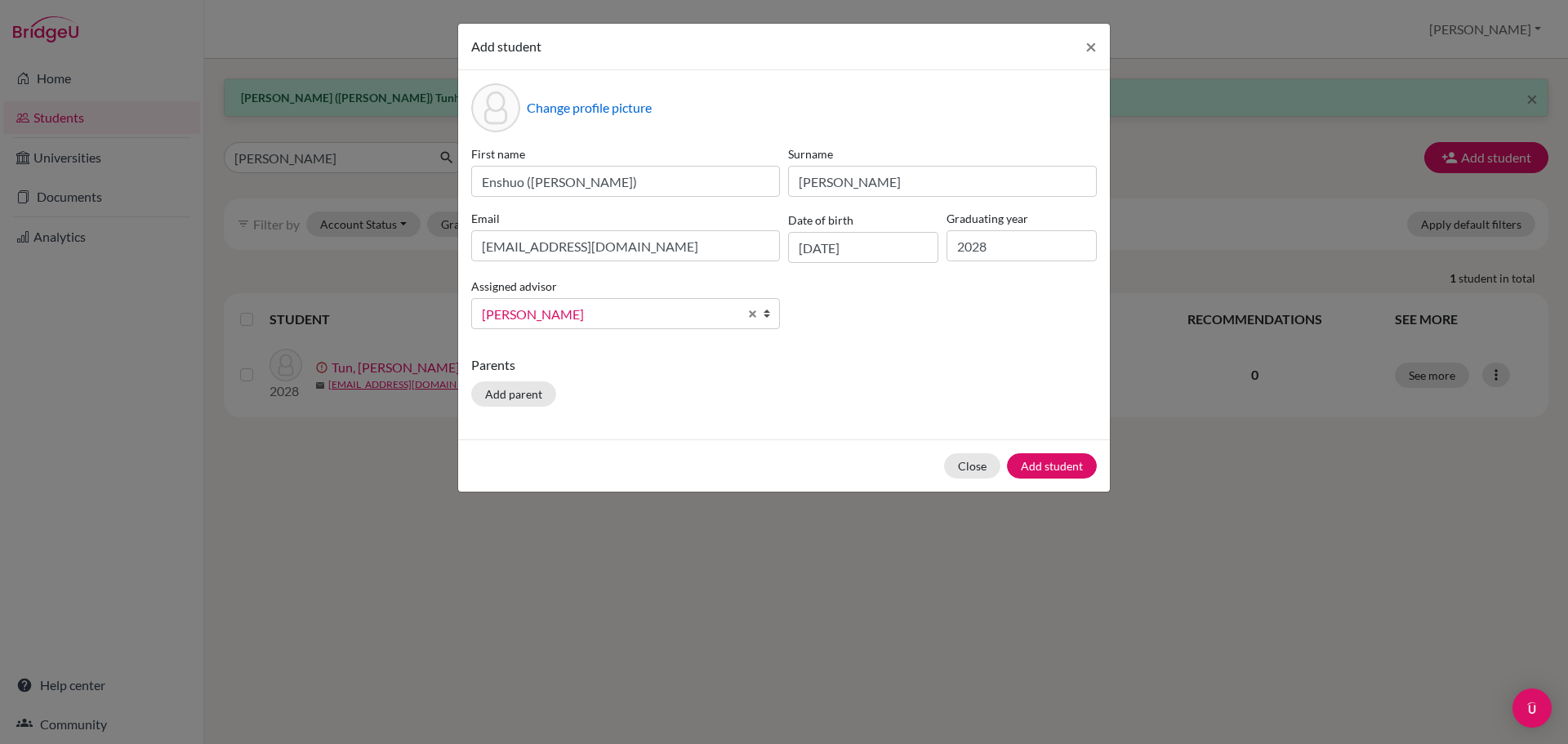
click at [933, 379] on div "Parents Add parent" at bounding box center [784, 384] width 626 height 58
click at [1048, 474] on button "Add student" at bounding box center [1051, 465] width 90 height 25
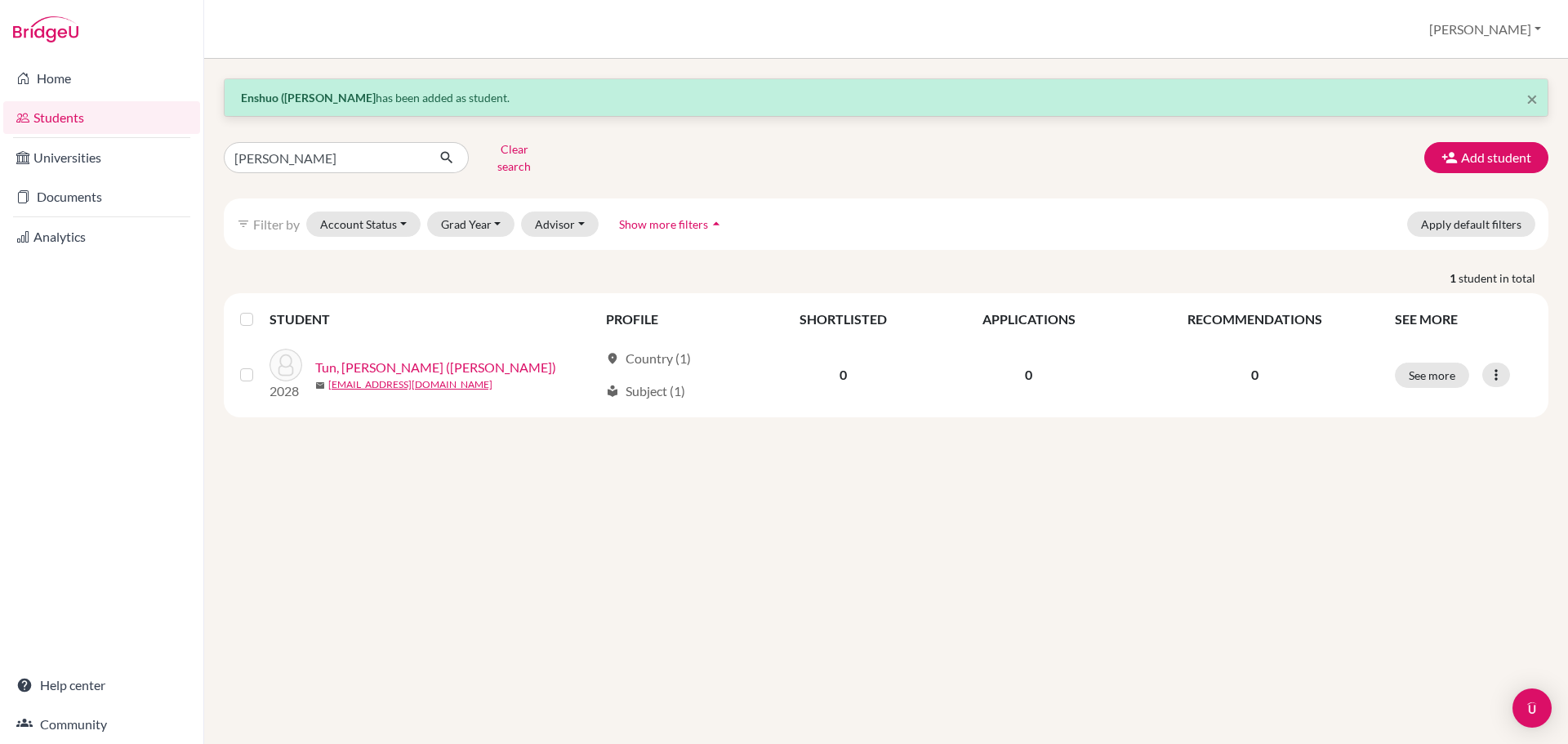
click at [844, 491] on div "× Enshuo ([PERSON_NAME]) [PERSON_NAME] has been added as student. [PERSON_NAME]…" at bounding box center [886, 402] width 1364 height 685
click at [1491, 153] on button "Add student" at bounding box center [1486, 158] width 124 height 31
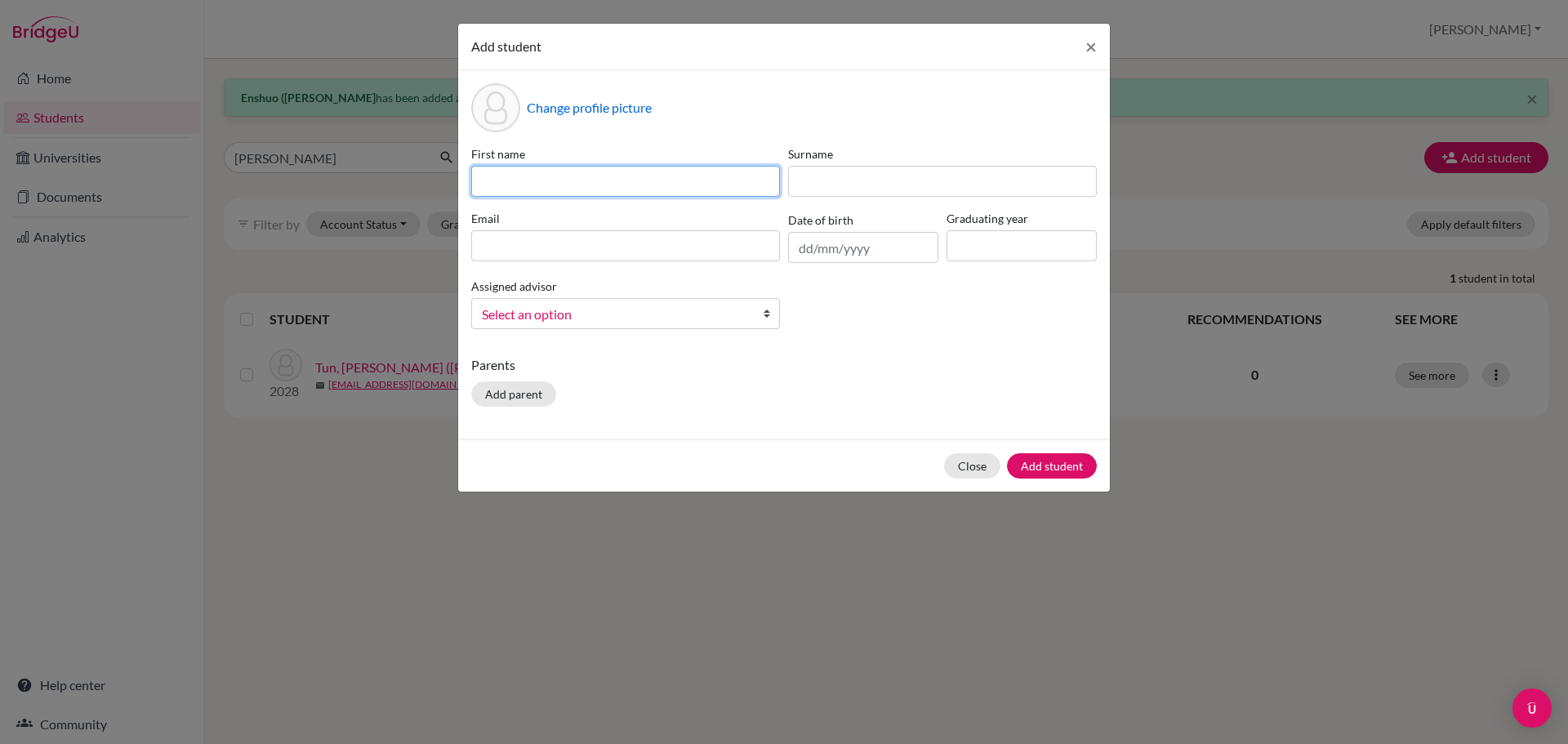
click at [541, 179] on input at bounding box center [625, 181] width 309 height 31
paste input "Palisa"
paste input "[PERSON_NAME]"
type input "[PERSON_NAME] ([PERSON_NAME])"
click at [831, 204] on div "First name [PERSON_NAME] ([PERSON_NAME]) Surname Email Date of birth Graduating…" at bounding box center [784, 244] width 634 height 197
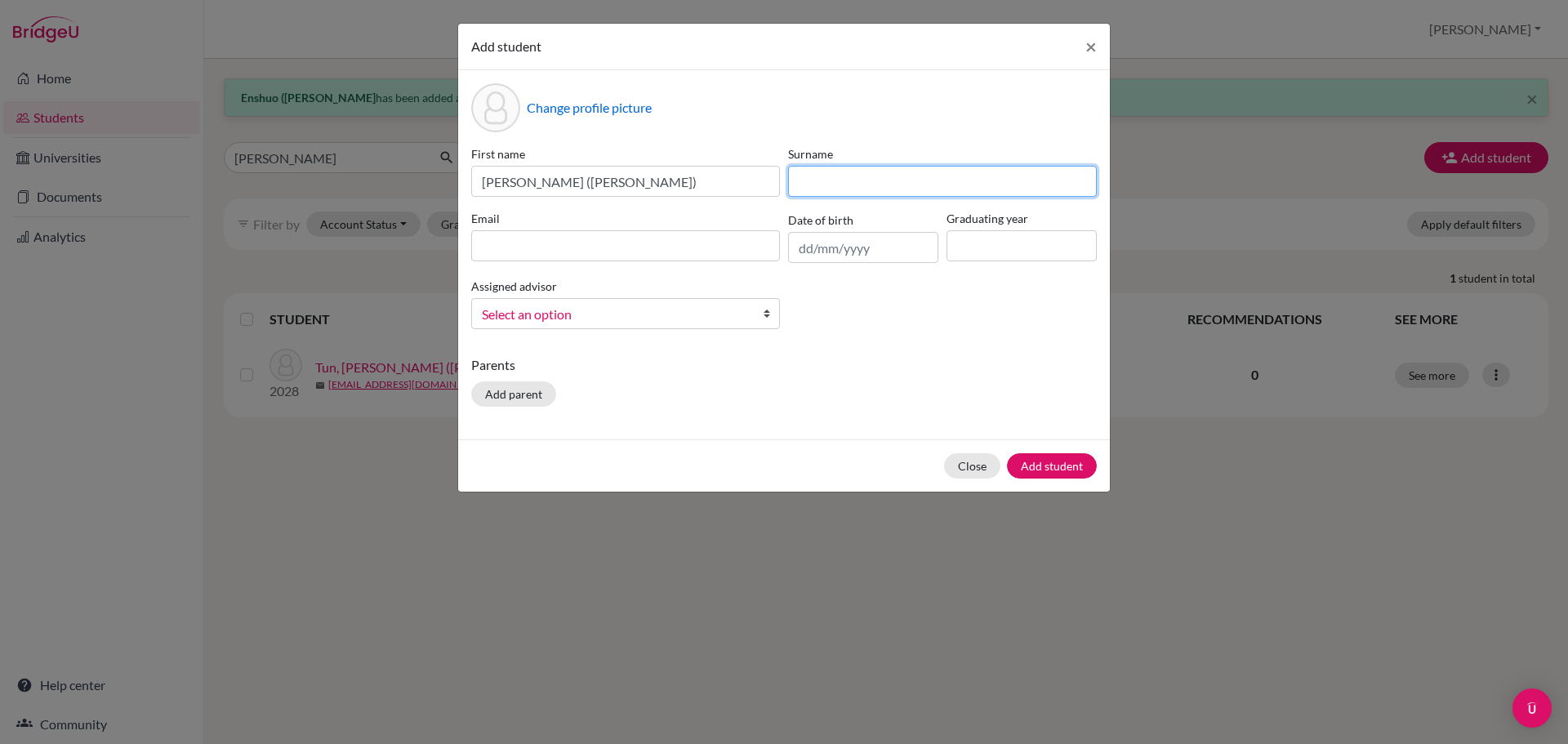
click at [837, 190] on input at bounding box center [942, 181] width 309 height 31
paste input "Bavornkitnaroenart"
type input "Bavornkitnaroenart"
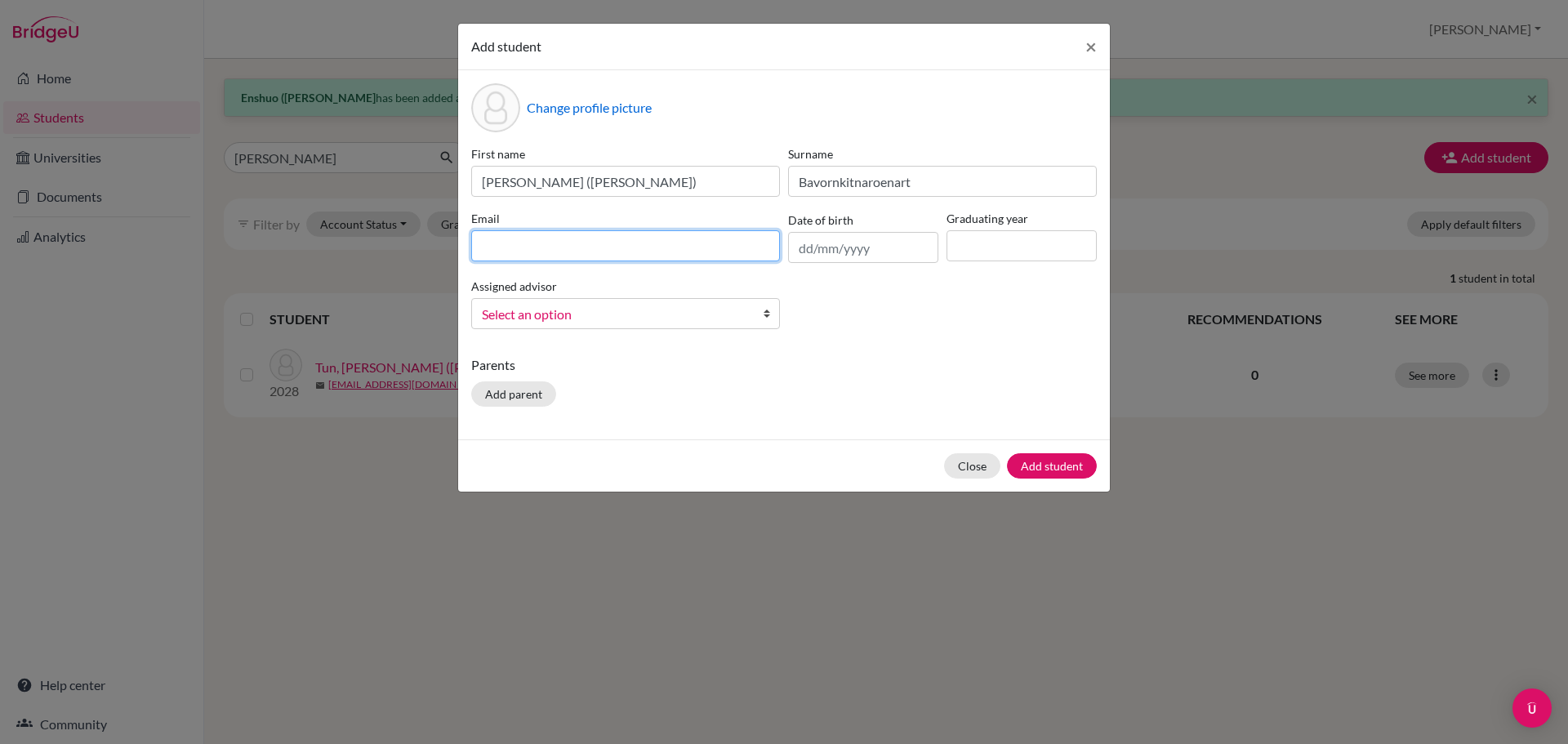
click at [621, 249] on input at bounding box center [625, 246] width 309 height 31
paste input "[EMAIL_ADDRESS][DOMAIN_NAME]"
type input "[EMAIL_ADDRESS][DOMAIN_NAME]"
click at [832, 249] on input "text" at bounding box center [863, 248] width 150 height 31
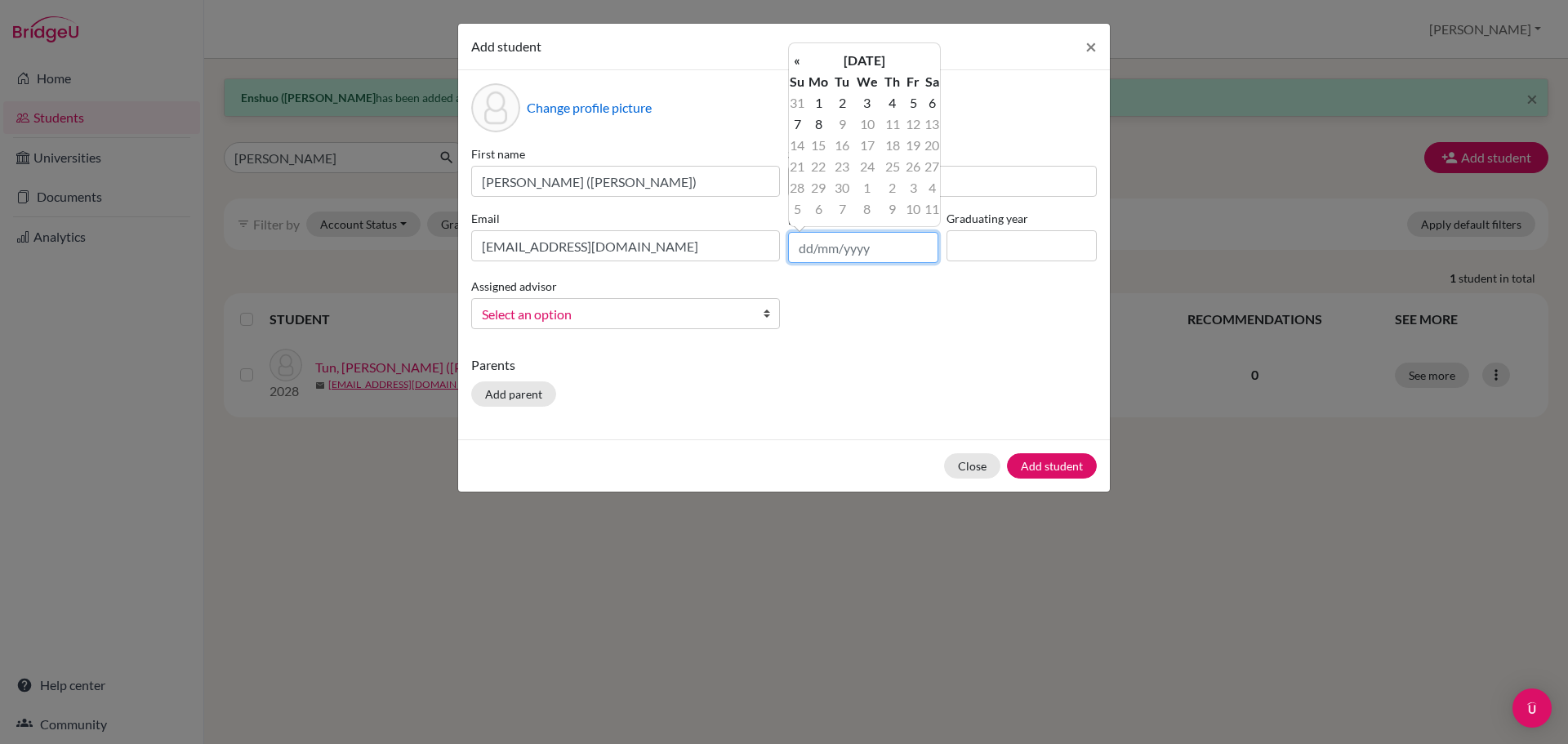
paste input "[DATE]"
click at [832, 251] on input "[DATE]" at bounding box center [863, 248] width 150 height 31
type input "[DATE]"
click at [795, 184] on td "25" at bounding box center [797, 188] width 16 height 21
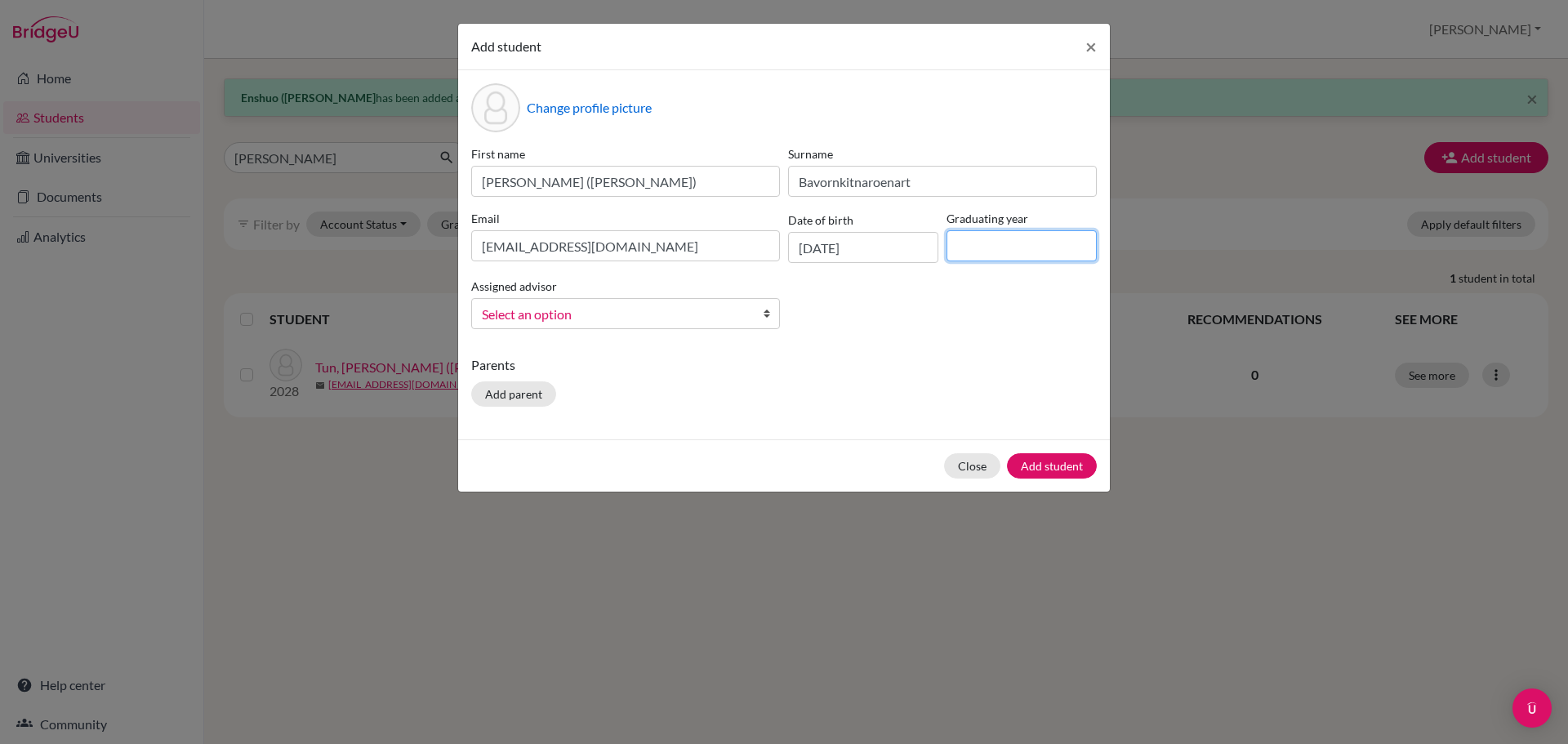
click at [1013, 242] on input at bounding box center [1021, 246] width 150 height 31
type input "2028"
click at [682, 320] on span "Select an option" at bounding box center [615, 313] width 266 height 21
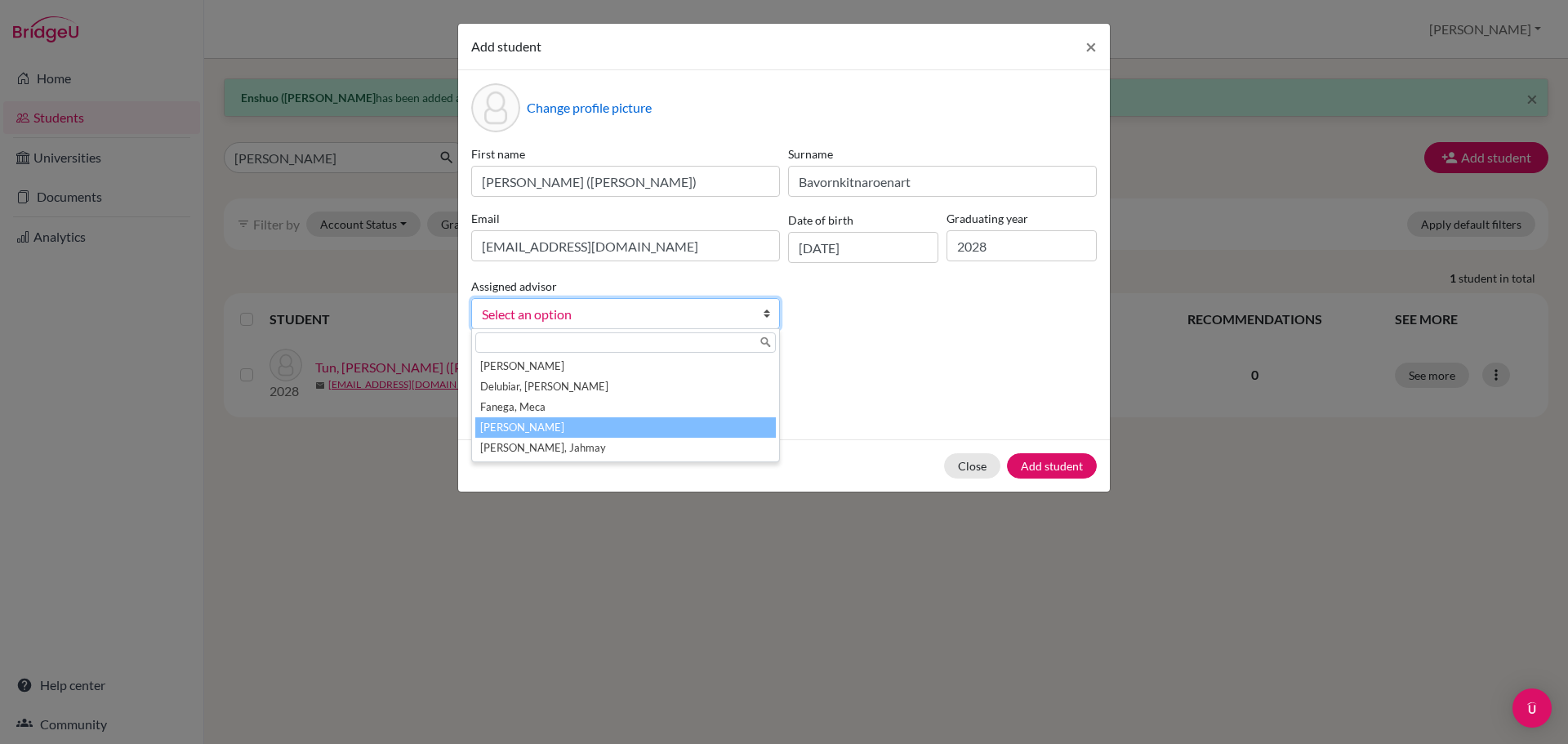
click at [658, 422] on li "[PERSON_NAME]" at bounding box center [626, 427] width 301 height 20
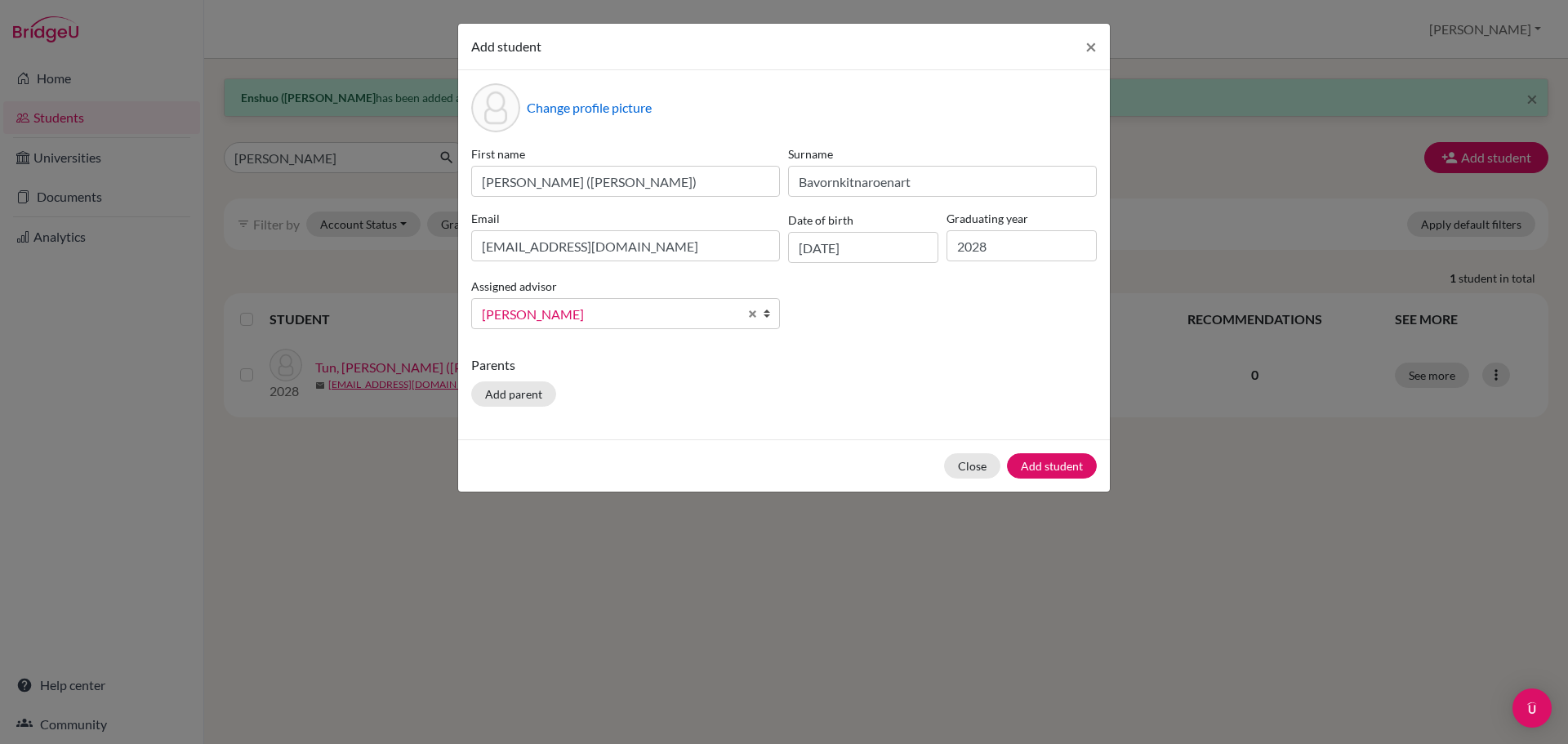
click at [853, 374] on div "Parents Add parent" at bounding box center [784, 384] width 626 height 58
click at [1052, 469] on button "Add student" at bounding box center [1051, 465] width 90 height 25
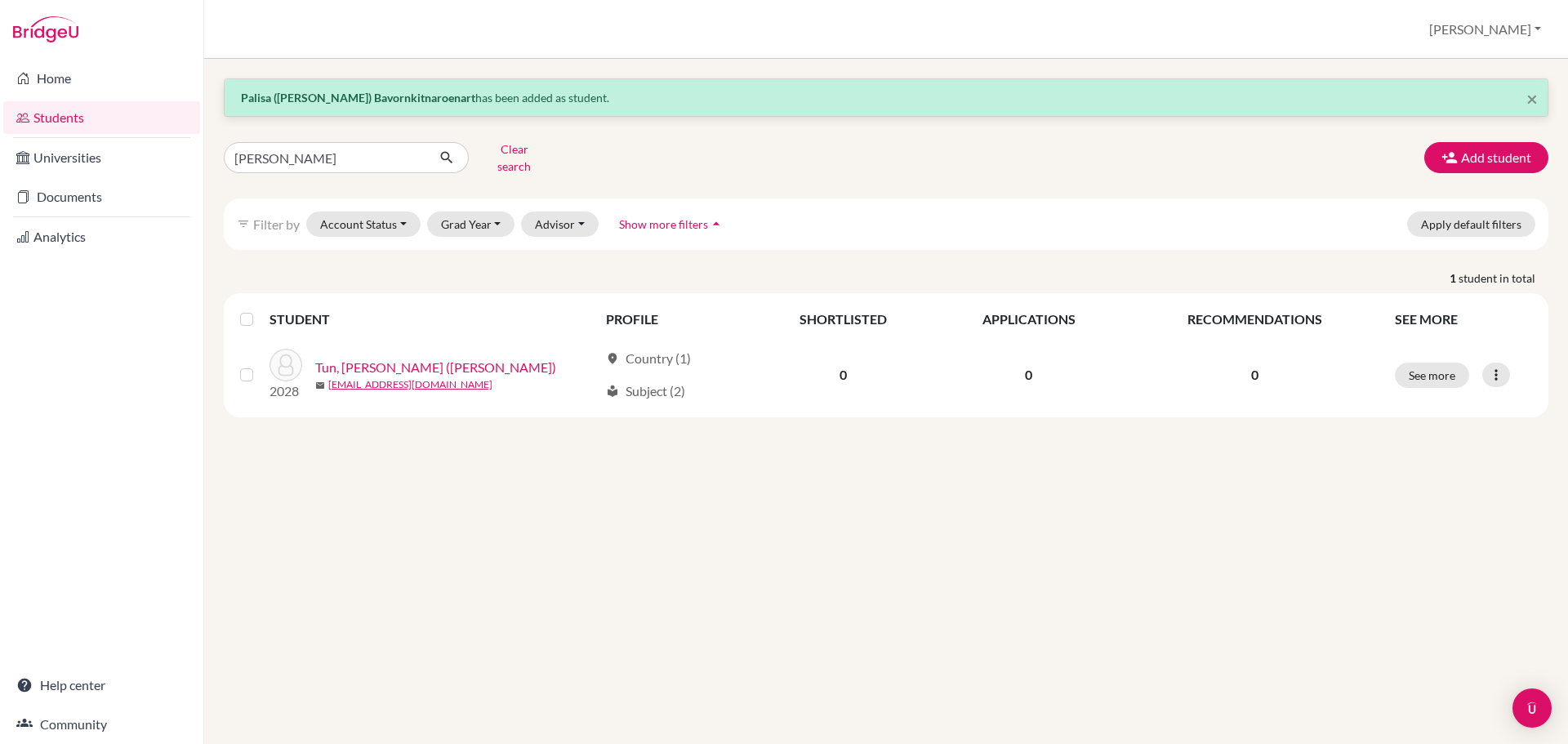
click at [871, 511] on div "× Palisa ([PERSON_NAME]) Bavornkitnaroenart has been added as student. [PERSON_…" at bounding box center [886, 402] width 1364 height 685
click at [1513, 158] on button "Add student" at bounding box center [1486, 158] width 124 height 31
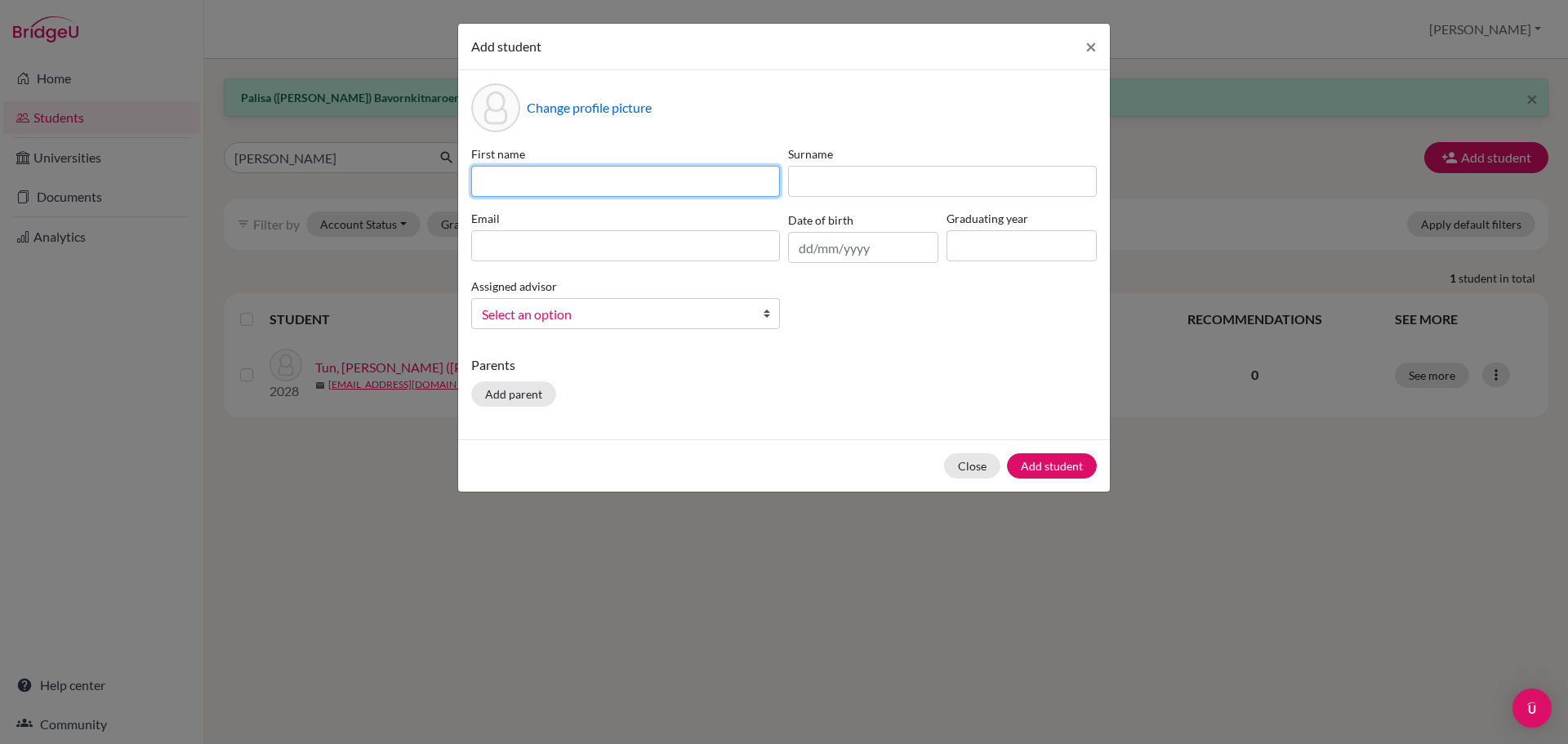
click at [633, 185] on input at bounding box center [625, 181] width 309 height 31
paste input "Hung-Jui"
click at [620, 172] on input "Hung-Jui" at bounding box center [625, 181] width 309 height 31
type input "Hung-Jui (Tiger)"
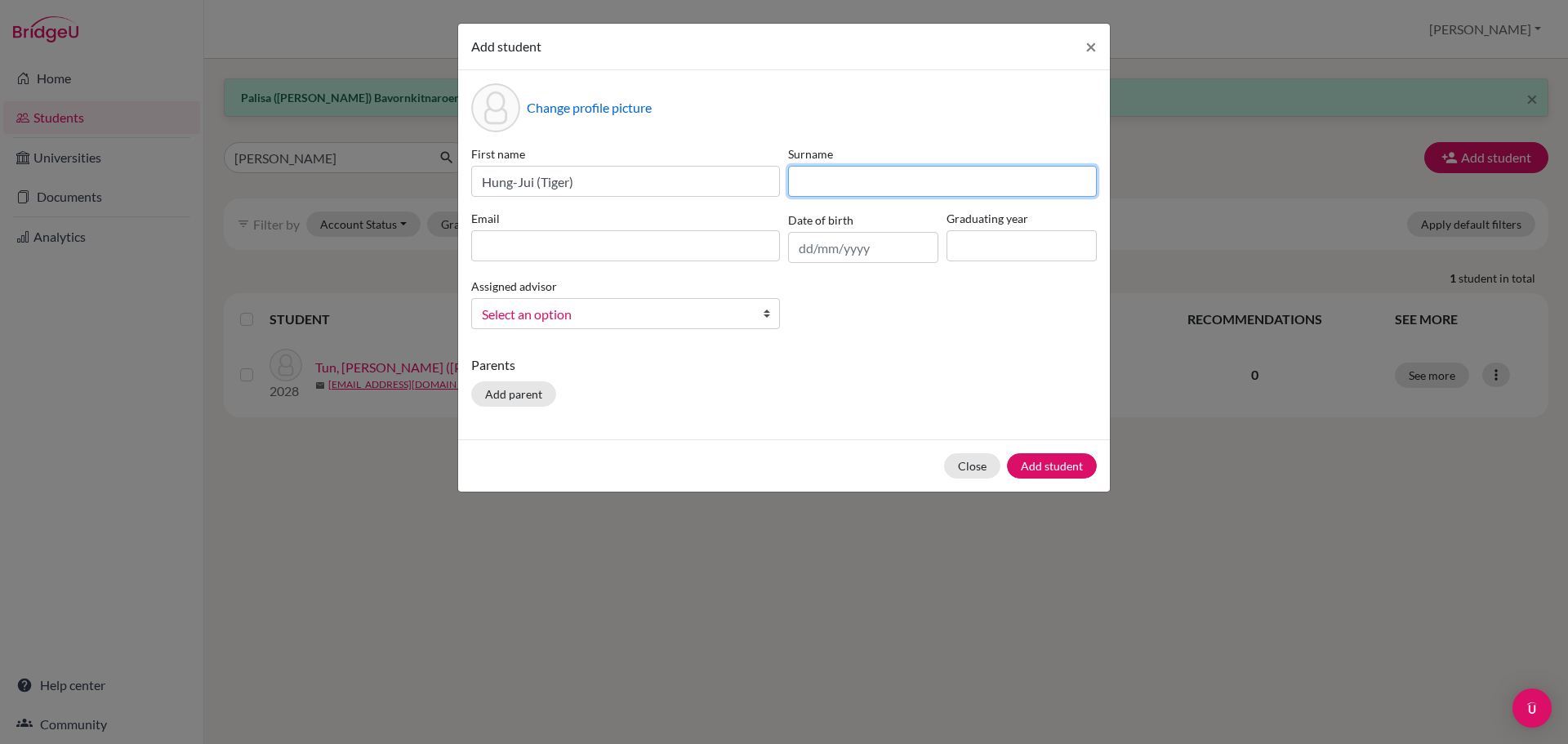
click at [856, 172] on input at bounding box center [942, 181] width 309 height 31
paste input "[PERSON_NAME]"
type input "[PERSON_NAME]"
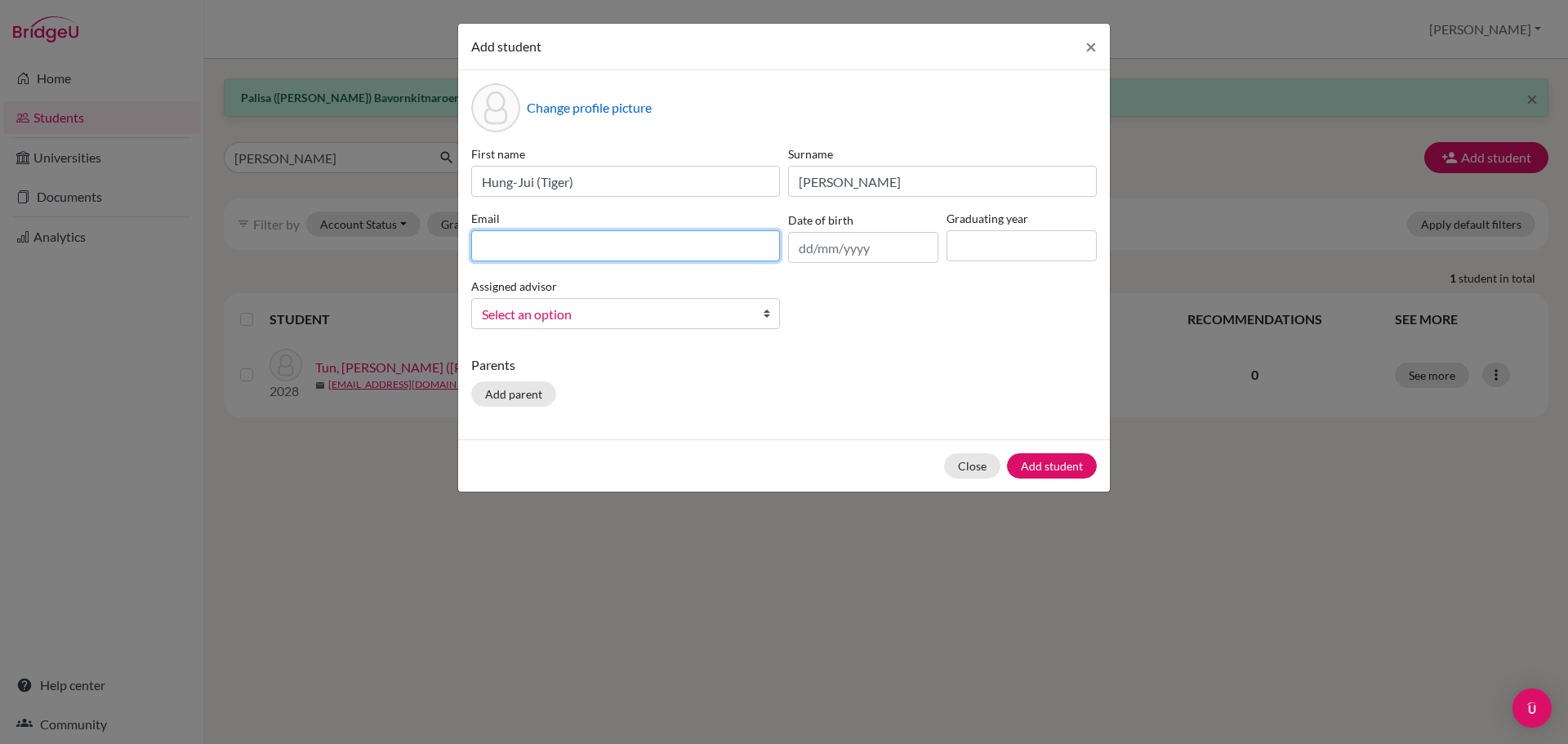
click at [632, 245] on input at bounding box center [625, 246] width 309 height 31
paste input "[EMAIL_ADDRESS][DOMAIN_NAME]"
type input "[EMAIL_ADDRESS][DOMAIN_NAME]"
click at [866, 248] on input "text" at bounding box center [863, 248] width 150 height 31
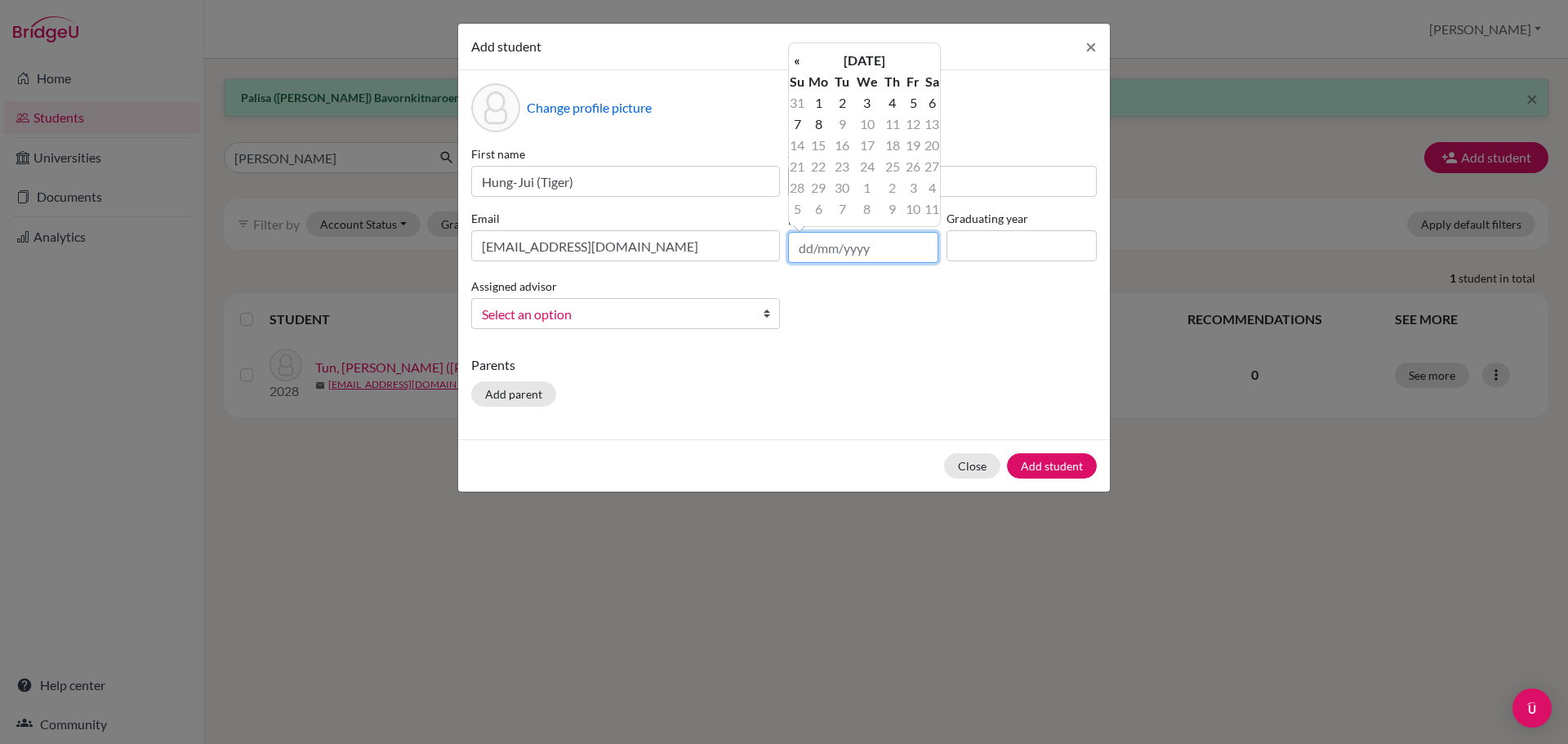
click at [866, 248] on input "text" at bounding box center [863, 248] width 150 height 31
paste input "[DATE]"
click at [835, 248] on input "[DATE]" at bounding box center [863, 248] width 150 height 31
click at [835, 248] on input "[DATE]" at bounding box center [863, 248] width 150 height 31
drag, startPoint x: 835, startPoint y: 246, endPoint x: 820, endPoint y: 246, distance: 15.0
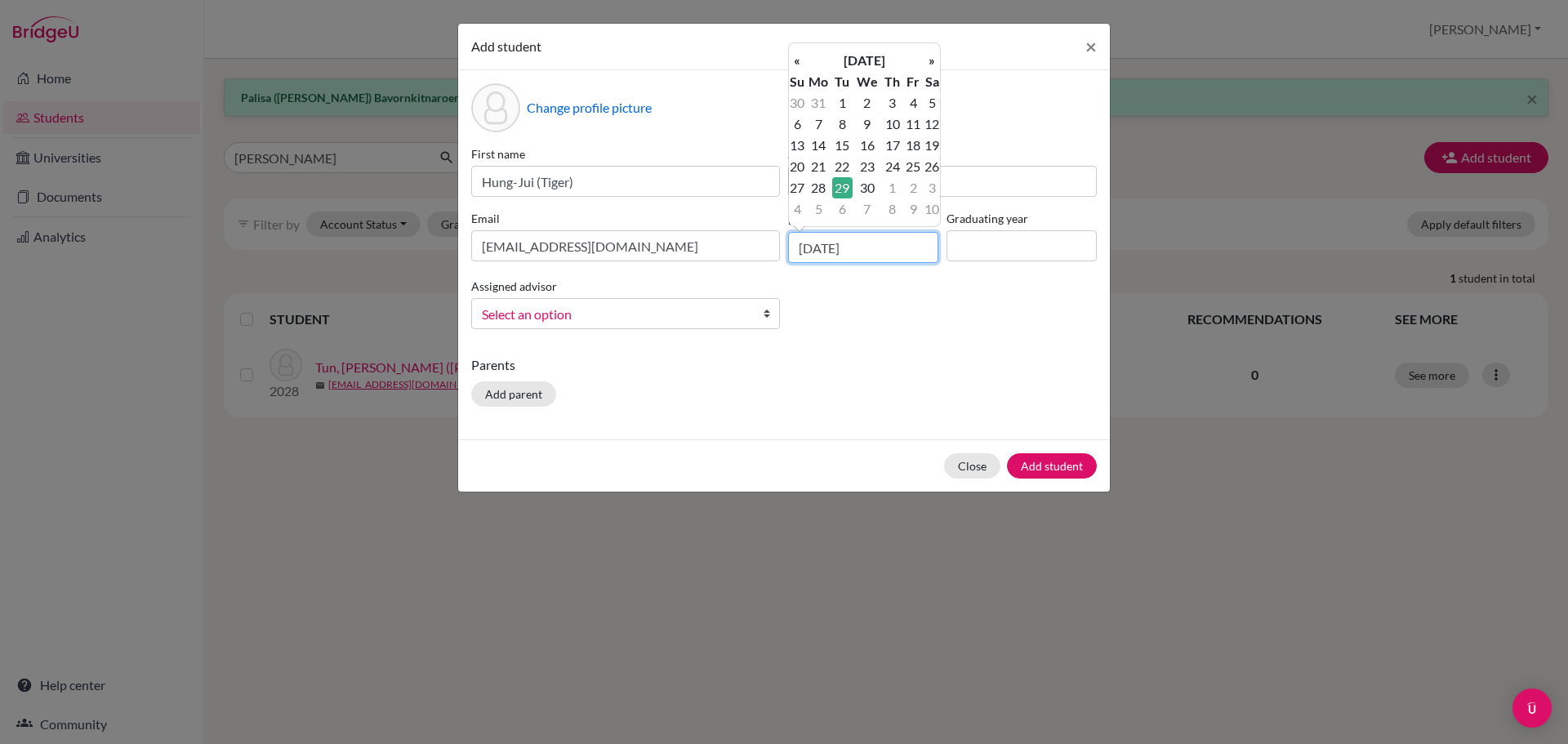
click at [820, 246] on input "[DATE]" at bounding box center [863, 248] width 150 height 31
type input "[DATE]"
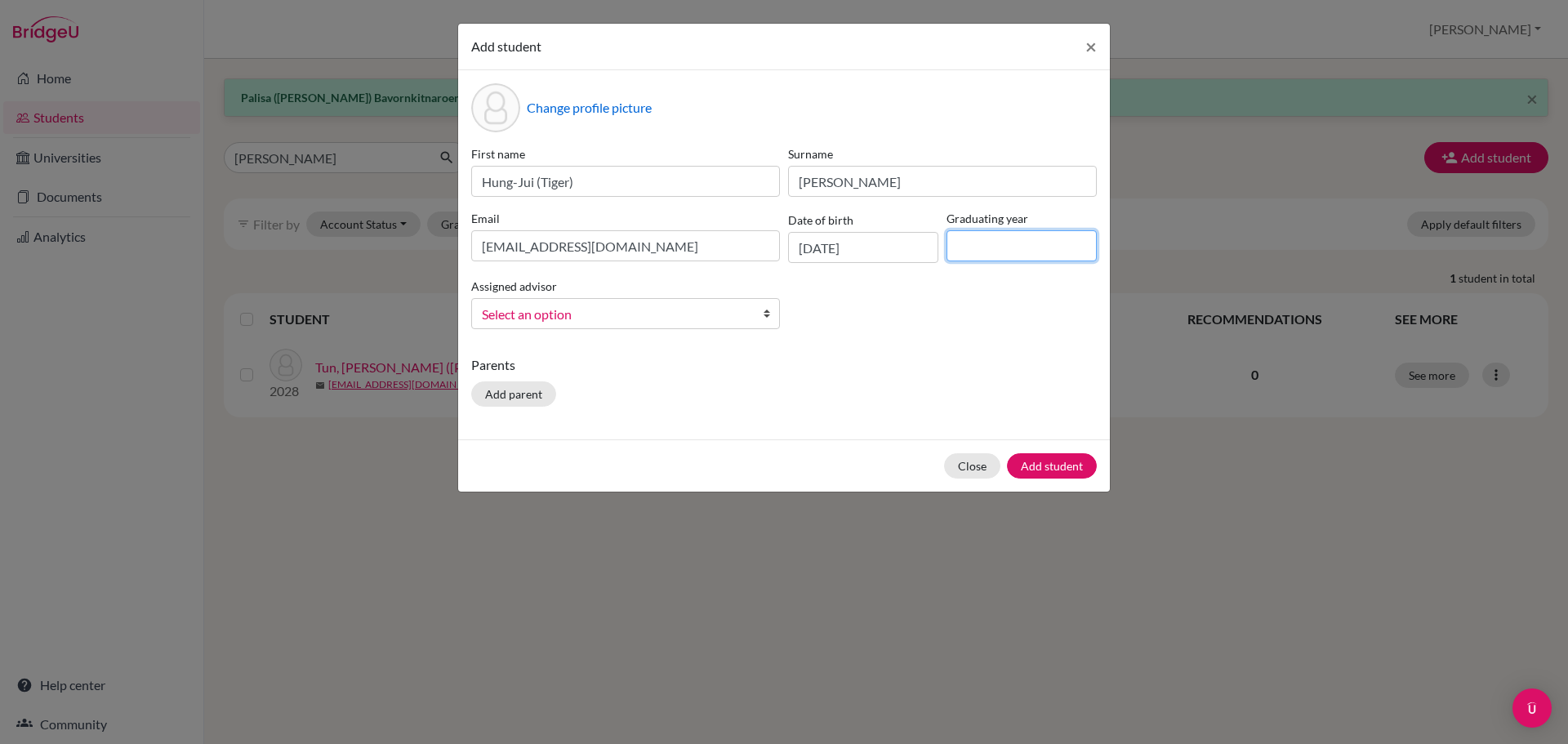
click at [999, 256] on input at bounding box center [1021, 246] width 150 height 31
type input "2028"
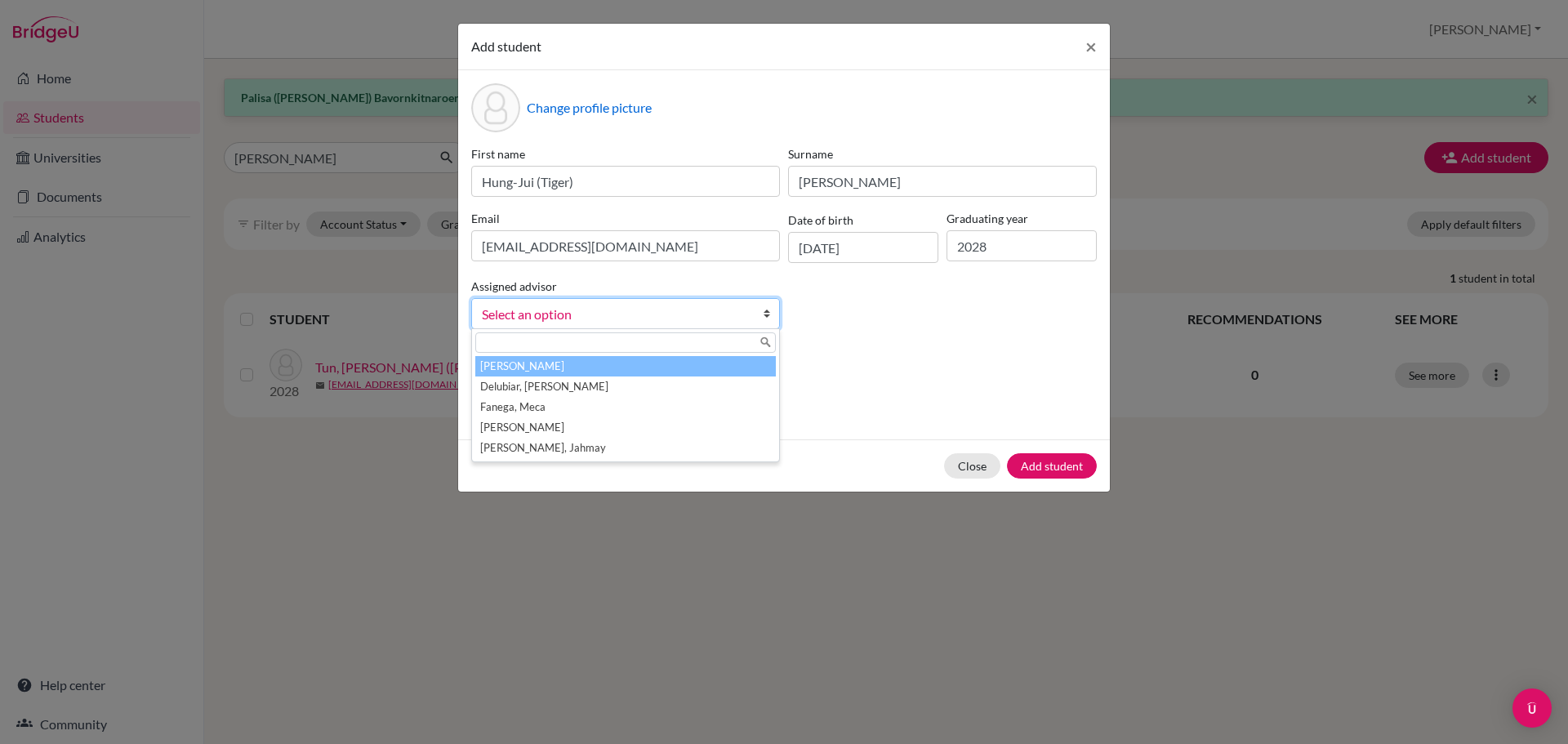
click at [653, 325] on link "Select an option" at bounding box center [625, 313] width 309 height 31
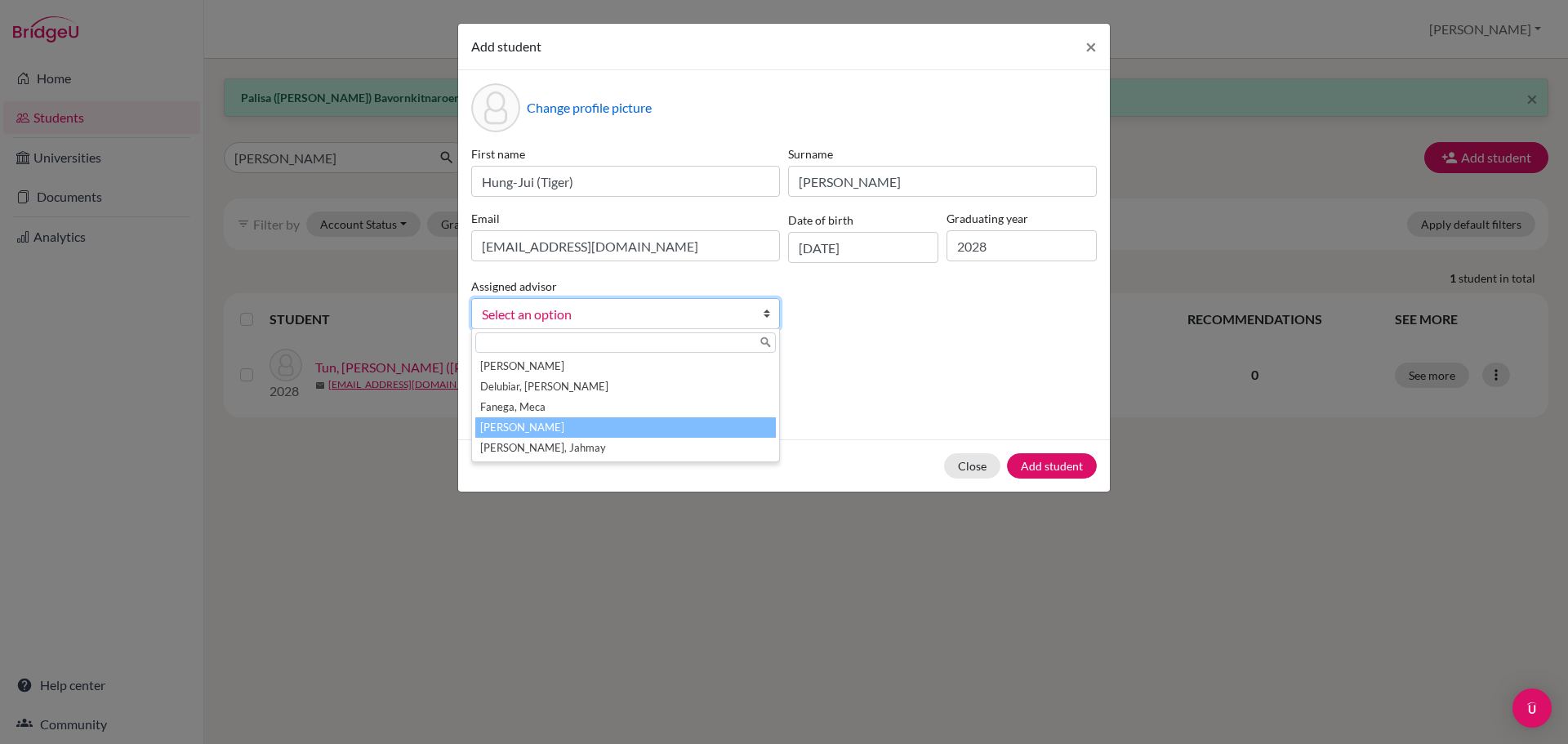
click at [573, 425] on li "[PERSON_NAME]" at bounding box center [626, 427] width 301 height 20
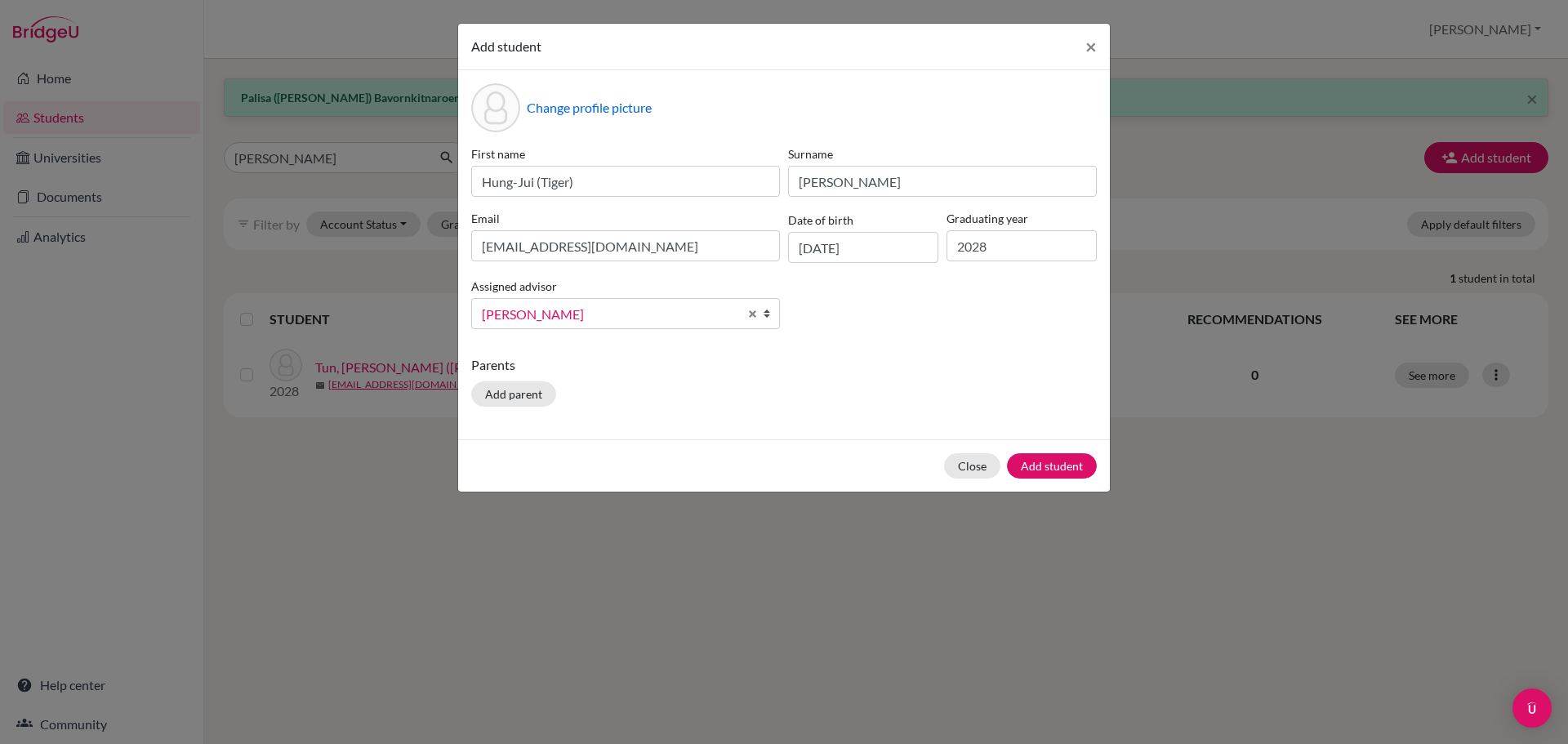
click at [789, 346] on div "Change profile picture First name [PERSON_NAME] (Tiger) Surname [PERSON_NAME] E…" at bounding box center [784, 254] width 651 height 369
click at [1050, 473] on button "Add student" at bounding box center [1051, 465] width 90 height 25
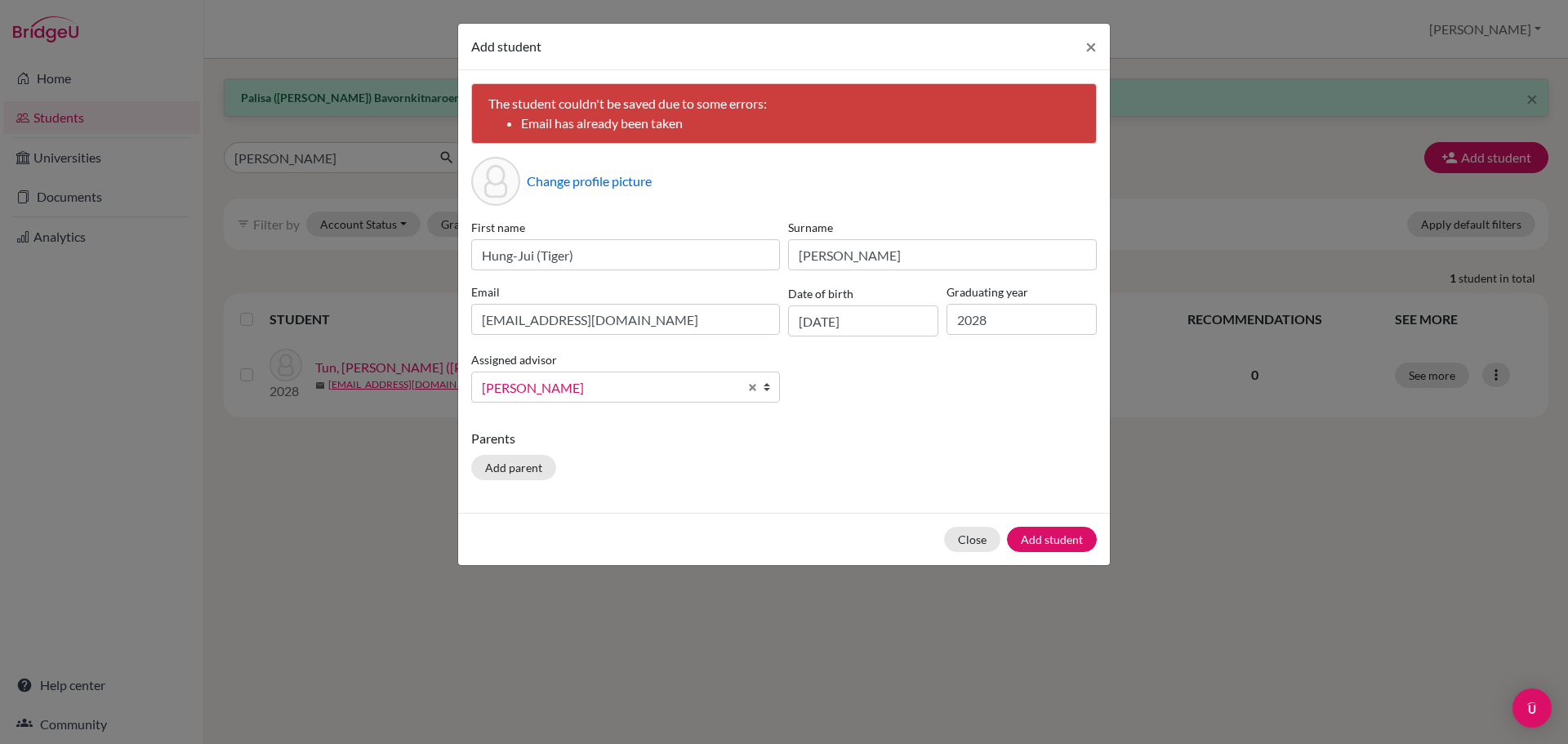
click at [787, 448] on div "Parents Add parent" at bounding box center [784, 458] width 626 height 58
click at [1090, 37] on span "×" at bounding box center [1091, 46] width 12 height 24
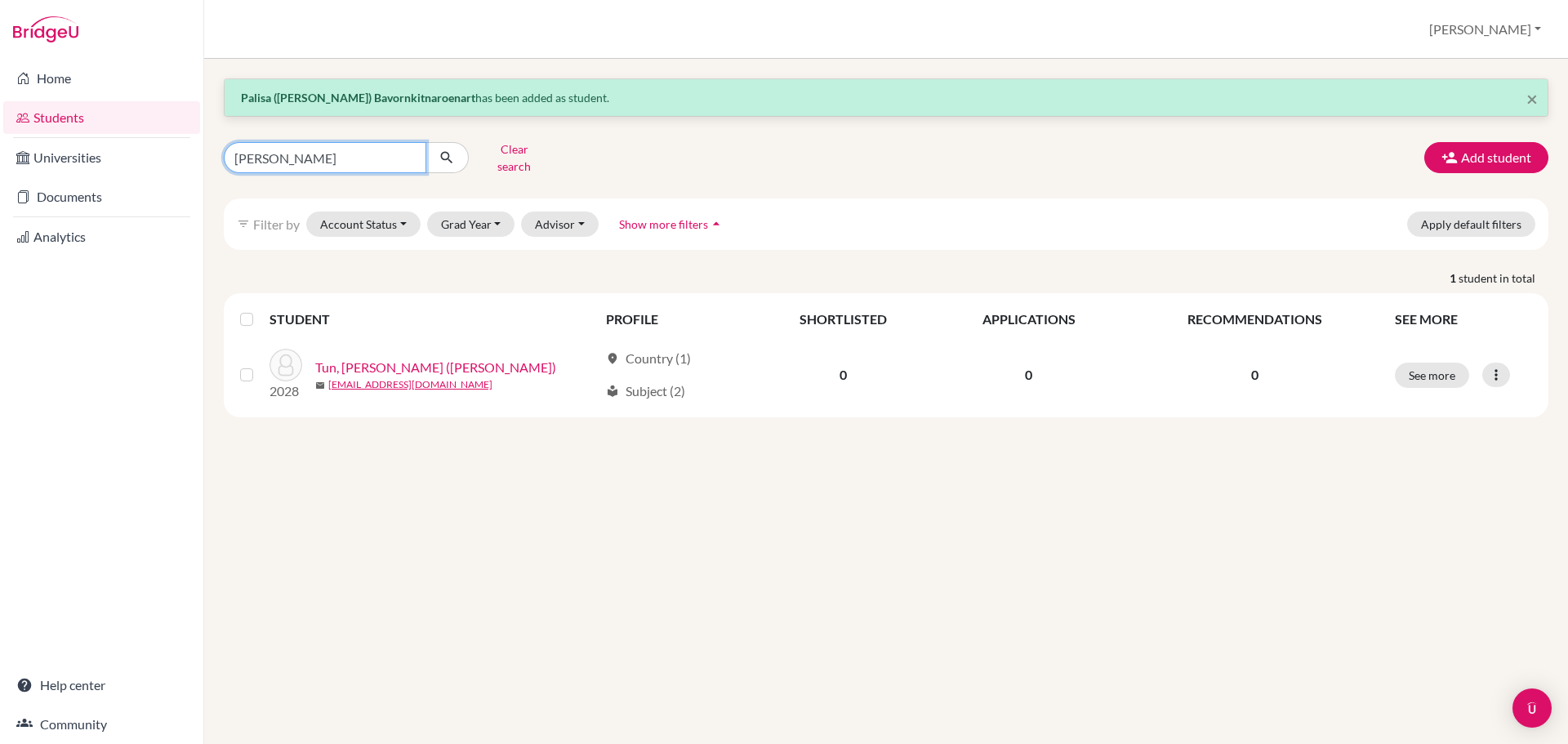
click at [332, 142] on input "[PERSON_NAME]" at bounding box center [325, 158] width 202 height 31
click at [333, 142] on input "[PERSON_NAME]" at bounding box center [325, 158] width 202 height 31
type input "tiger"
click button "submit" at bounding box center [447, 158] width 44 height 31
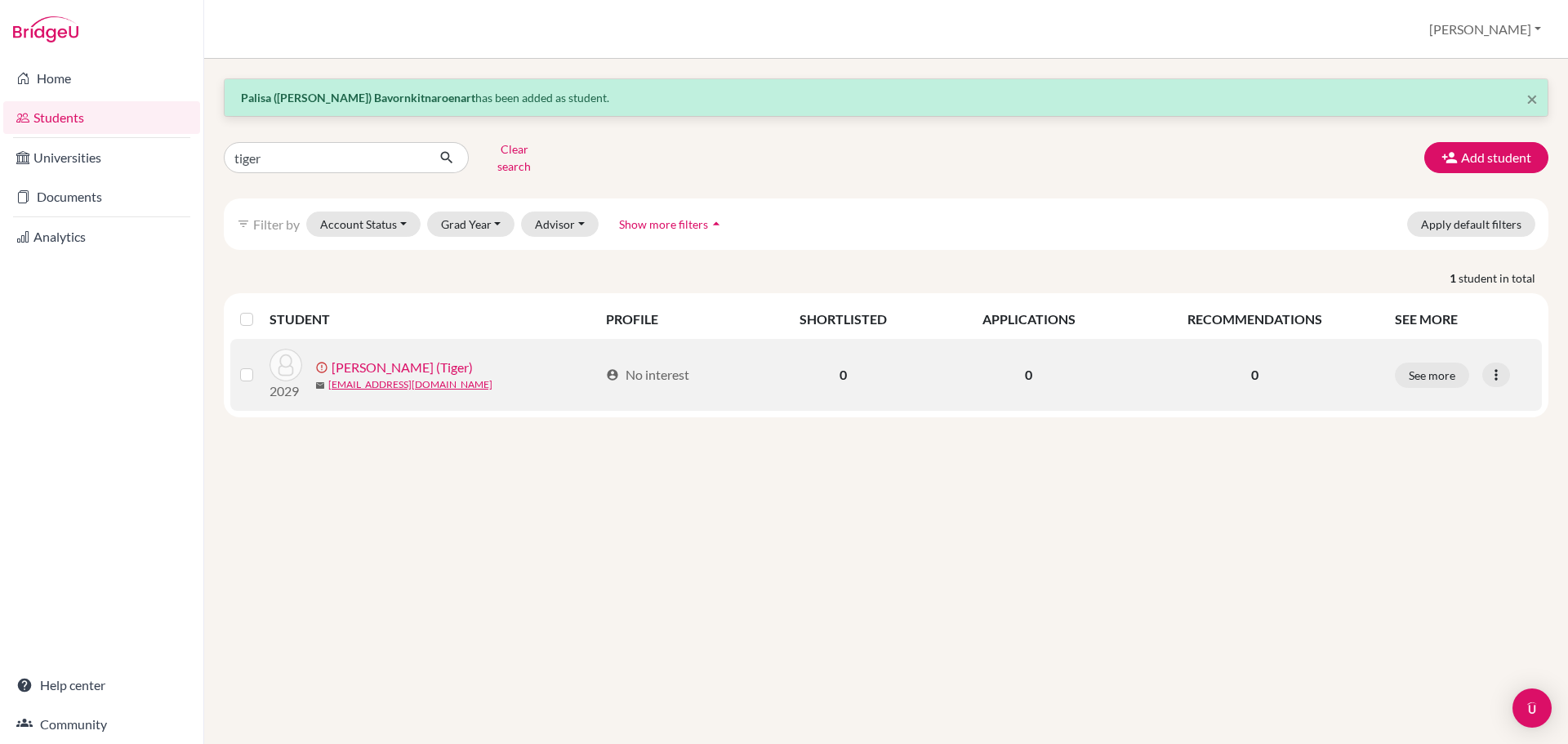
click at [1510, 372] on div "See more Edit student Send Message Resend invite email" at bounding box center [1463, 375] width 138 height 25
click at [1501, 370] on icon at bounding box center [1496, 374] width 16 height 16
click at [1455, 459] on button "Resend invite email" at bounding box center [1434, 461] width 148 height 26
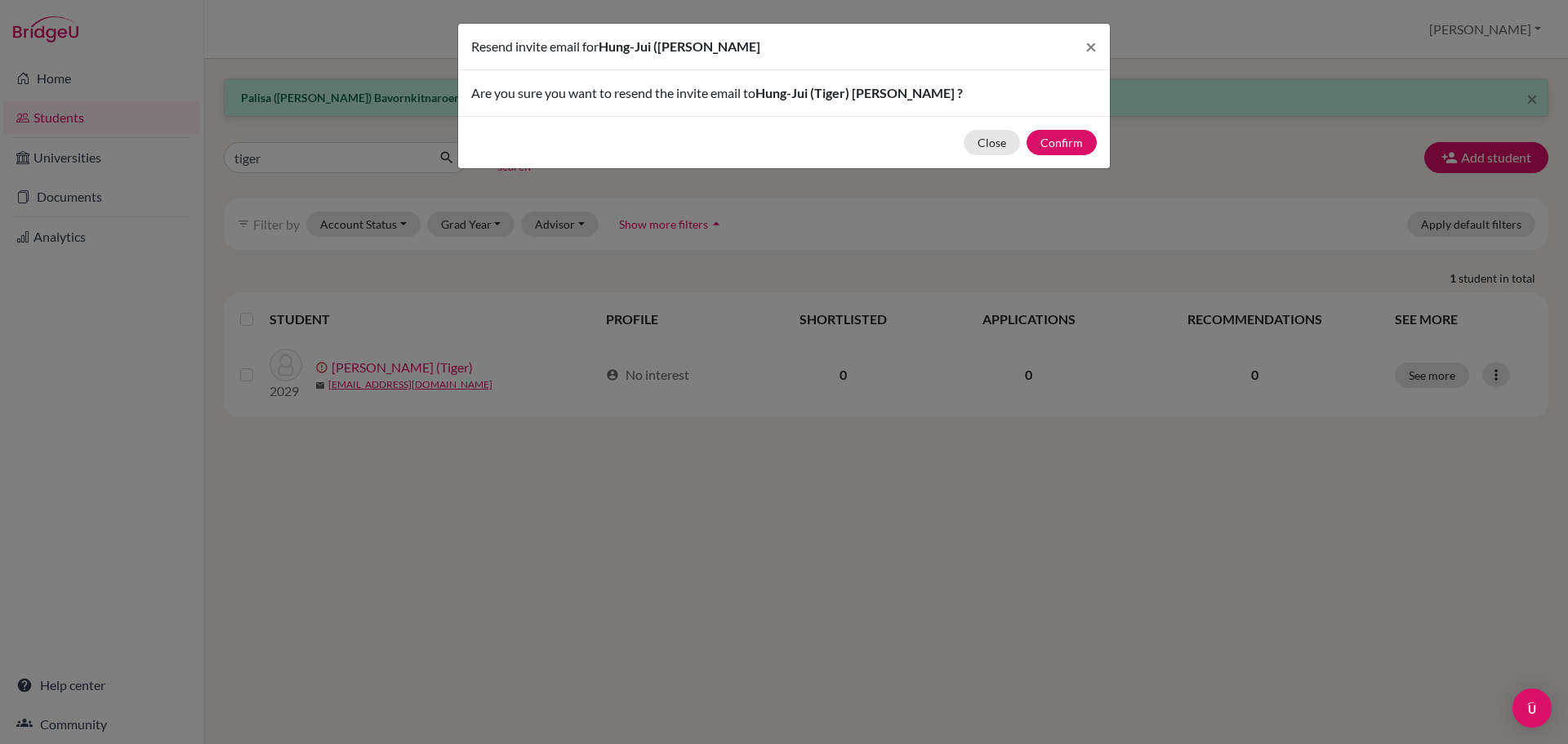
click at [1056, 155] on div "Close Confirm" at bounding box center [784, 141] width 651 height 52
click at [1068, 136] on button "Confirm" at bounding box center [1061, 143] width 70 height 25
